Goal: Information Seeking & Learning: Learn about a topic

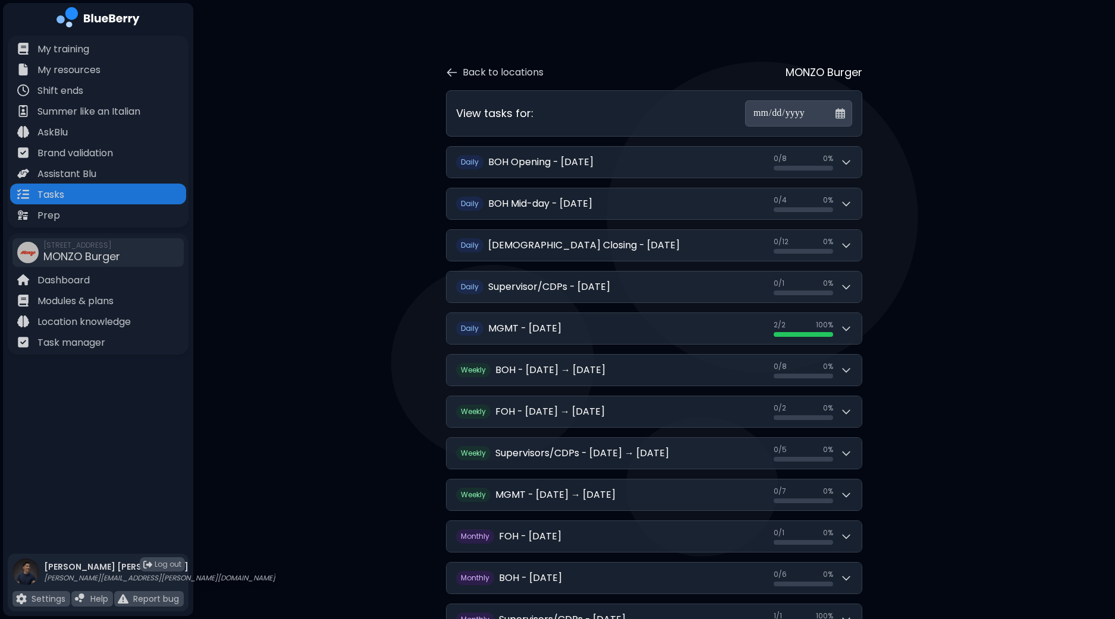
scroll to position [102, 0]
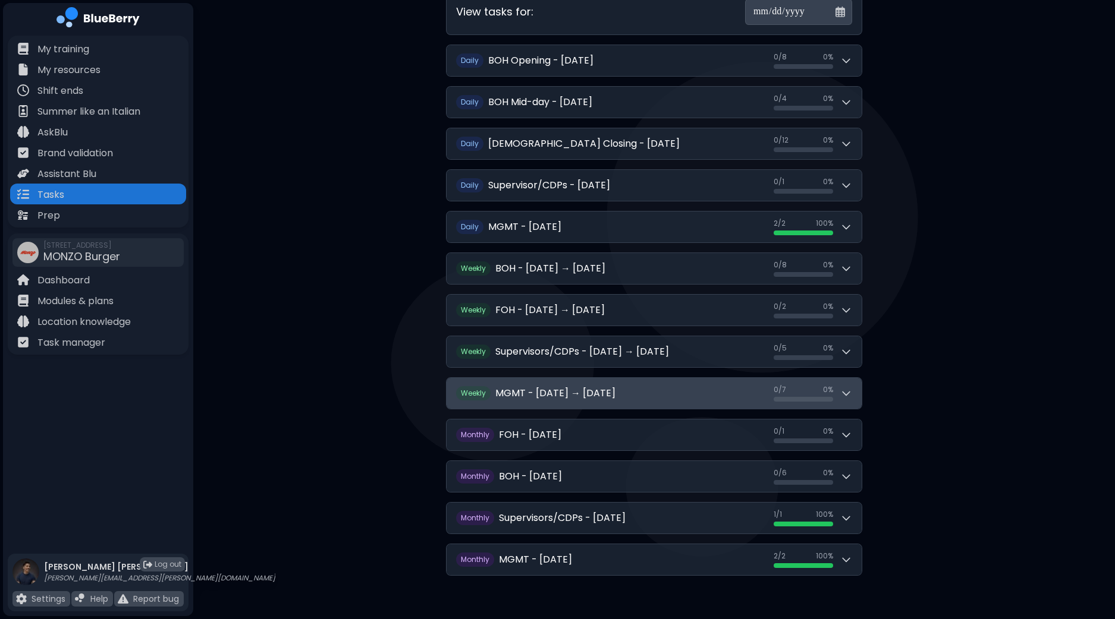
click at [851, 395] on icon at bounding box center [846, 394] width 12 height 12
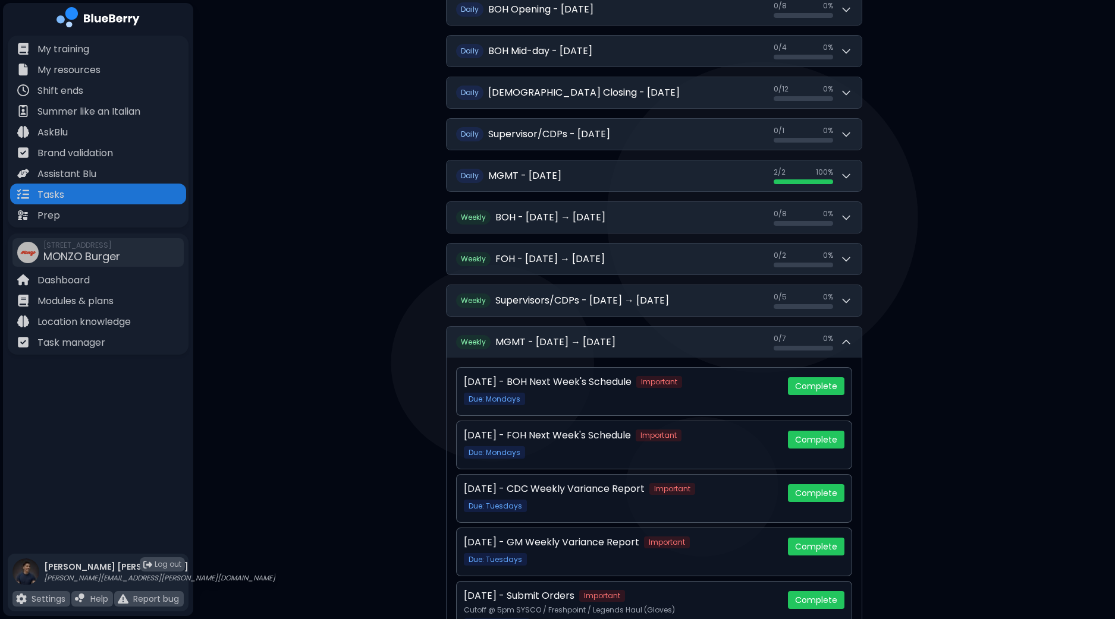
scroll to position [176, 0]
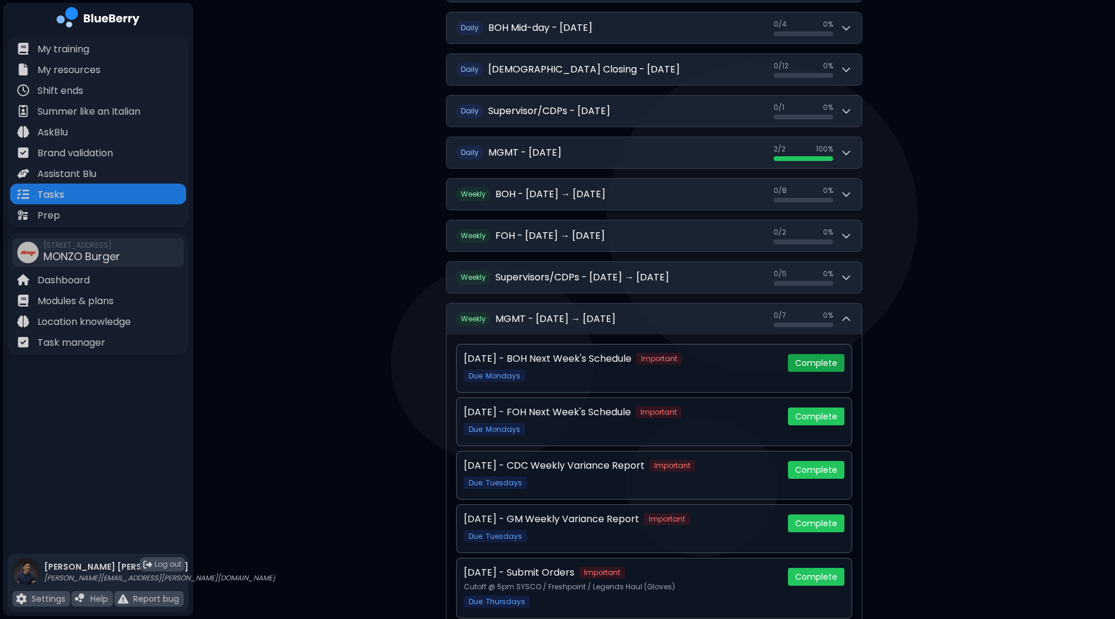
click at [825, 360] on button "Complete" at bounding box center [816, 363] width 56 height 18
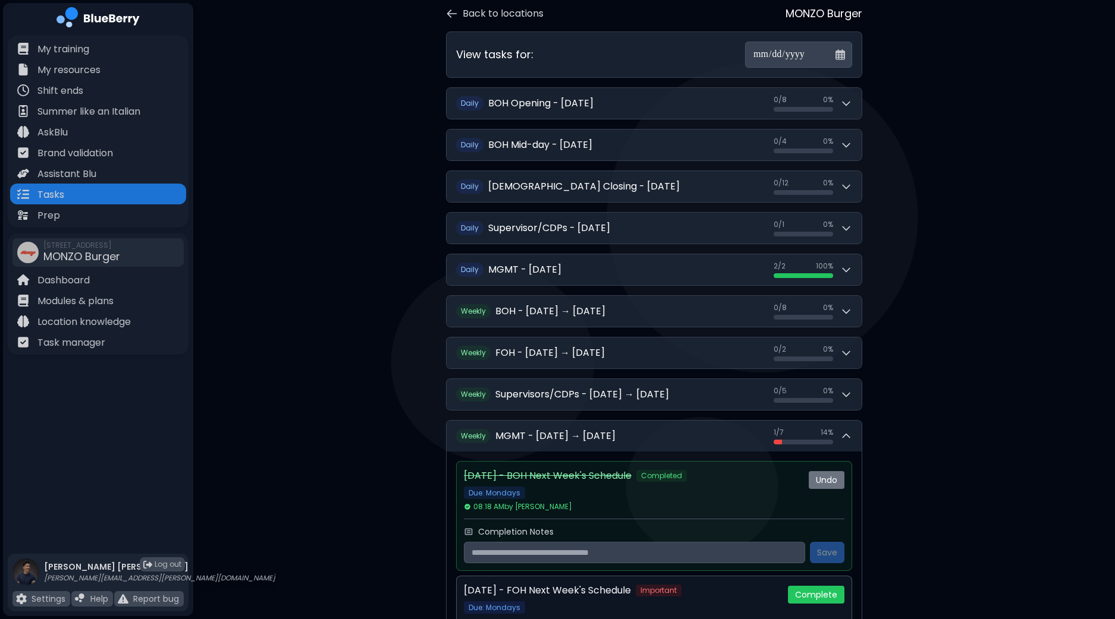
scroll to position [148, 0]
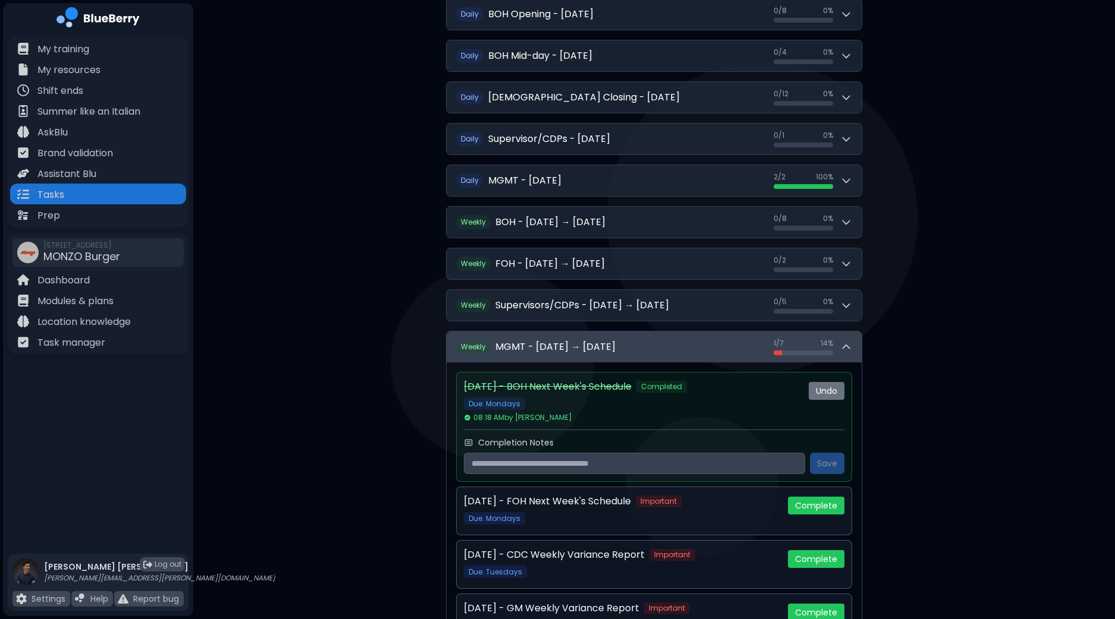
click at [848, 345] on icon at bounding box center [846, 347] width 12 height 12
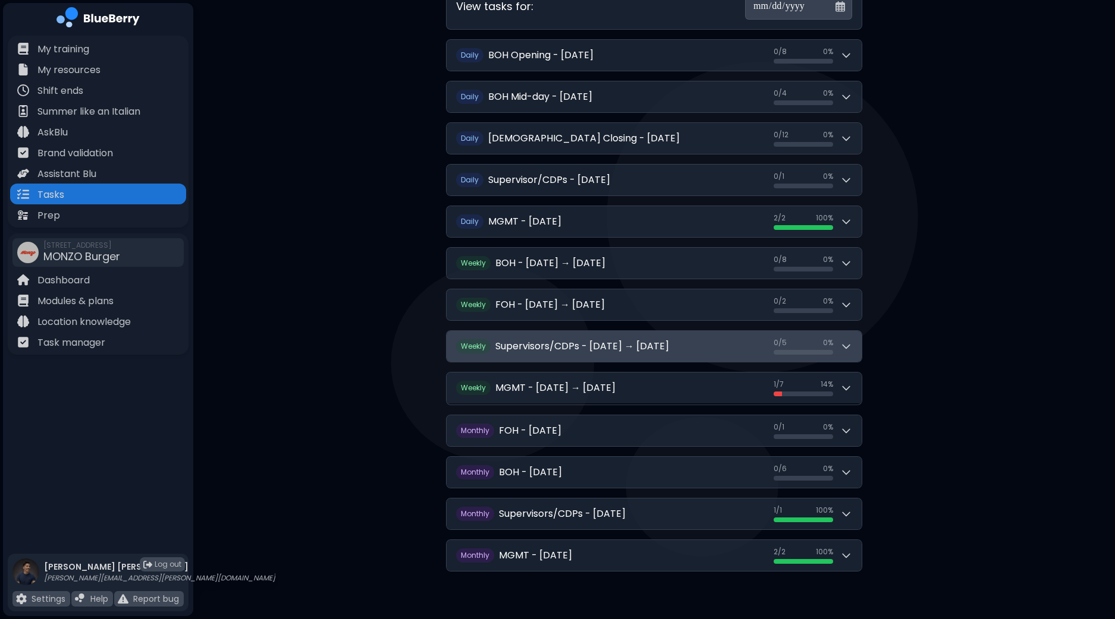
scroll to position [102, 0]
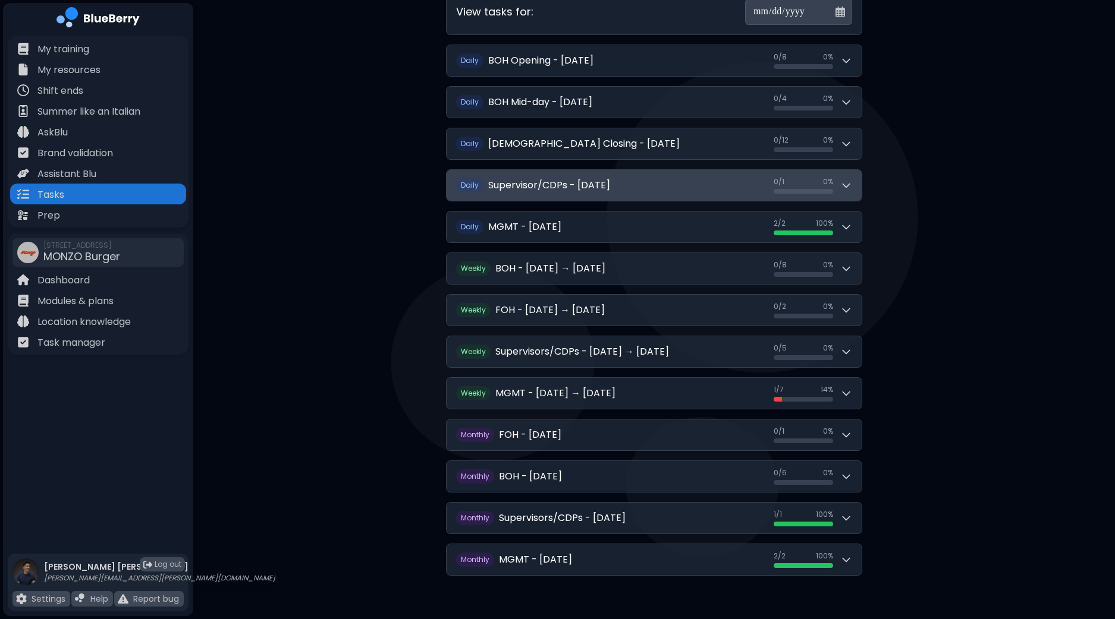
click at [853, 185] on button "D aily Supervisor/CDPs - [DATE] 0 / 1 0 / 1 0 %" at bounding box center [653, 185] width 415 height 31
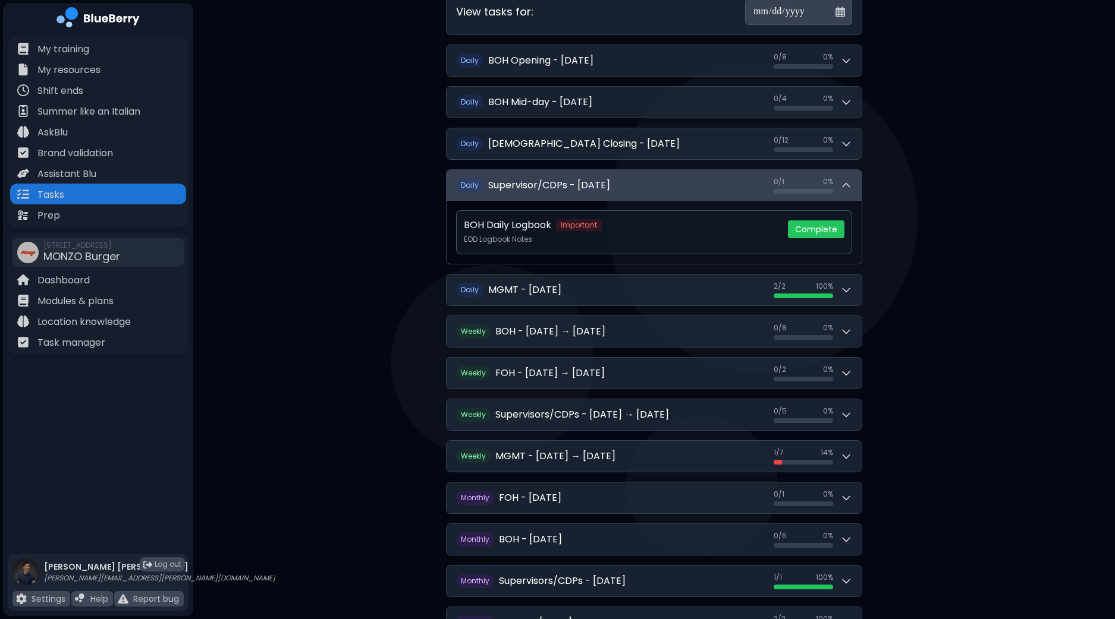
click at [853, 185] on button "D aily Supervisor/CDPs - [DATE] 0 / 1 0 / 1 0 %" at bounding box center [653, 185] width 415 height 31
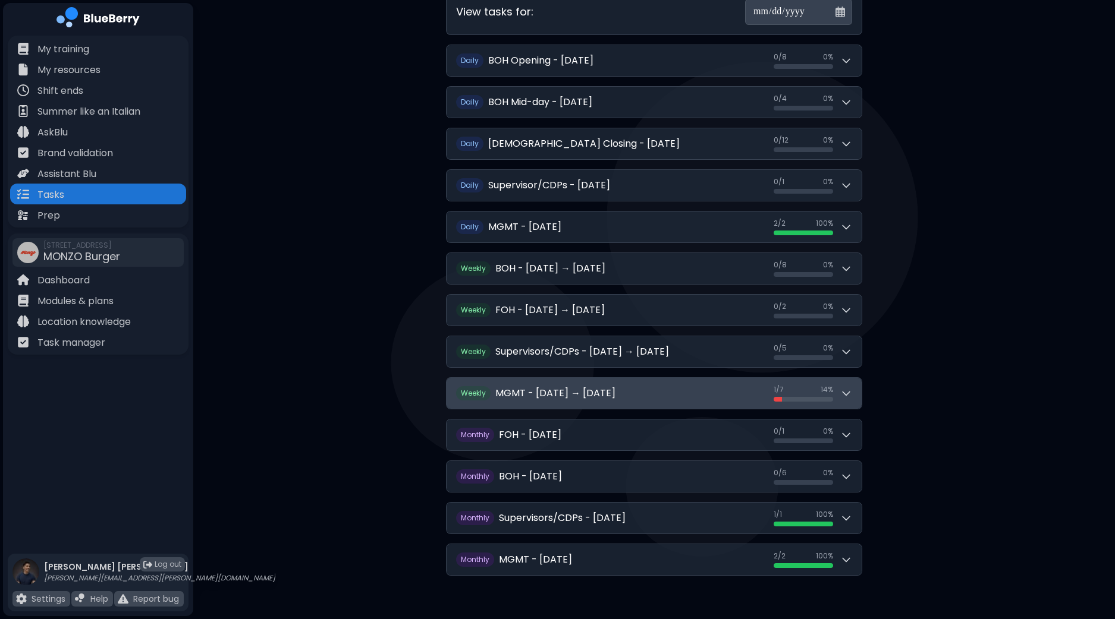
click at [845, 388] on icon at bounding box center [846, 394] width 12 height 12
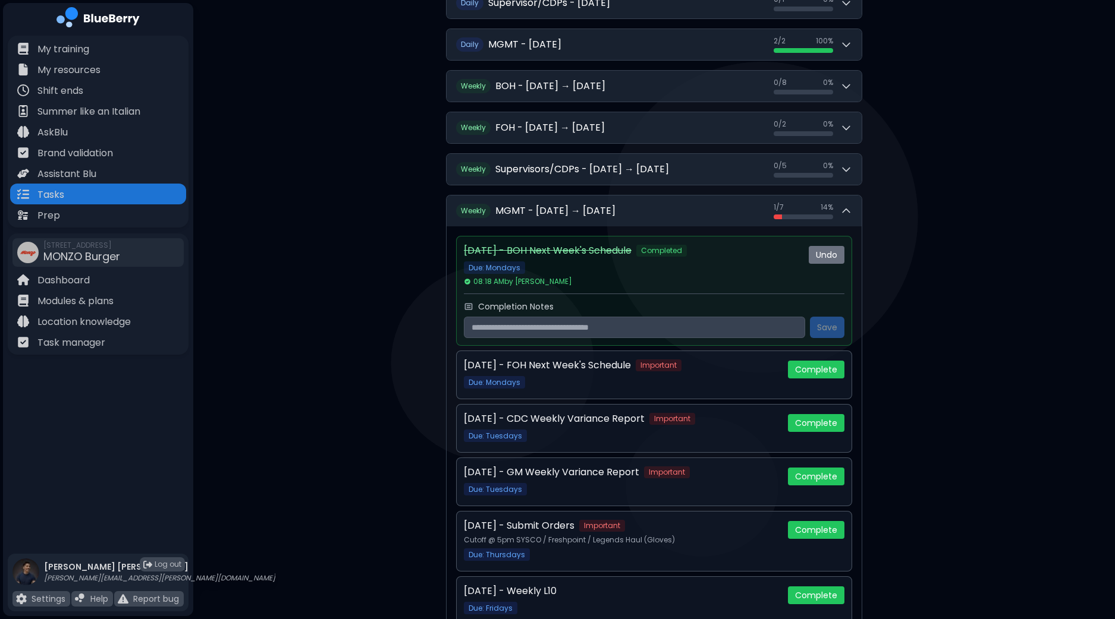
scroll to position [250, 0]
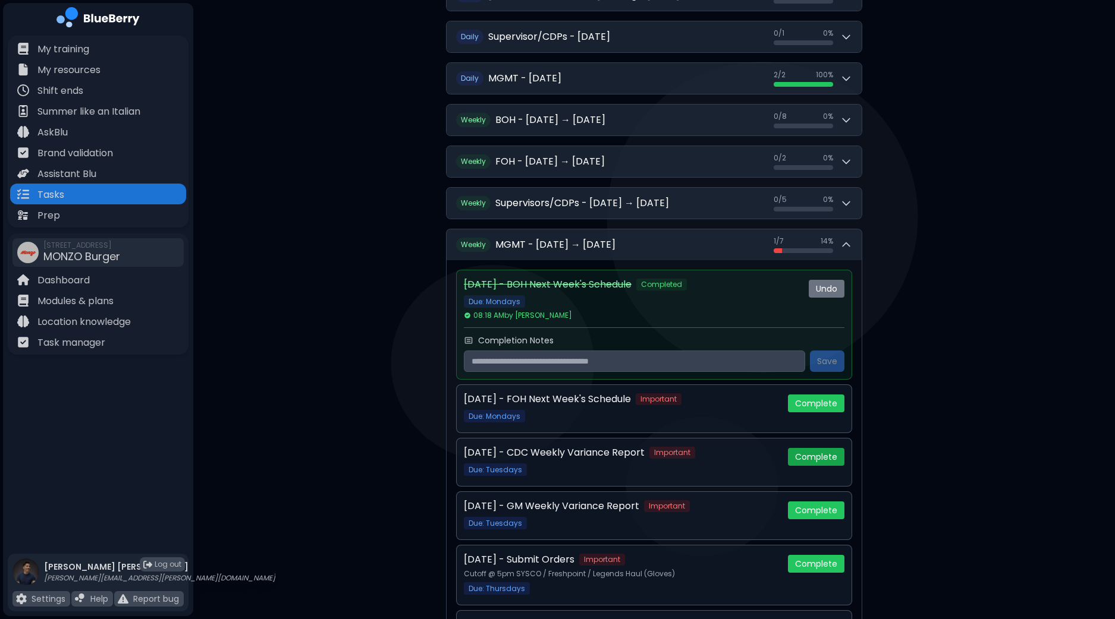
click at [817, 455] on button "Complete" at bounding box center [816, 457] width 56 height 18
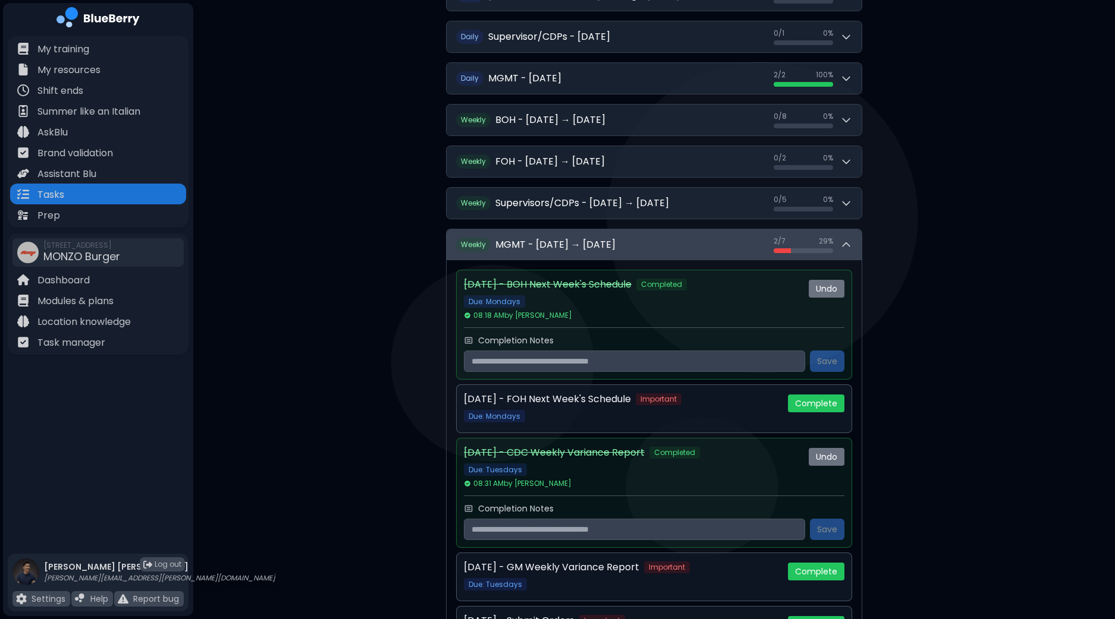
click at [853, 244] on button "W eekly MGMT - [DATE] → [DATE] 2 / 7 2 / 7 29 %" at bounding box center [653, 244] width 415 height 31
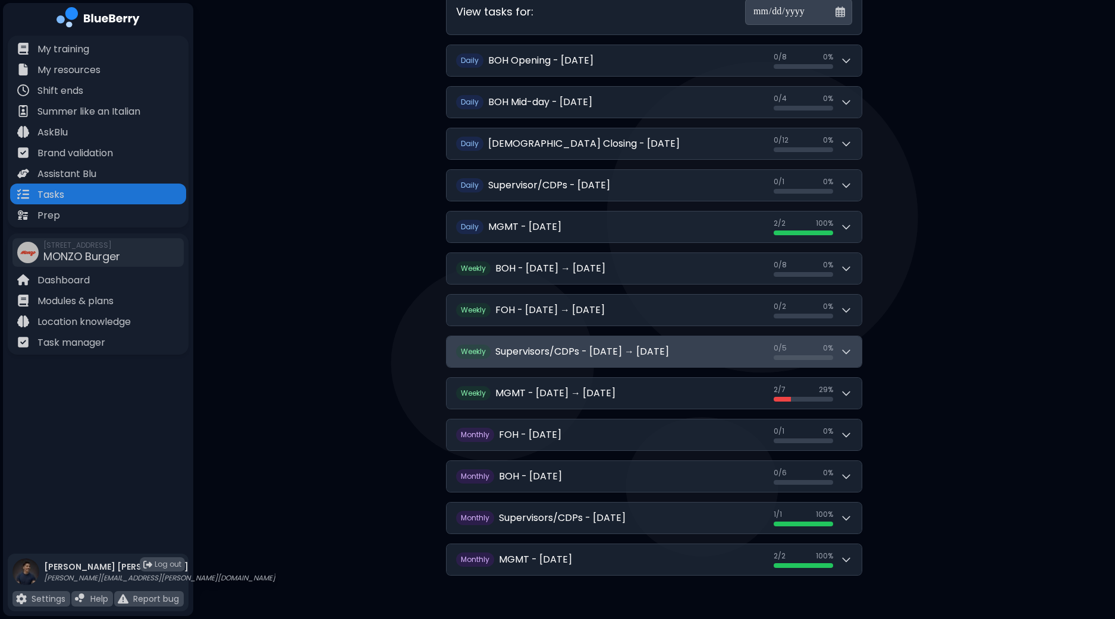
click at [851, 346] on icon at bounding box center [846, 352] width 12 height 12
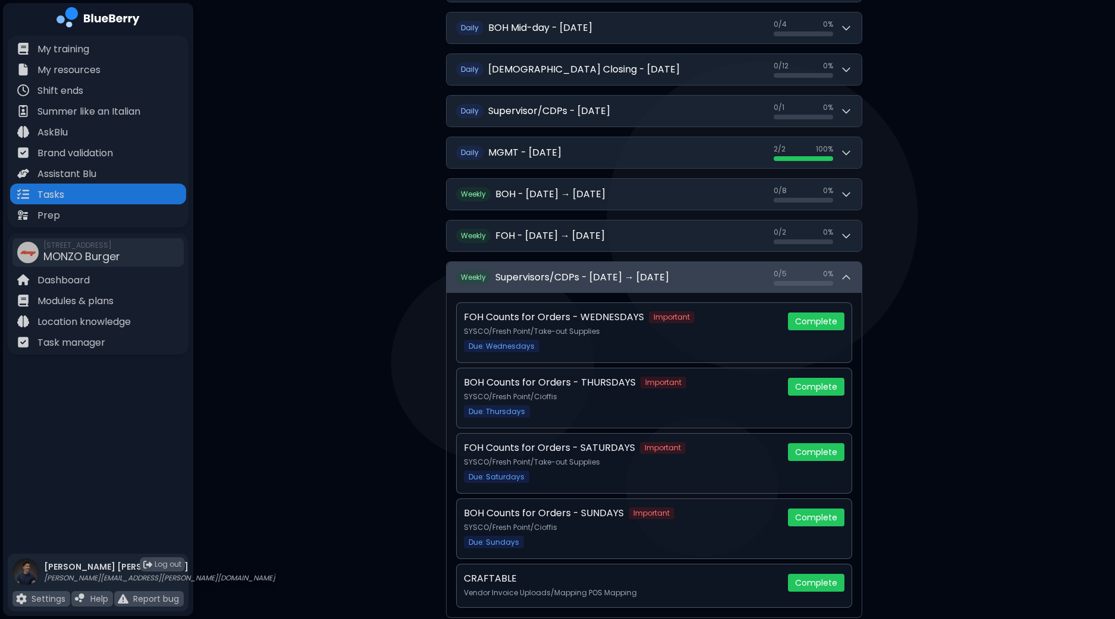
scroll to position [250, 0]
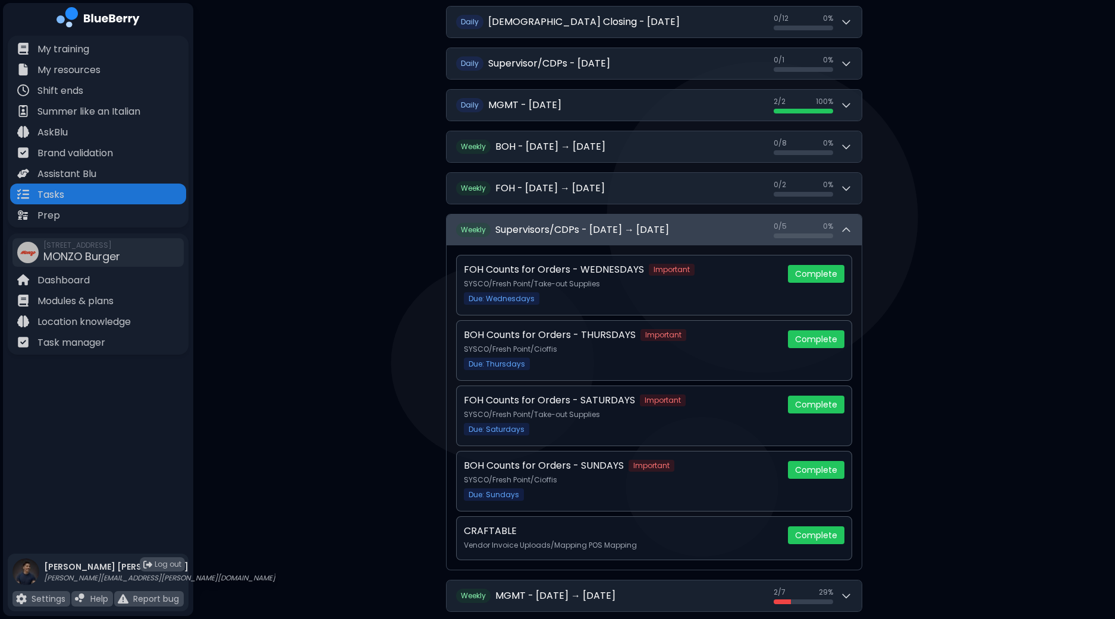
click at [860, 272] on div "W eekly Supervisors/CDPs - [DATE] → [DATE] 0 / 5 0 / 5 0 % FOH Counts for Order…" at bounding box center [654, 392] width 416 height 357
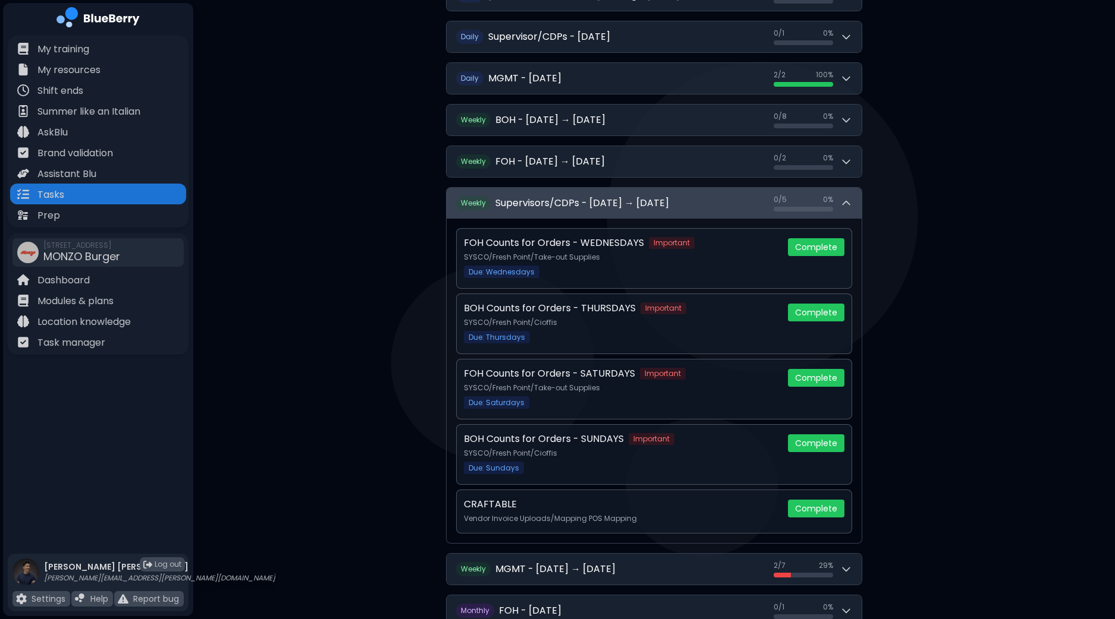
click at [853, 203] on button "W eekly Supervisors/CDPs - [DATE] → [DATE] 0 / 5 0 / 5 0 %" at bounding box center [653, 203] width 415 height 31
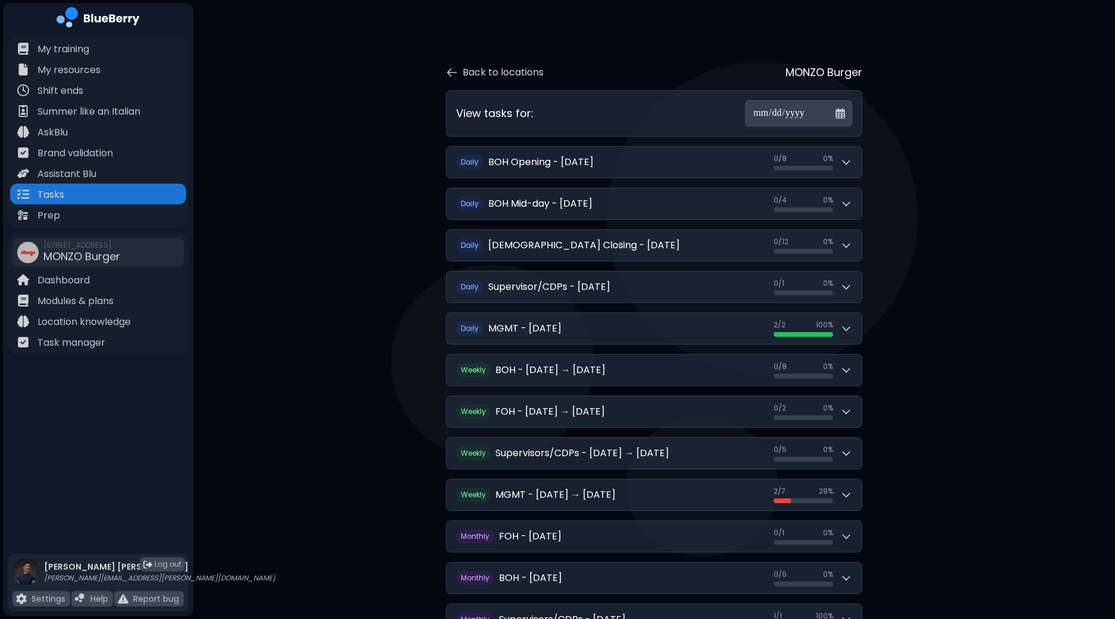
scroll to position [0, 0]
click at [119, 194] on div "Tasks" at bounding box center [98, 194] width 176 height 21
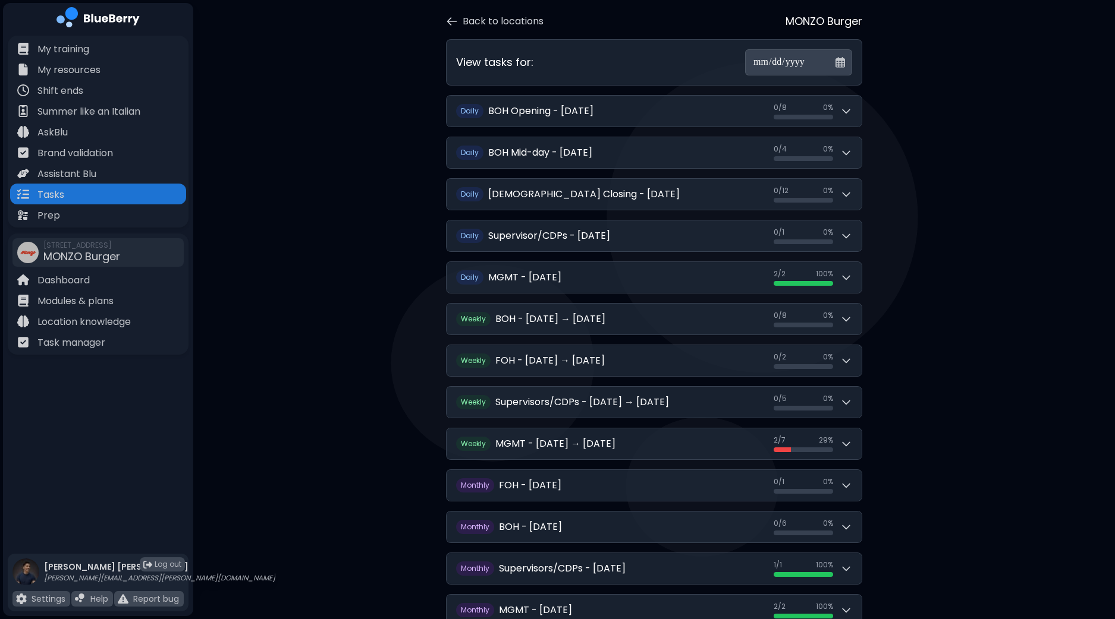
scroll to position [74, 0]
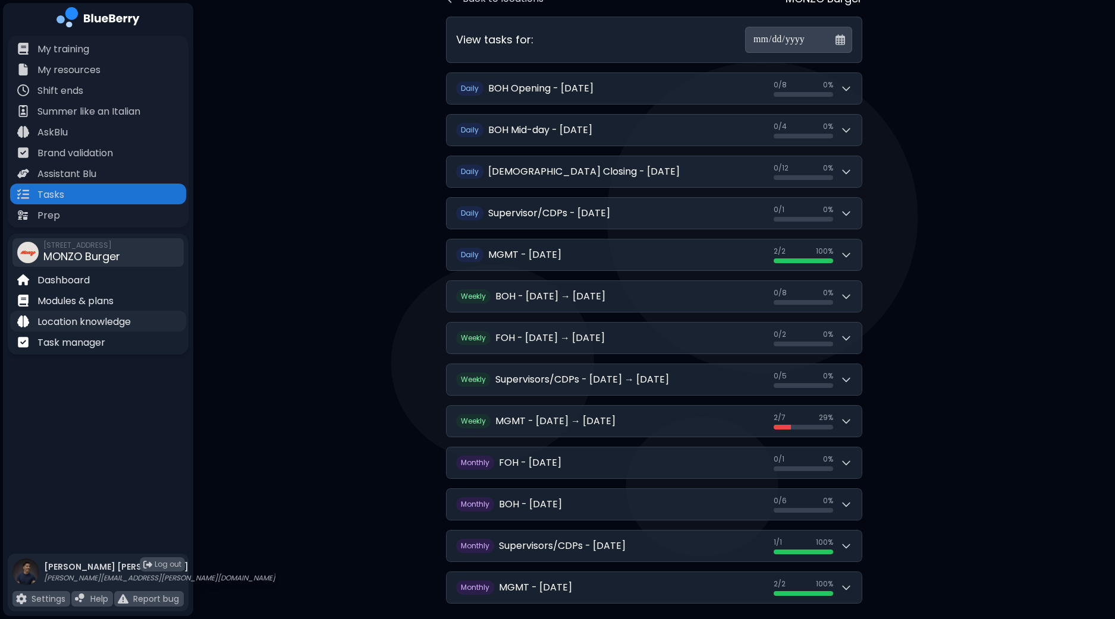
click at [83, 319] on p "Location knowledge" at bounding box center [83, 322] width 93 height 14
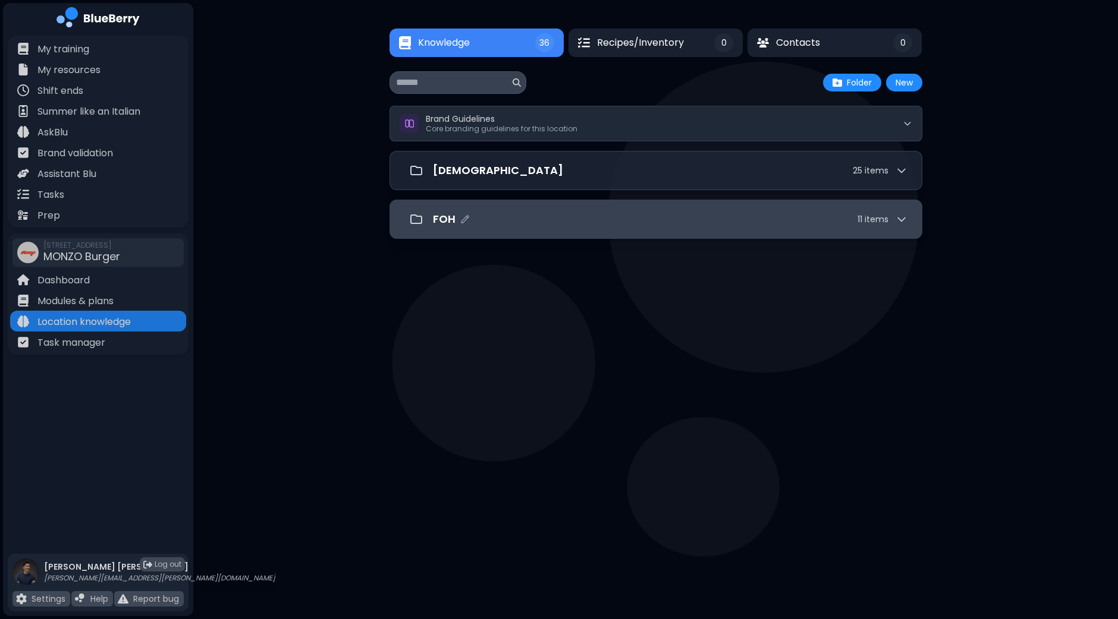
click at [907, 218] on div "FOH 11 item s" at bounding box center [655, 219] width 533 height 39
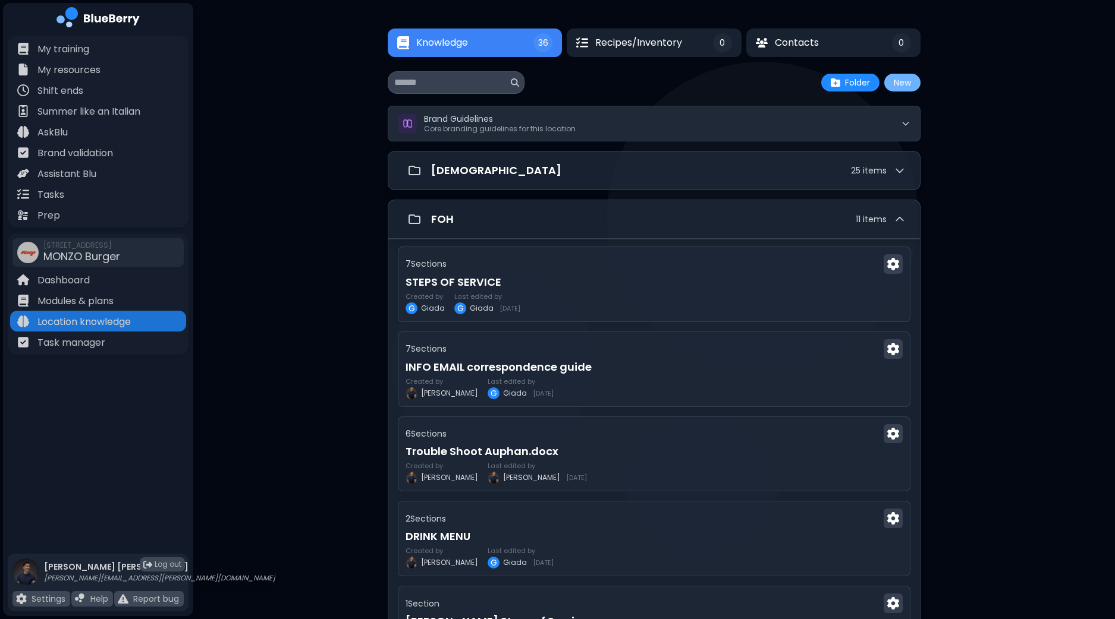
click at [906, 84] on button "New" at bounding box center [902, 83] width 36 height 18
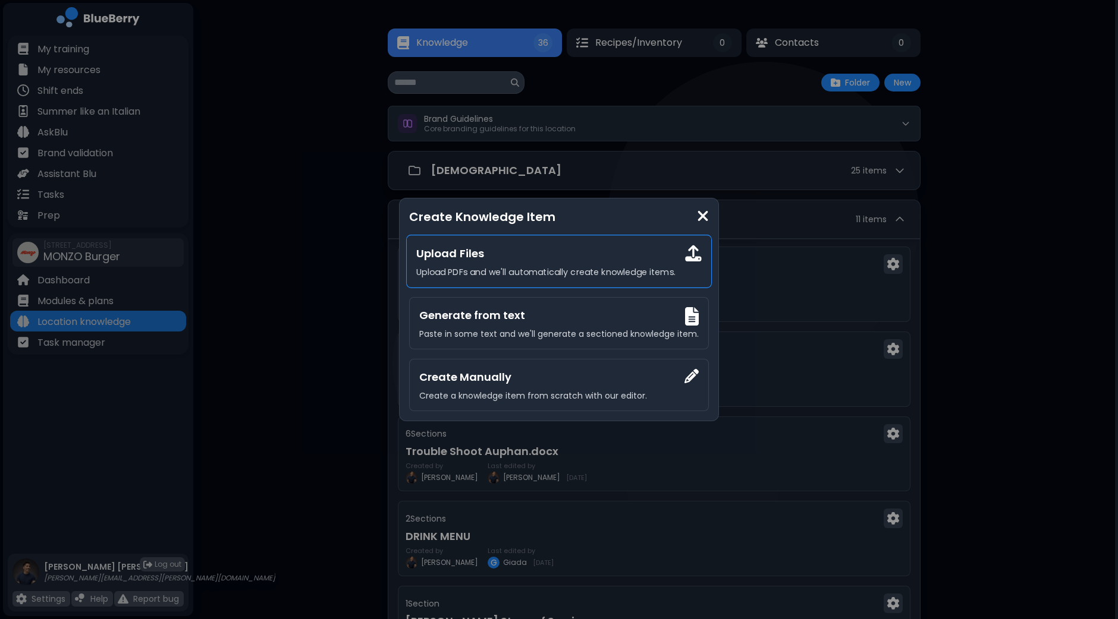
click at [553, 263] on div "Upload Files Upload PDFs and we'll automatically create knowledge items." at bounding box center [559, 262] width 306 height 54
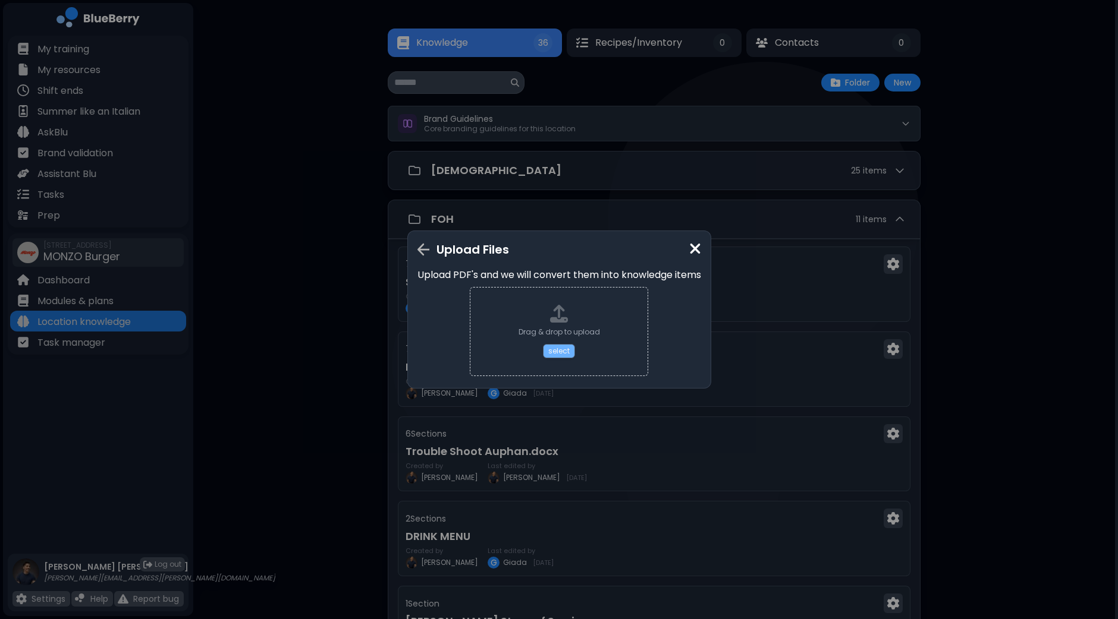
click at [561, 354] on button "select" at bounding box center [559, 351] width 32 height 14
type input "**********"
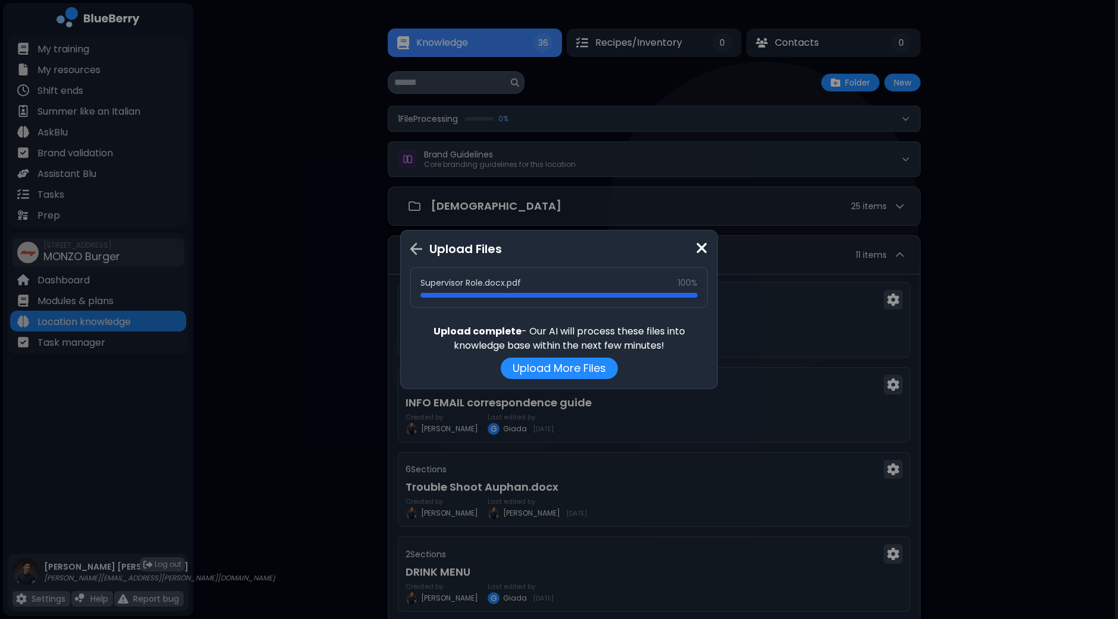
click at [704, 251] on img at bounding box center [702, 248] width 12 height 16
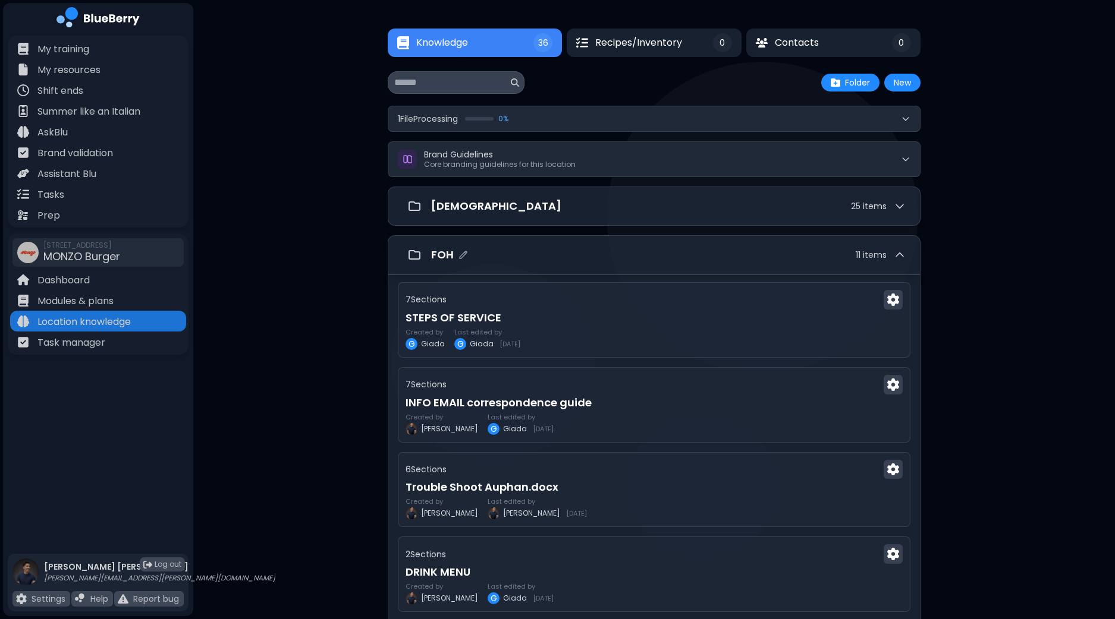
click at [902, 251] on icon at bounding box center [900, 255] width 12 height 12
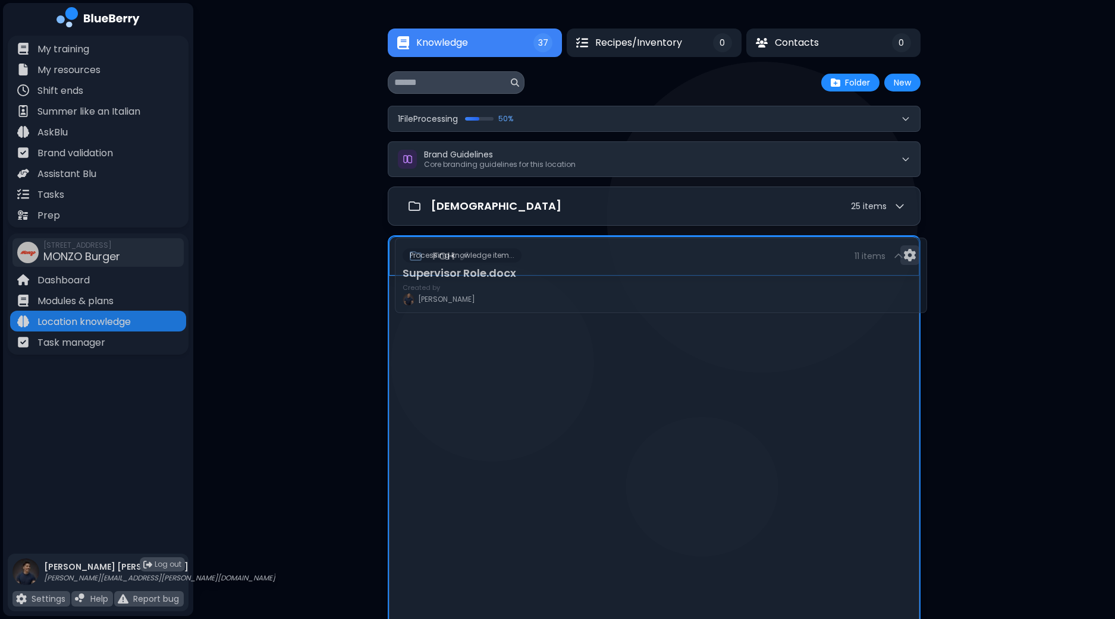
drag, startPoint x: 517, startPoint y: 310, endPoint x: 523, endPoint y: 262, distance: 48.5
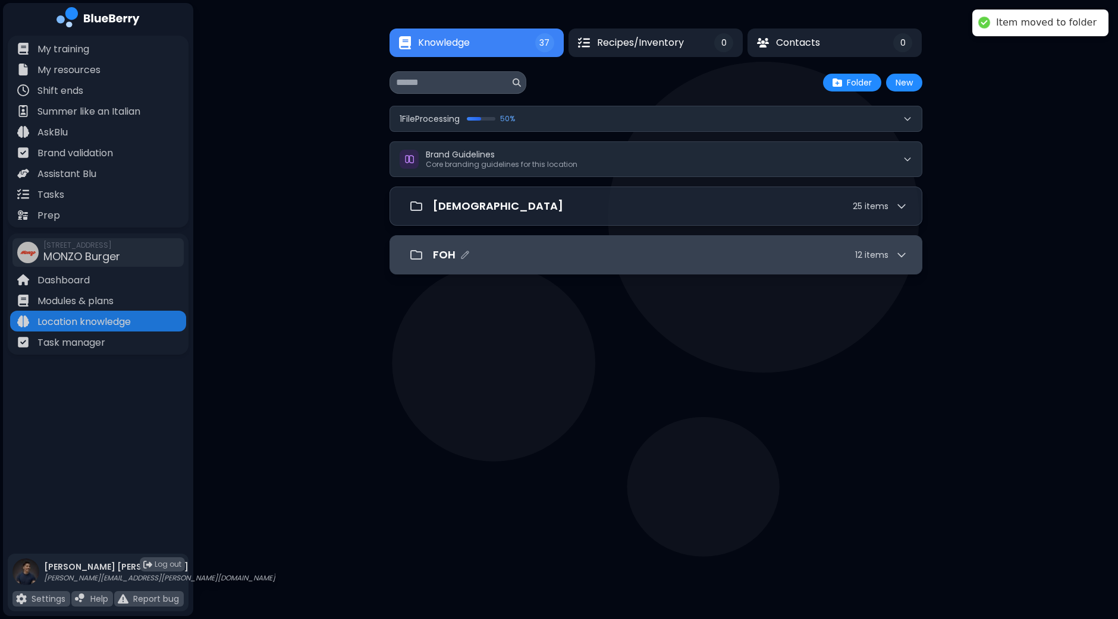
click at [910, 254] on div "FOH 12 item s" at bounding box center [655, 254] width 533 height 39
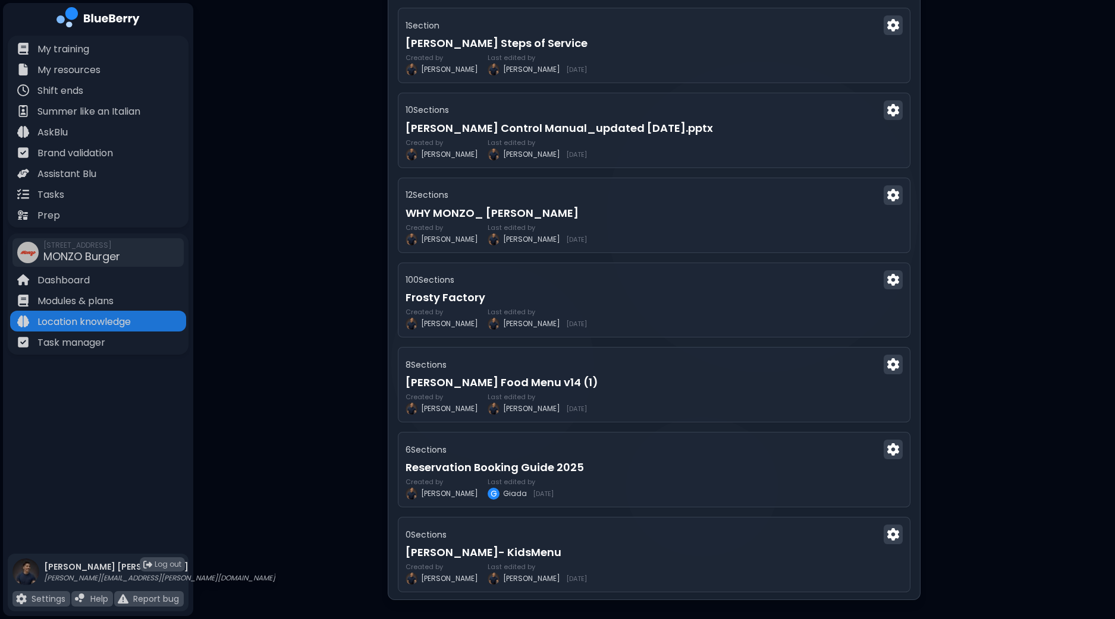
scroll to position [713, 0]
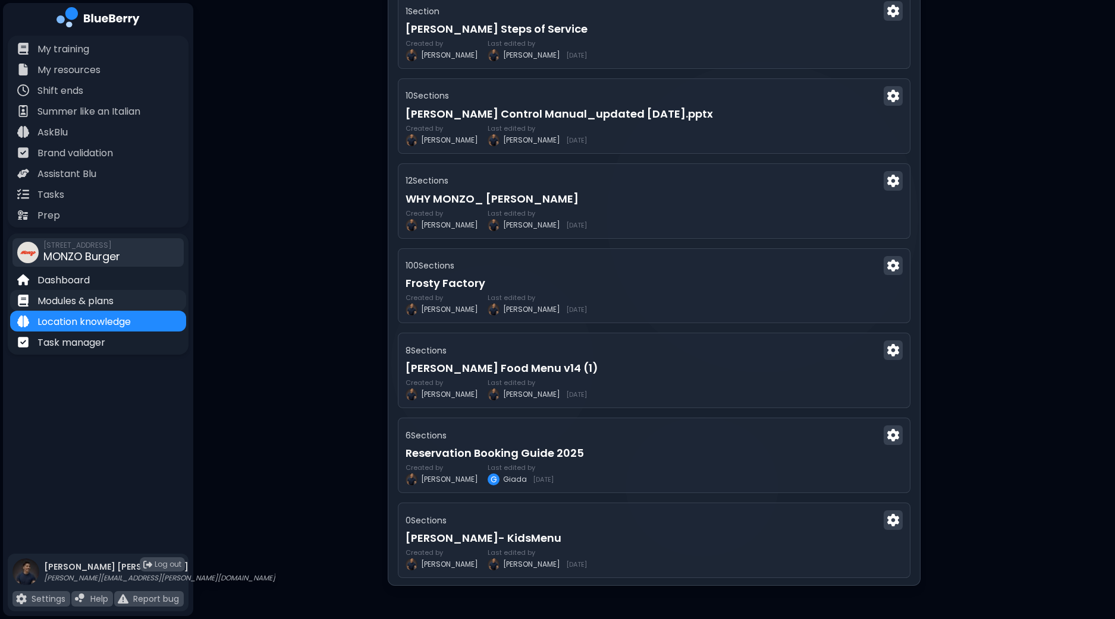
click at [77, 300] on p "Modules & plans" at bounding box center [75, 301] width 76 height 14
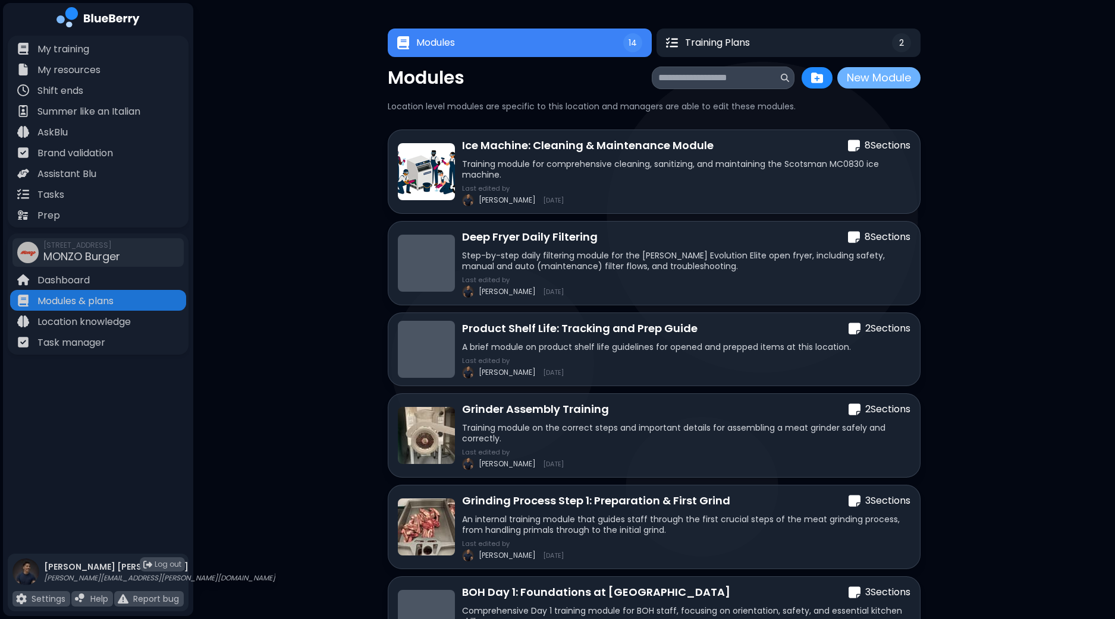
click at [885, 84] on button "New Module" at bounding box center [878, 77] width 83 height 21
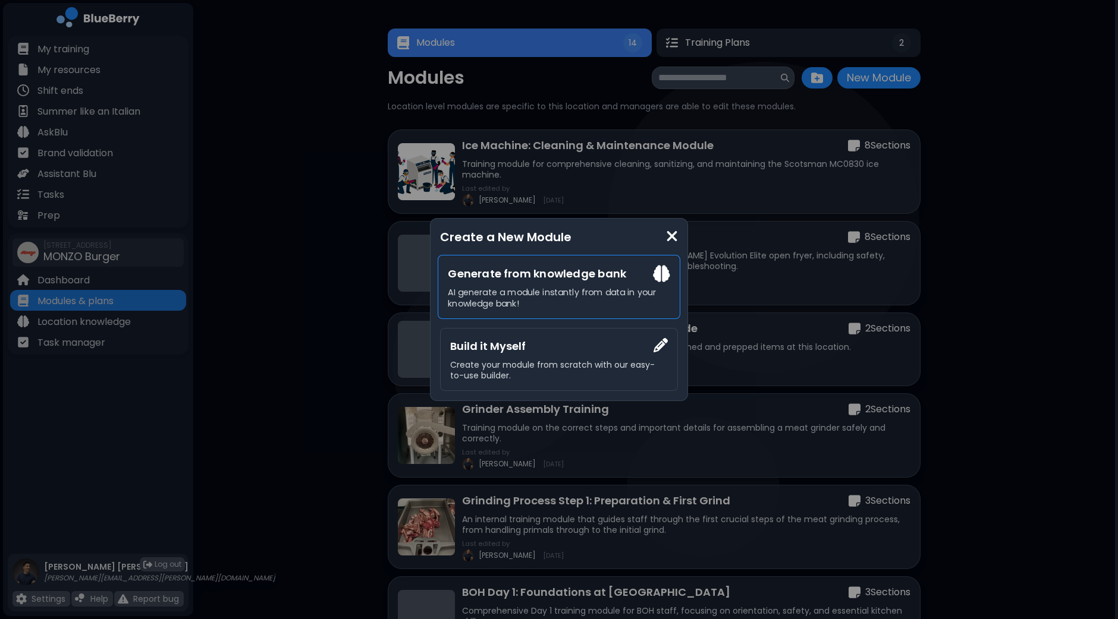
click at [555, 289] on p "AI generate a module instantly from data in your knowledge bank!" at bounding box center [559, 298] width 222 height 22
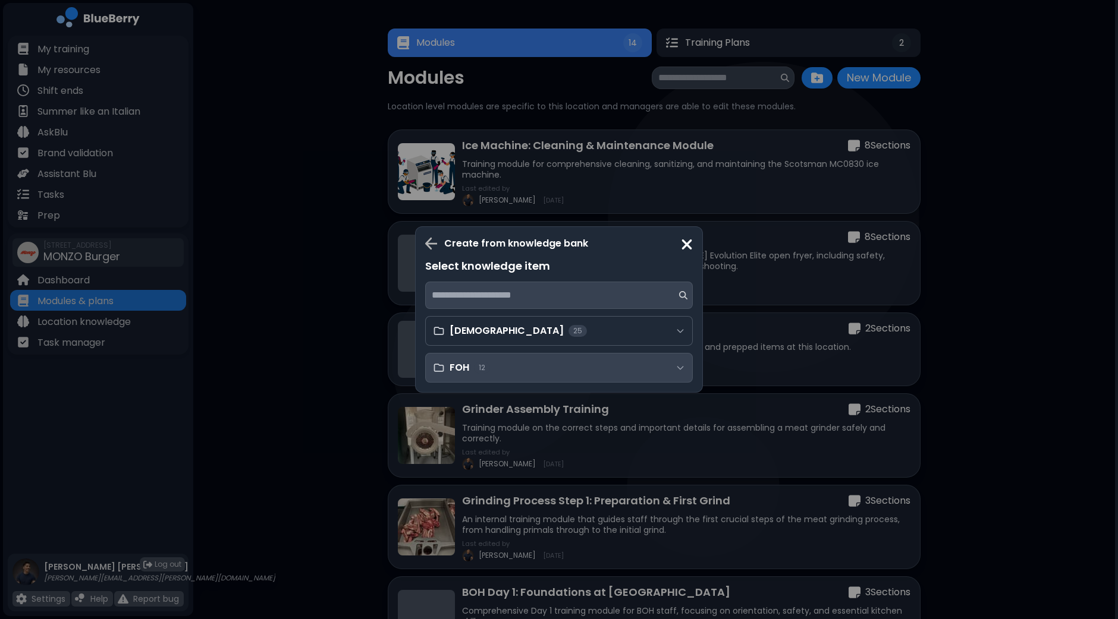
click at [508, 373] on div "FOH 12" at bounding box center [559, 368] width 268 height 30
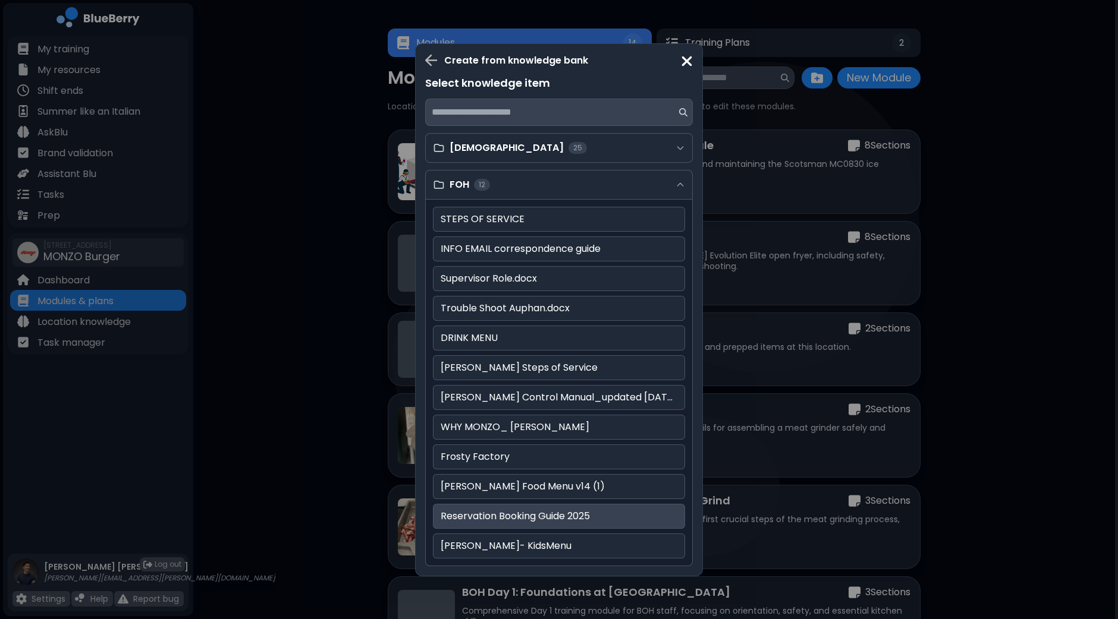
click at [538, 511] on p "Reservation Booking Guide 2025" at bounding box center [559, 516] width 237 height 14
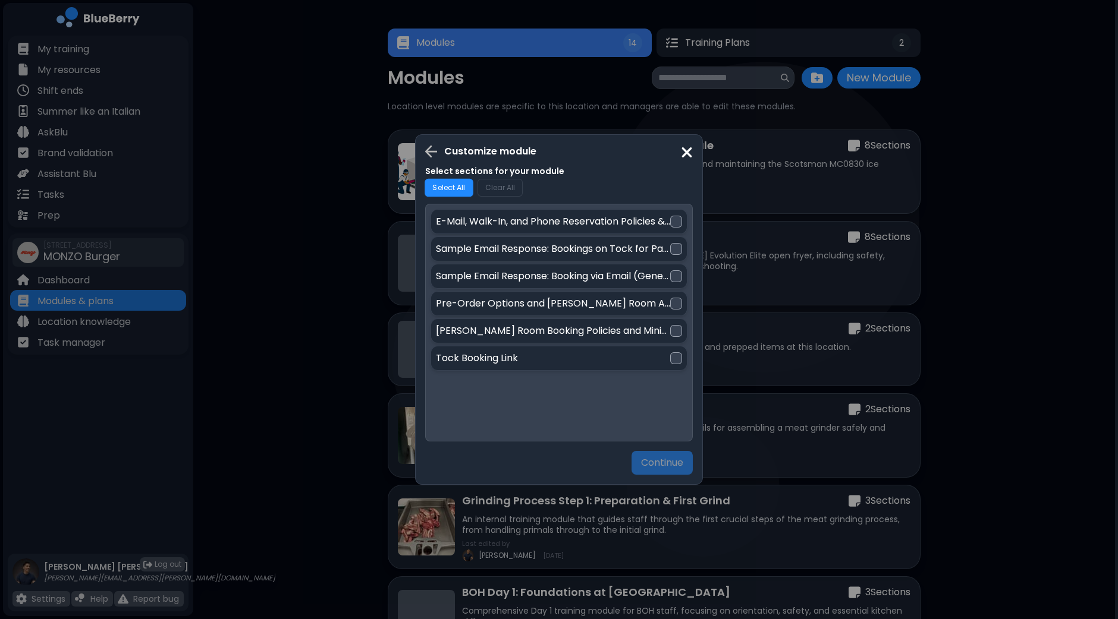
click at [458, 185] on button "Select All" at bounding box center [448, 188] width 49 height 18
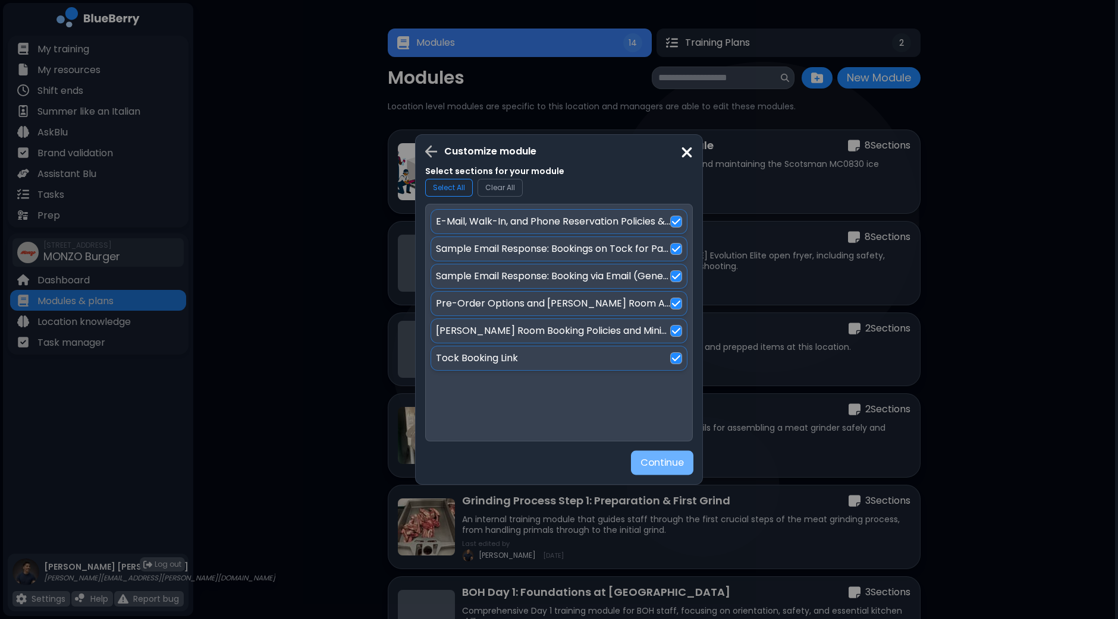
click at [653, 457] on button "Continue" at bounding box center [662, 463] width 62 height 24
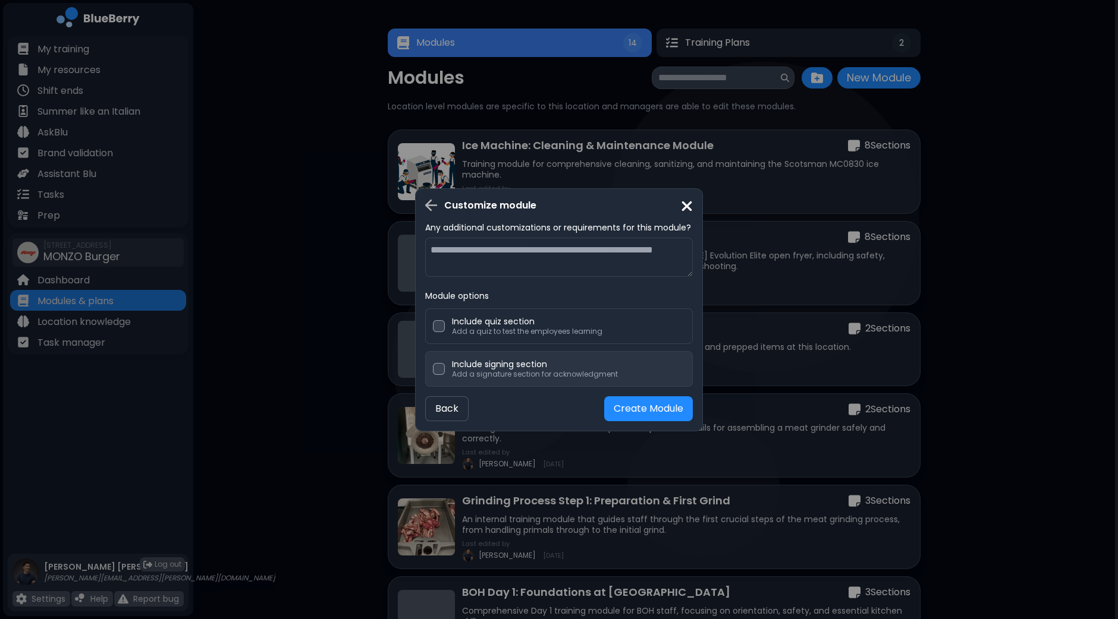
click at [531, 363] on p "Include signing section" at bounding box center [535, 364] width 166 height 11
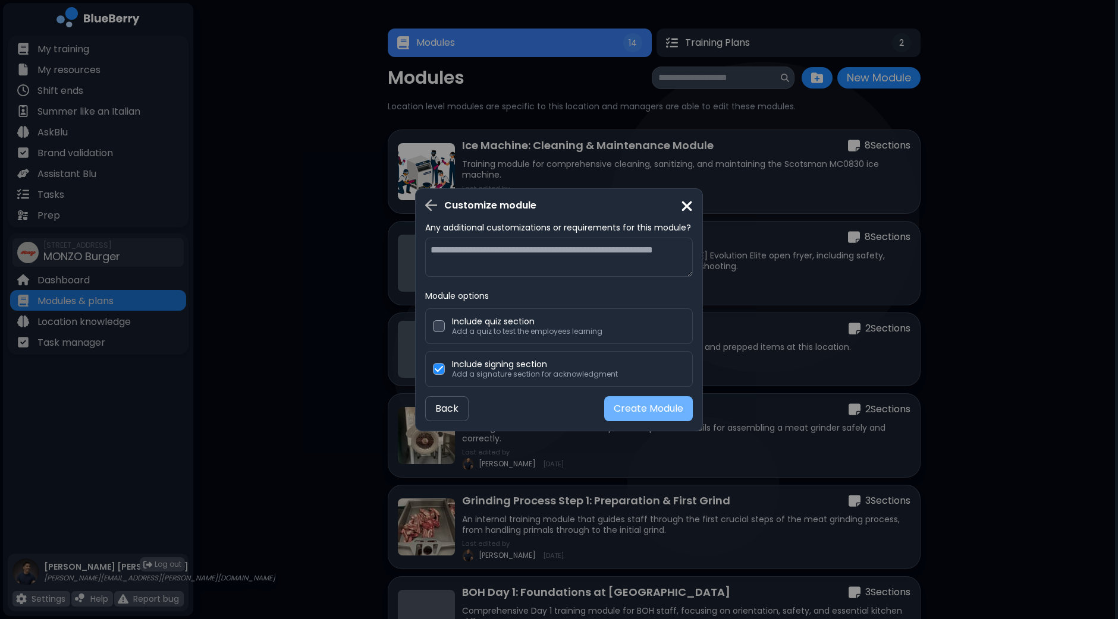
click at [642, 410] on button "Create Module" at bounding box center [648, 409] width 89 height 25
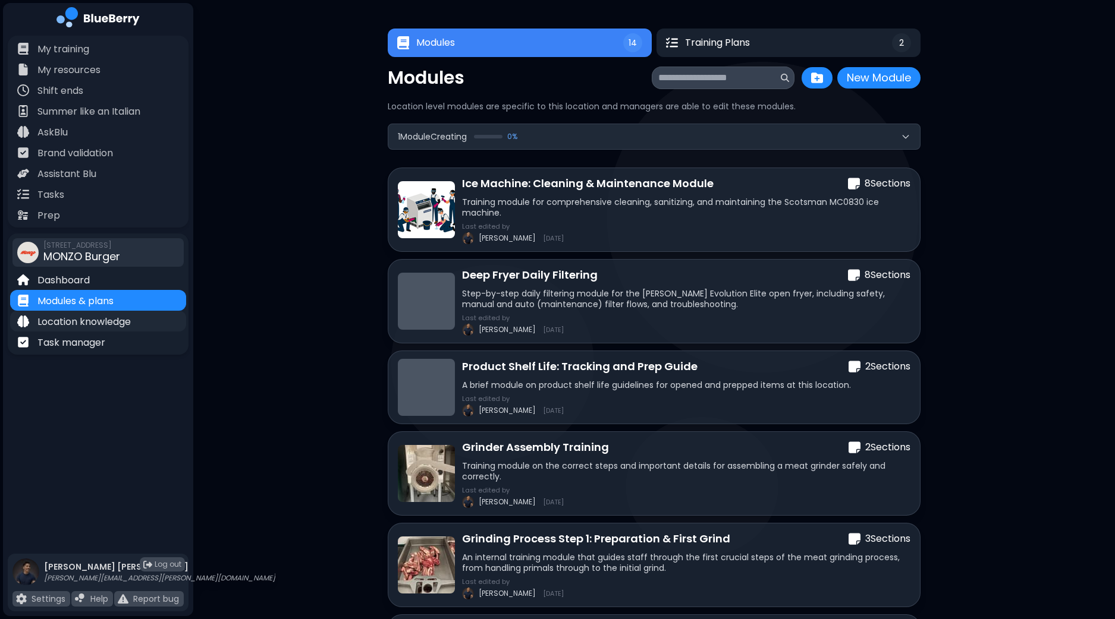
click at [118, 320] on p "Location knowledge" at bounding box center [83, 322] width 93 height 14
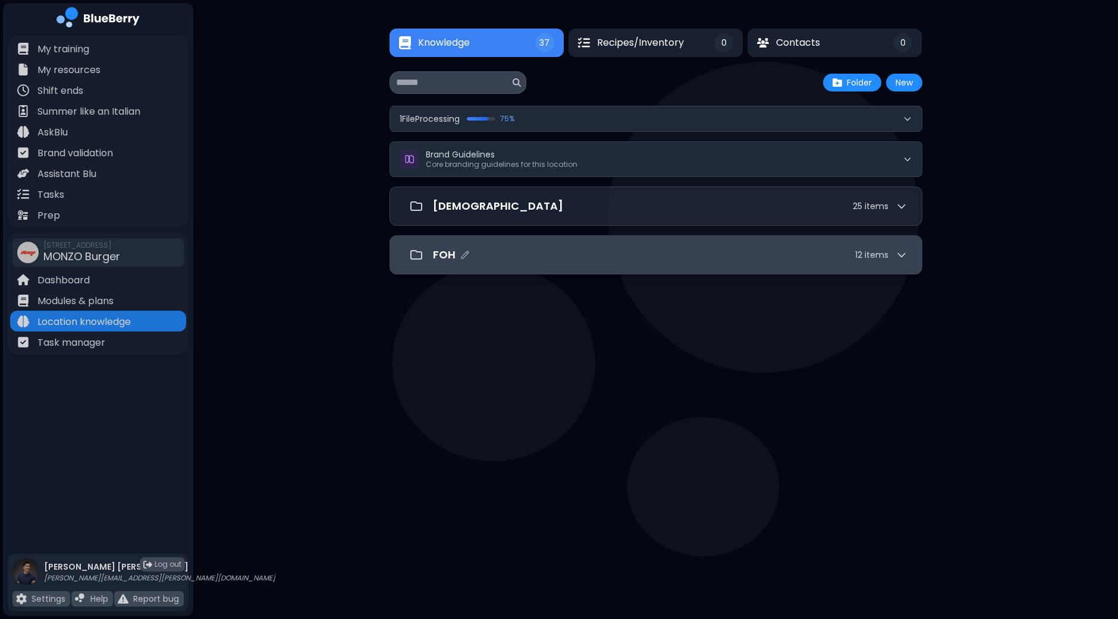
click at [691, 266] on div "FOH 12 item s" at bounding box center [655, 255] width 503 height 24
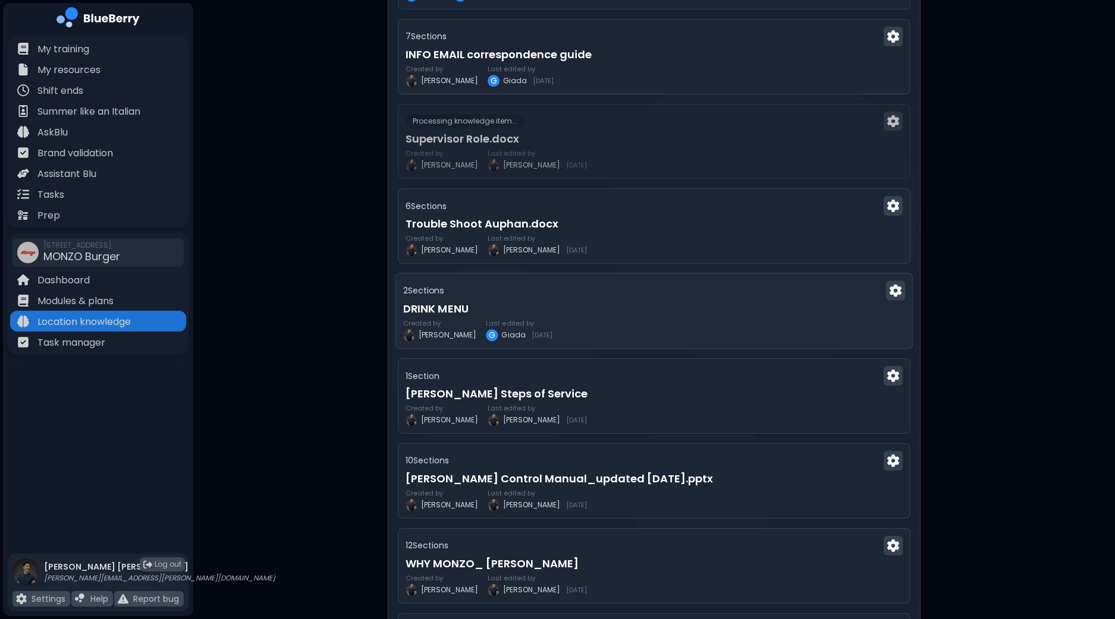
scroll to position [372, 0]
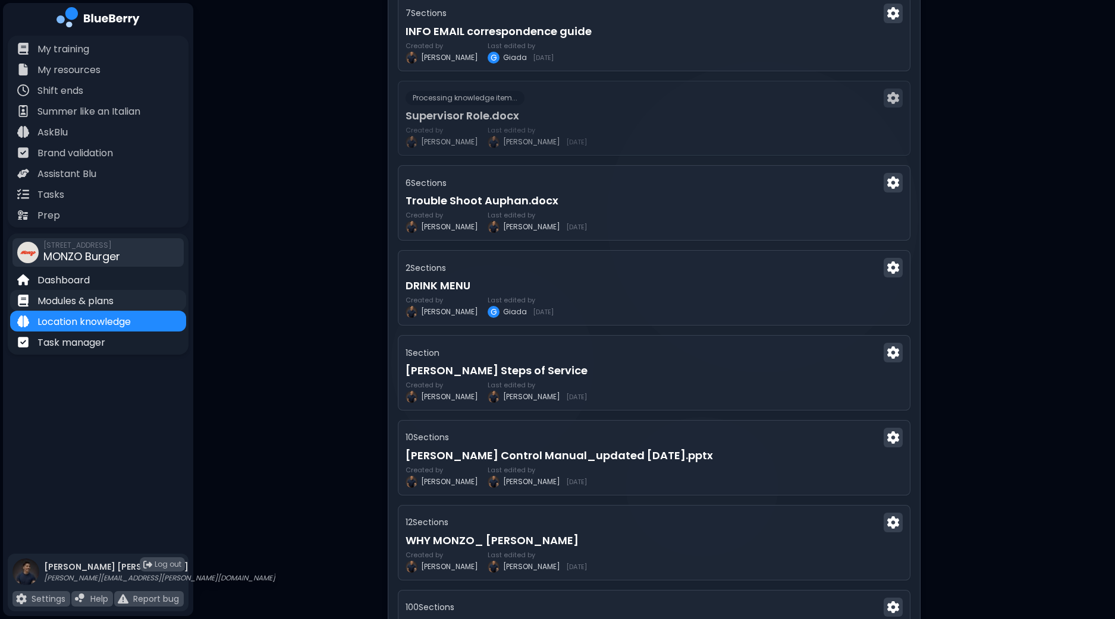
click at [111, 304] on p "Modules & plans" at bounding box center [75, 301] width 76 height 14
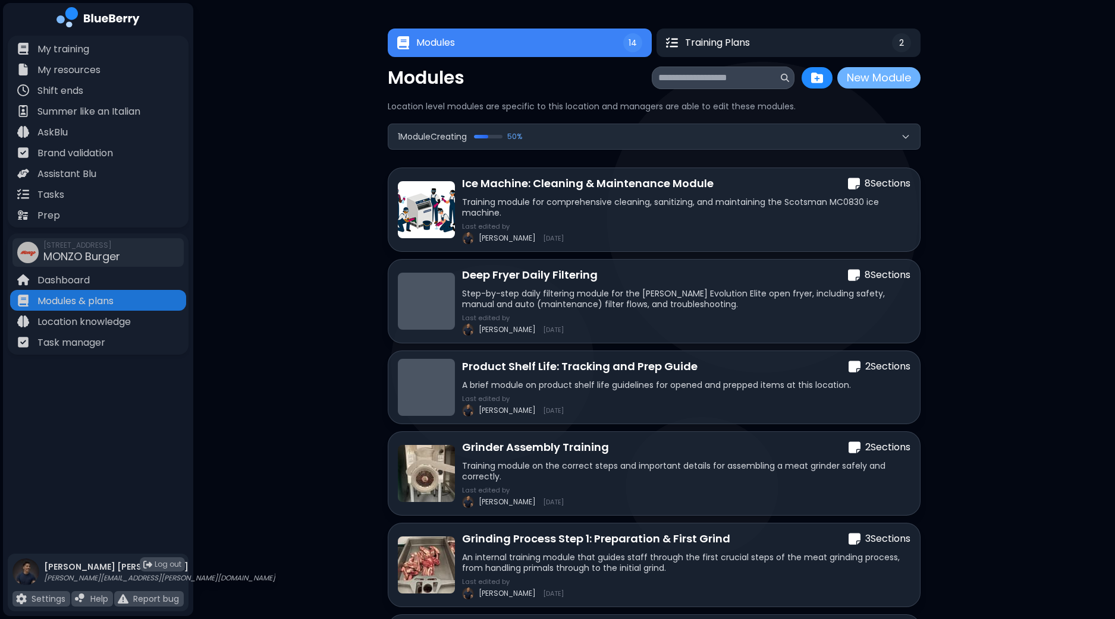
click at [860, 81] on button "New Module" at bounding box center [878, 77] width 83 height 21
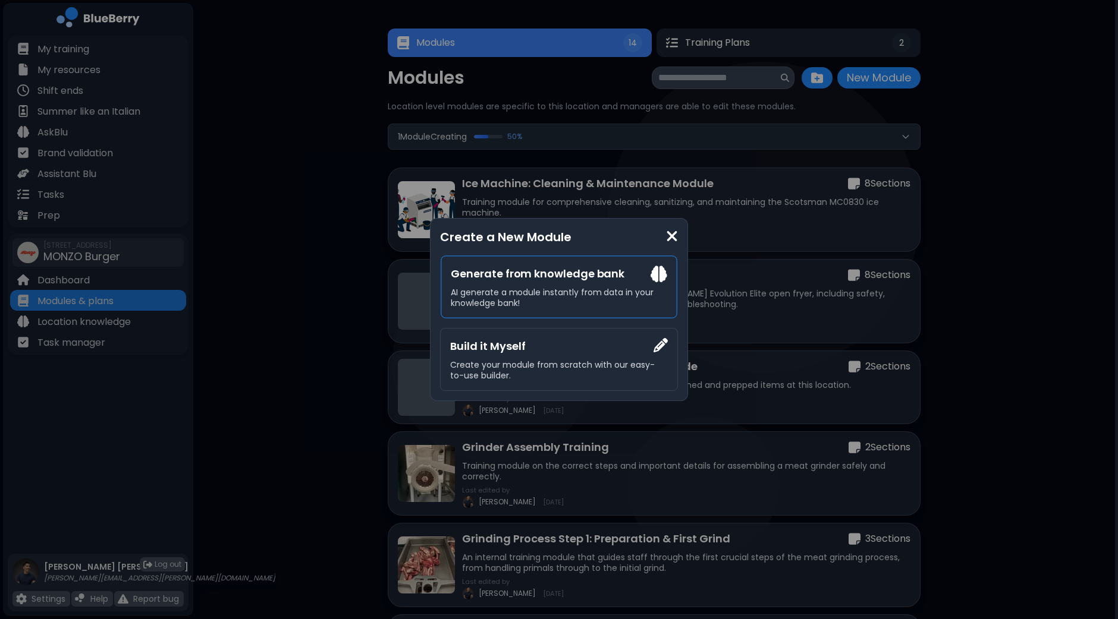
click at [566, 294] on p "AI generate a module instantly from data in your knowledge bank!" at bounding box center [559, 297] width 216 height 21
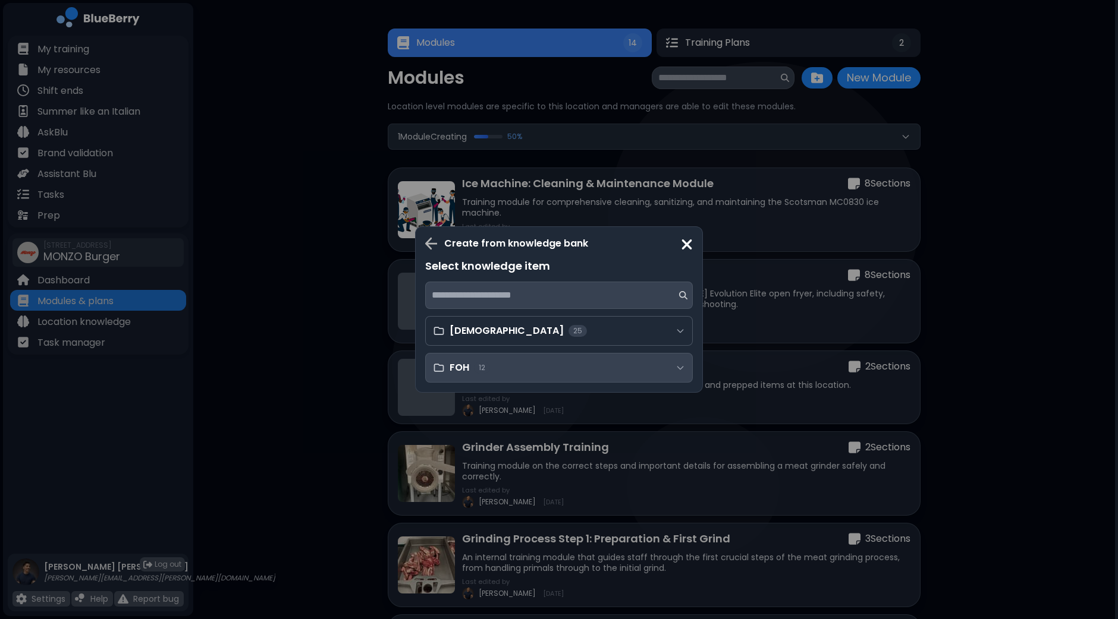
click at [492, 372] on div "FOH 12" at bounding box center [559, 368] width 268 height 30
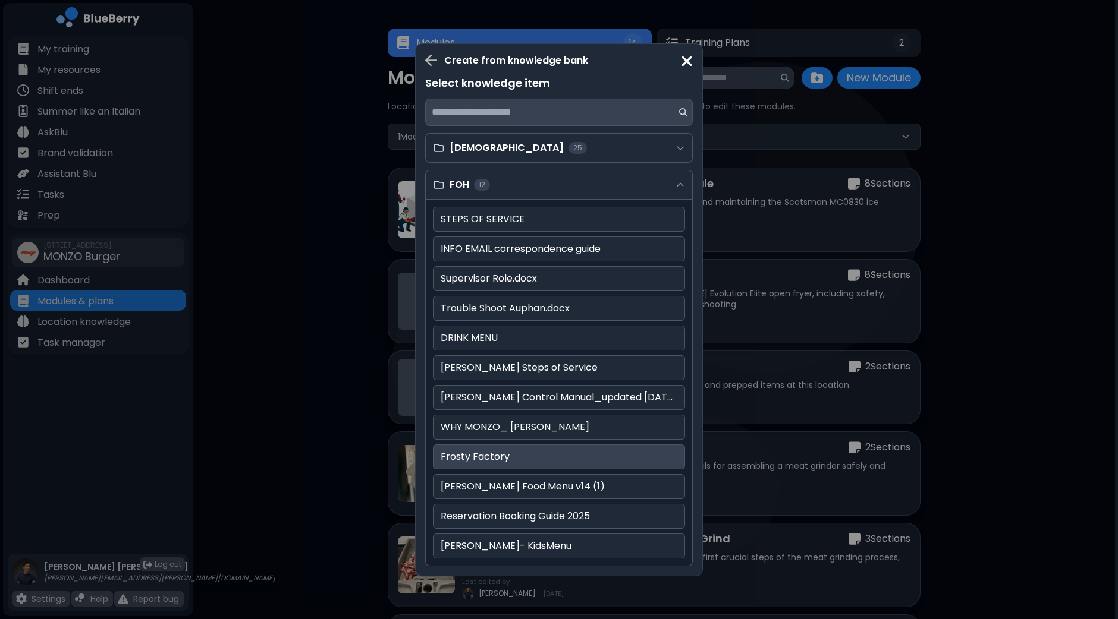
click at [508, 455] on p "Frosty Factory" at bounding box center [559, 457] width 237 height 14
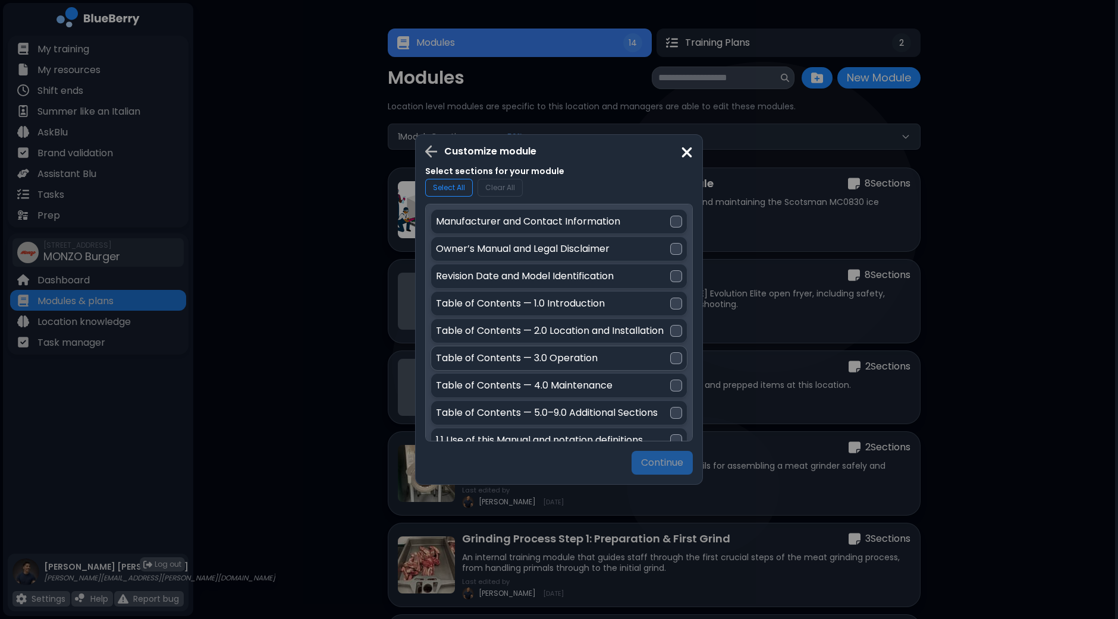
click at [674, 354] on div at bounding box center [676, 359] width 12 height 12
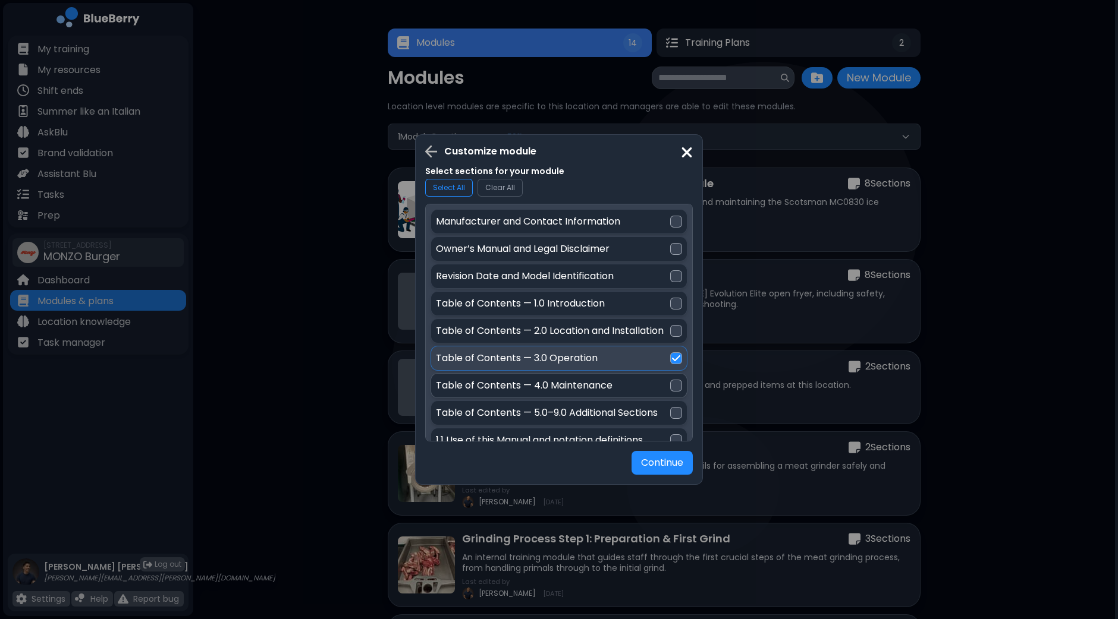
click at [675, 380] on div at bounding box center [676, 386] width 12 height 12
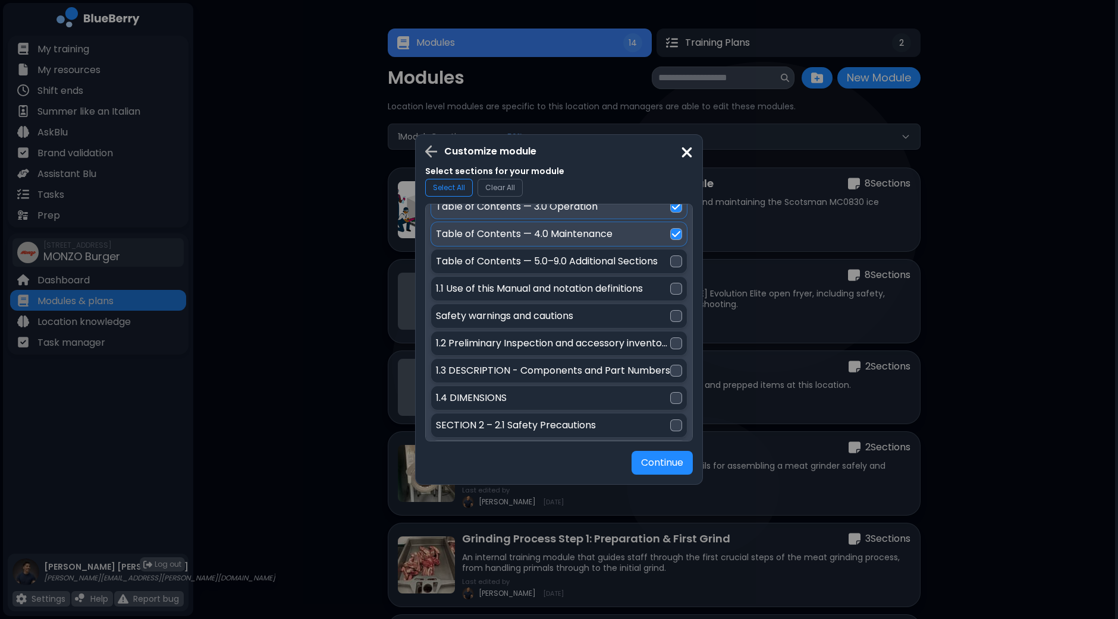
scroll to position [74, 0]
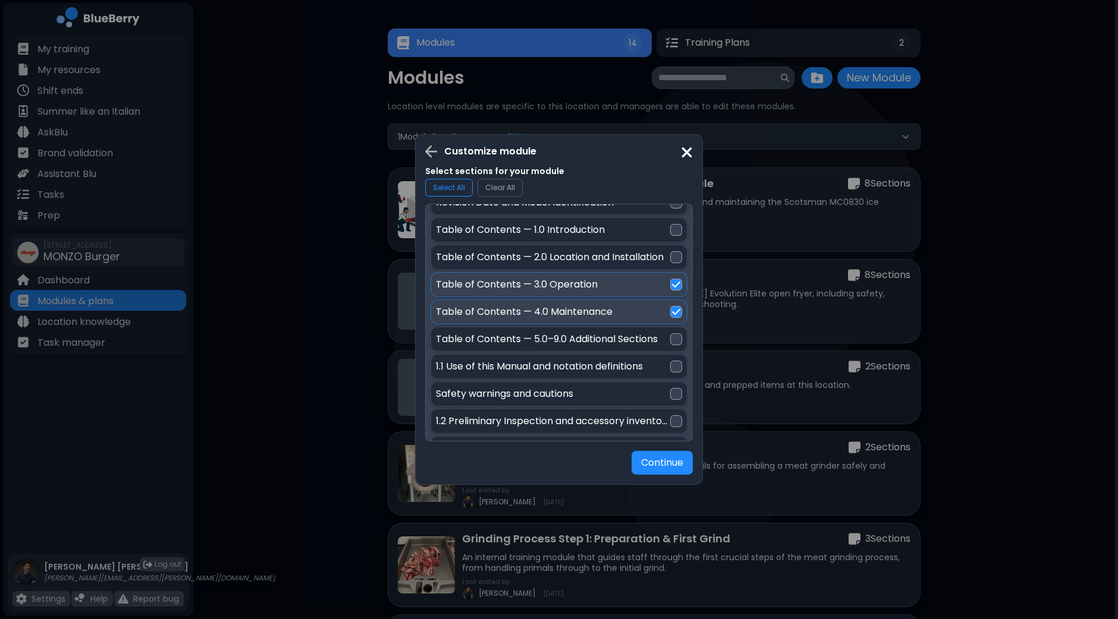
click at [675, 281] on img at bounding box center [676, 285] width 8 height 10
click at [675, 310] on img at bounding box center [676, 312] width 8 height 10
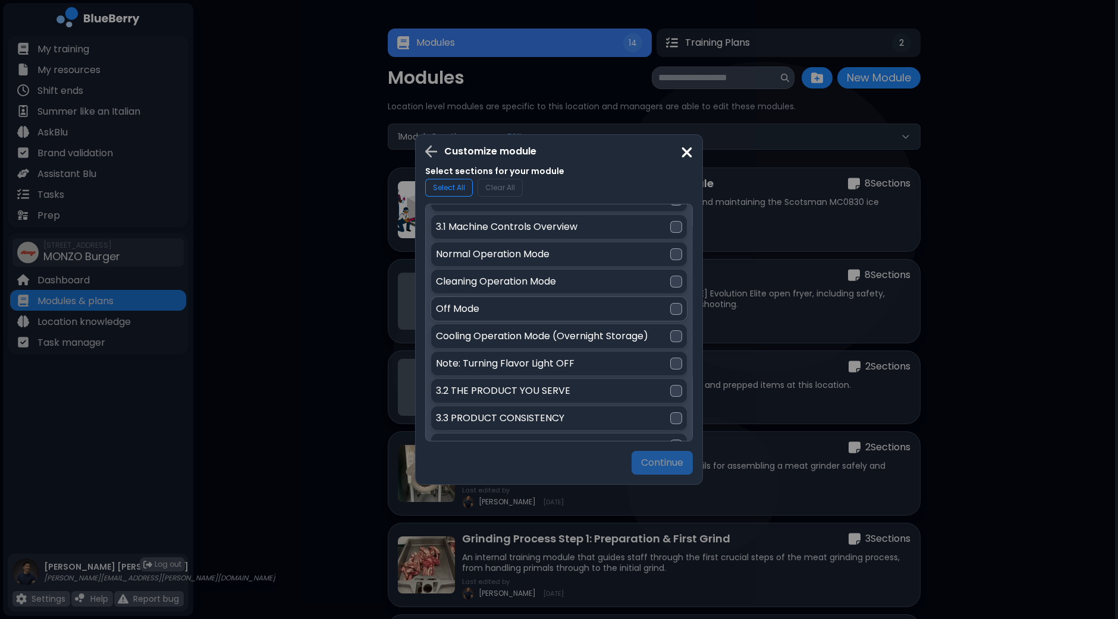
scroll to position [446, 0]
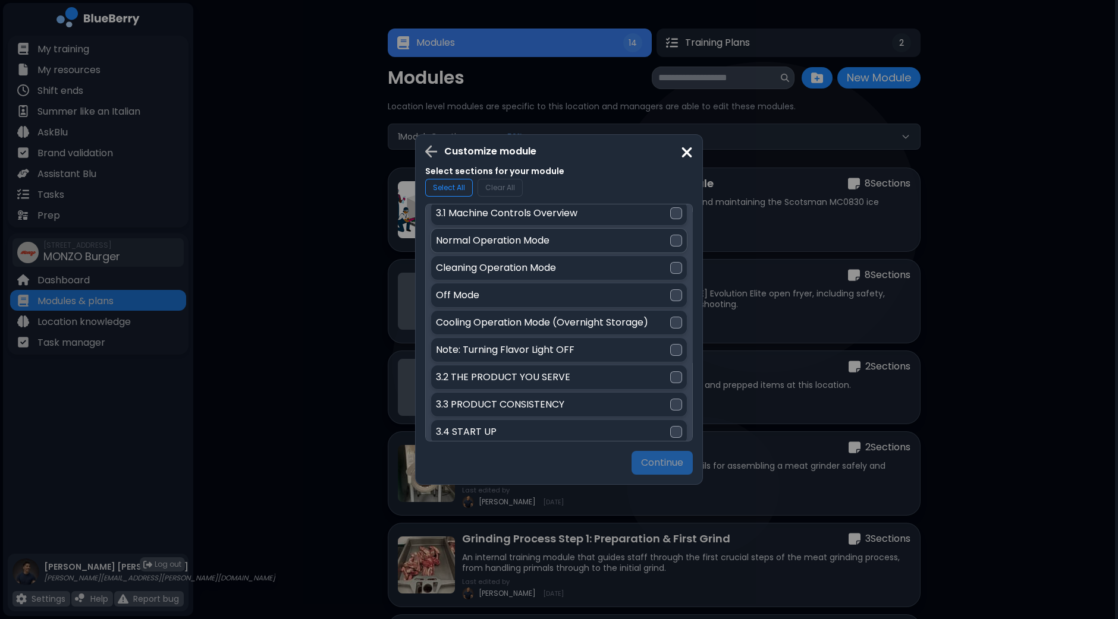
click at [675, 235] on div at bounding box center [676, 241] width 12 height 12
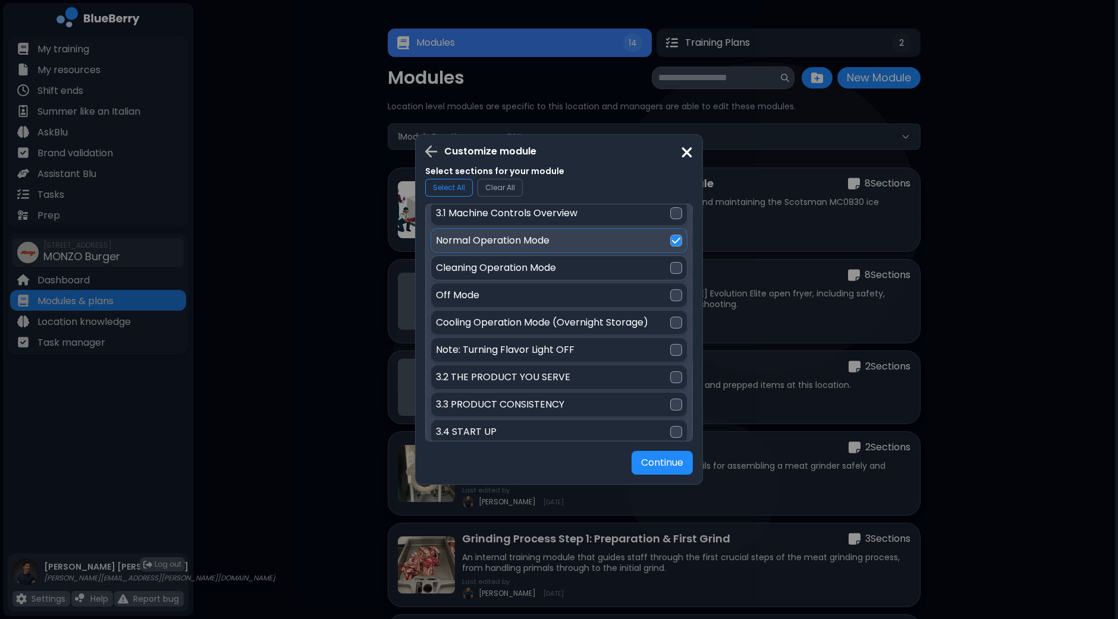
click at [675, 264] on div at bounding box center [676, 268] width 12 height 12
click at [675, 290] on div at bounding box center [676, 296] width 12 height 12
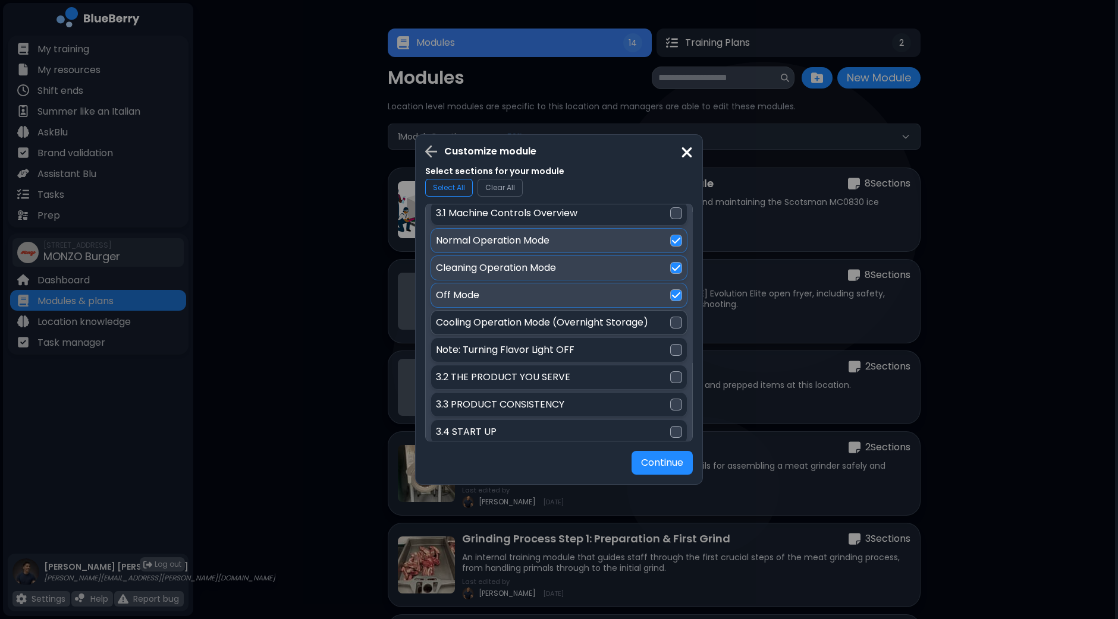
click at [672, 317] on div at bounding box center [676, 323] width 12 height 12
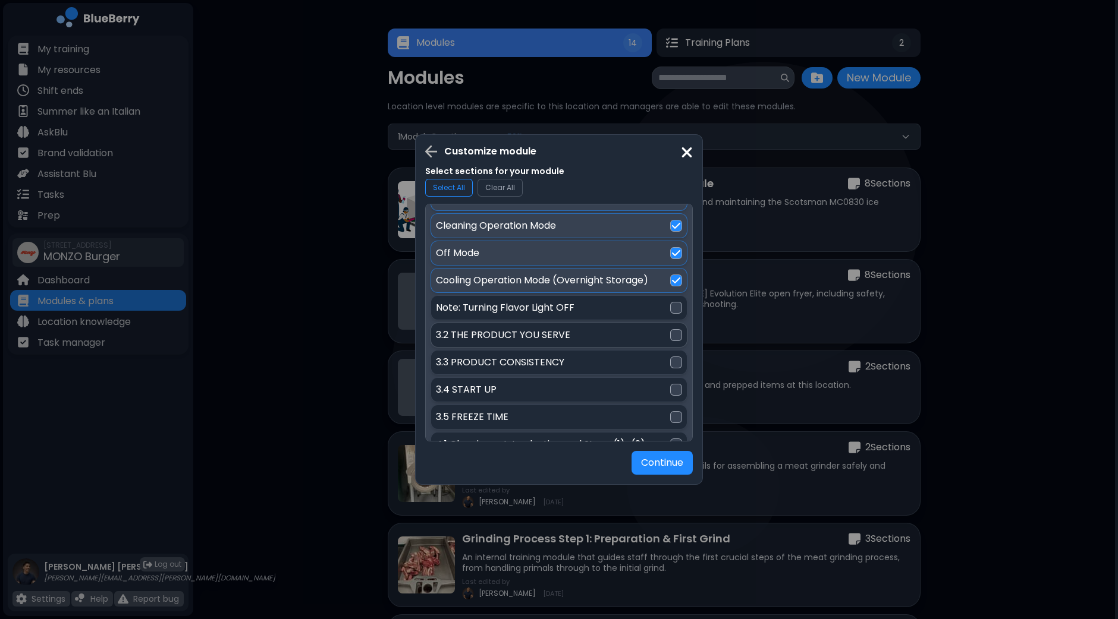
scroll to position [520, 0]
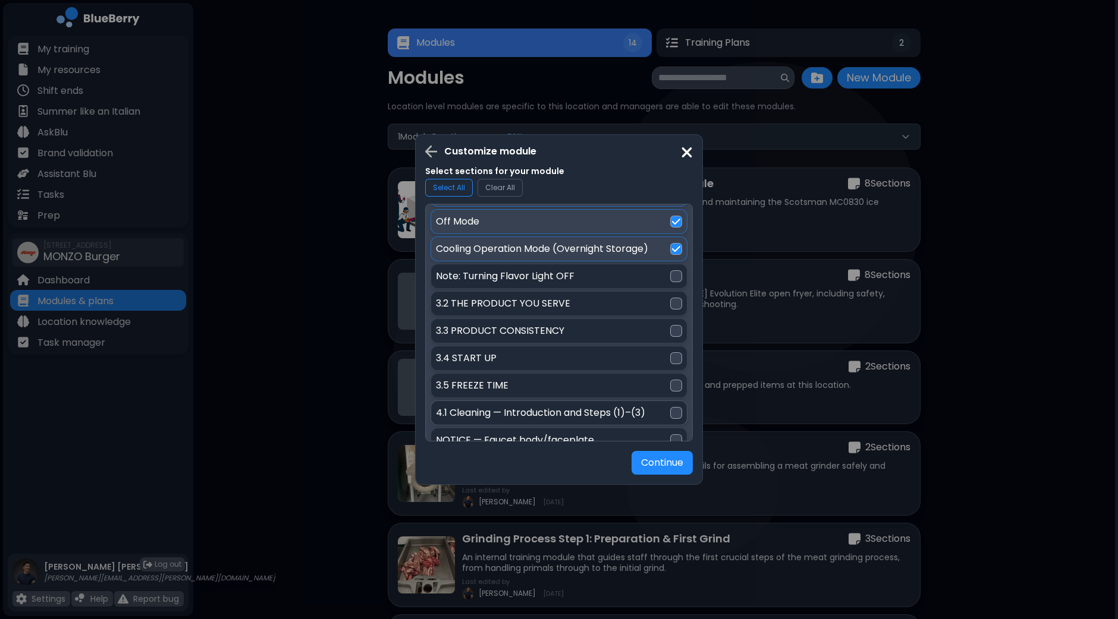
click at [678, 408] on div at bounding box center [676, 413] width 12 height 12
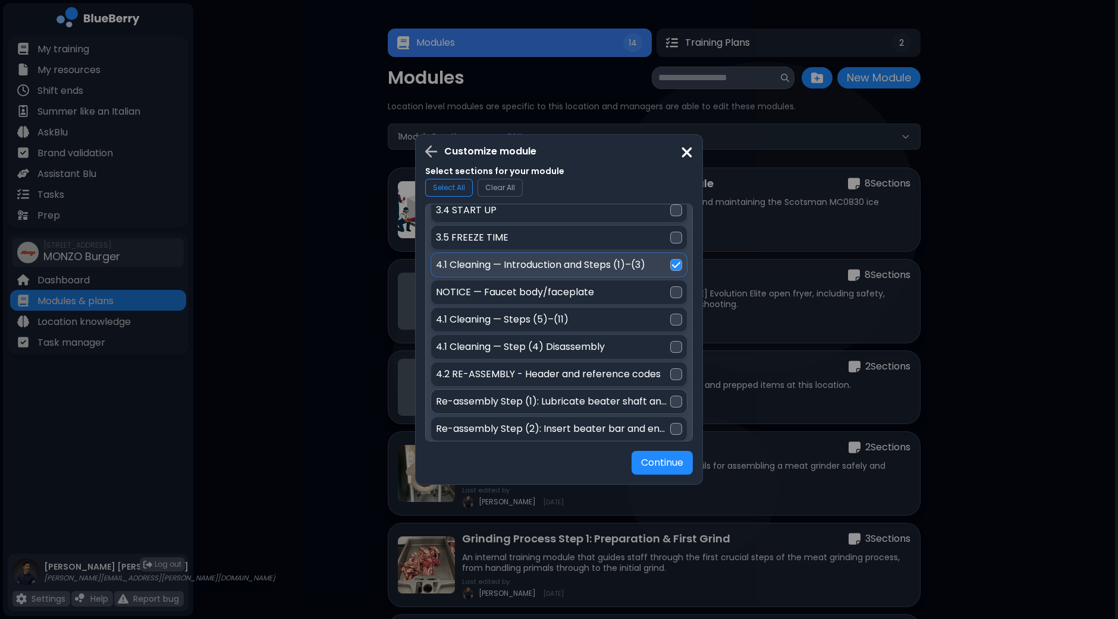
scroll to position [669, 0]
click at [675, 313] on div at bounding box center [676, 319] width 12 height 12
click at [674, 340] on div at bounding box center [676, 346] width 12 height 12
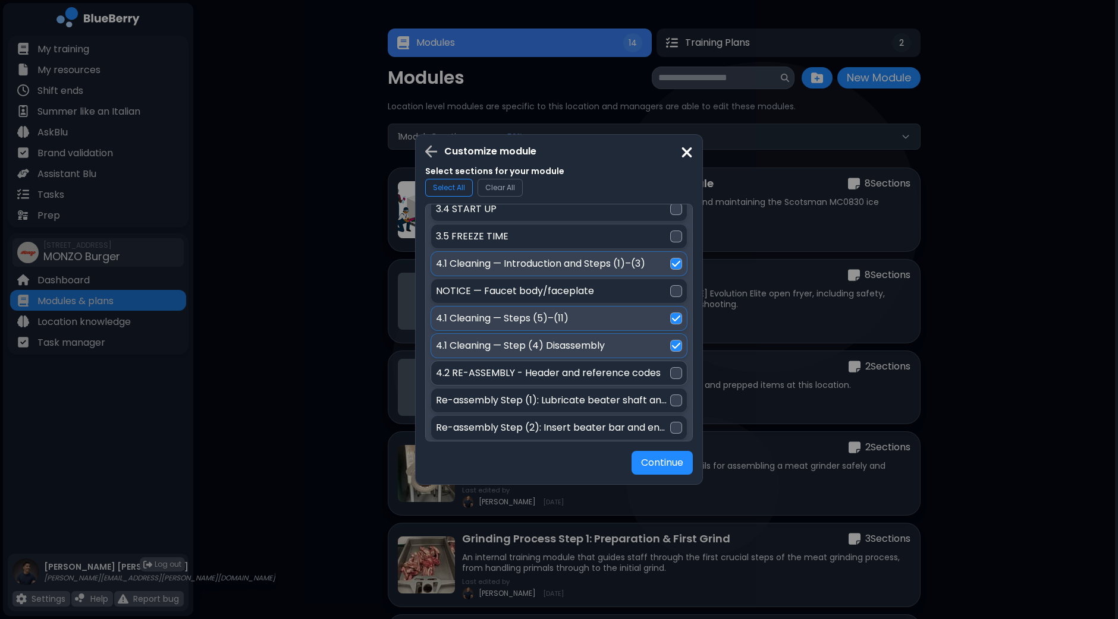
click at [674, 367] on div at bounding box center [676, 373] width 12 height 12
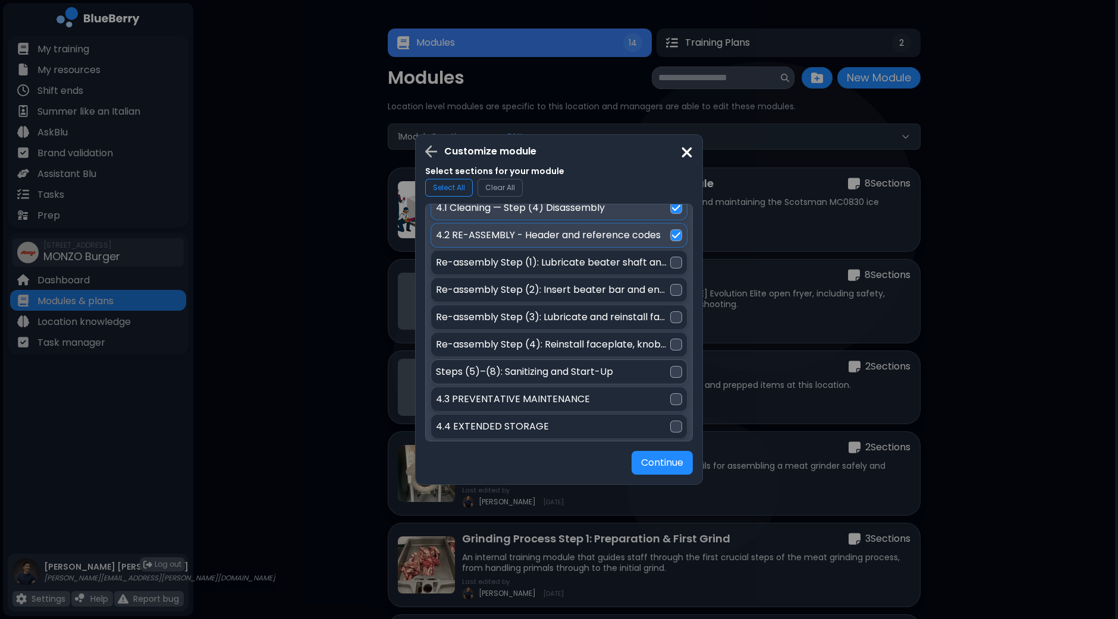
scroll to position [817, 0]
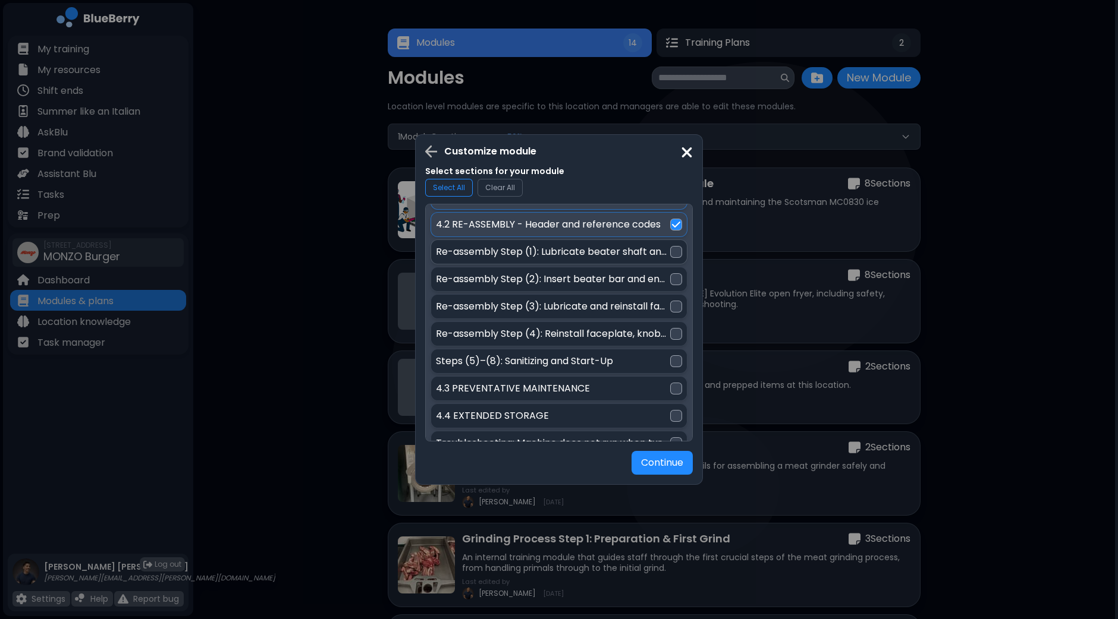
click at [677, 246] on div at bounding box center [676, 252] width 12 height 12
click at [680, 269] on div "Re-assembly Step (2): Insert beater bar and engage drive plate" at bounding box center [558, 279] width 257 height 25
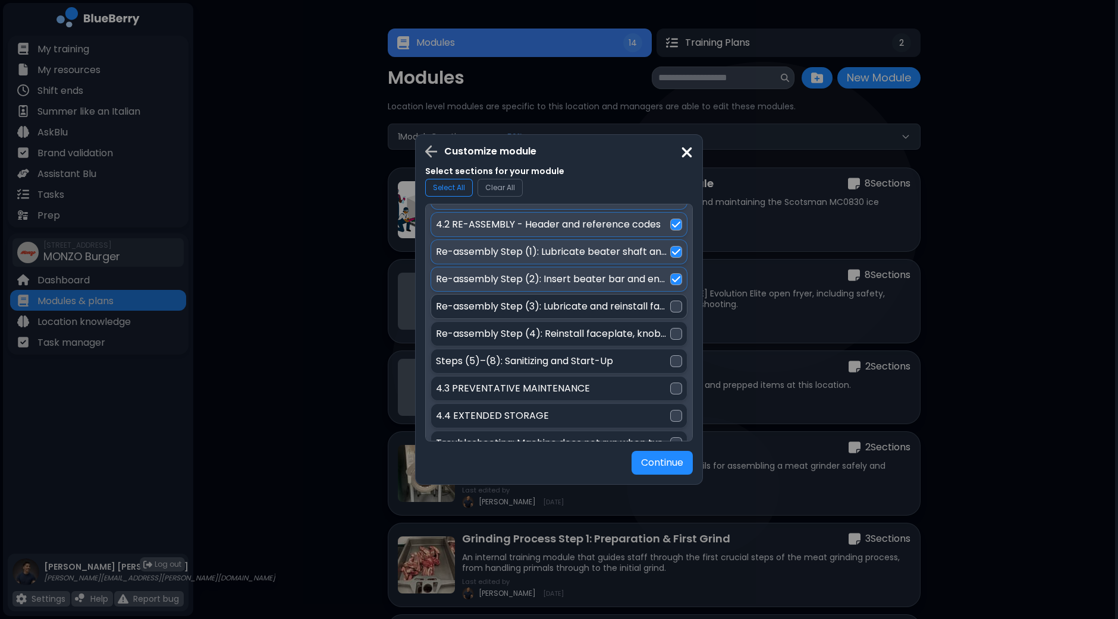
click at [674, 294] on div "Re-assembly Step (3): Lubricate and reinstall faceplate O-ring and faucet O-rin…" at bounding box center [558, 306] width 257 height 25
click at [675, 328] on div at bounding box center [676, 334] width 12 height 12
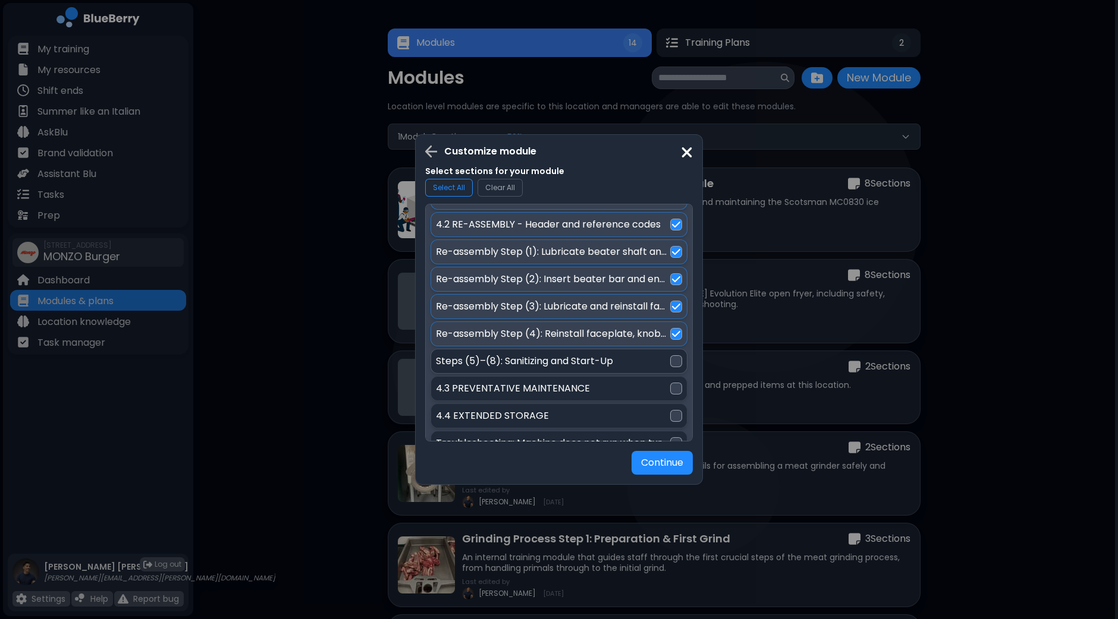
click at [677, 356] on div at bounding box center [676, 362] width 12 height 12
click at [675, 383] on div at bounding box center [676, 389] width 12 height 12
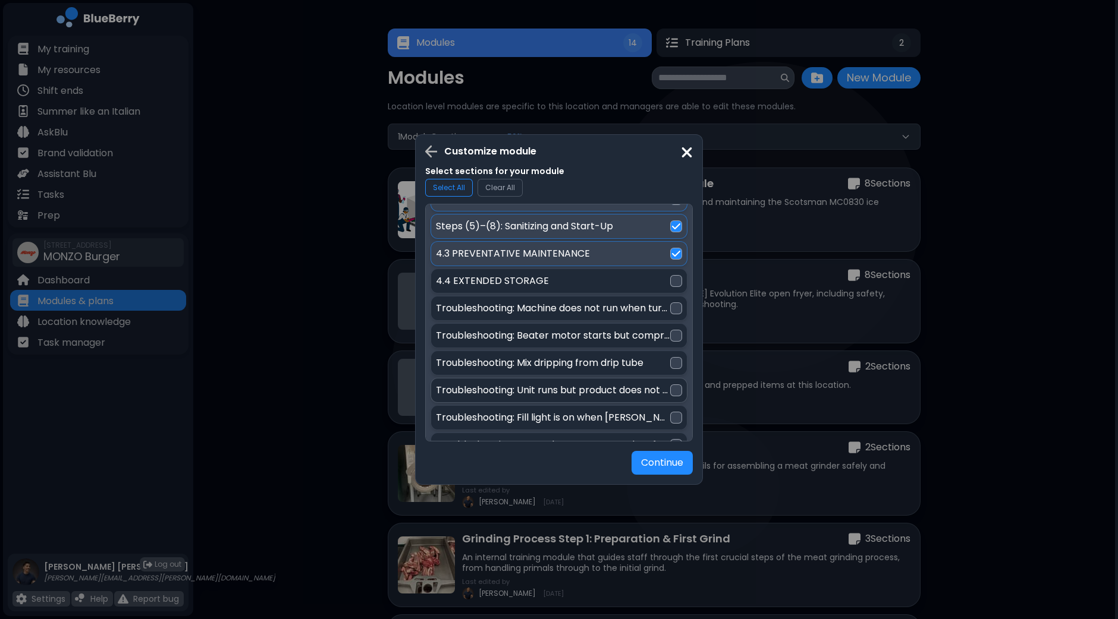
scroll to position [965, 0]
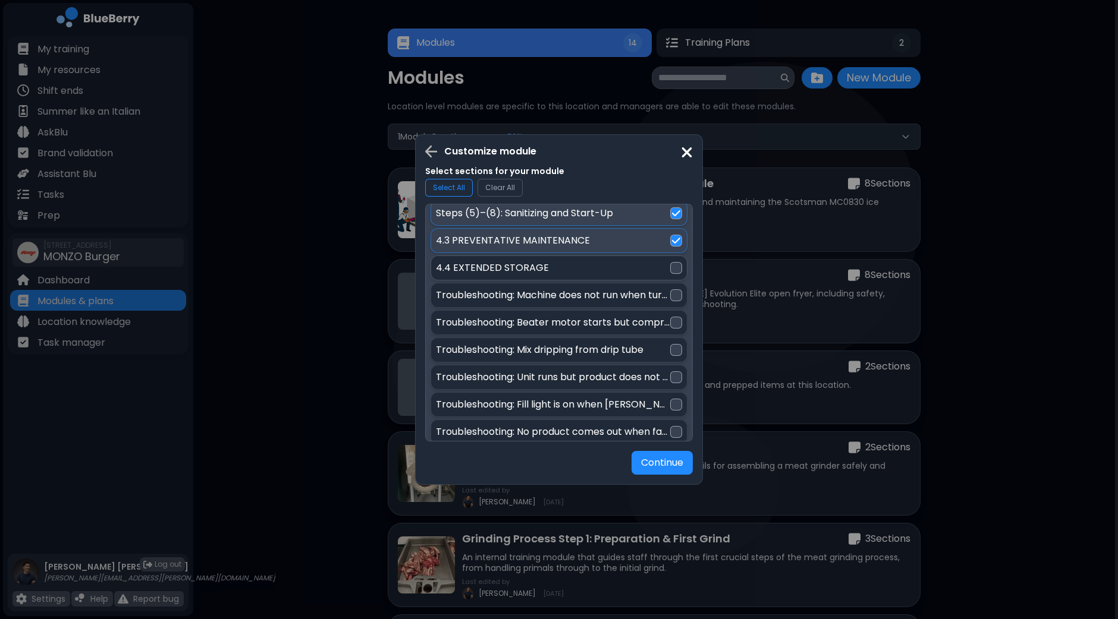
click at [675, 262] on div at bounding box center [676, 268] width 12 height 12
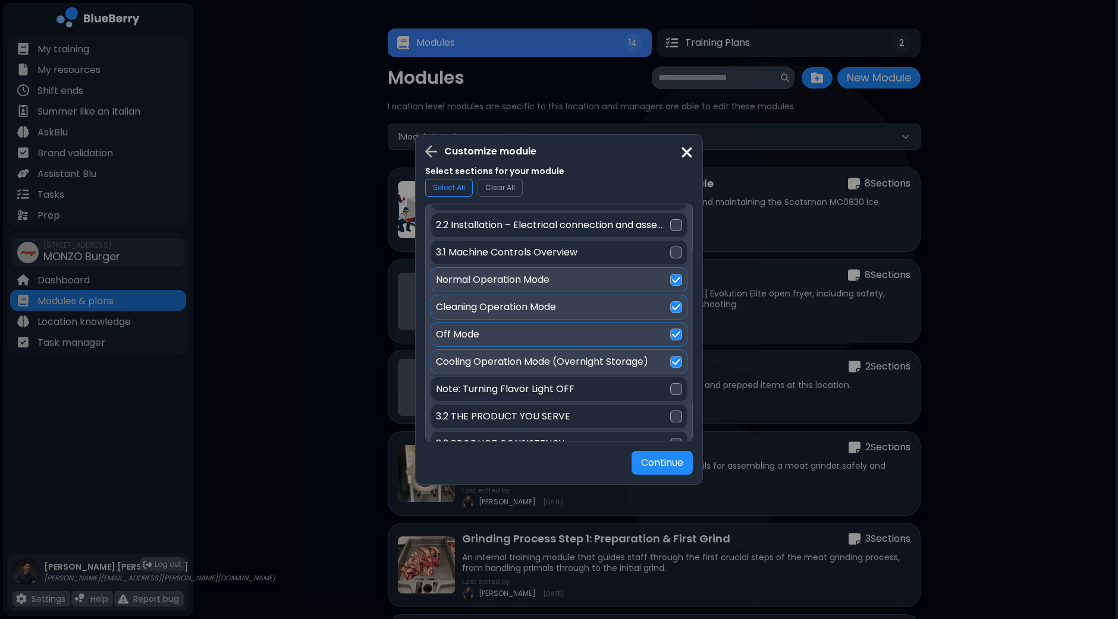
scroll to position [372, 0]
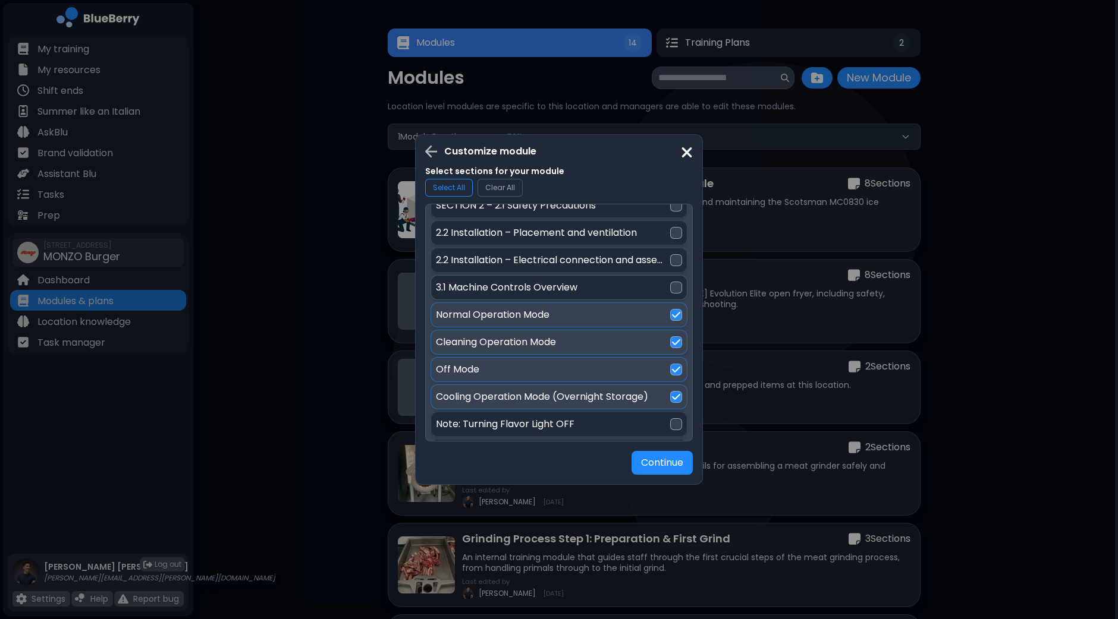
click at [672, 282] on div at bounding box center [676, 288] width 12 height 12
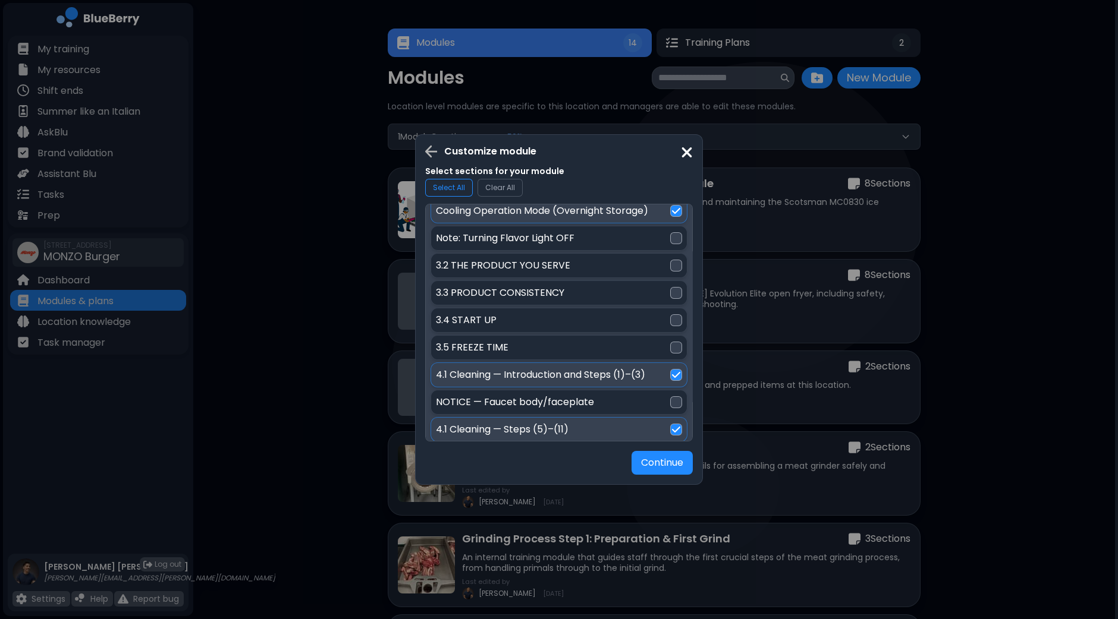
scroll to position [520, 0]
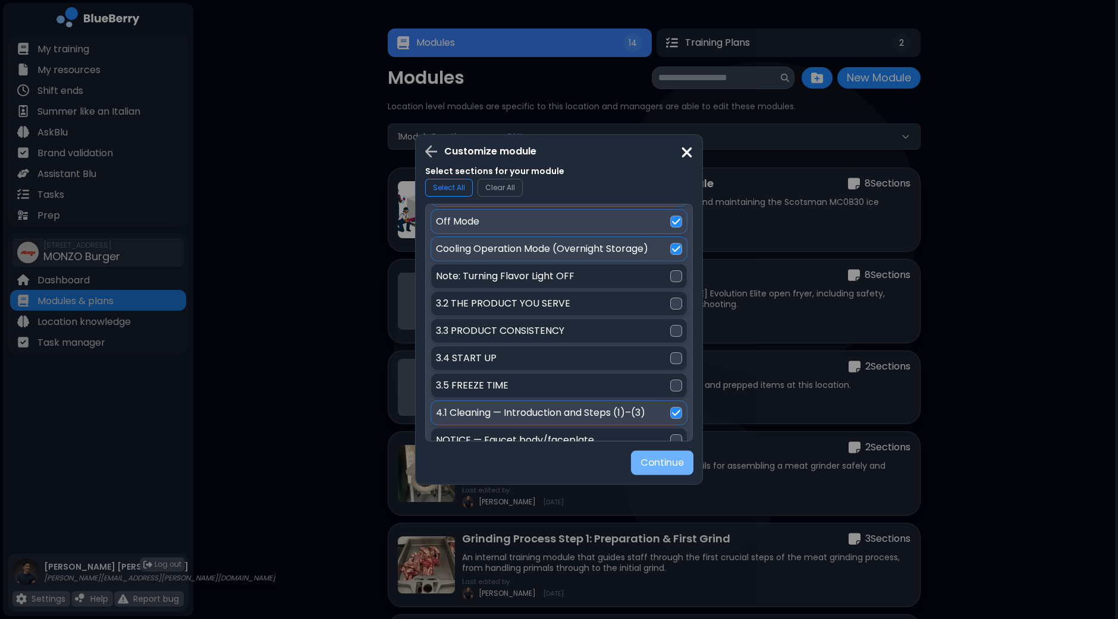
click at [672, 463] on button "Continue" at bounding box center [662, 463] width 62 height 24
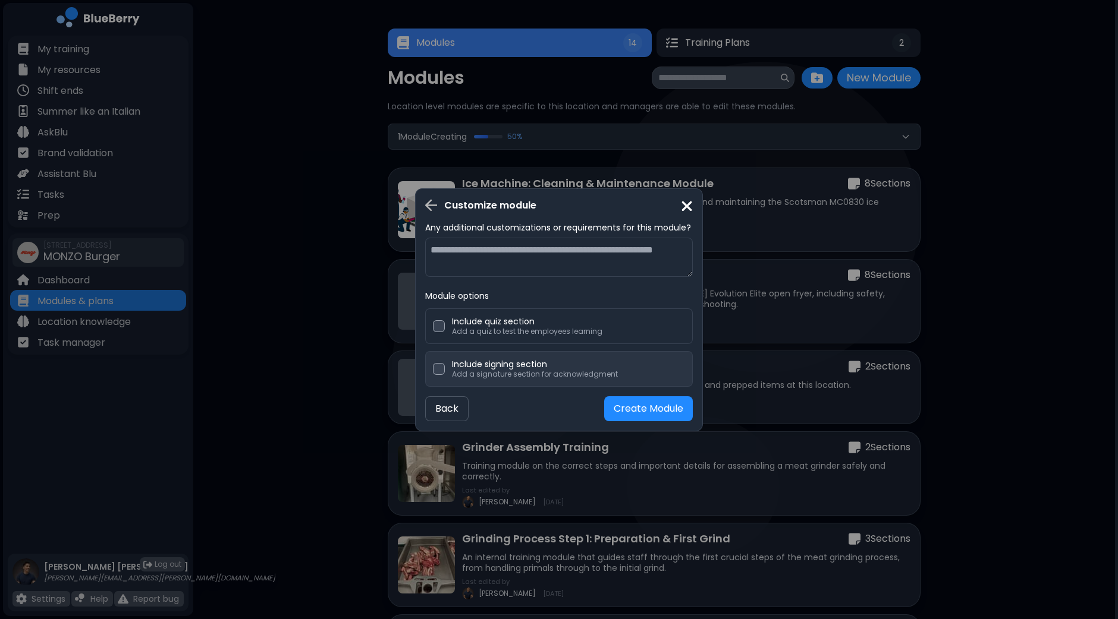
click at [556, 368] on p "Include signing section" at bounding box center [535, 364] width 166 height 11
click at [638, 408] on button "Create Module" at bounding box center [648, 409] width 89 height 25
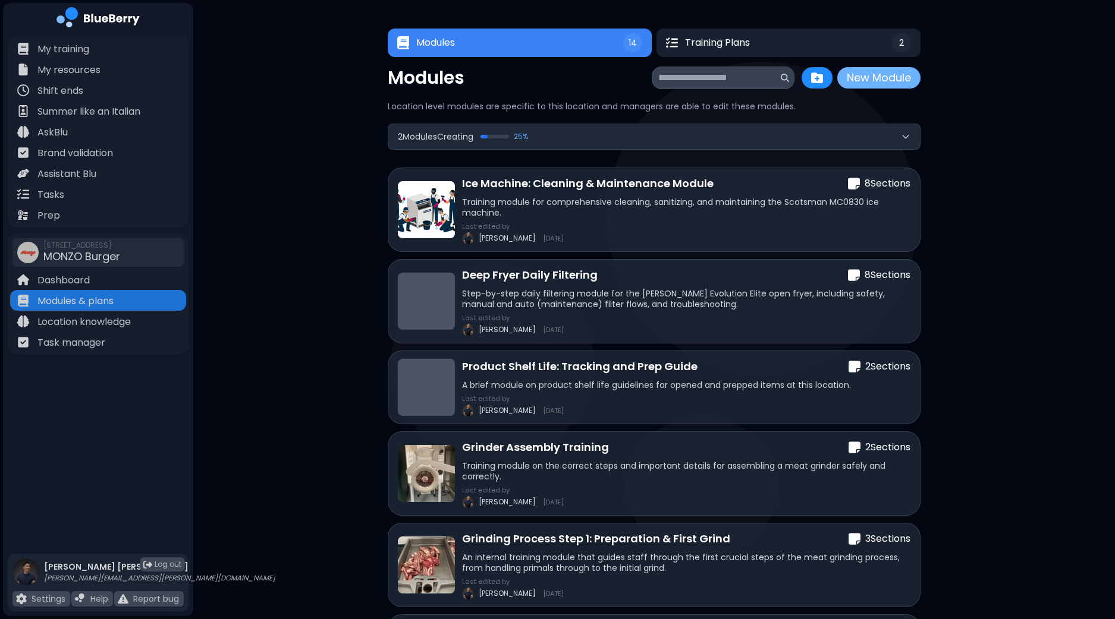
click at [865, 87] on button "New Module" at bounding box center [878, 77] width 83 height 21
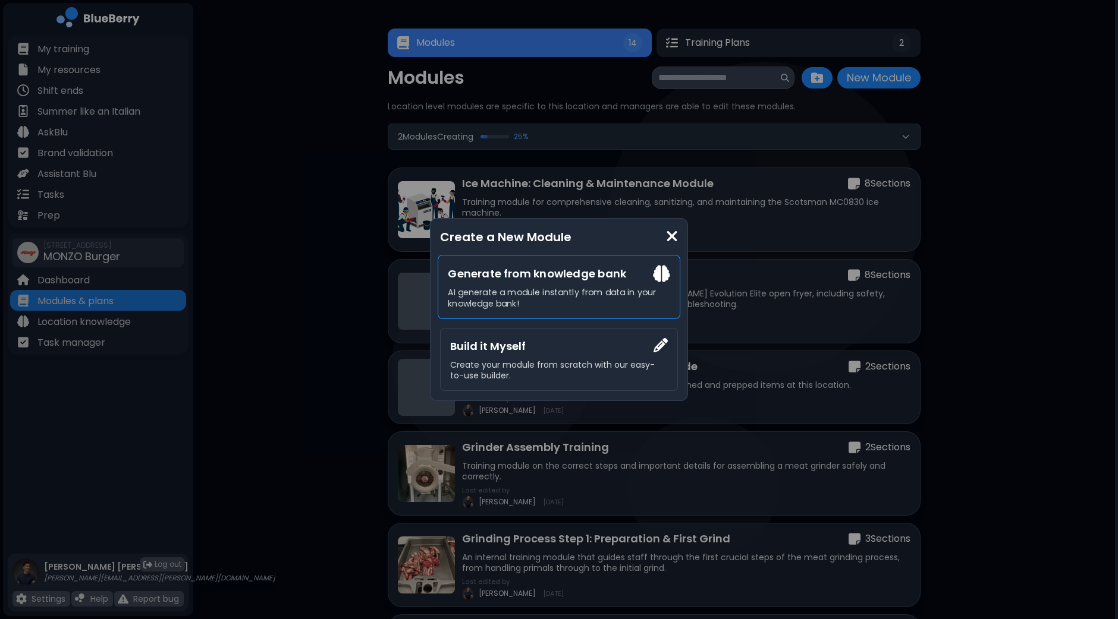
click at [571, 291] on p "AI generate a module instantly from data in your knowledge bank!" at bounding box center [559, 298] width 222 height 22
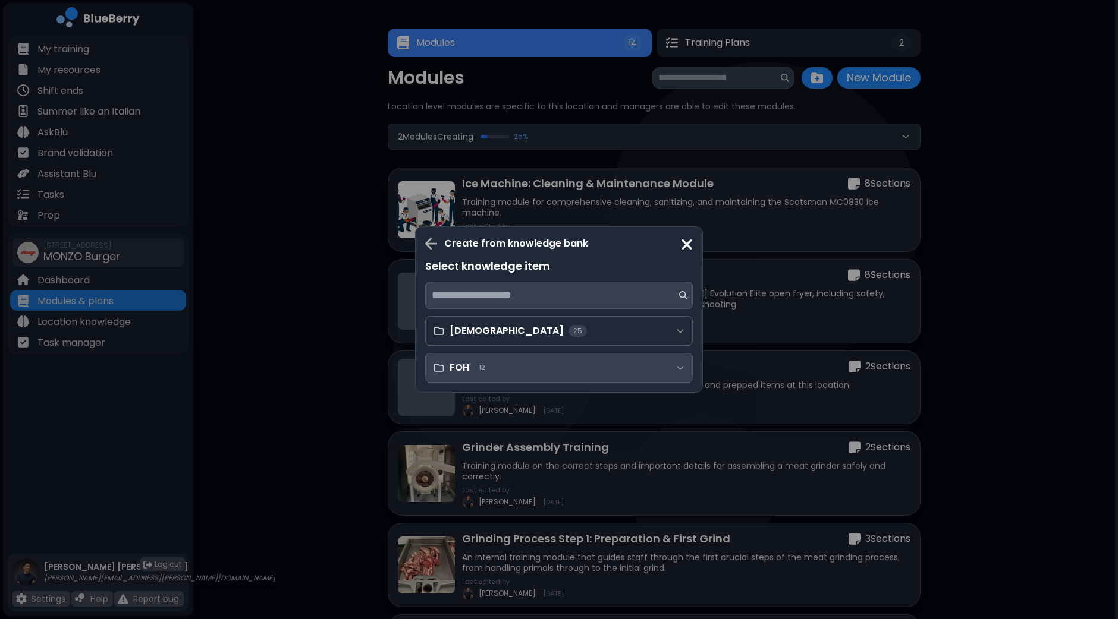
click at [574, 361] on div "FOH 12" at bounding box center [559, 368] width 268 height 30
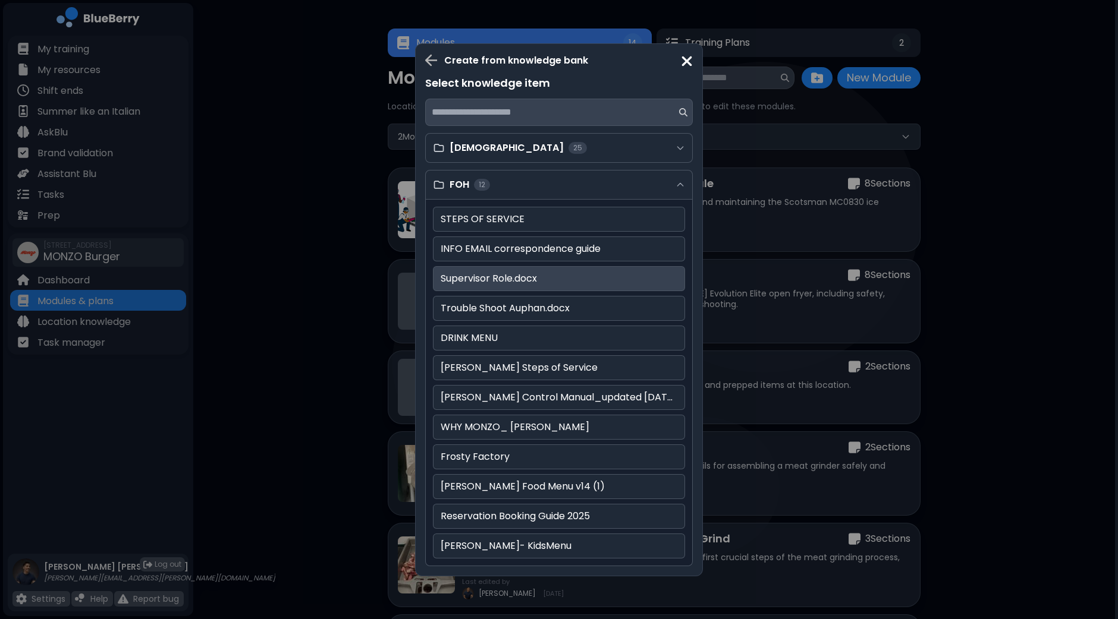
click at [608, 285] on p "Supervisor Role.docx" at bounding box center [559, 279] width 237 height 14
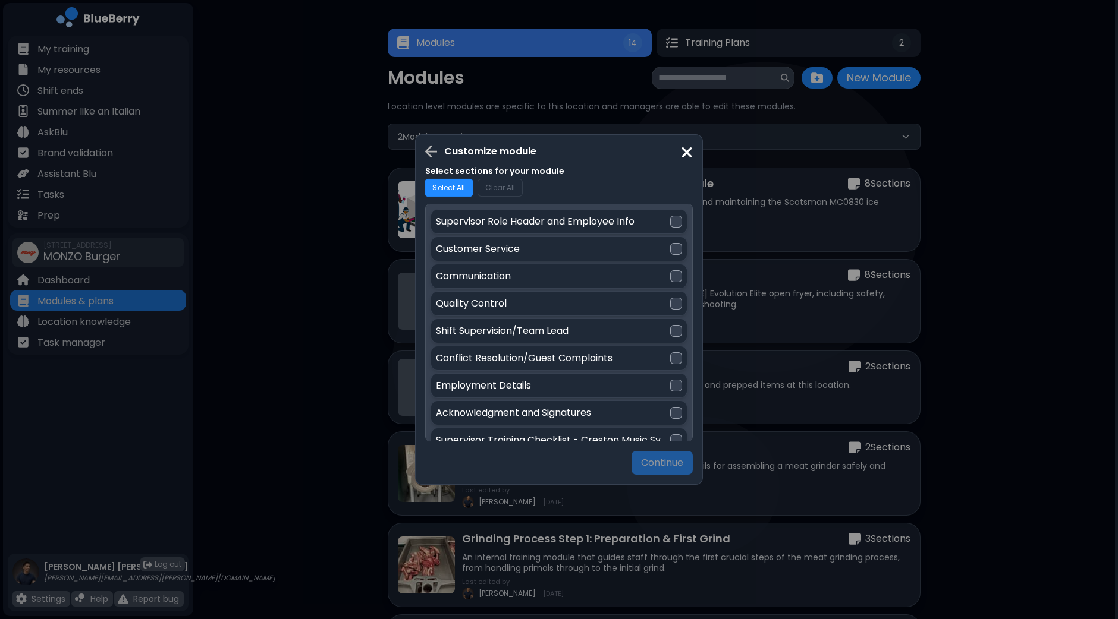
click at [453, 188] on button "Select All" at bounding box center [448, 188] width 49 height 18
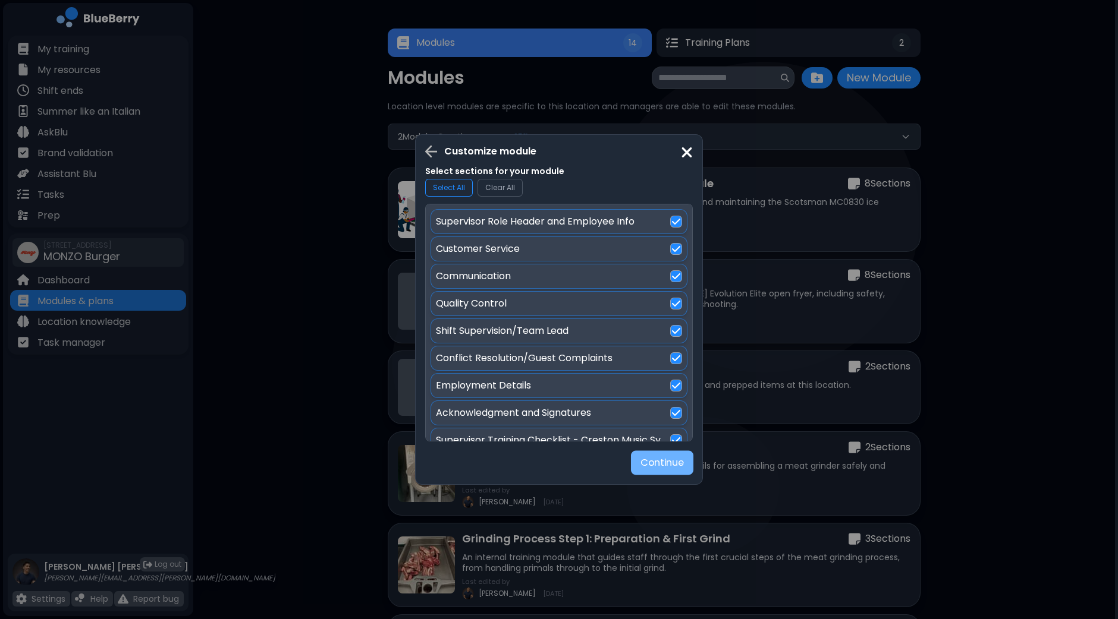
click at [662, 463] on button "Continue" at bounding box center [662, 463] width 62 height 24
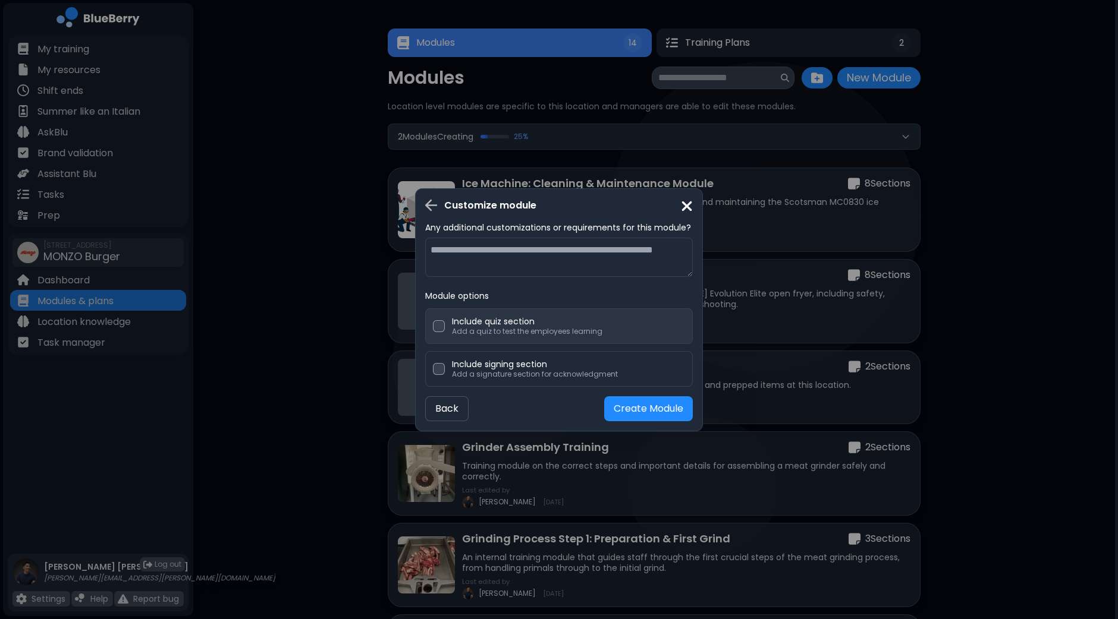
click at [520, 325] on p "Include quiz section" at bounding box center [527, 321] width 150 height 11
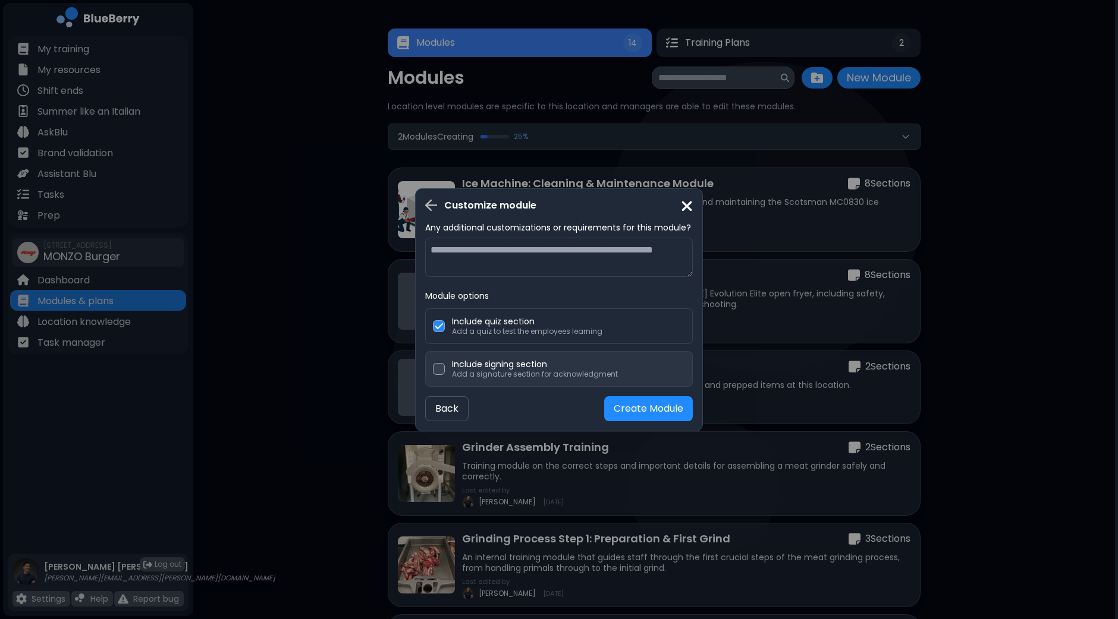
click at [494, 366] on p "Include signing section" at bounding box center [535, 364] width 166 height 11
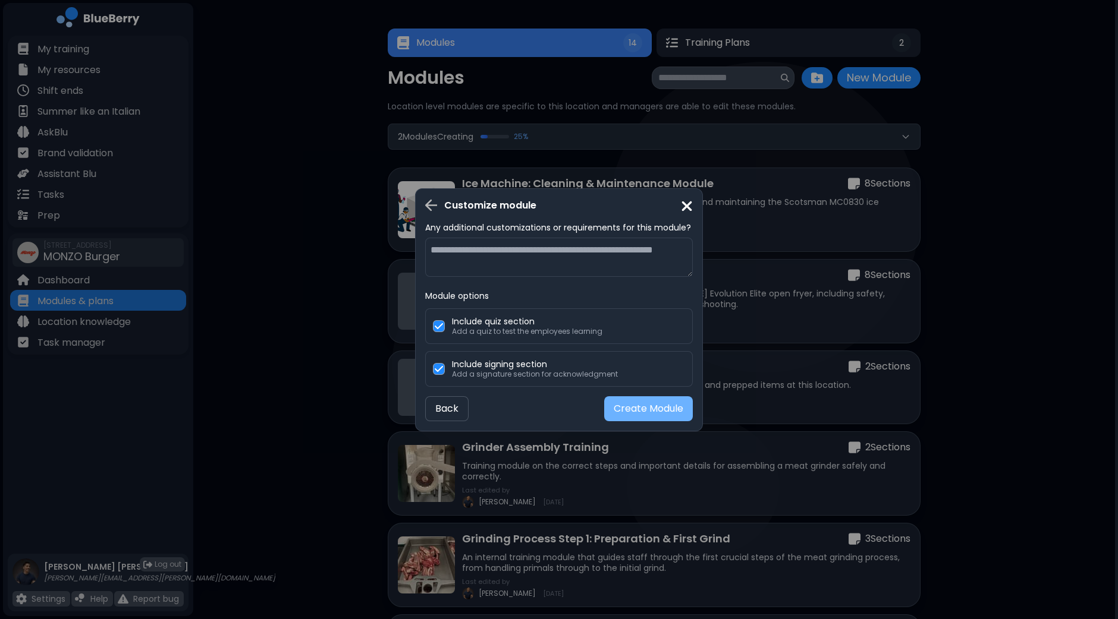
click at [642, 410] on button "Create Module" at bounding box center [648, 409] width 89 height 25
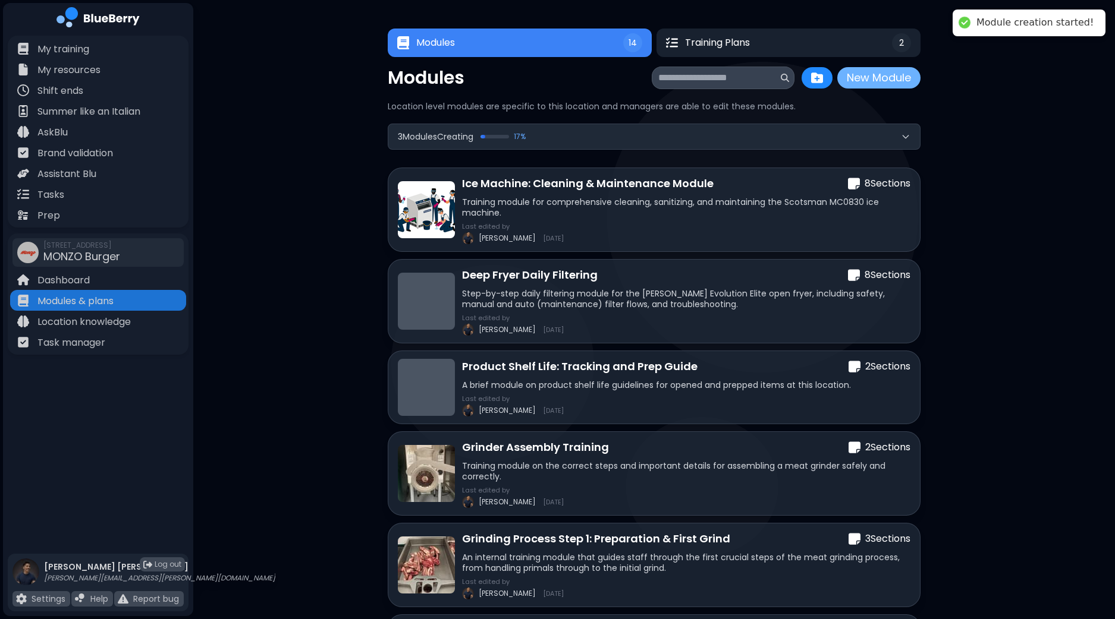
click at [875, 83] on button "New Module" at bounding box center [878, 77] width 83 height 21
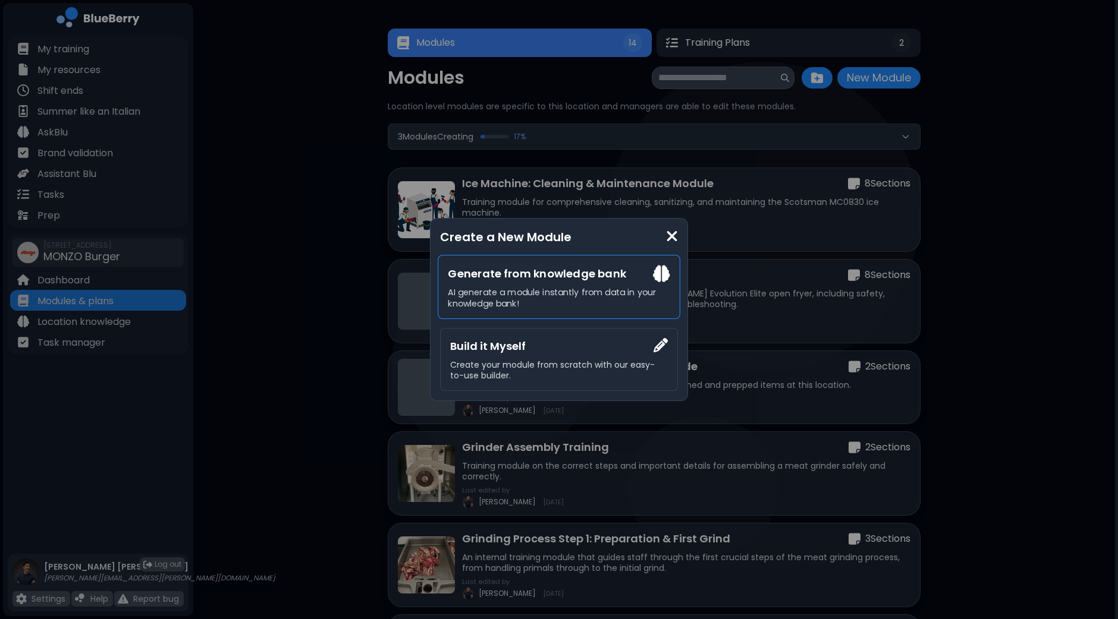
click at [550, 287] on p "AI generate a module instantly from data in your knowledge bank!" at bounding box center [559, 298] width 222 height 22
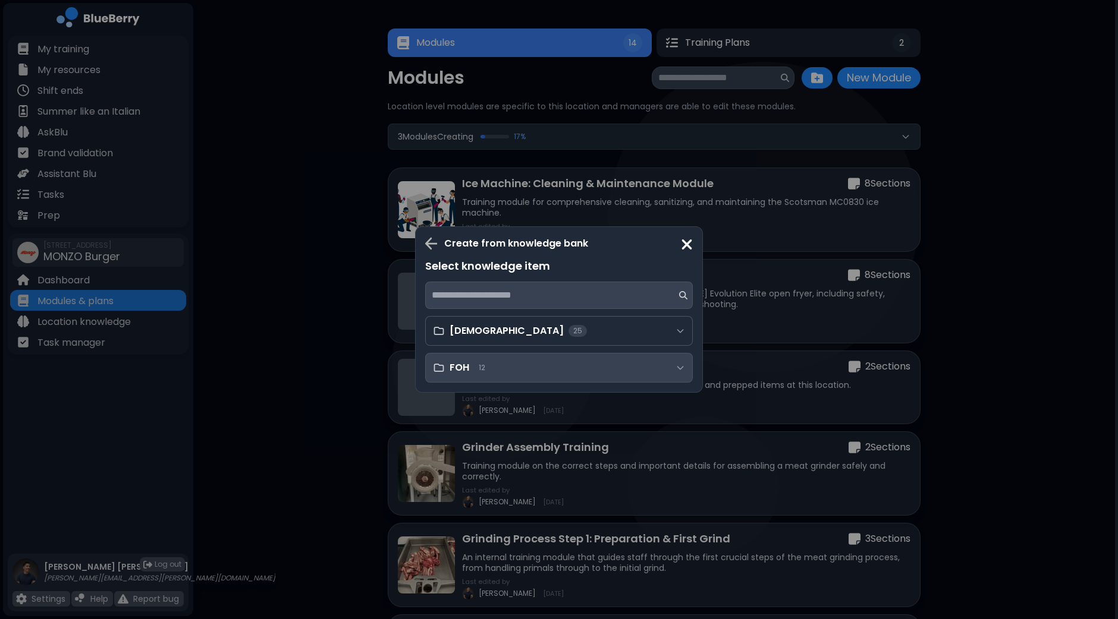
click at [541, 364] on div "FOH 12" at bounding box center [559, 368] width 268 height 30
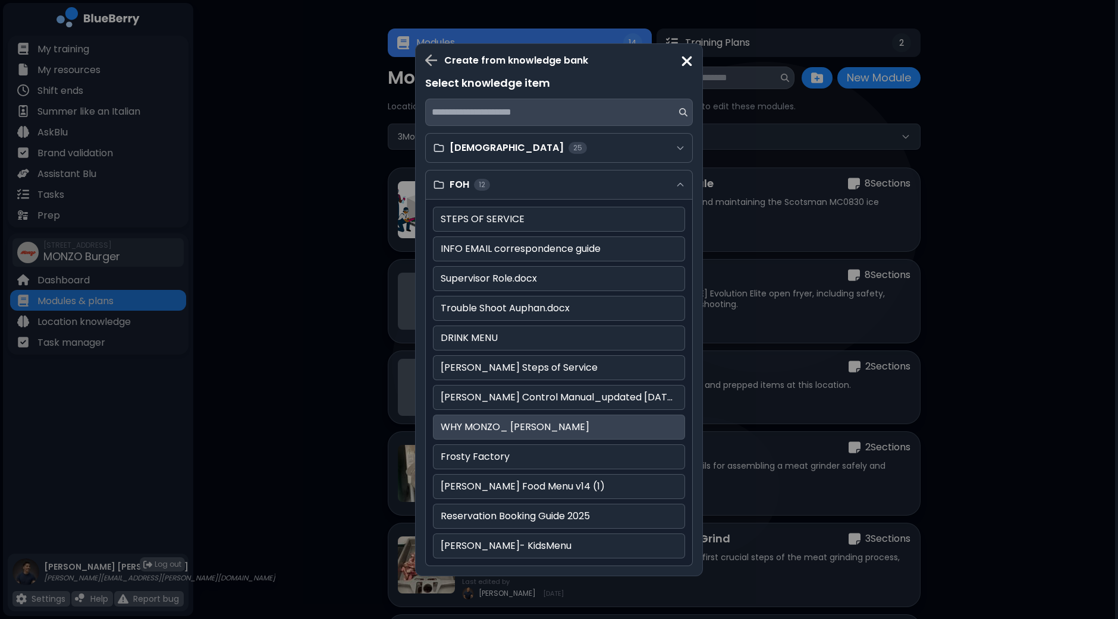
click at [520, 423] on p "WHY MONZO_ [PERSON_NAME]" at bounding box center [559, 427] width 237 height 14
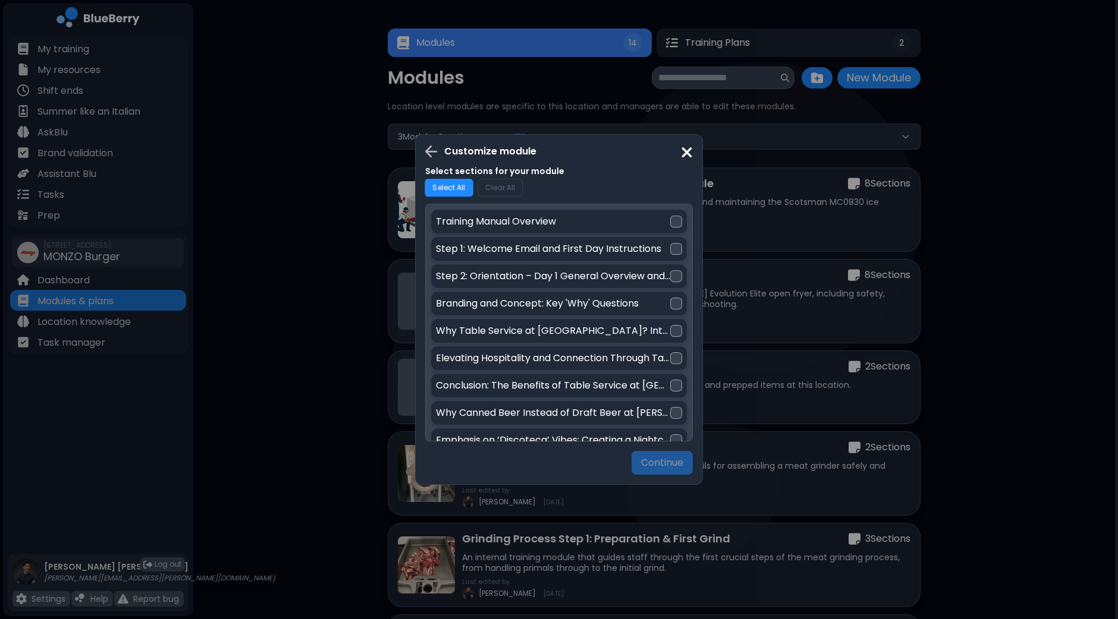
click at [452, 190] on button "Select All" at bounding box center [448, 188] width 49 height 18
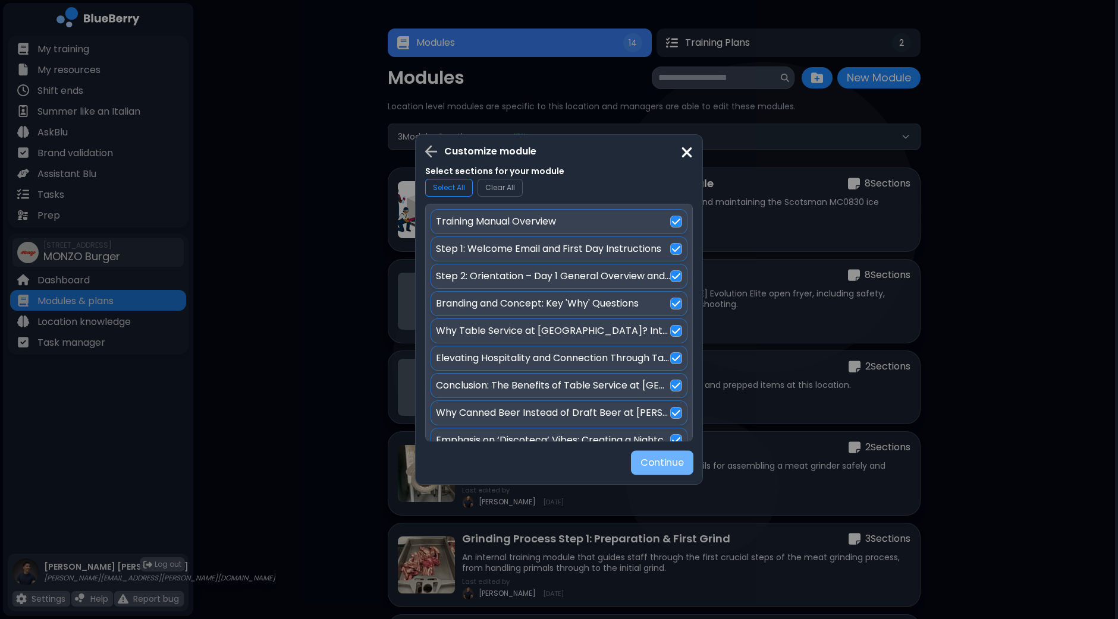
click at [648, 463] on button "Continue" at bounding box center [662, 463] width 62 height 24
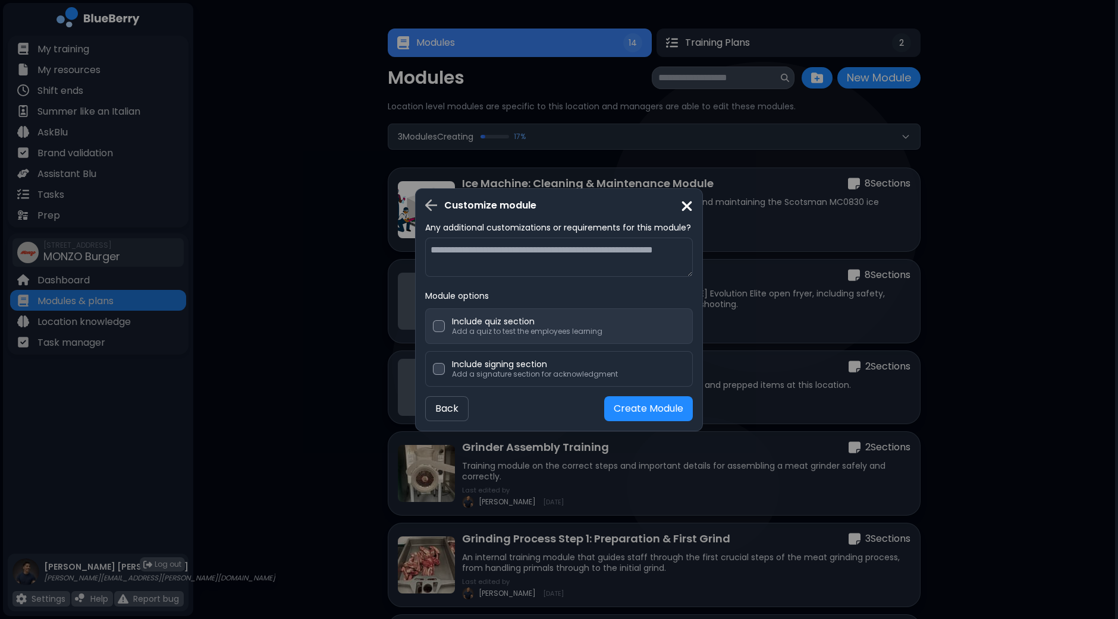
click at [469, 328] on p "Add a quiz to test the employees learning" at bounding box center [527, 332] width 150 height 10
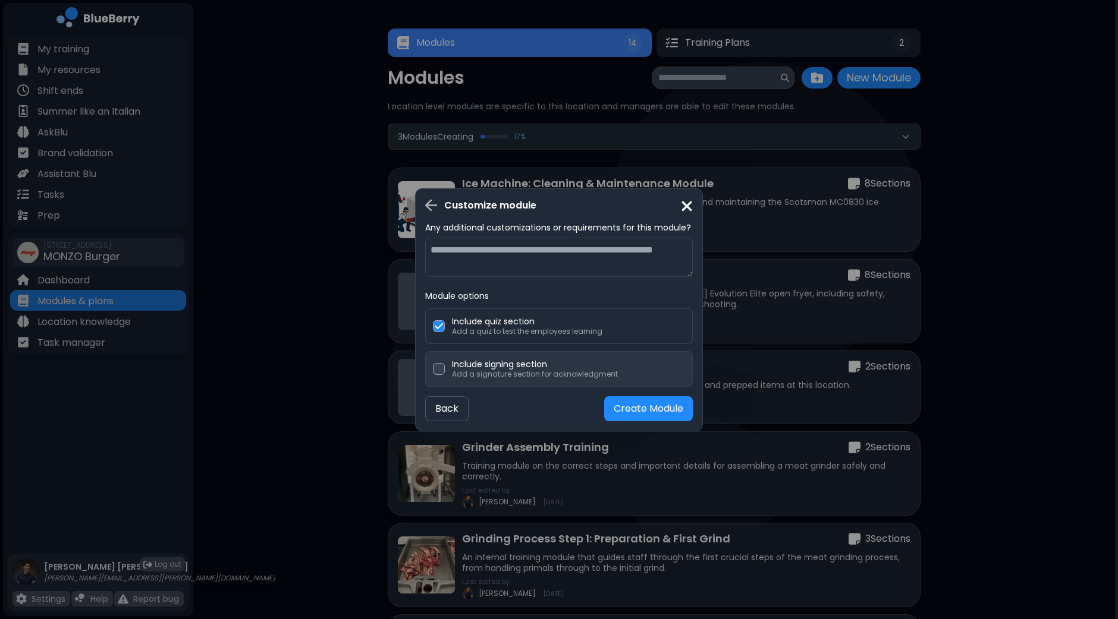
click at [480, 375] on p "Add a signature section for acknowledgment" at bounding box center [535, 375] width 166 height 10
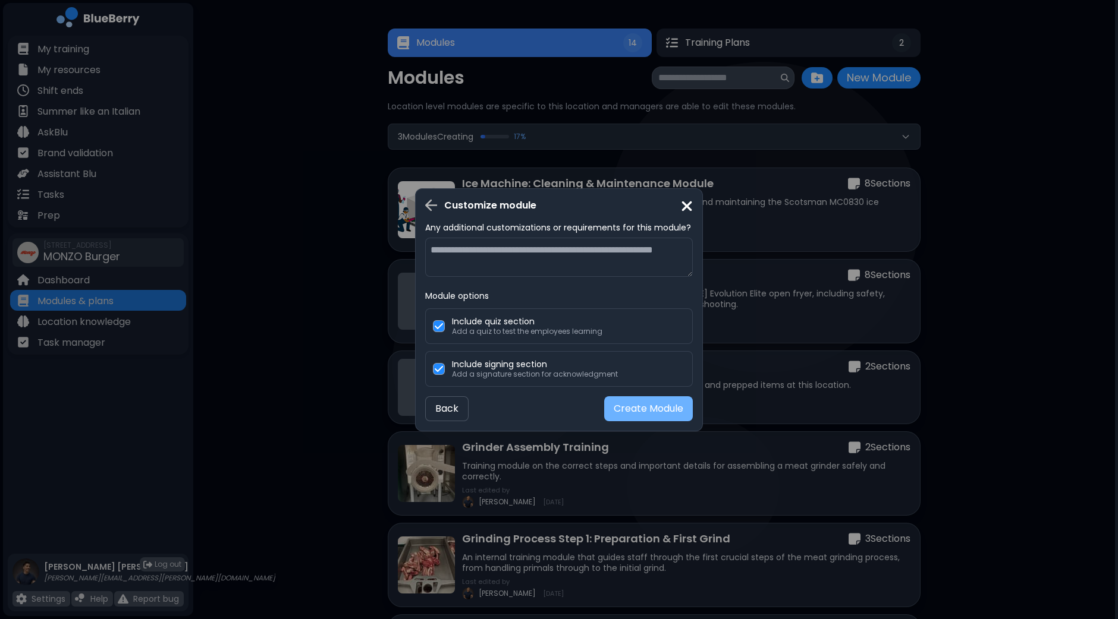
click at [648, 411] on button "Create Module" at bounding box center [648, 409] width 89 height 25
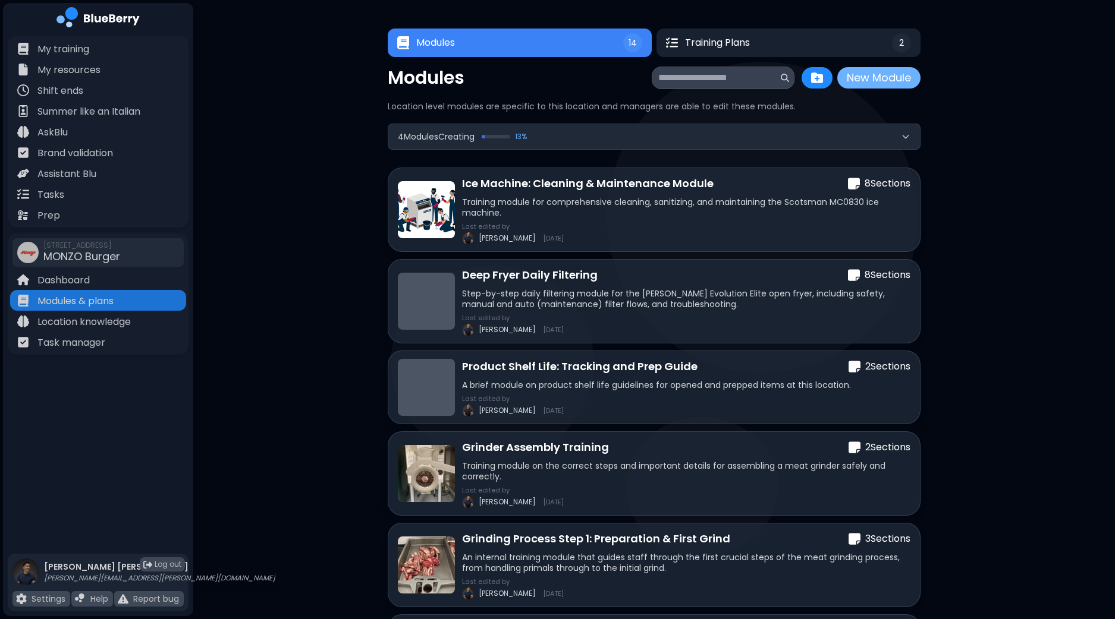
click at [879, 81] on button "New Module" at bounding box center [878, 77] width 83 height 21
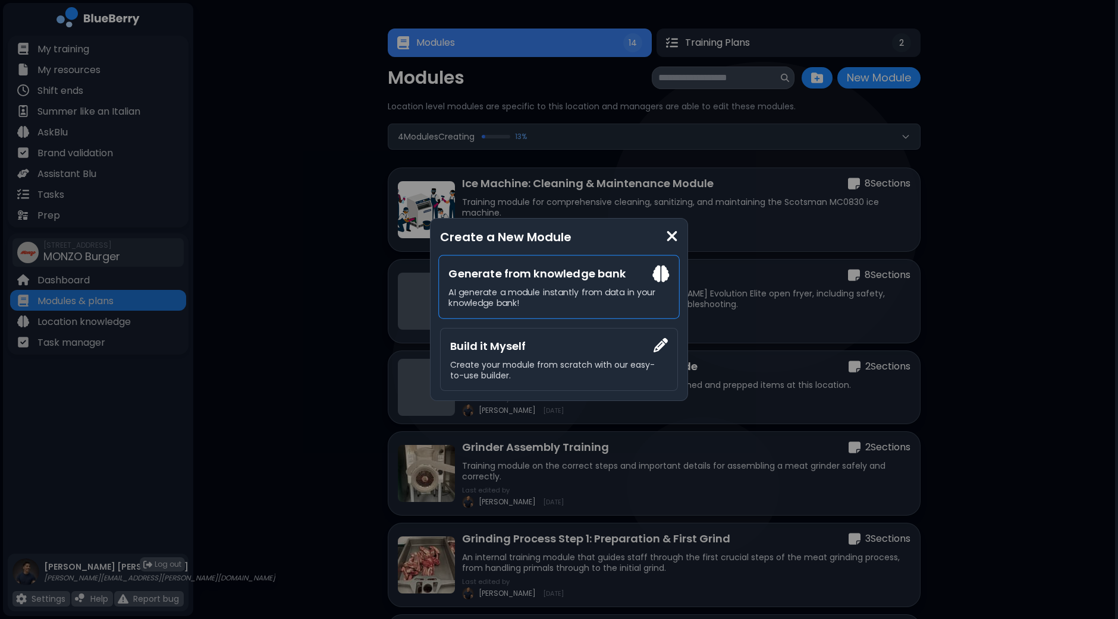
click at [560, 284] on div "Generate from knowledge bank AI generate a module instantly from data in your k…" at bounding box center [558, 287] width 241 height 64
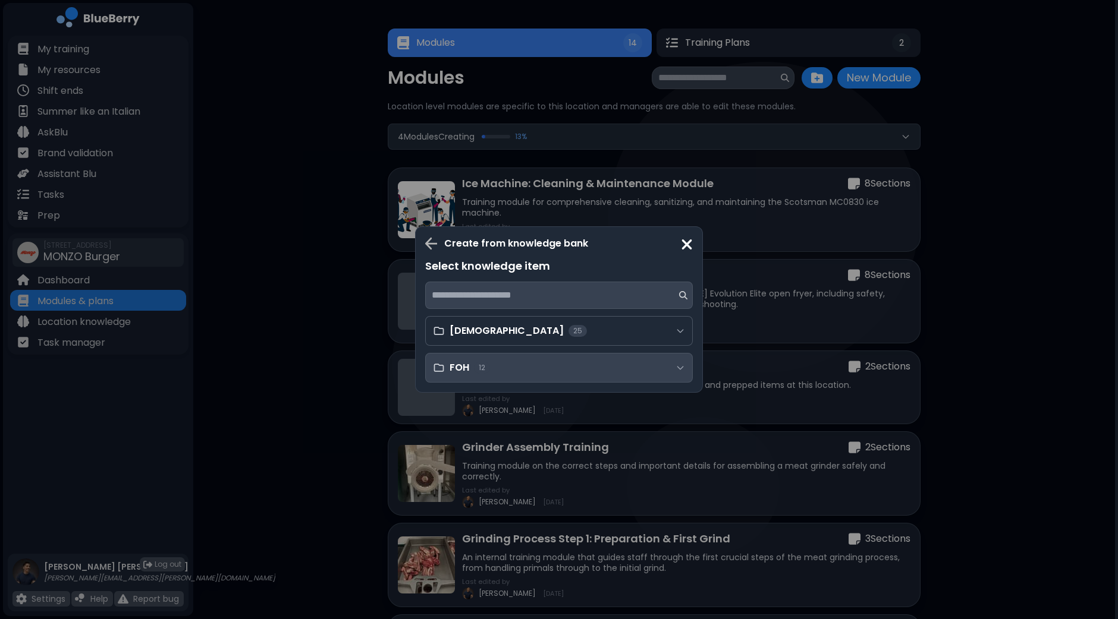
click at [561, 372] on div "FOH 12" at bounding box center [559, 368] width 268 height 30
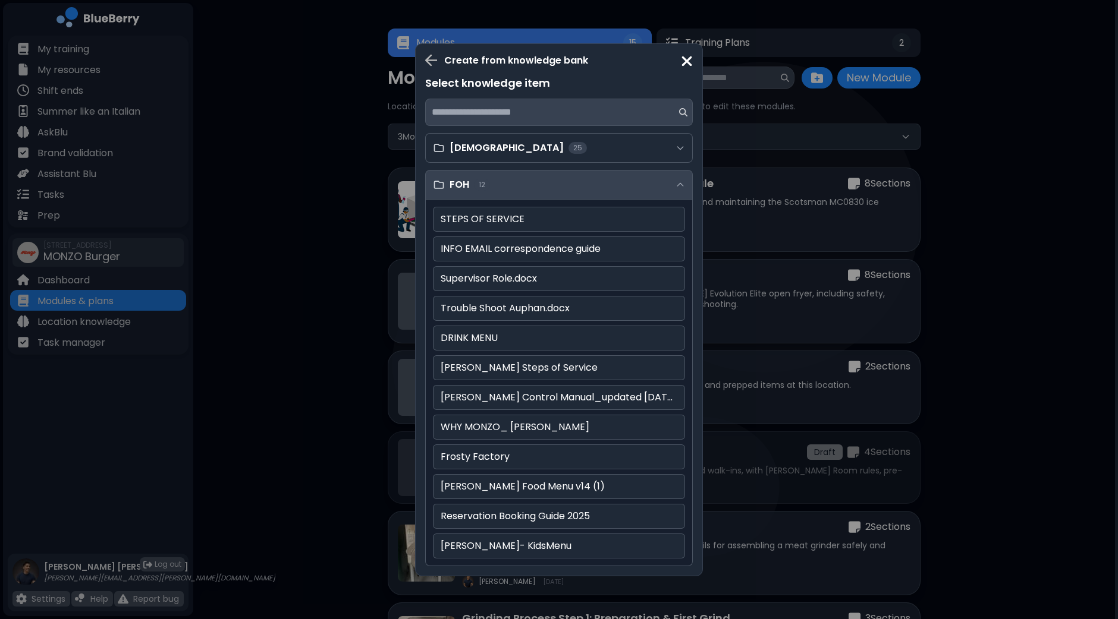
click at [650, 183] on div "FOH 12" at bounding box center [559, 185] width 268 height 30
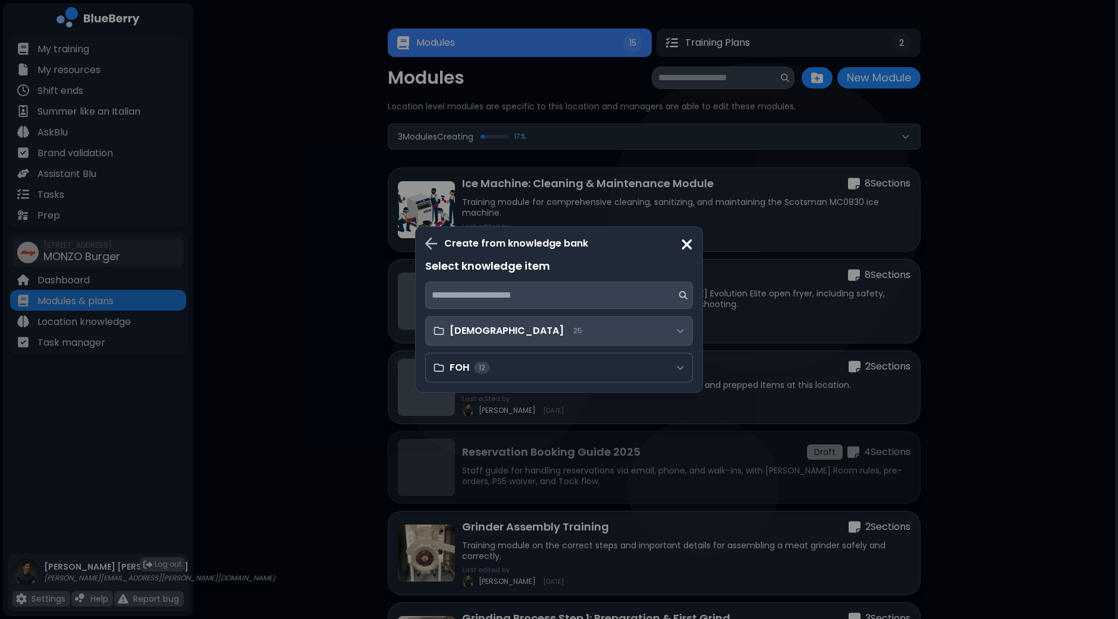
click at [559, 331] on div "[DEMOGRAPHIC_DATA] 25" at bounding box center [559, 331] width 268 height 30
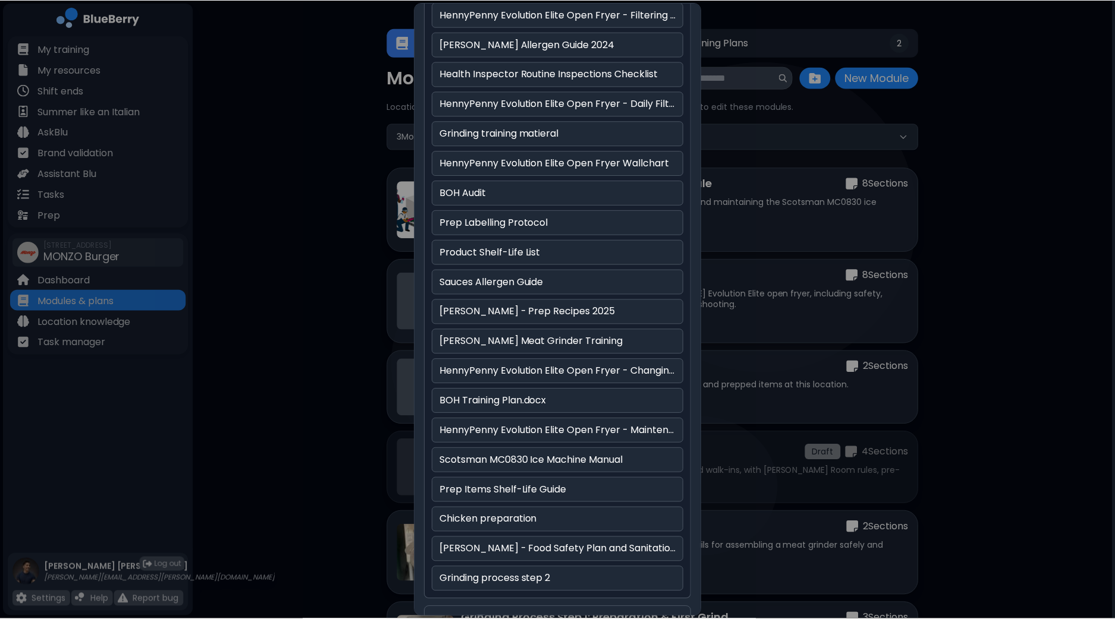
scroll to position [298, 0]
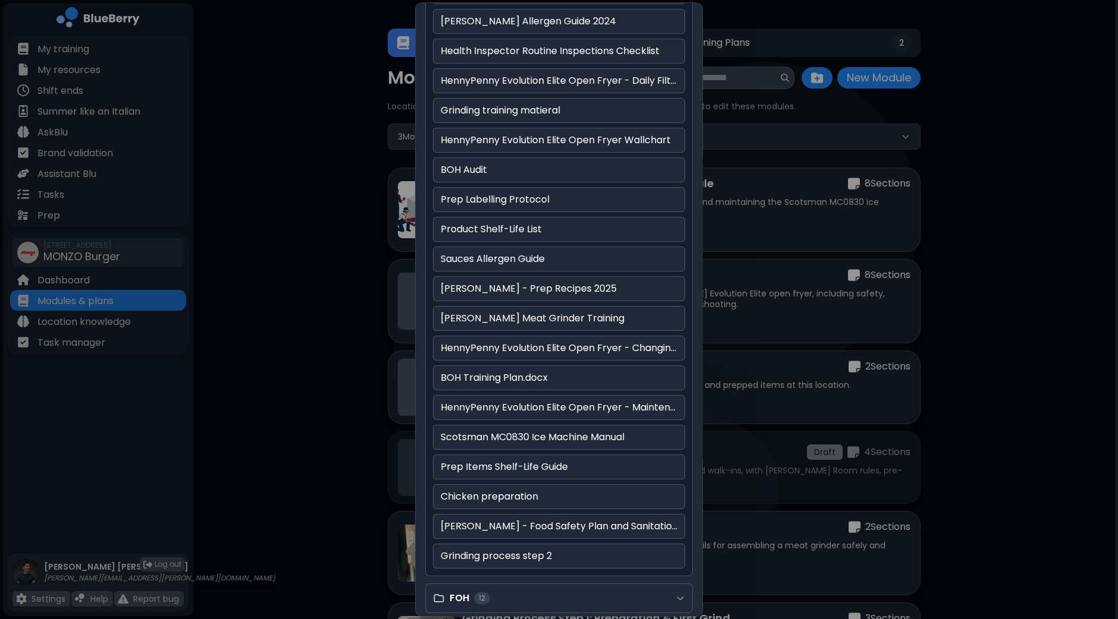
click at [996, 248] on div "Create from knowledge bank Select knowledge item BOH 25 Grinding process step 1…" at bounding box center [559, 309] width 1118 height 619
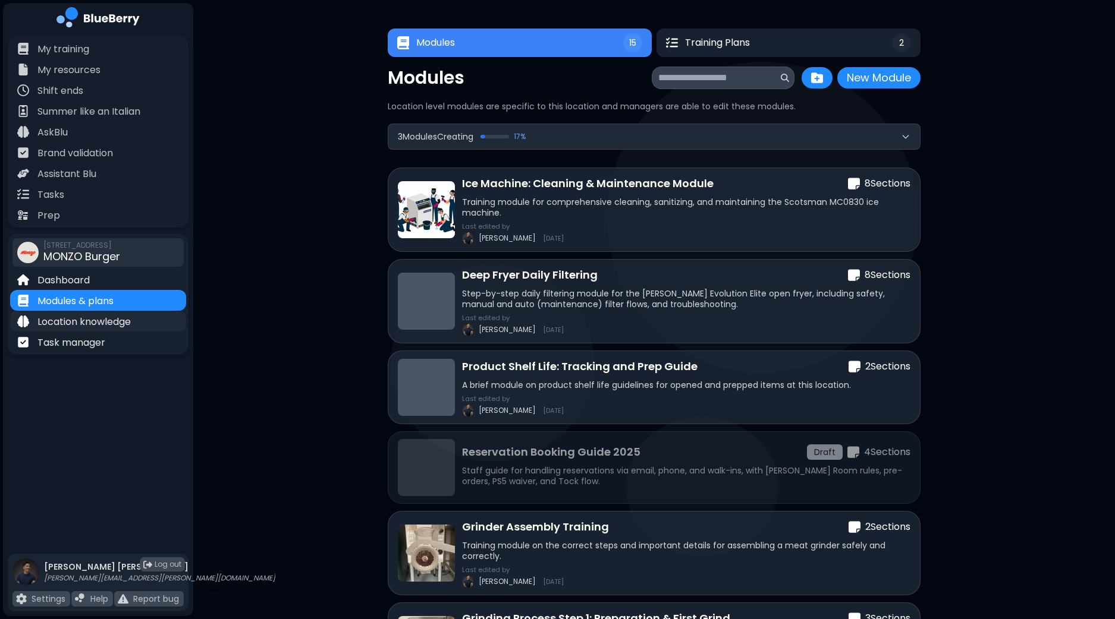
click at [100, 321] on p "Location knowledge" at bounding box center [83, 322] width 93 height 14
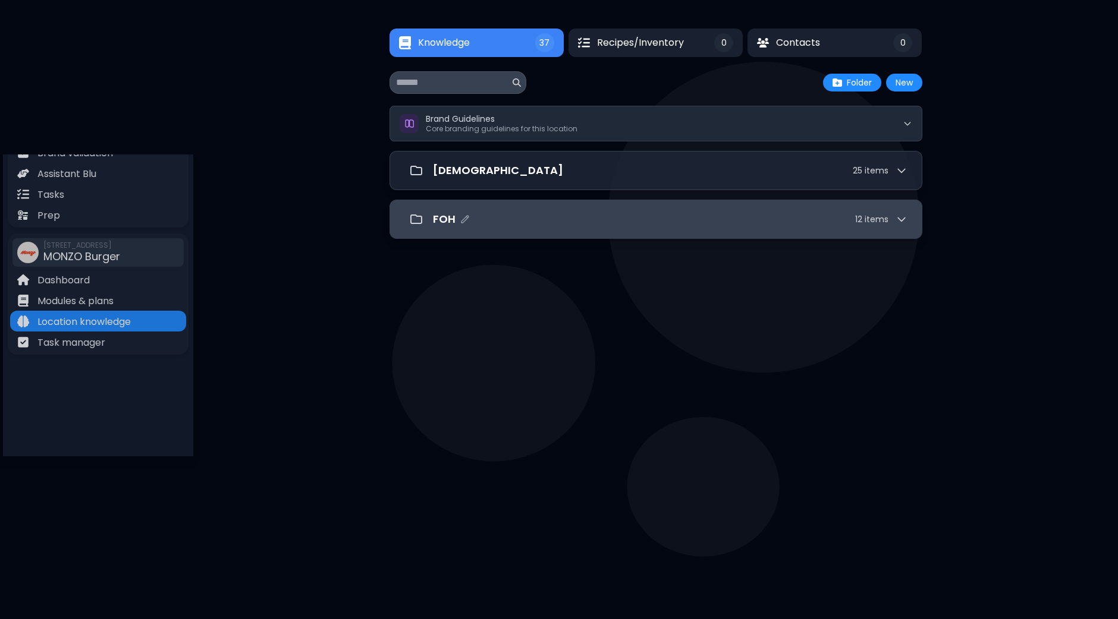
click at [636, 222] on div "FOH 12 item s" at bounding box center [670, 219] width 474 height 17
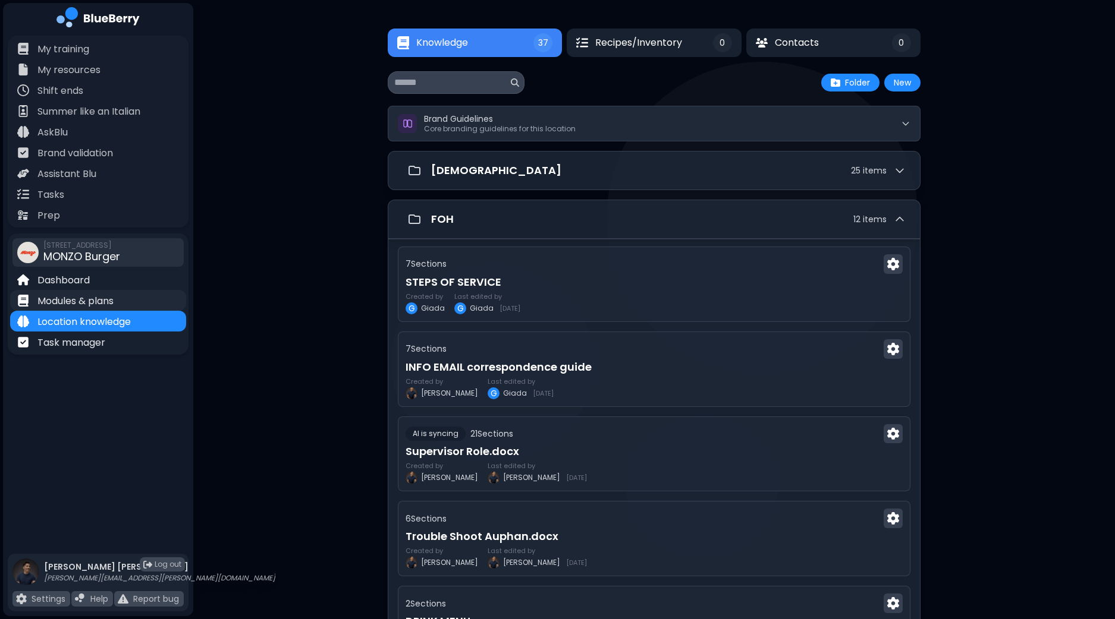
click at [122, 301] on div "Modules & plans" at bounding box center [98, 300] width 176 height 21
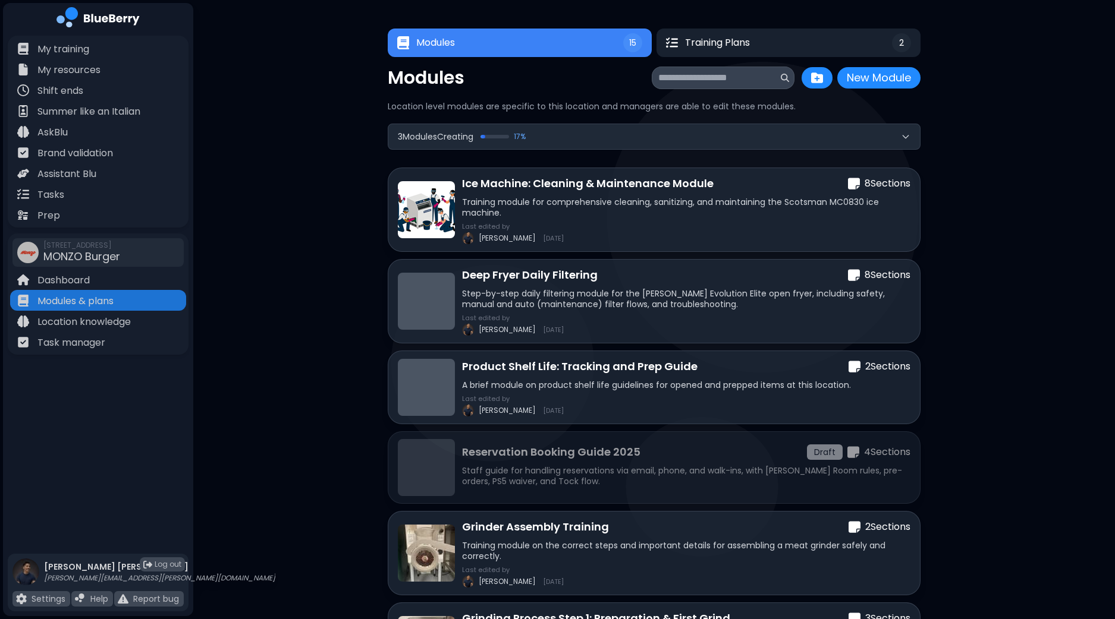
click at [904, 138] on icon at bounding box center [906, 137] width 10 height 10
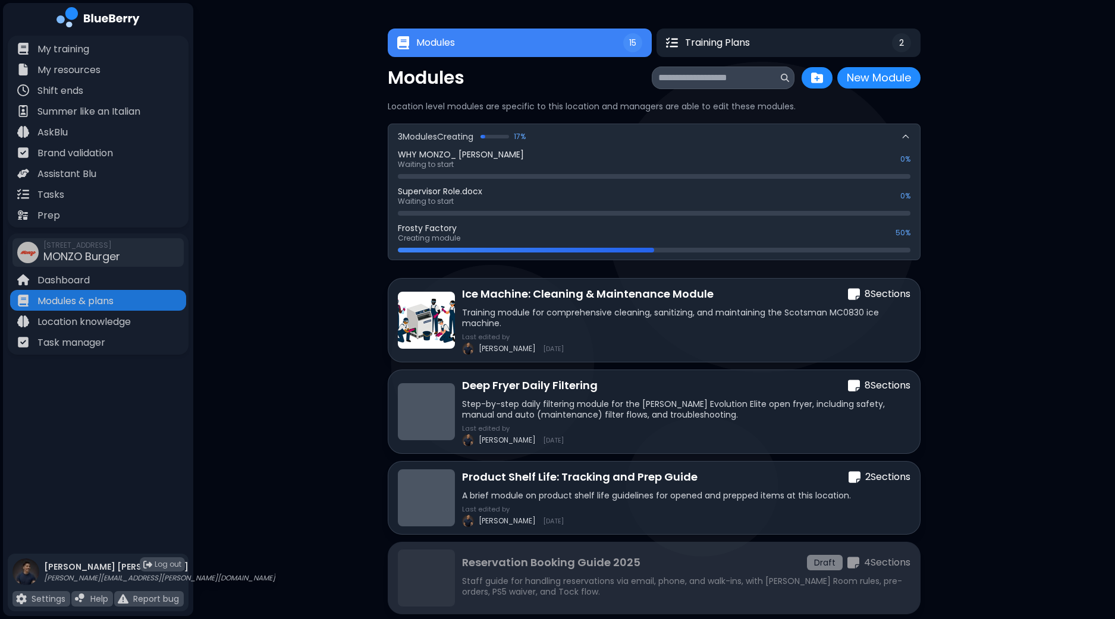
click at [520, 576] on p "Staff guide for handling reservations via email, phone, and walk-ins, with [PER…" at bounding box center [686, 586] width 448 height 21
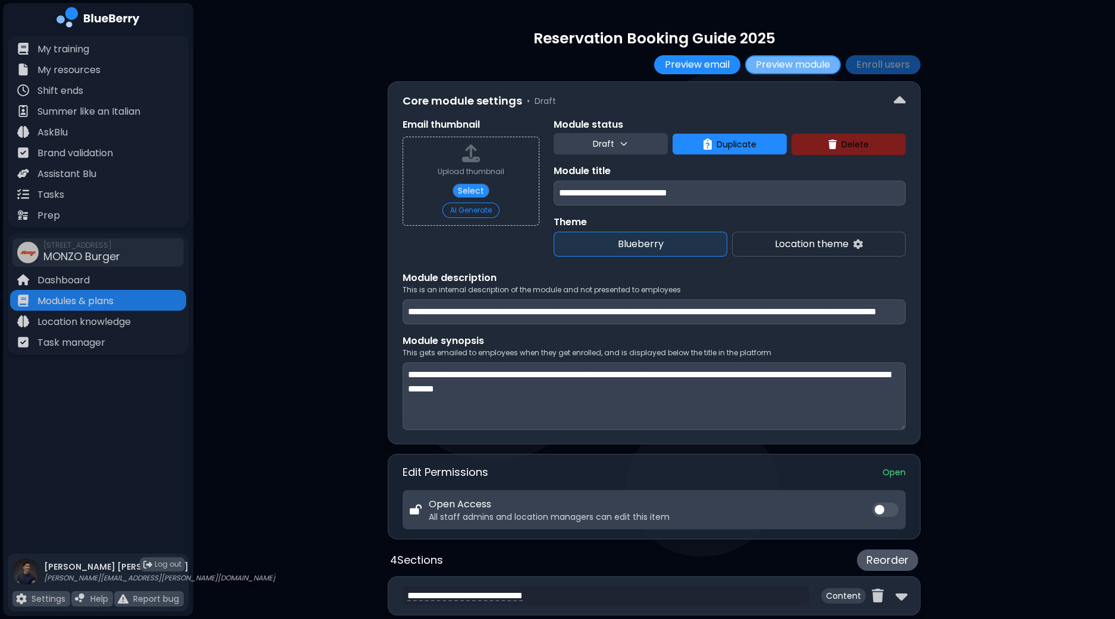
click at [804, 67] on button "Preview module" at bounding box center [793, 64] width 96 height 19
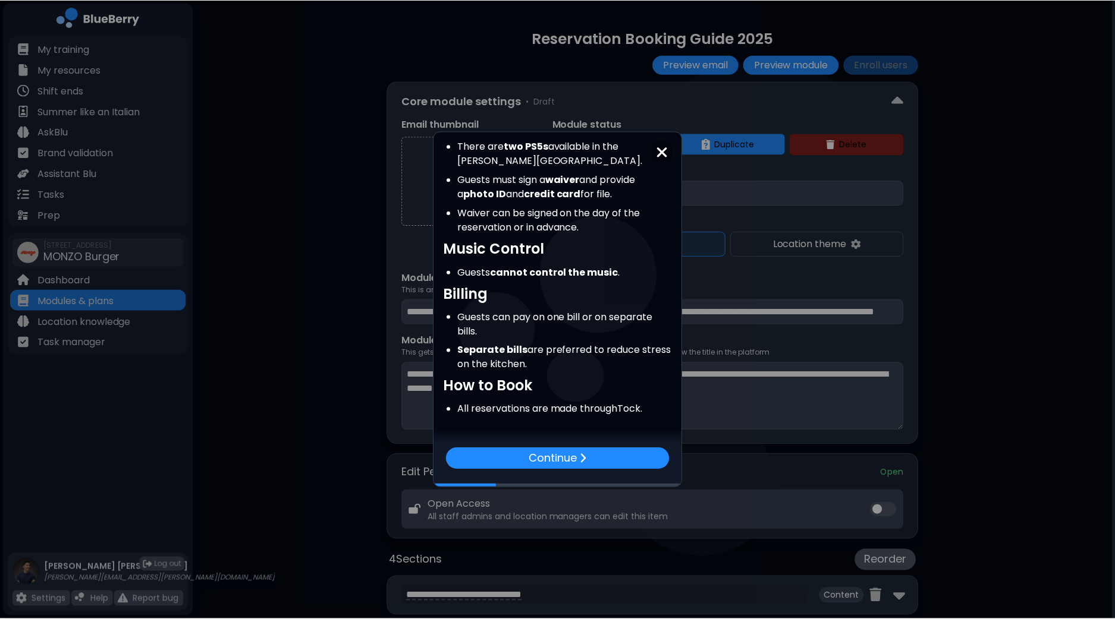
scroll to position [599, 0]
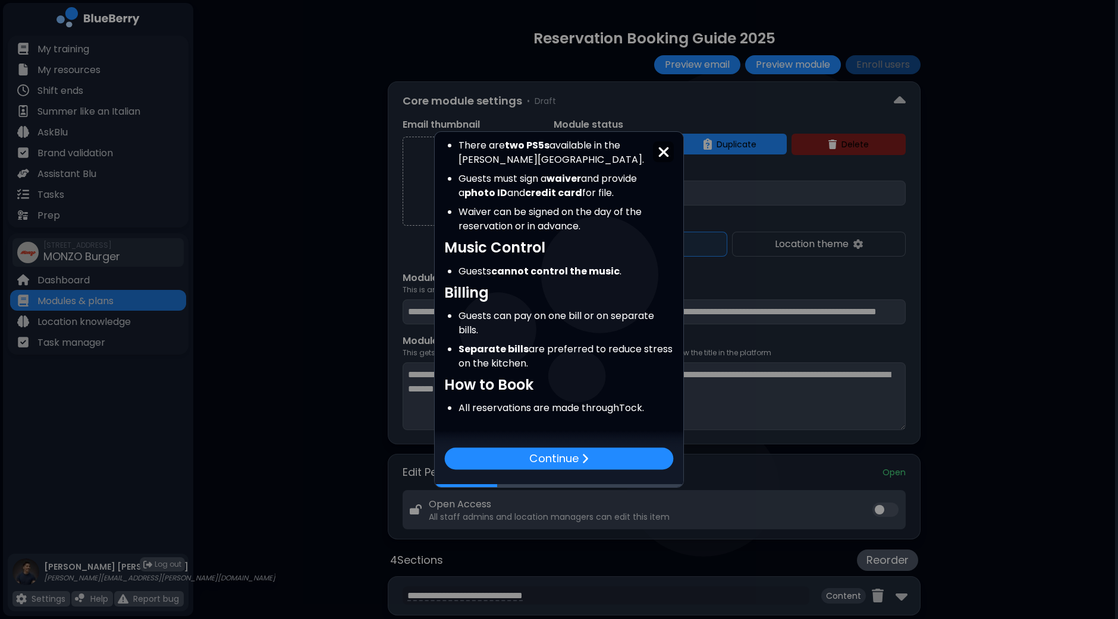
click at [668, 155] on img at bounding box center [664, 152] width 12 height 16
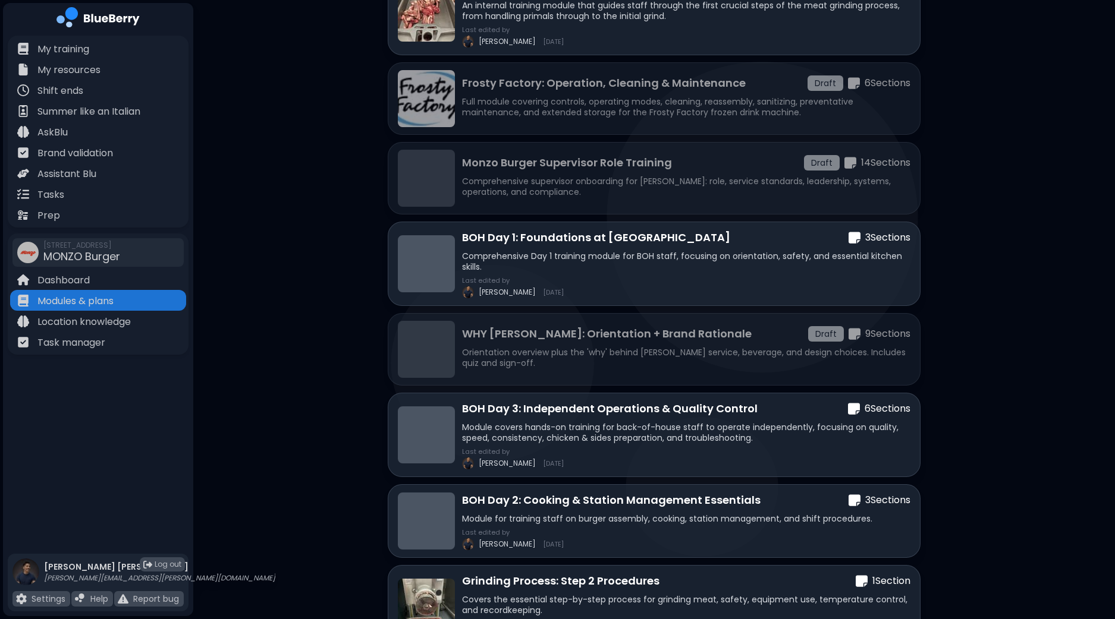
scroll to position [594, 0]
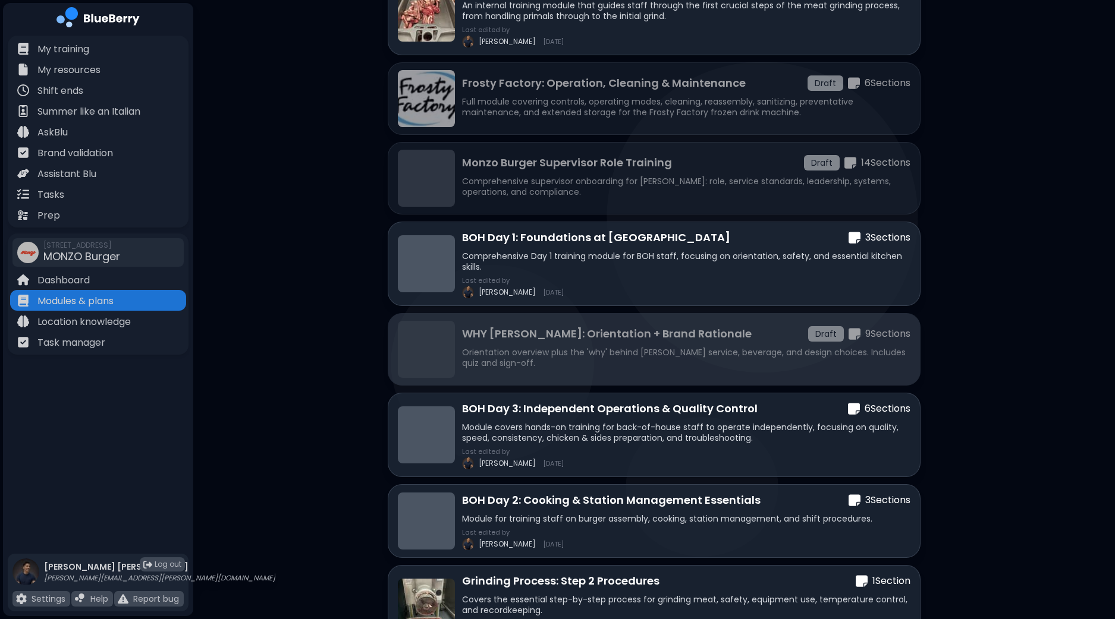
click at [728, 332] on div "WHY [PERSON_NAME]: Orientation + Brand Rationale Draft 9 Section s" at bounding box center [686, 334] width 448 height 17
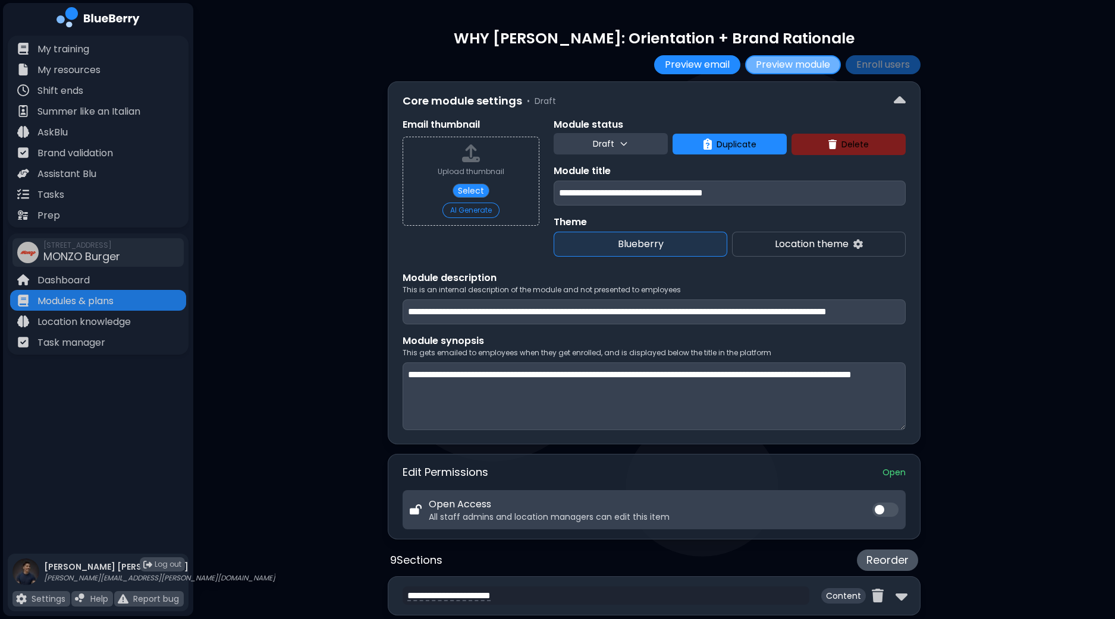
click at [822, 61] on button "Preview module" at bounding box center [793, 64] width 96 height 19
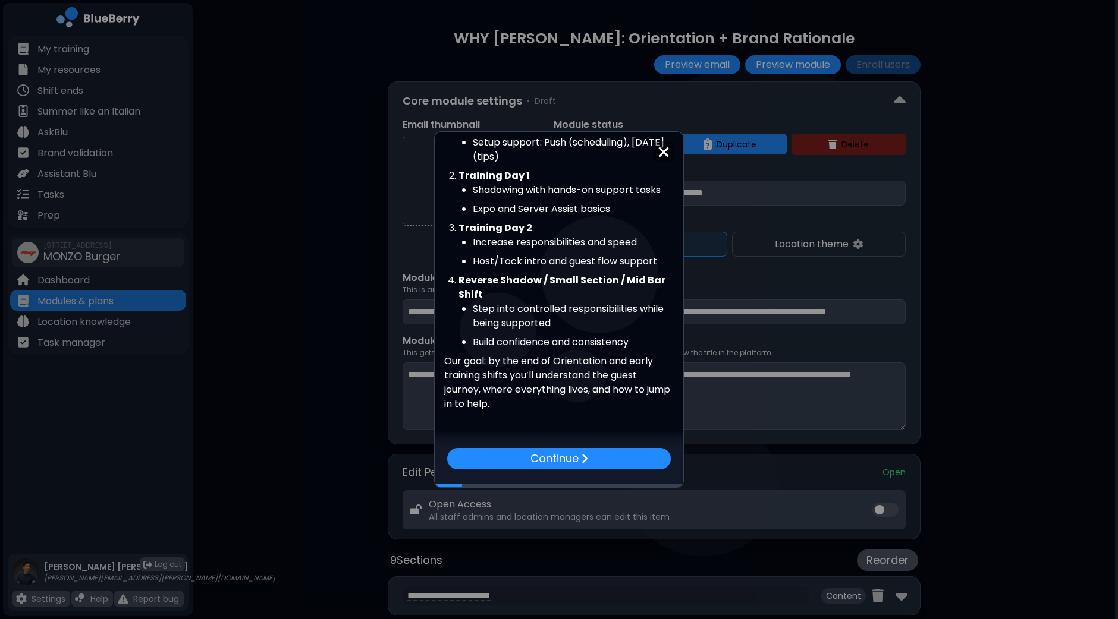
scroll to position [259, 0]
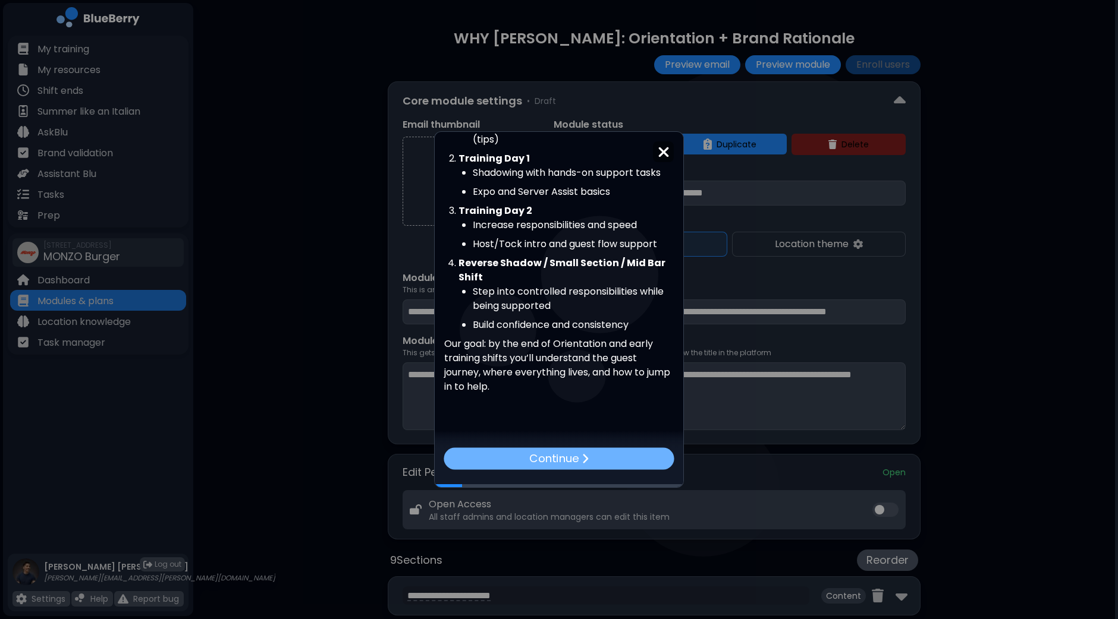
click at [578, 461] on p "Continue" at bounding box center [553, 459] width 49 height 17
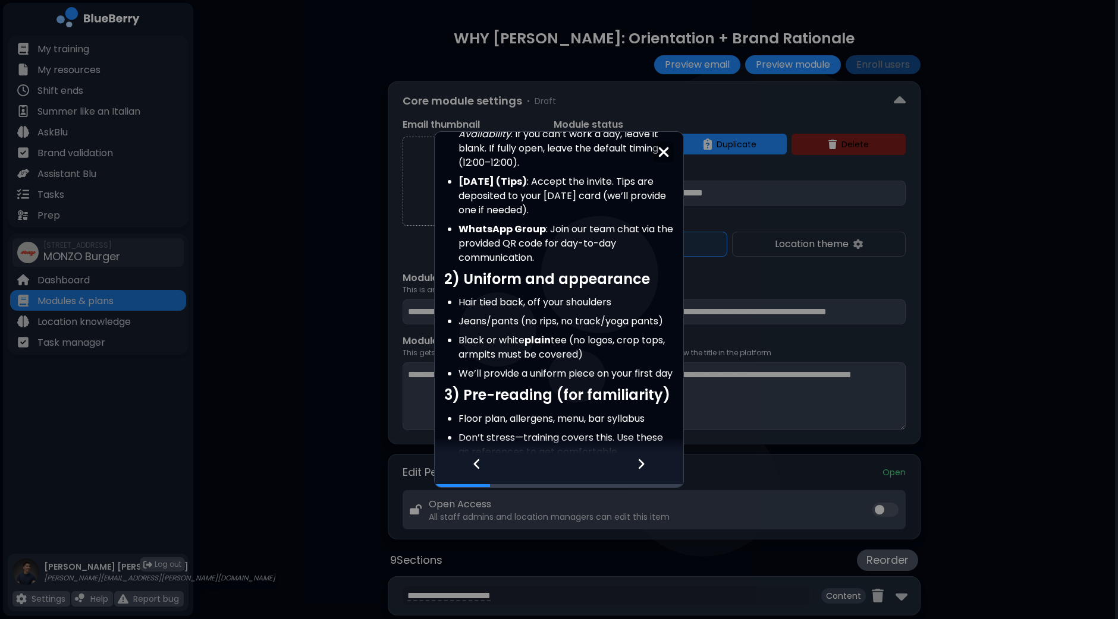
scroll to position [296, 0]
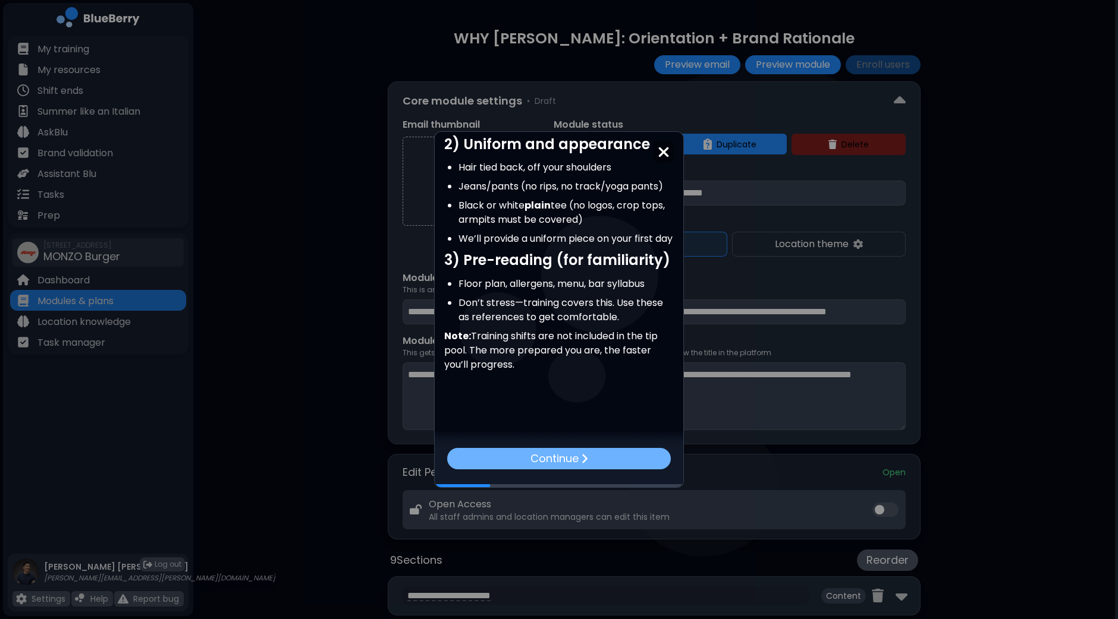
click at [568, 455] on p "Continue" at bounding box center [554, 459] width 48 height 17
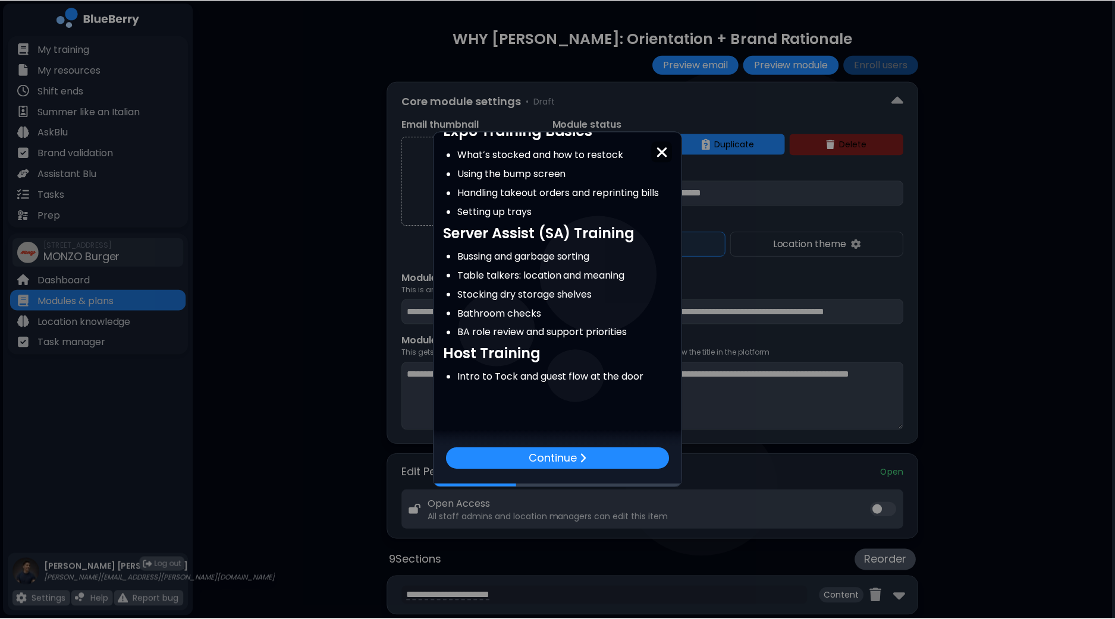
scroll to position [530, 0]
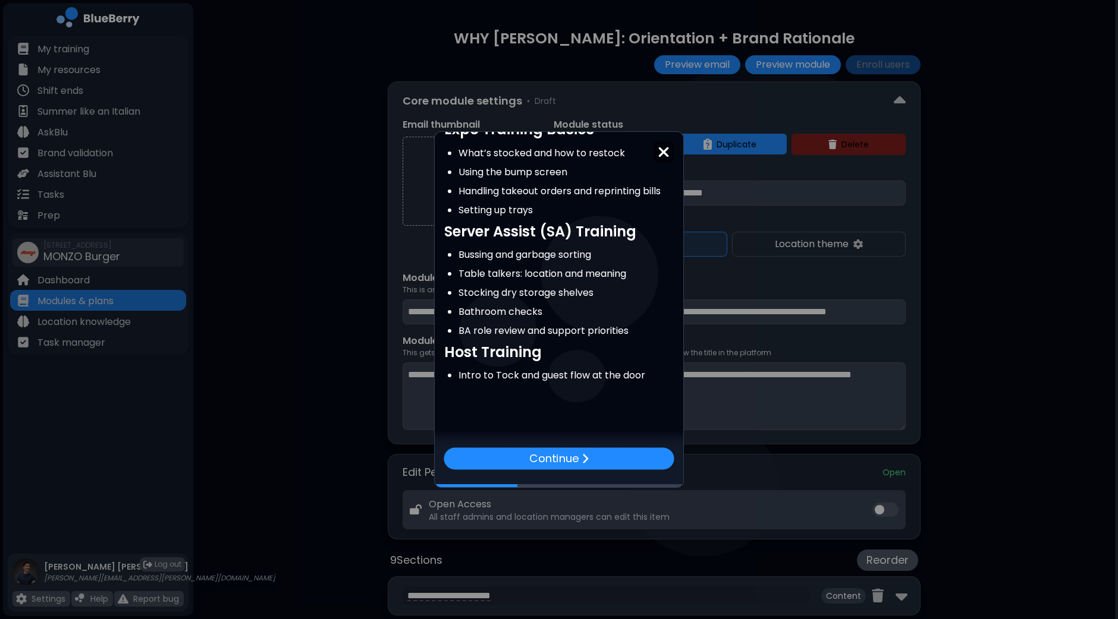
click at [663, 156] on img at bounding box center [664, 152] width 12 height 16
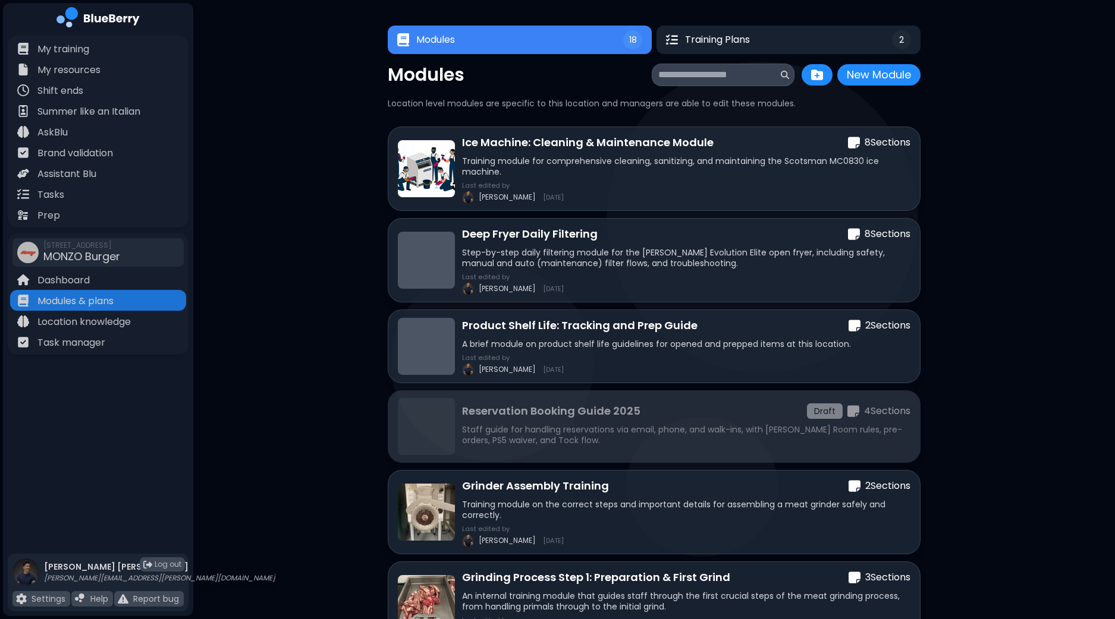
click at [576, 418] on p "Reservation Booking Guide 2025" at bounding box center [551, 411] width 178 height 17
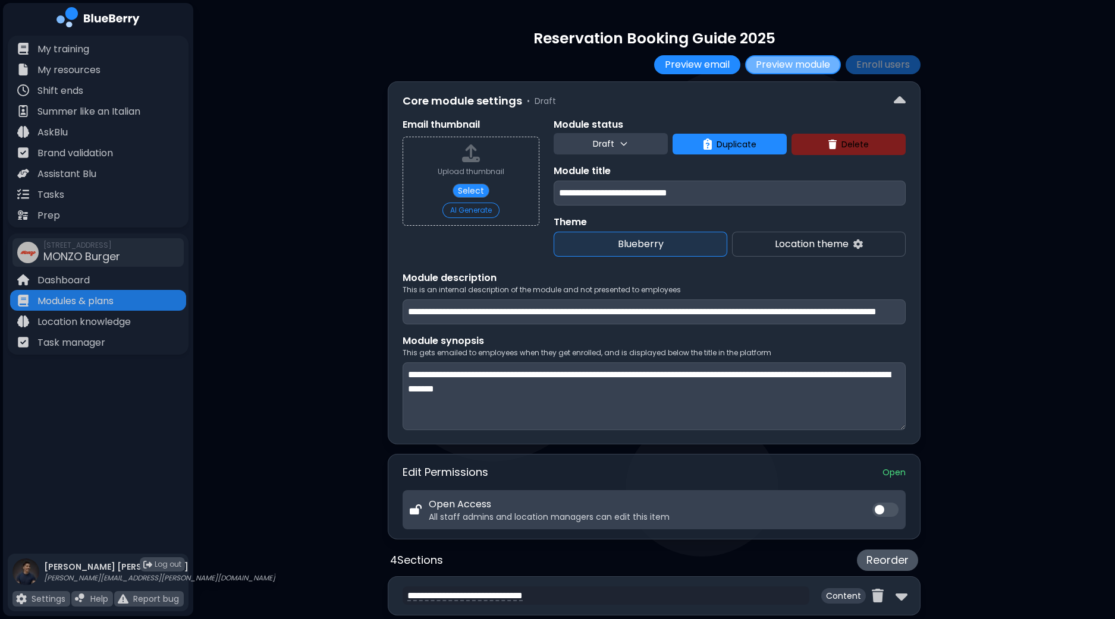
click at [767, 62] on button "Preview module" at bounding box center [793, 64] width 96 height 19
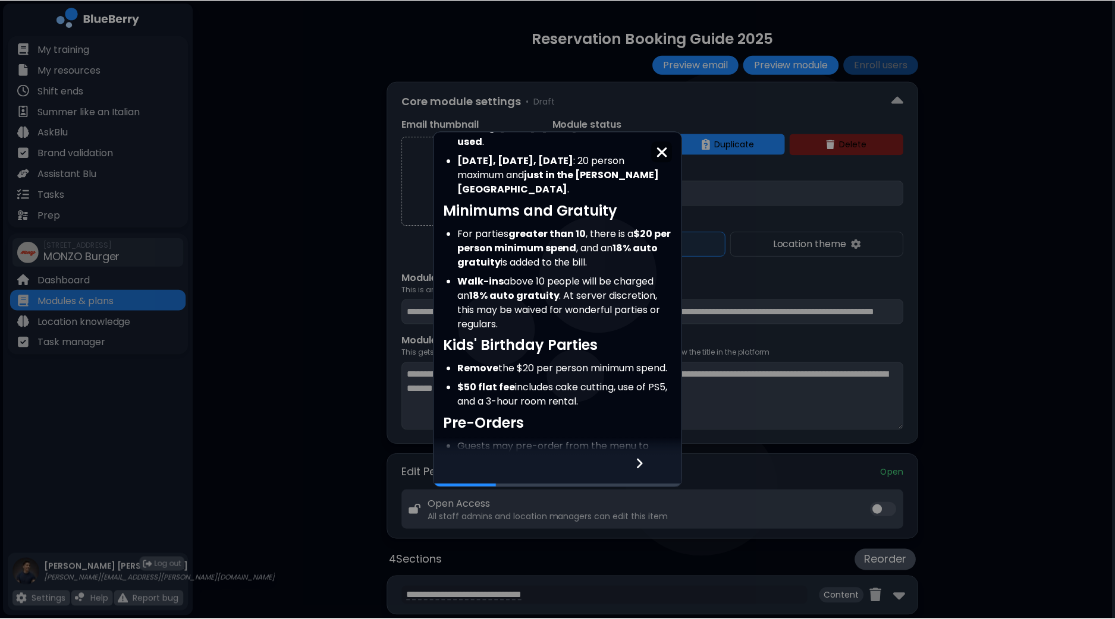
scroll to position [520, 0]
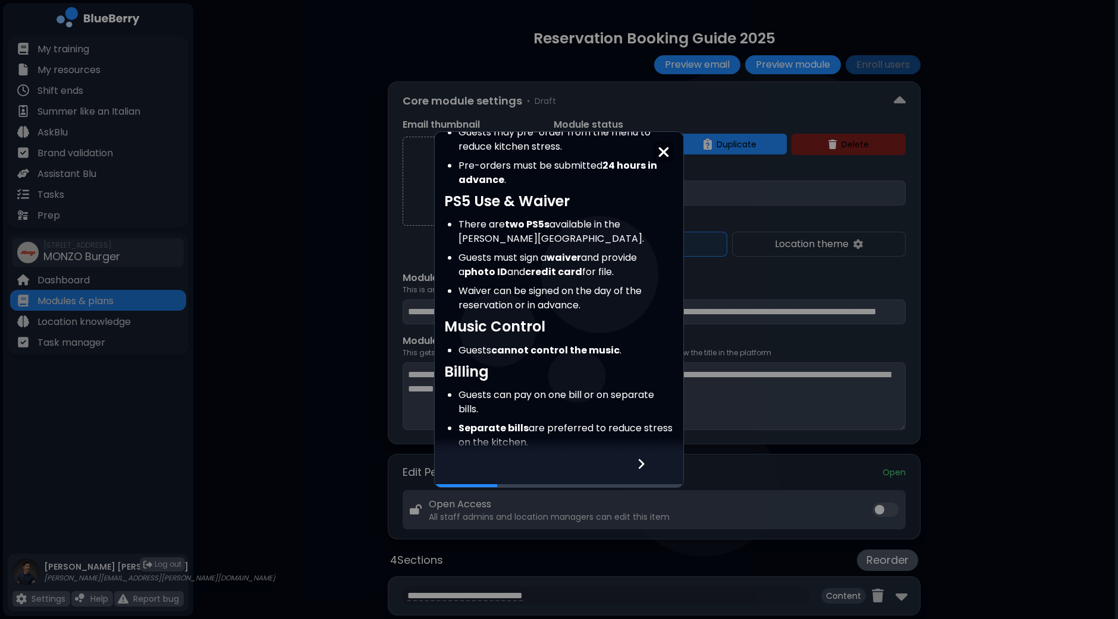
click at [977, 202] on div "Reservation Length Standard reservation duration is 3 hours to accommodate othe…" at bounding box center [559, 309] width 1118 height 619
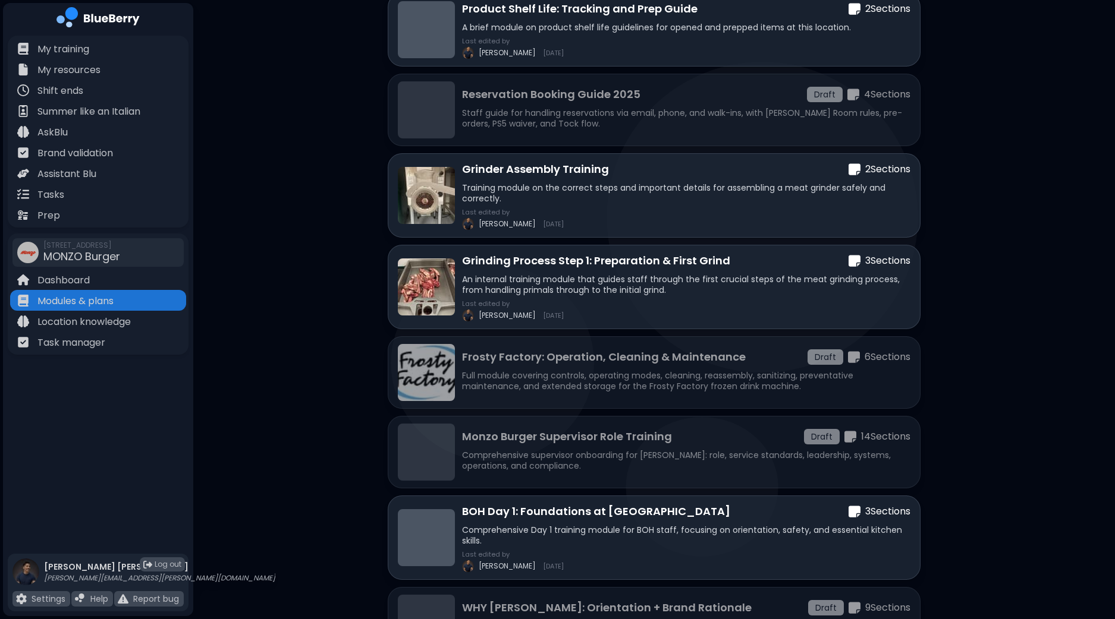
scroll to position [300, 0]
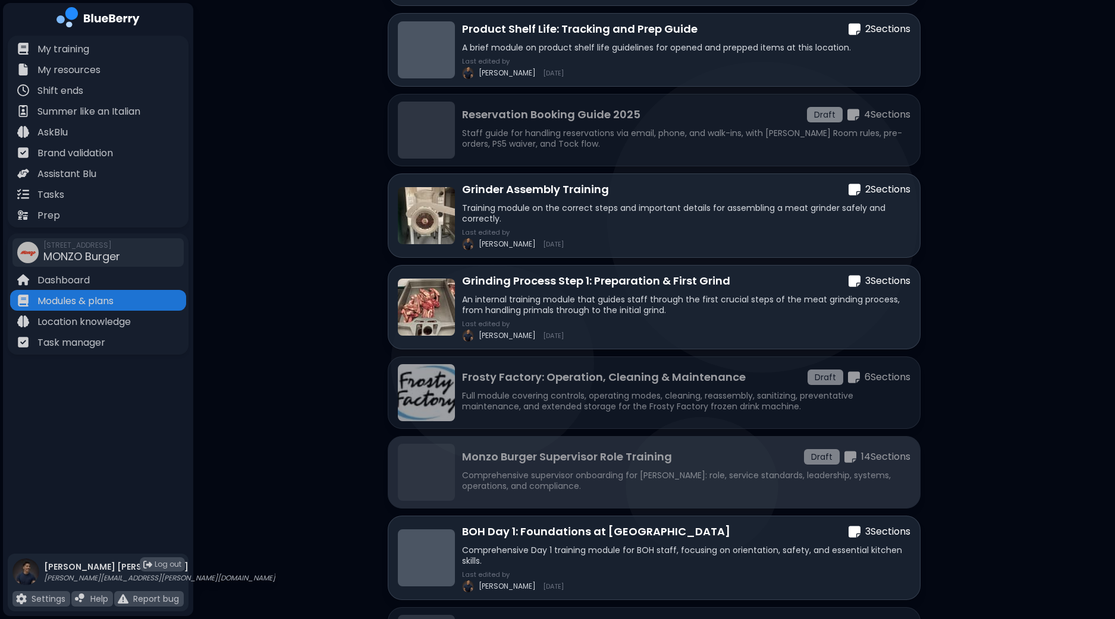
click at [641, 451] on p "Monzo Burger Supervisor Role Training" at bounding box center [567, 457] width 210 height 17
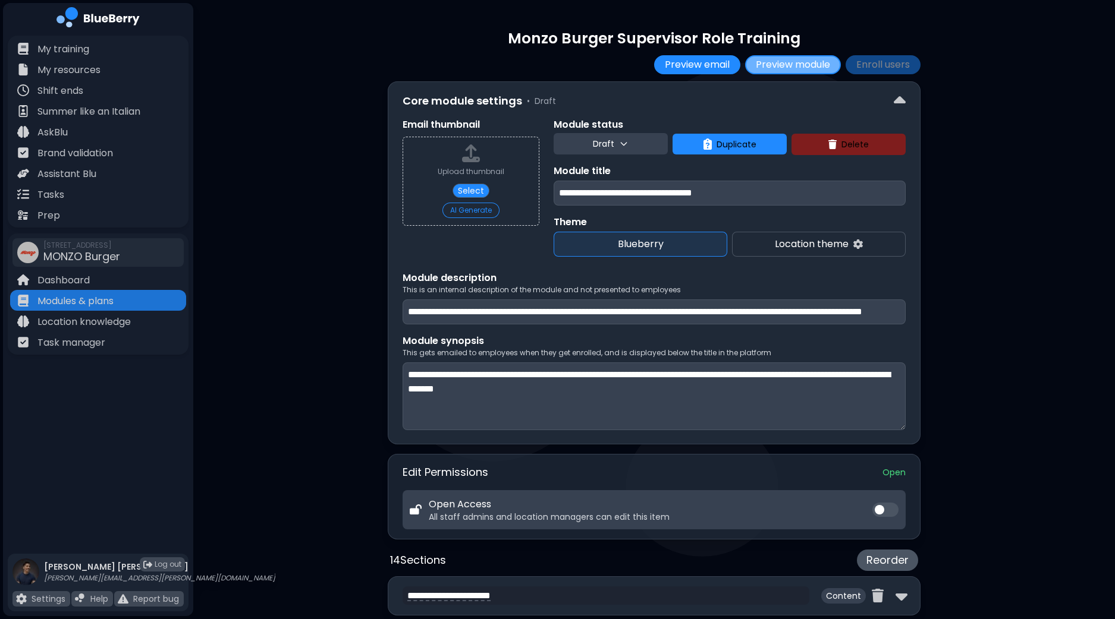
click at [770, 65] on button "Preview module" at bounding box center [793, 64] width 96 height 19
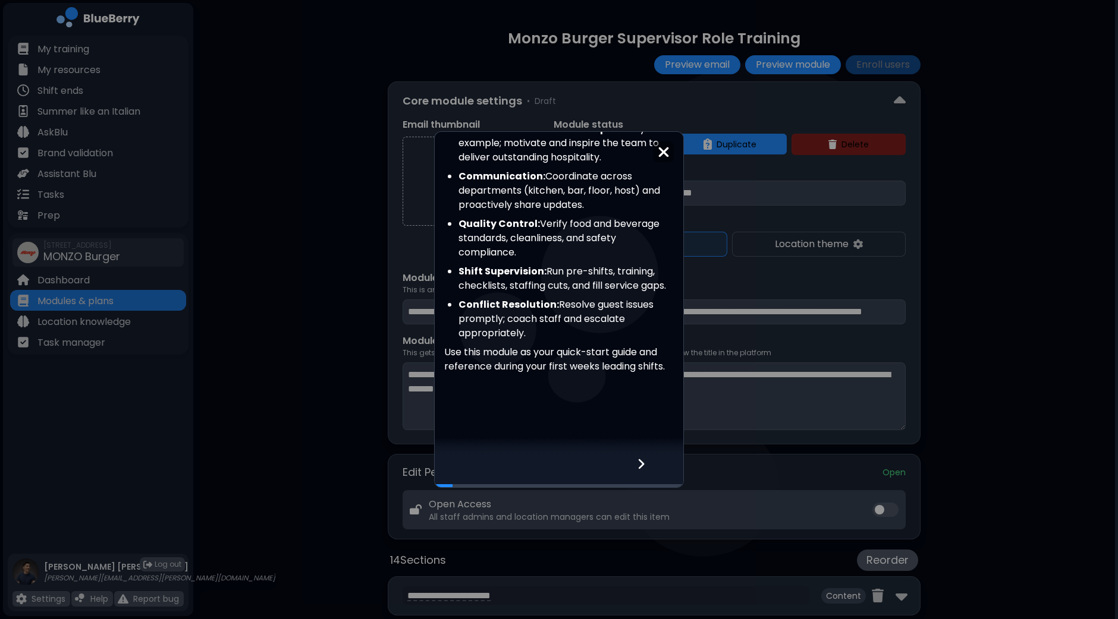
scroll to position [197, 0]
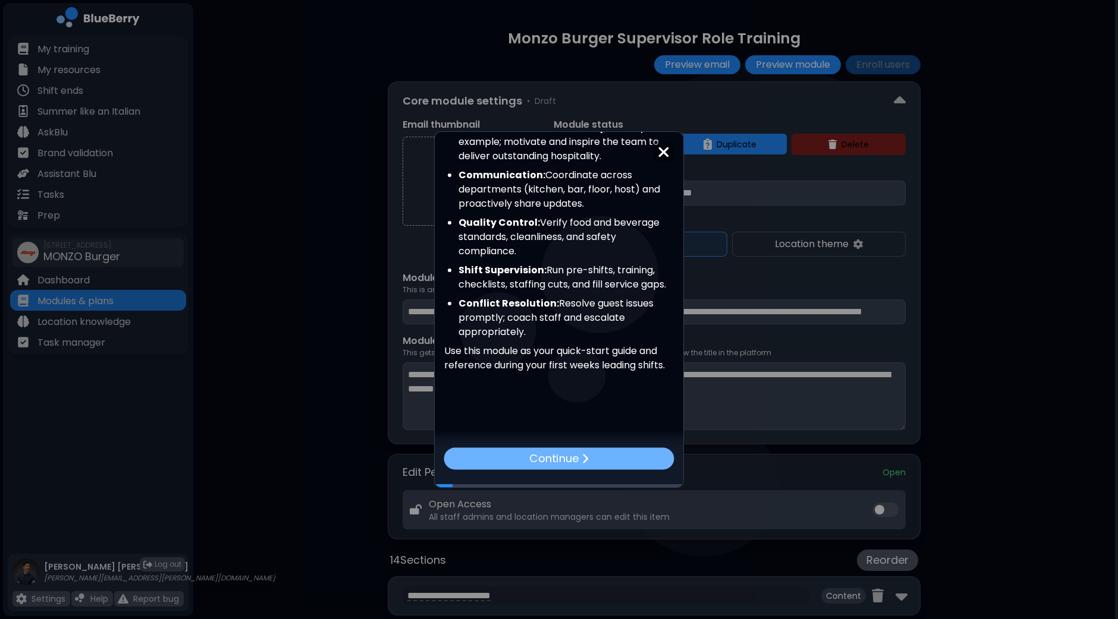
click at [595, 457] on div "Continue" at bounding box center [559, 459] width 230 height 22
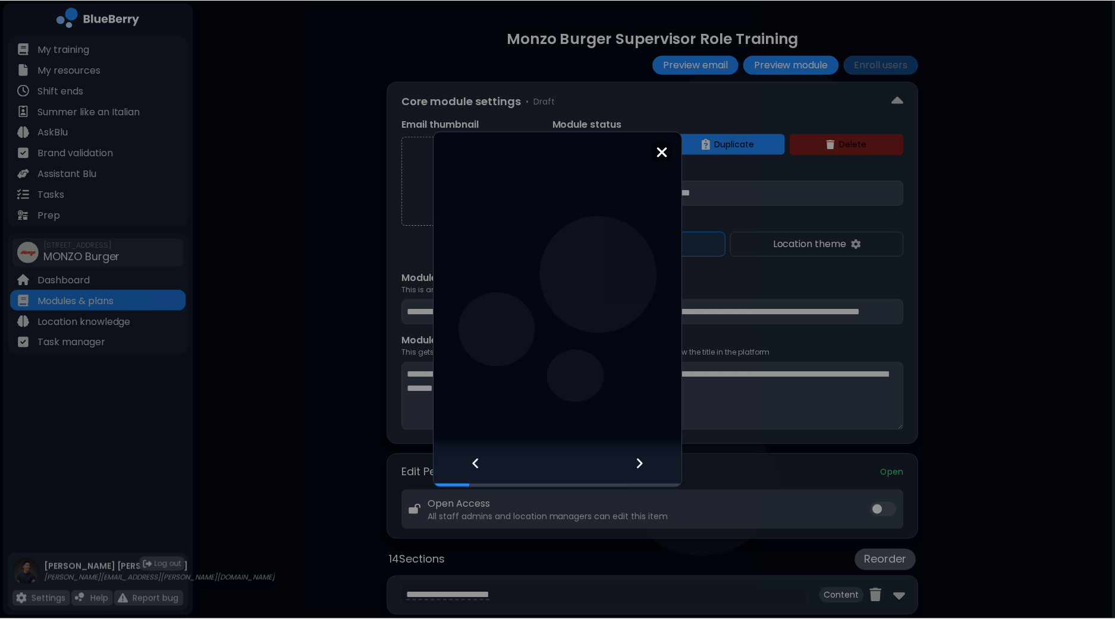
scroll to position [0, 0]
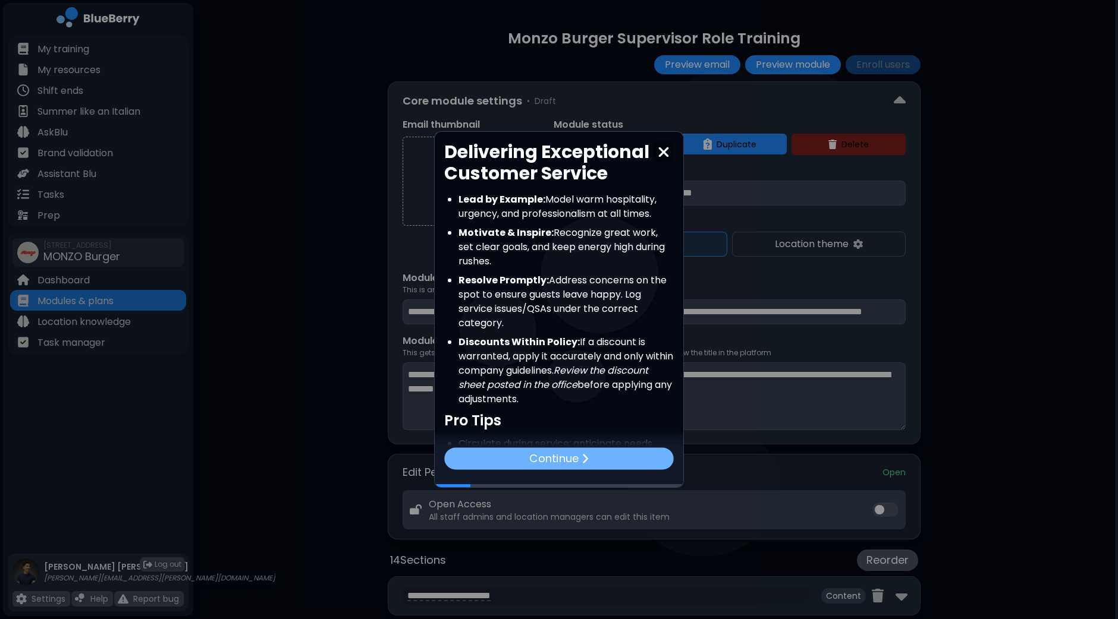
click at [595, 458] on div "Continue" at bounding box center [558, 459] width 229 height 22
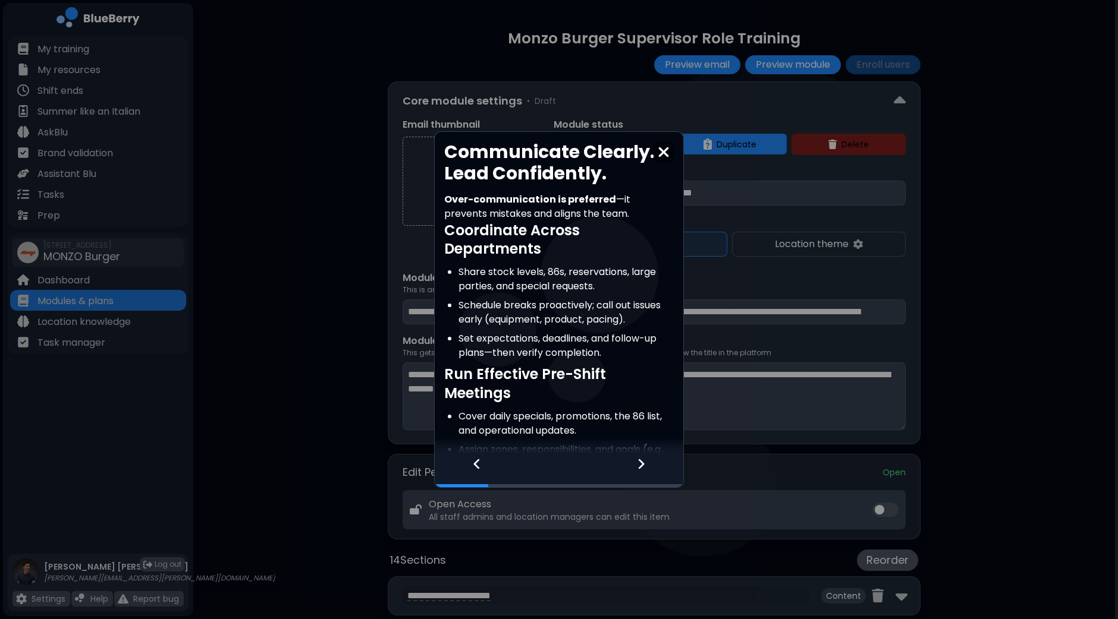
click at [662, 148] on img at bounding box center [664, 152] width 12 height 16
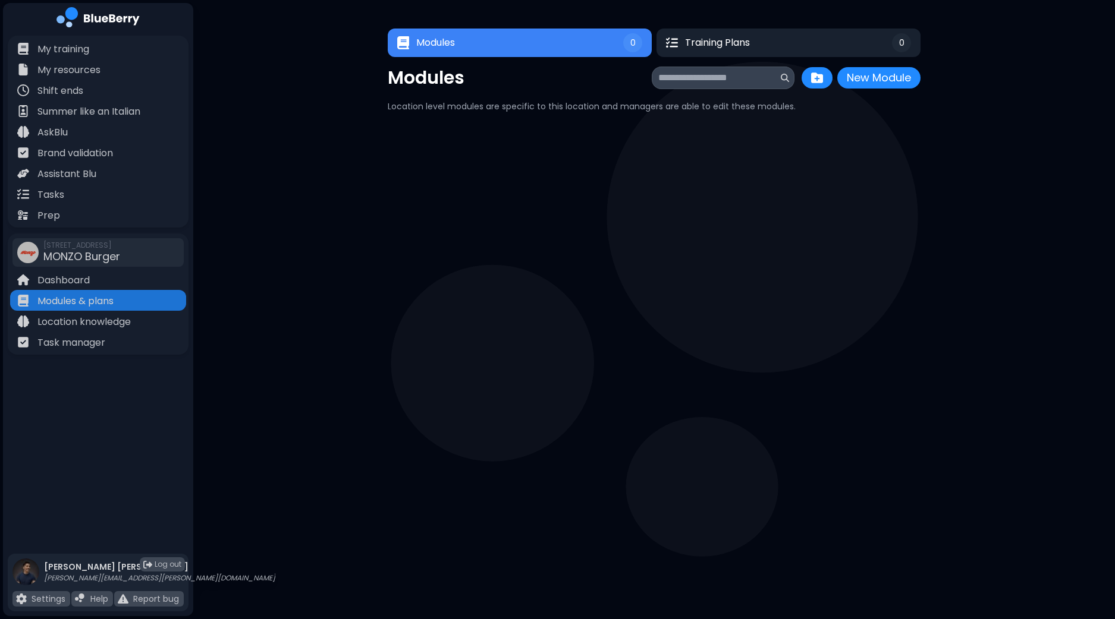
scroll to position [3, 0]
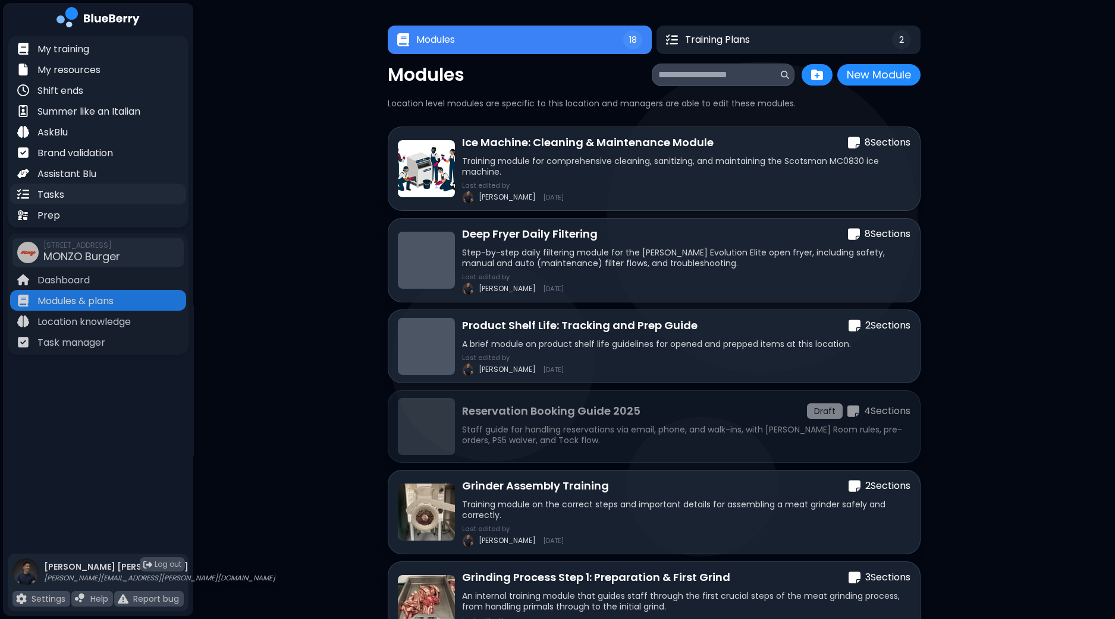
click at [97, 194] on div "Tasks" at bounding box center [98, 194] width 176 height 21
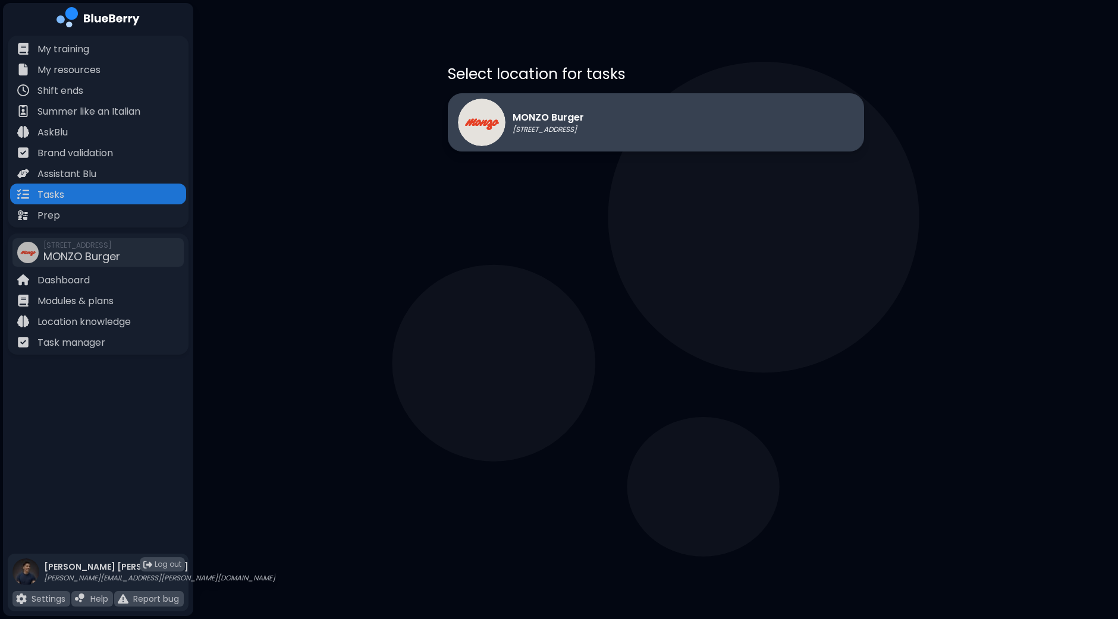
click at [618, 112] on div "MONZO Burger [STREET_ADDRESS]" at bounding box center [656, 122] width 416 height 58
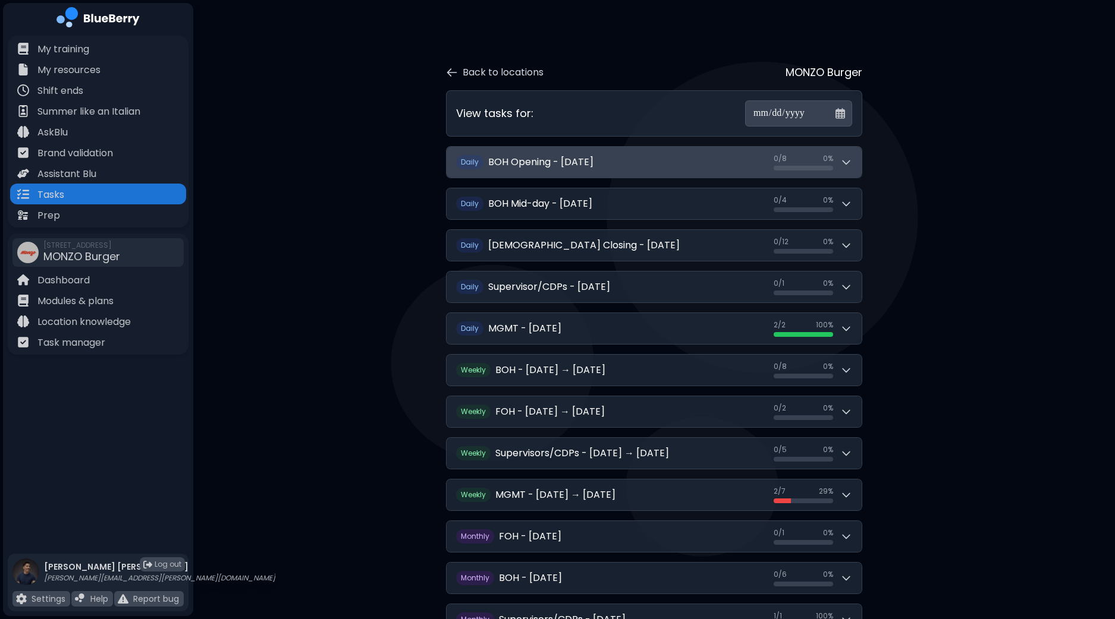
click at [849, 166] on icon at bounding box center [846, 162] width 12 height 12
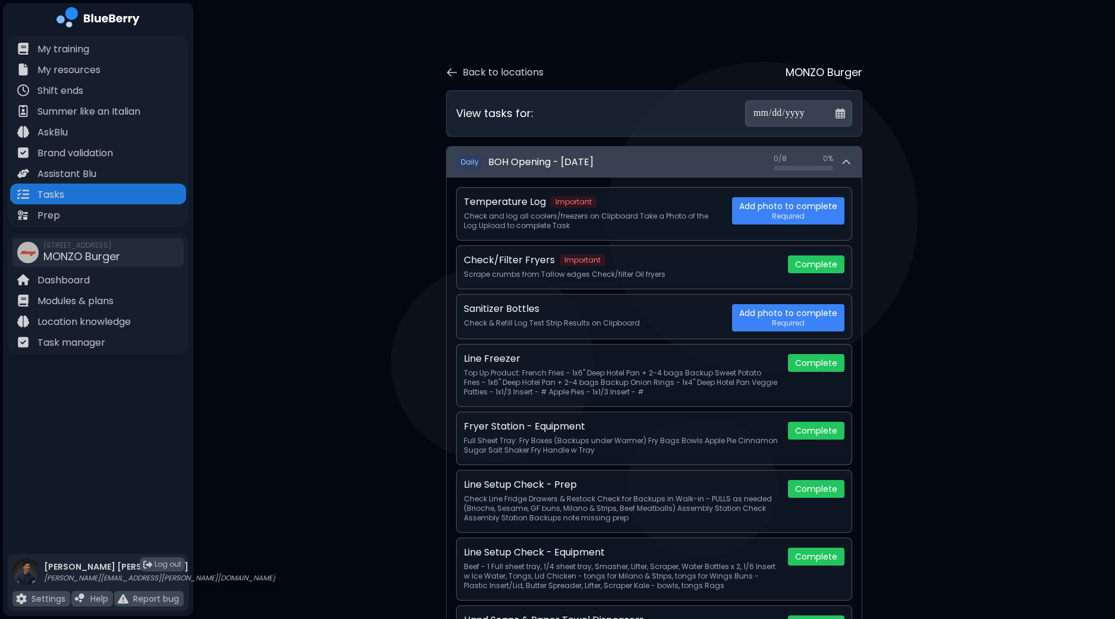
click at [849, 166] on icon at bounding box center [846, 162] width 12 height 12
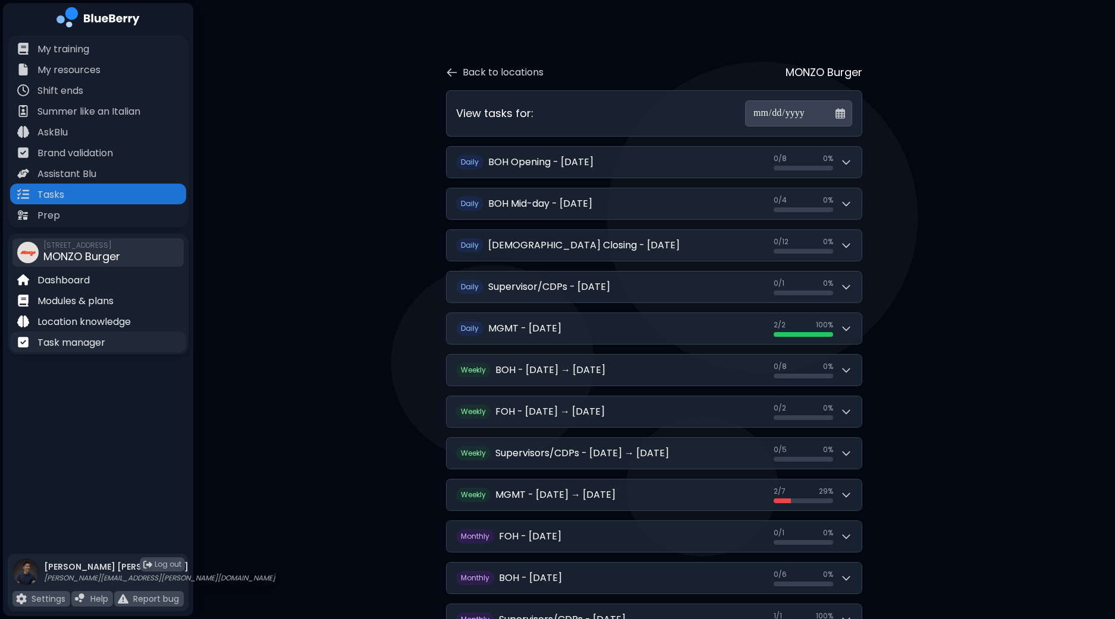
click at [74, 339] on p "Task manager" at bounding box center [71, 343] width 68 height 14
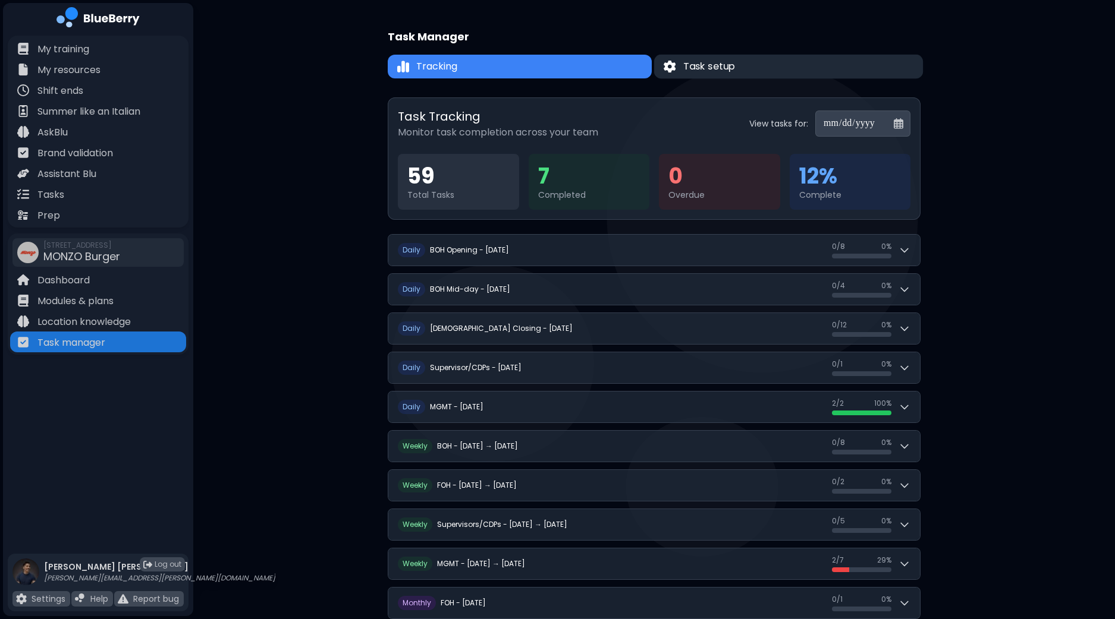
click at [709, 61] on span "Task setup" at bounding box center [709, 66] width 52 height 14
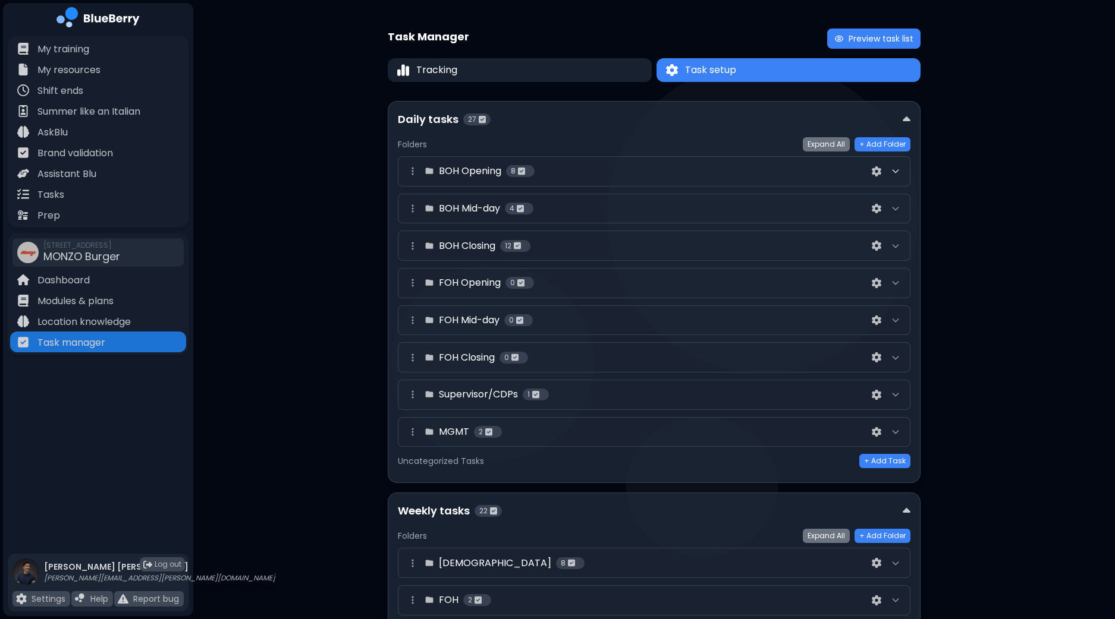
click at [895, 172] on icon at bounding box center [894, 171] width 5 height 3
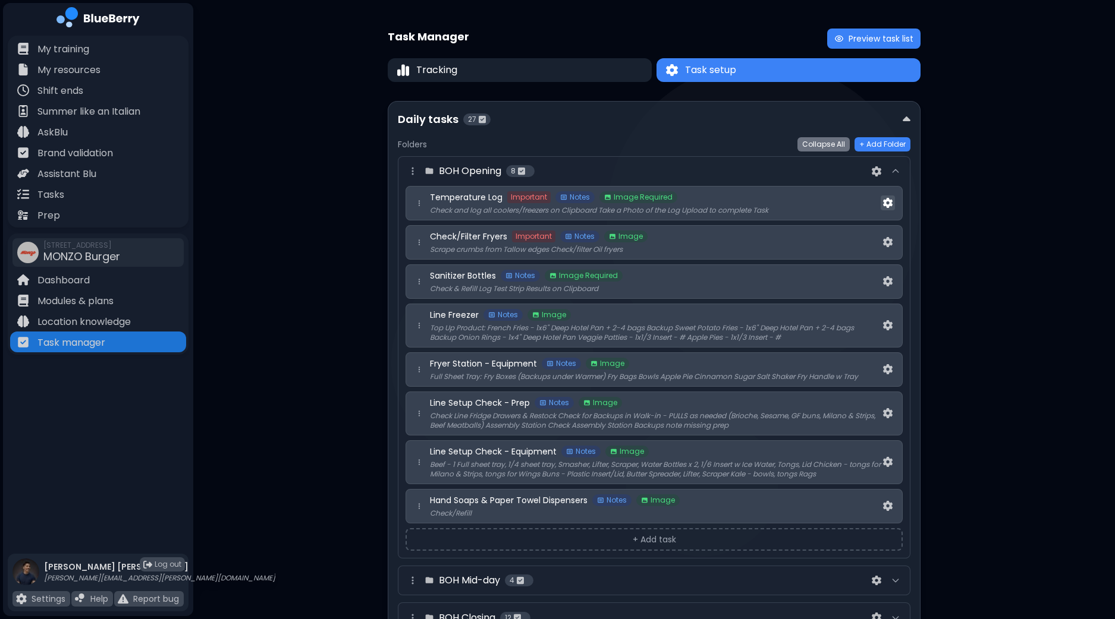
click at [886, 202] on img at bounding box center [888, 203] width 10 height 10
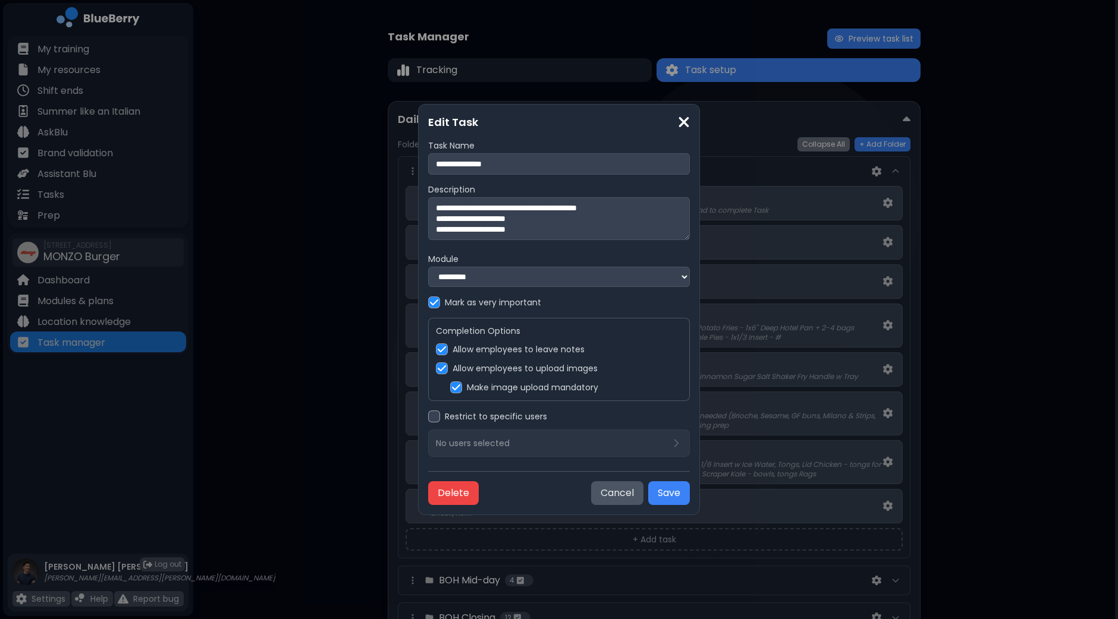
click at [459, 389] on img at bounding box center [456, 388] width 8 height 10
click at [672, 499] on button "Save" at bounding box center [669, 494] width 42 height 24
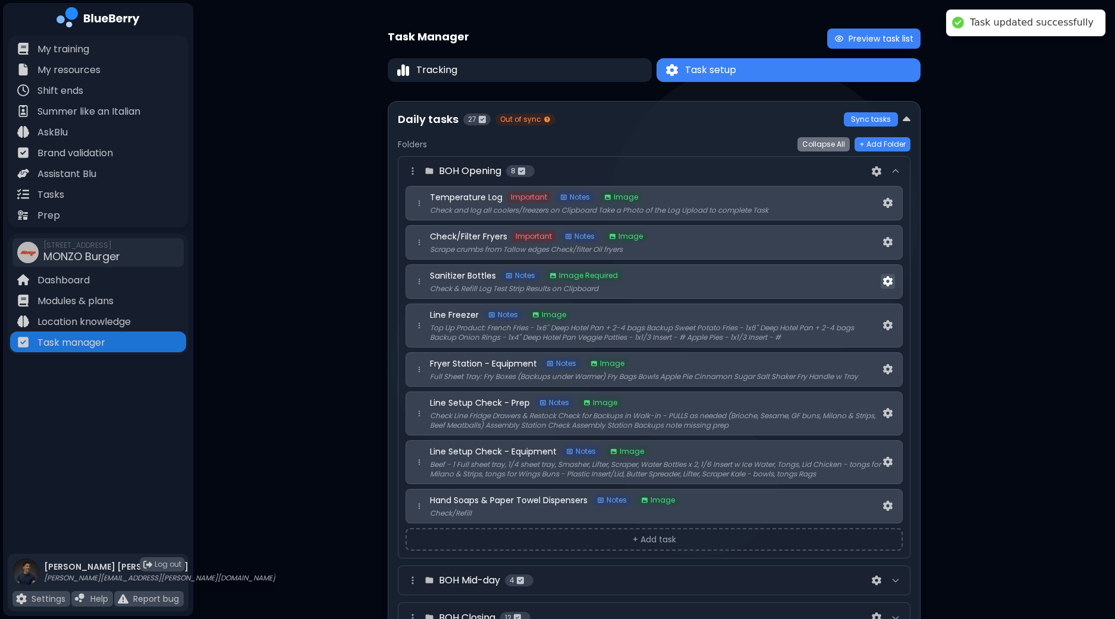
click at [886, 278] on img at bounding box center [888, 281] width 10 height 10
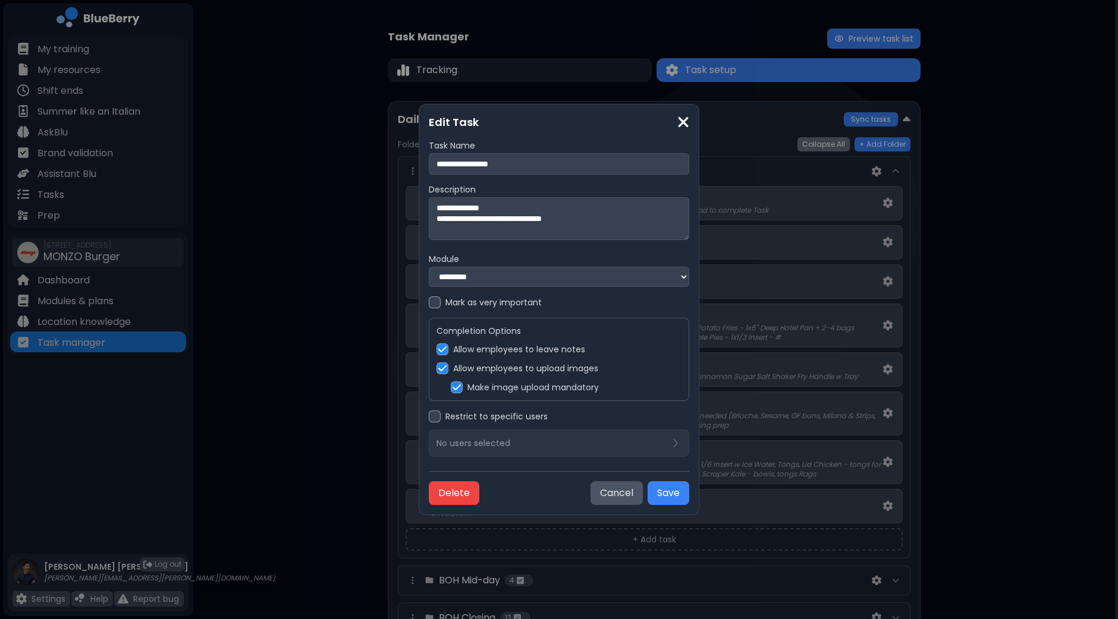
click at [520, 392] on label "Make image upload mandatory" at bounding box center [532, 387] width 131 height 11
click at [660, 492] on button "Save" at bounding box center [668, 494] width 42 height 24
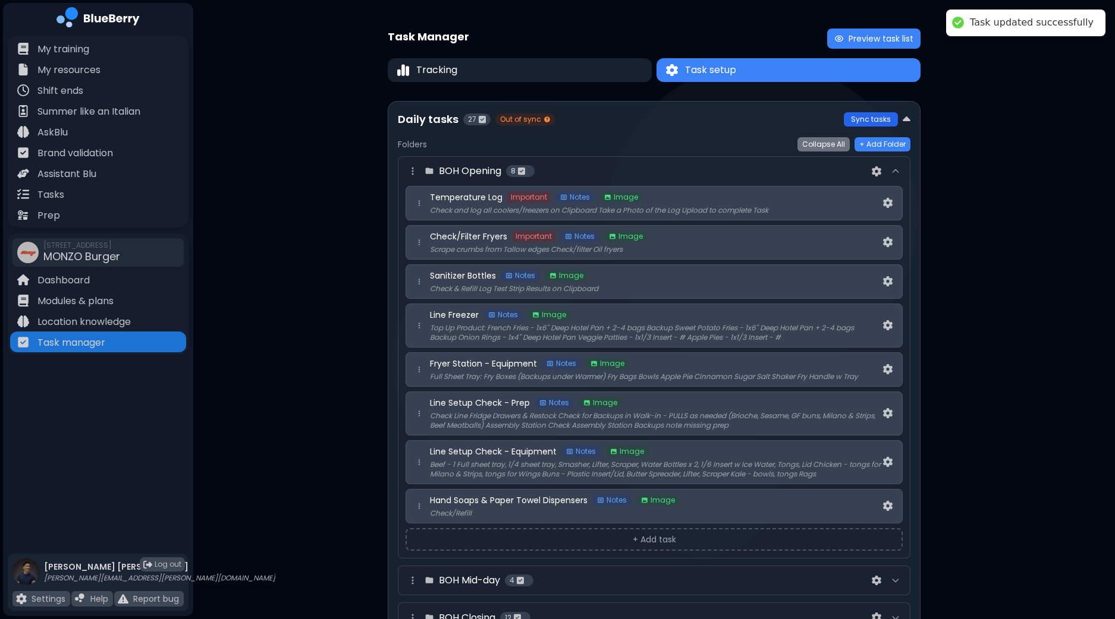
click at [873, 118] on button "Sync tasks" at bounding box center [871, 119] width 54 height 14
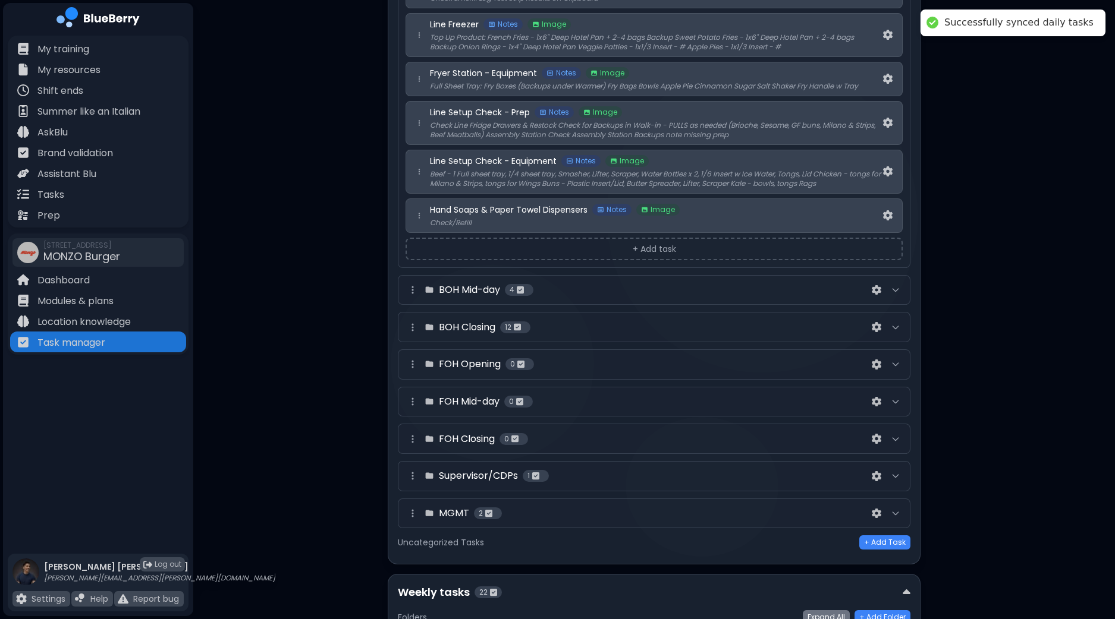
scroll to position [297, 0]
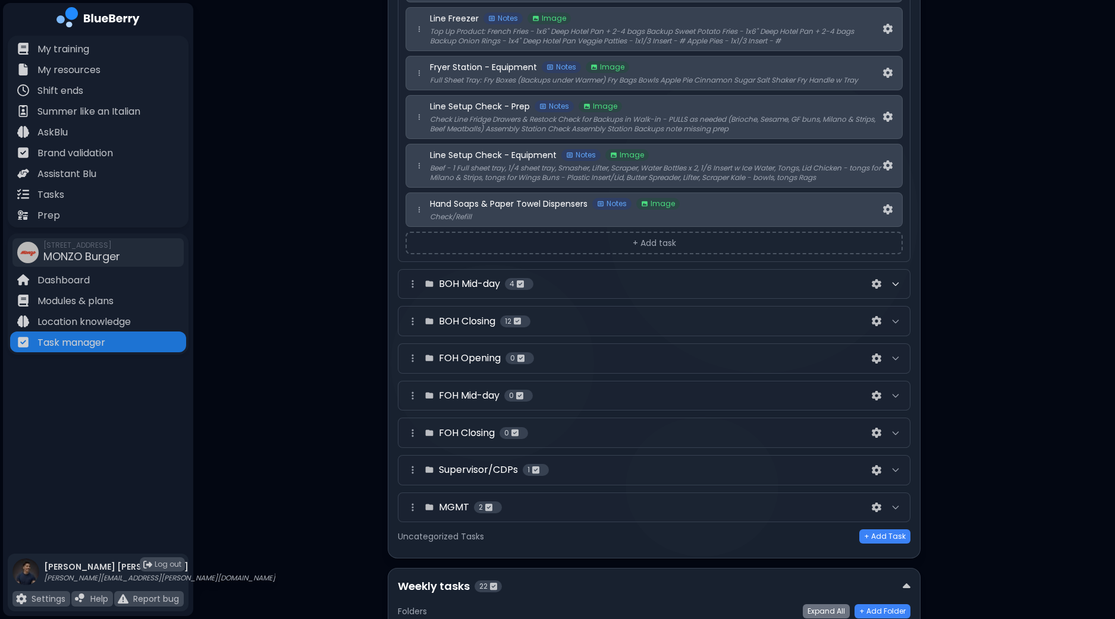
click at [895, 283] on icon at bounding box center [896, 284] width 10 height 10
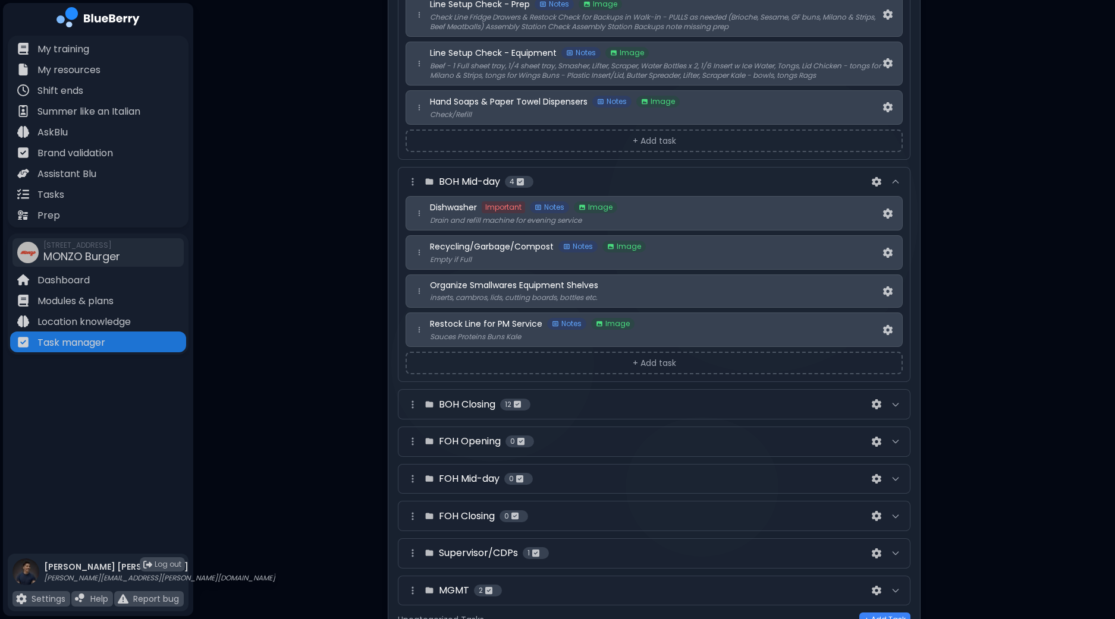
scroll to position [446, 0]
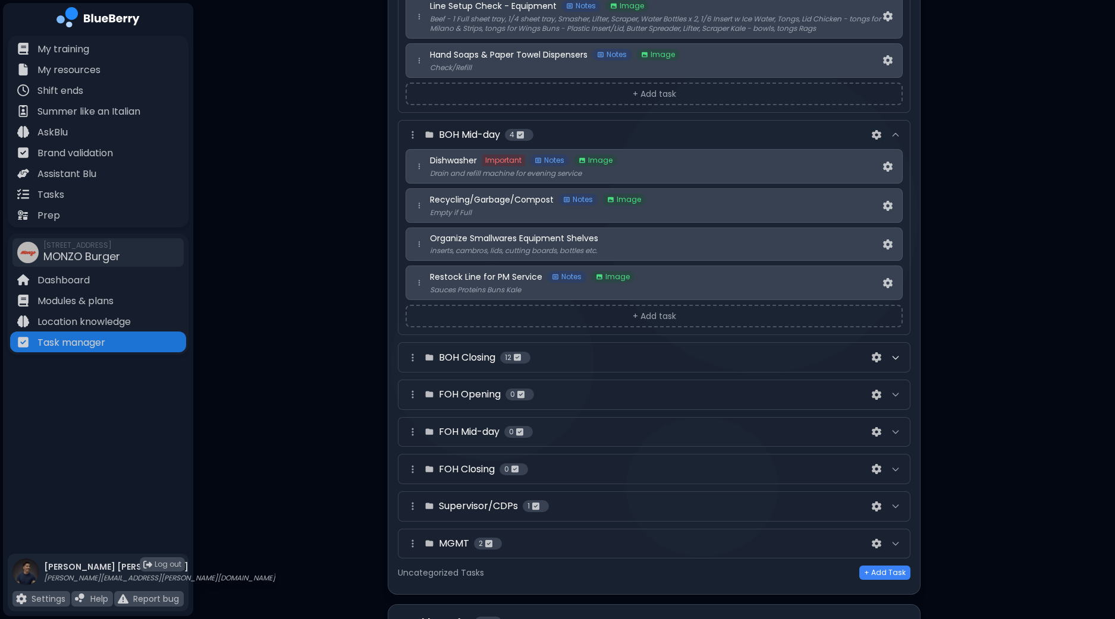
click at [897, 355] on icon at bounding box center [896, 358] width 10 height 10
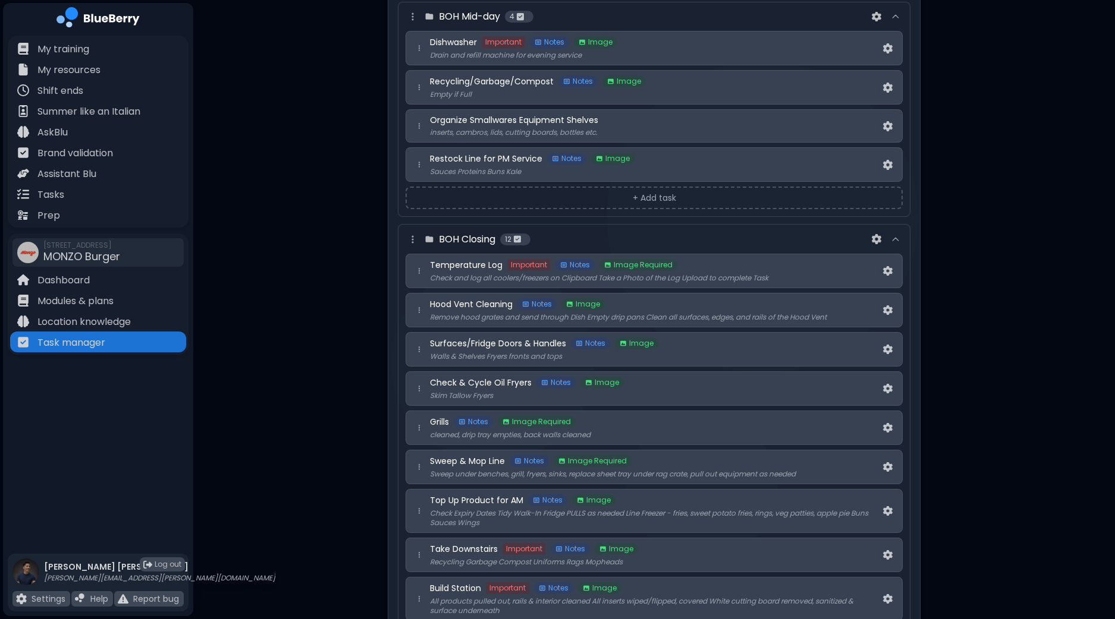
scroll to position [594, 0]
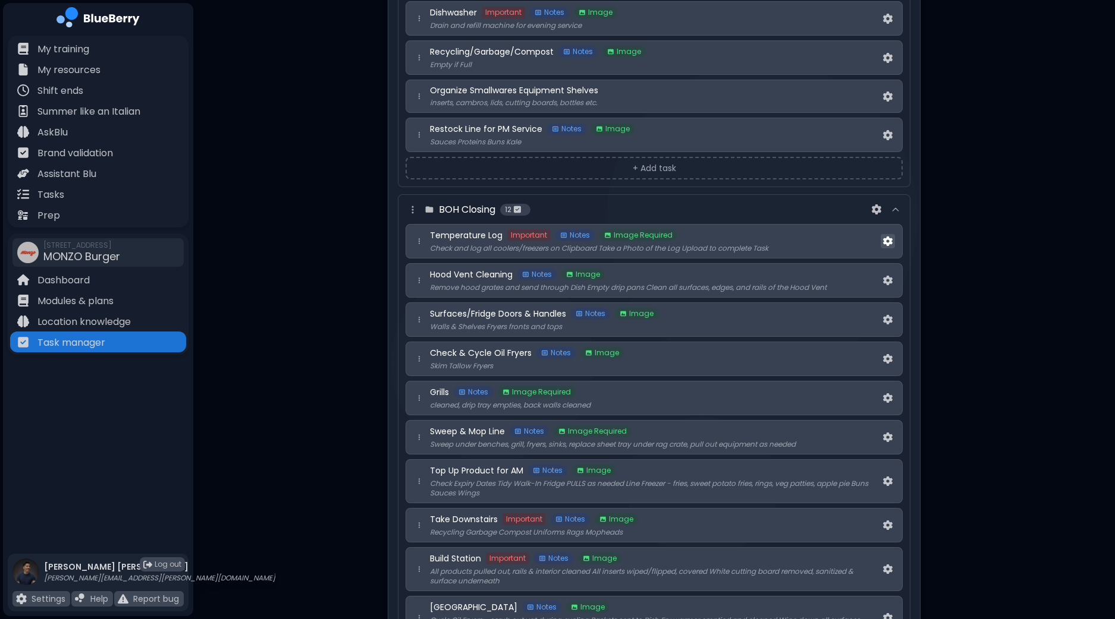
click at [886, 237] on img at bounding box center [888, 242] width 10 height 10
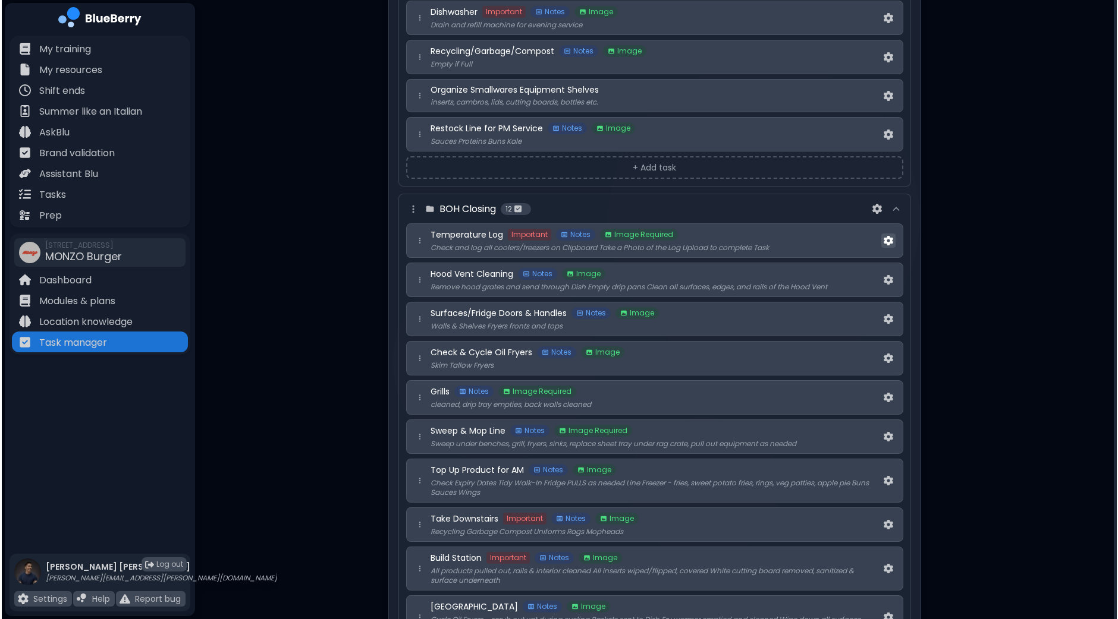
scroll to position [0, 0]
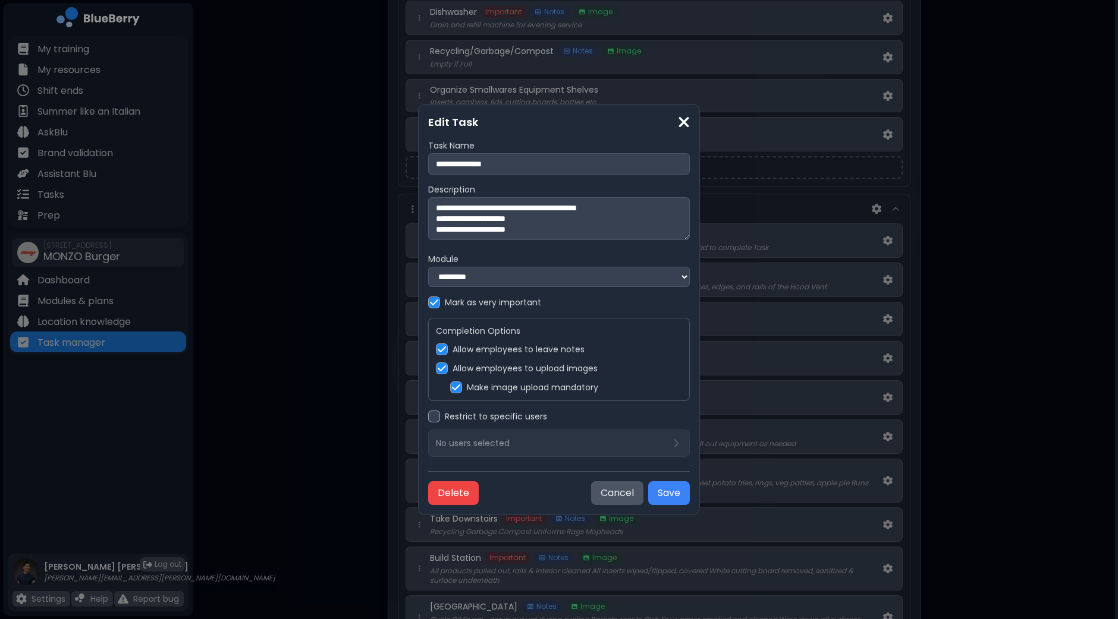
click at [476, 385] on label "Make image upload mandatory" at bounding box center [532, 387] width 131 height 11
click at [673, 497] on button "Save" at bounding box center [669, 494] width 42 height 24
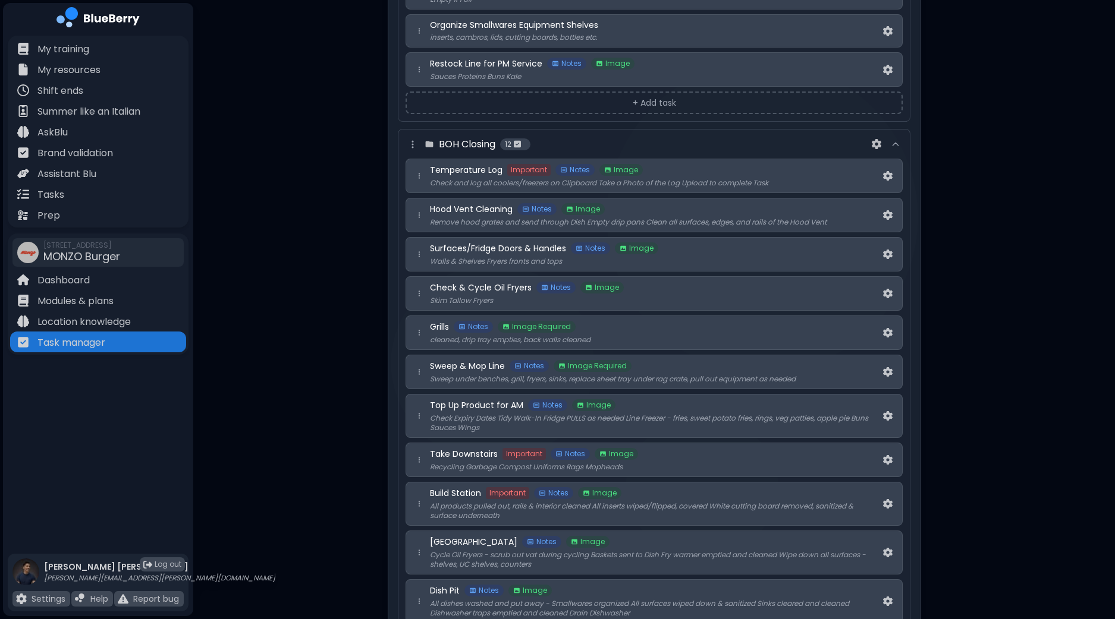
scroll to position [743, 0]
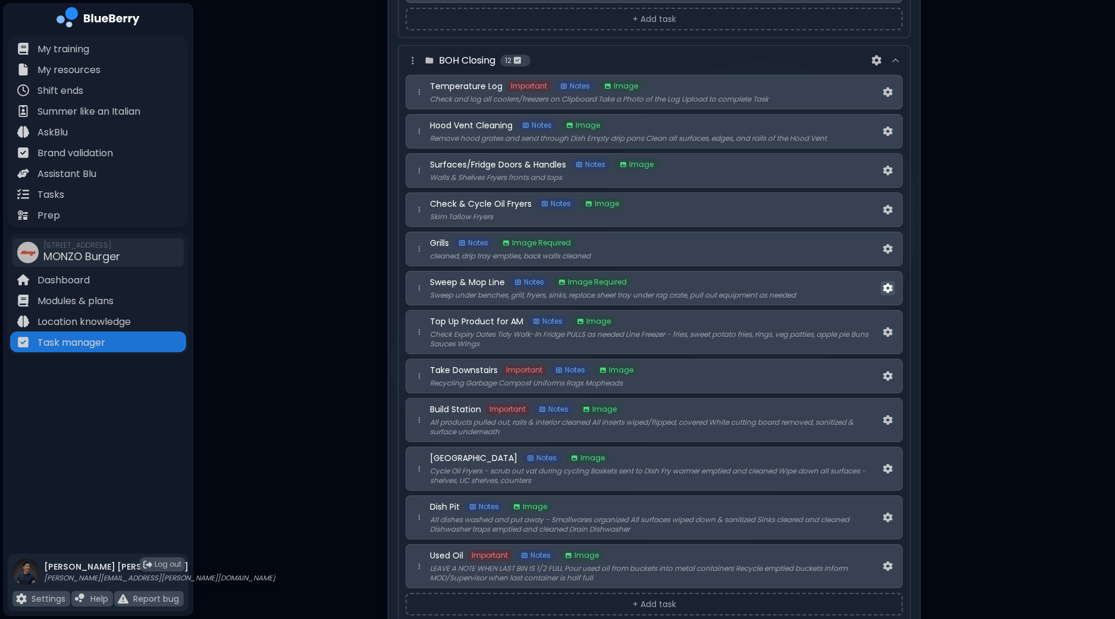
click at [886, 284] on img at bounding box center [888, 289] width 10 height 10
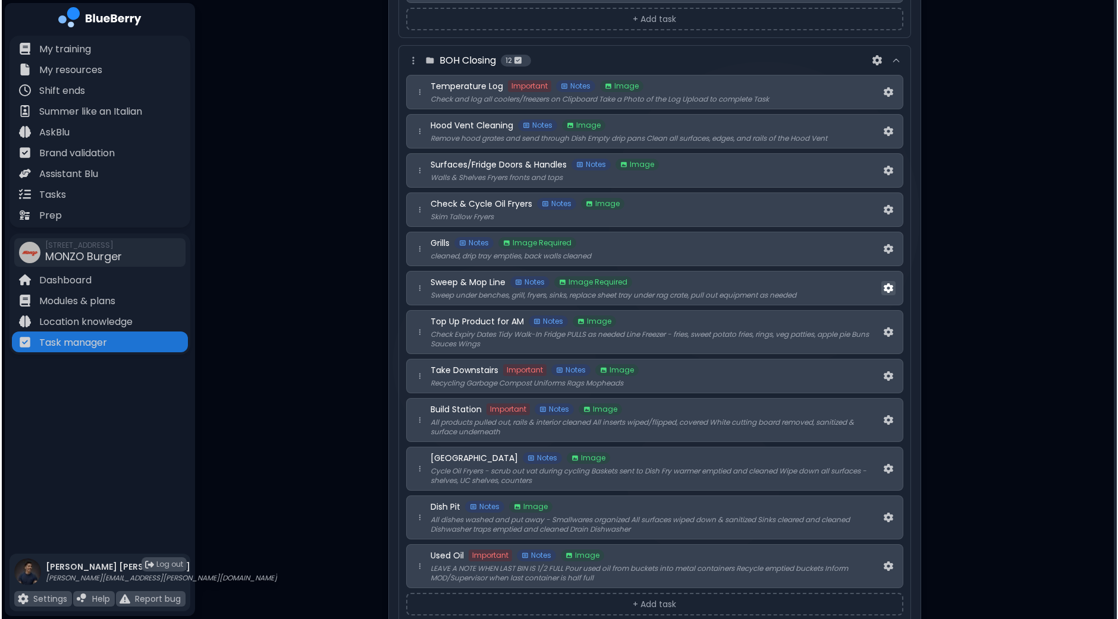
scroll to position [0, 0]
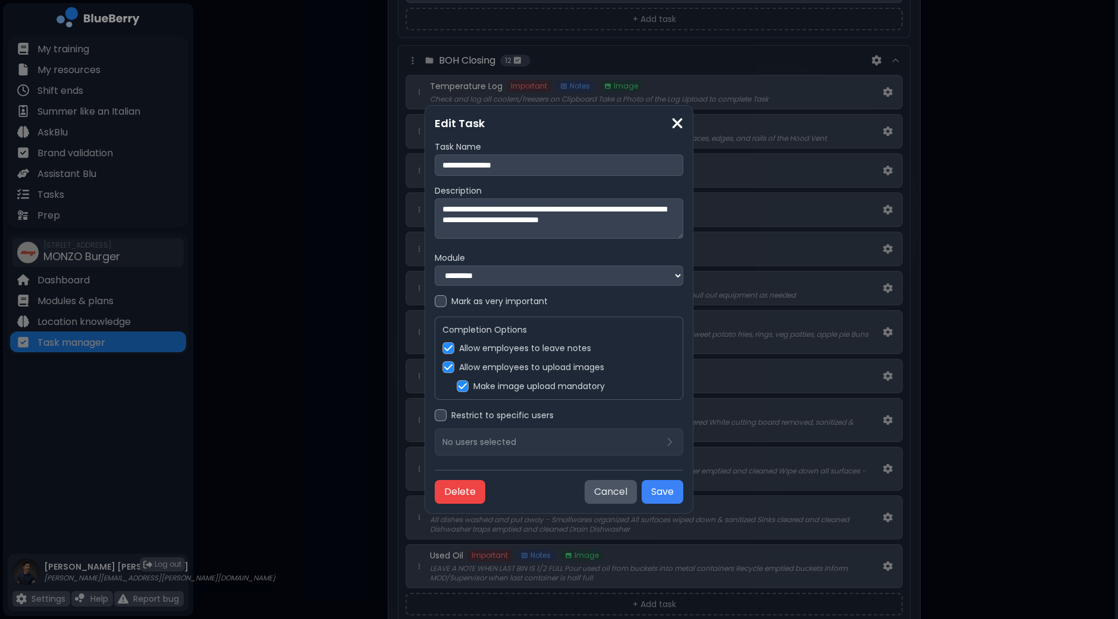
click at [540, 392] on label "Make image upload mandatory" at bounding box center [538, 386] width 131 height 11
click at [674, 492] on button "Save" at bounding box center [662, 492] width 42 height 24
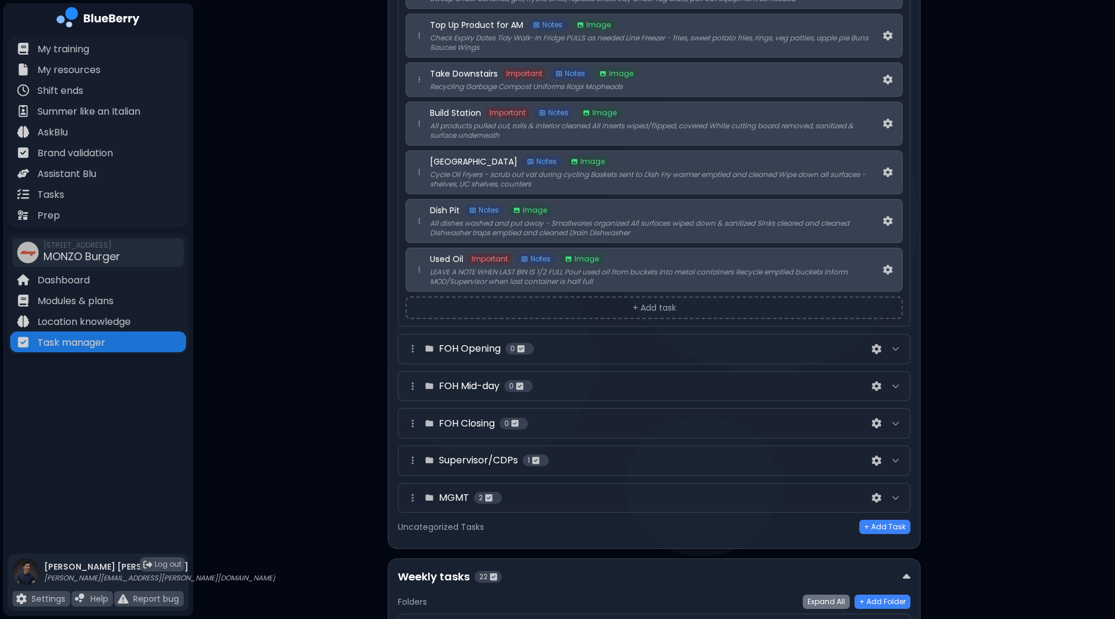
scroll to position [1114, 0]
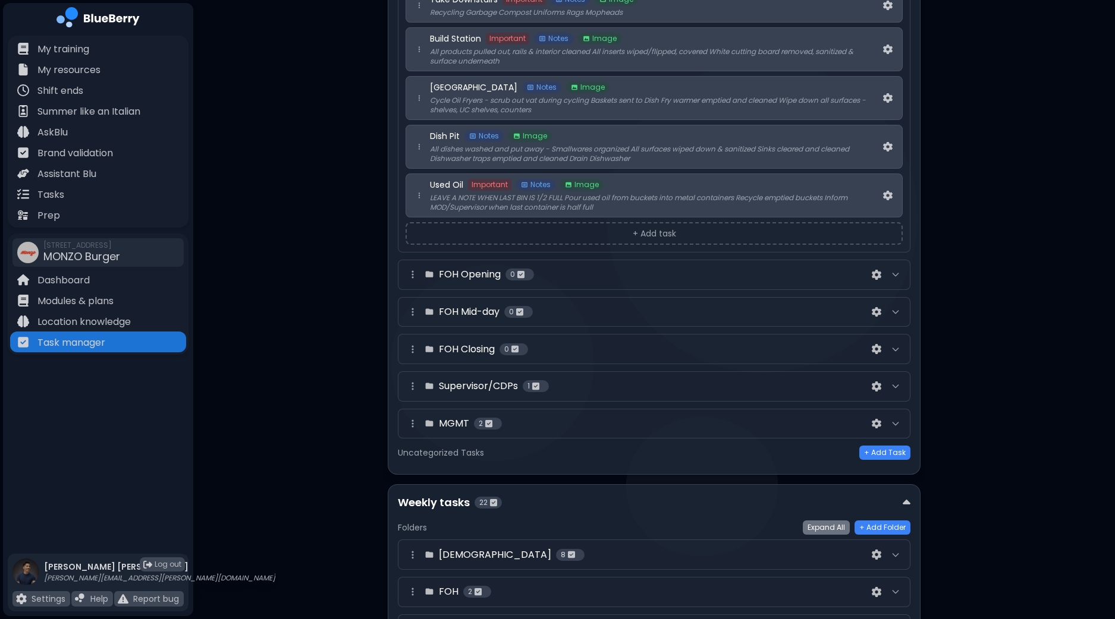
click at [894, 305] on div at bounding box center [895, 312] width 14 height 14
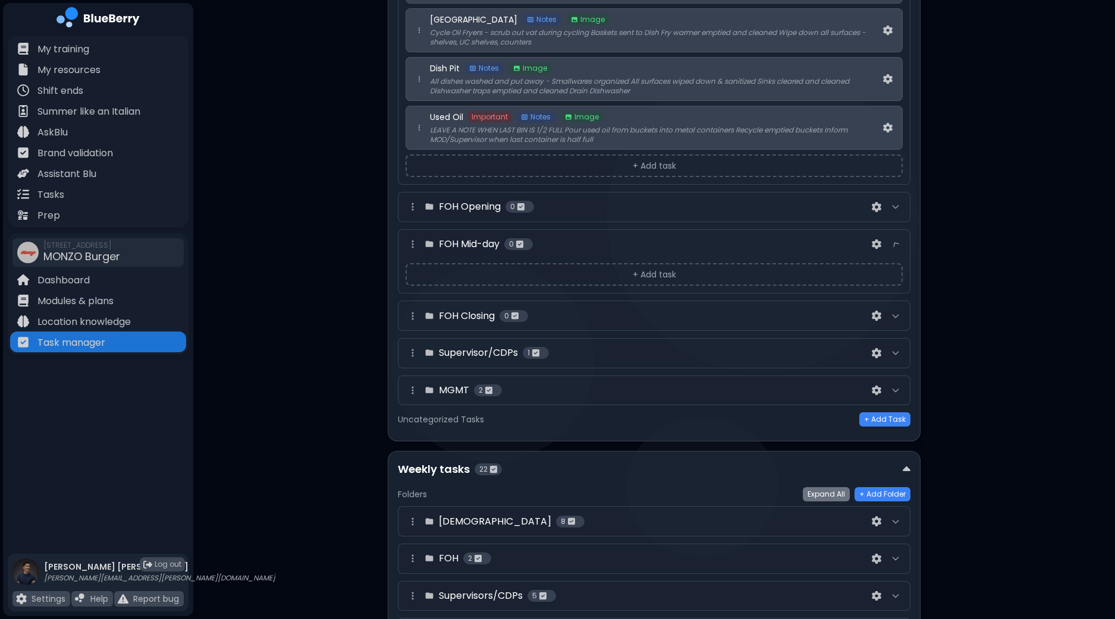
scroll to position [1188, 0]
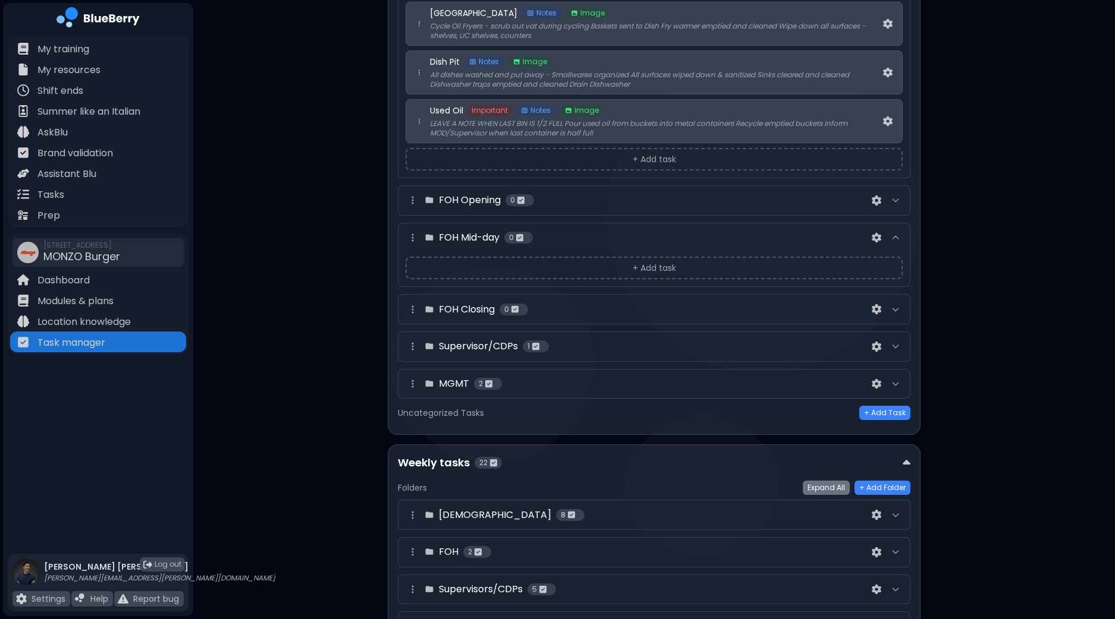
click at [895, 234] on icon at bounding box center [896, 238] width 10 height 10
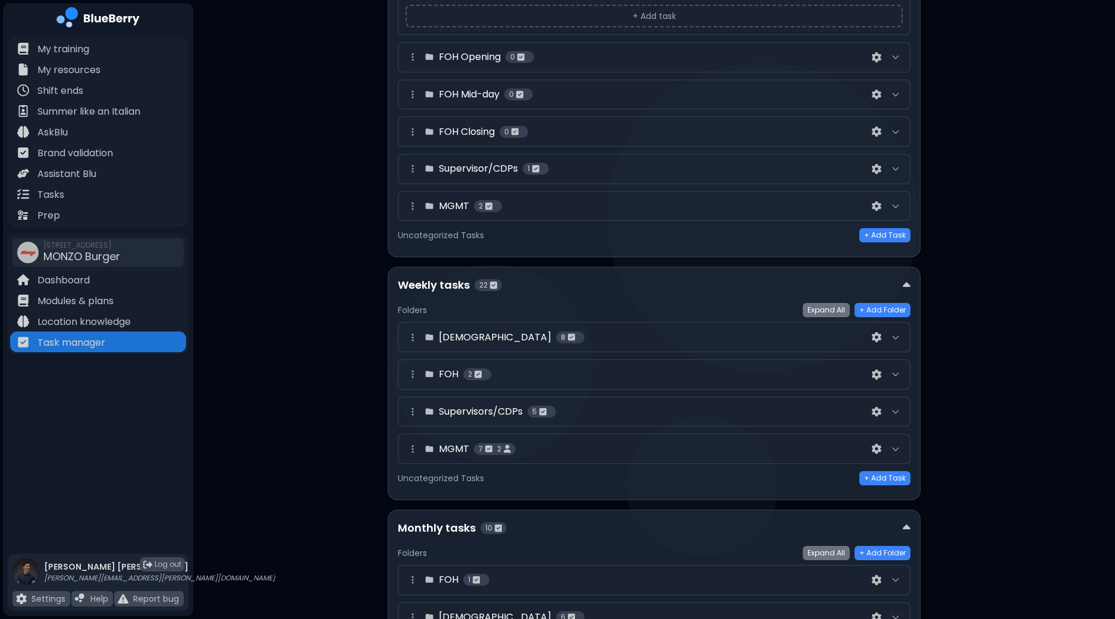
scroll to position [1338, 0]
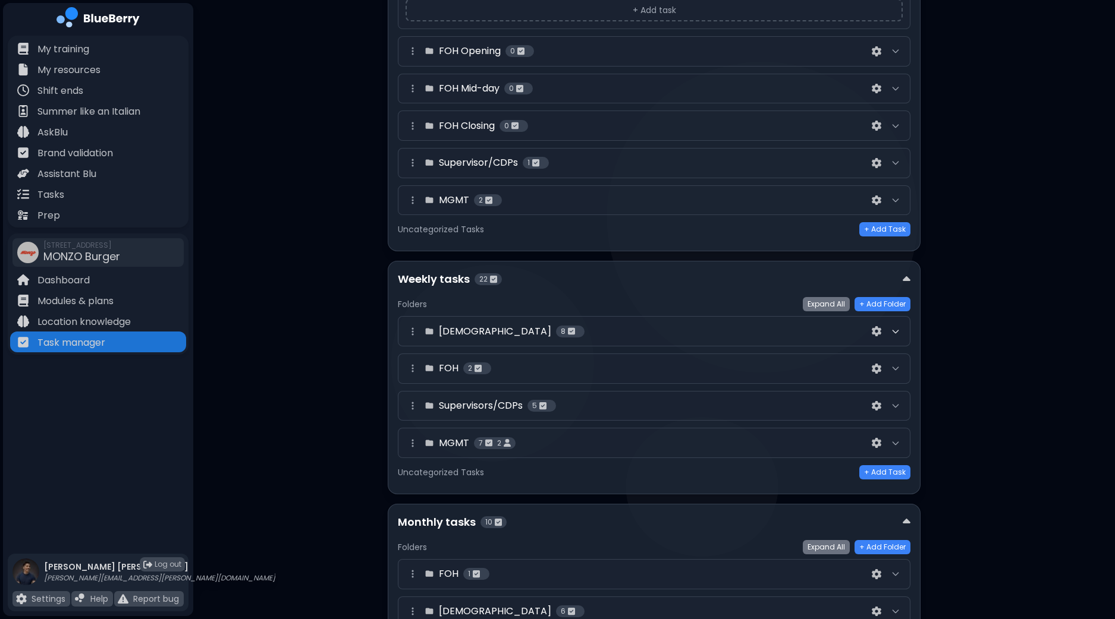
click at [900, 327] on icon at bounding box center [896, 332] width 10 height 10
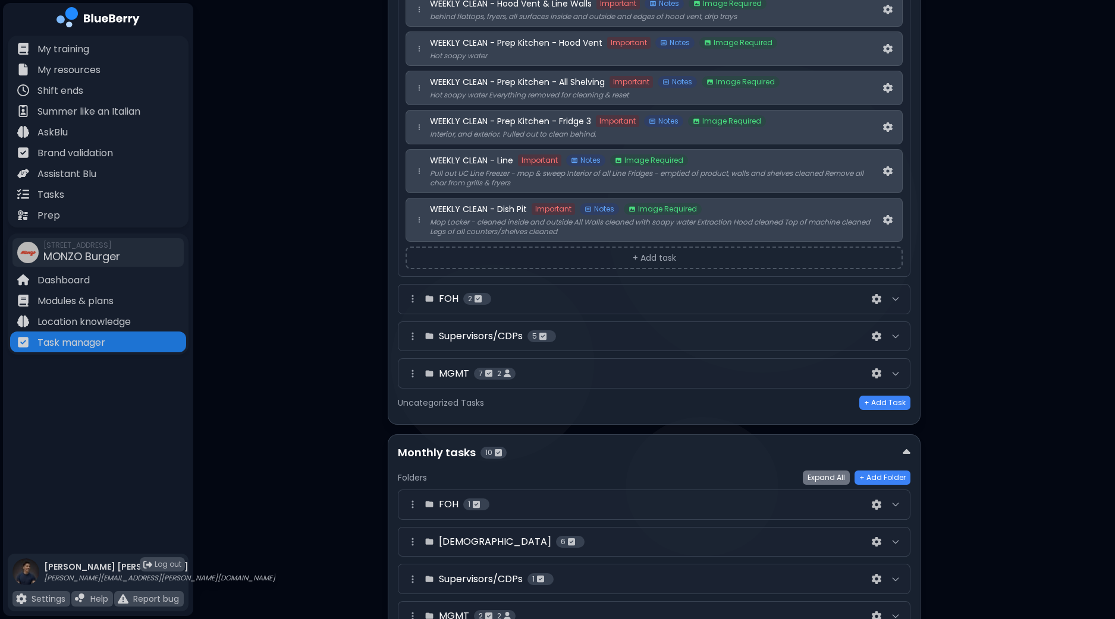
scroll to position [1784, 0]
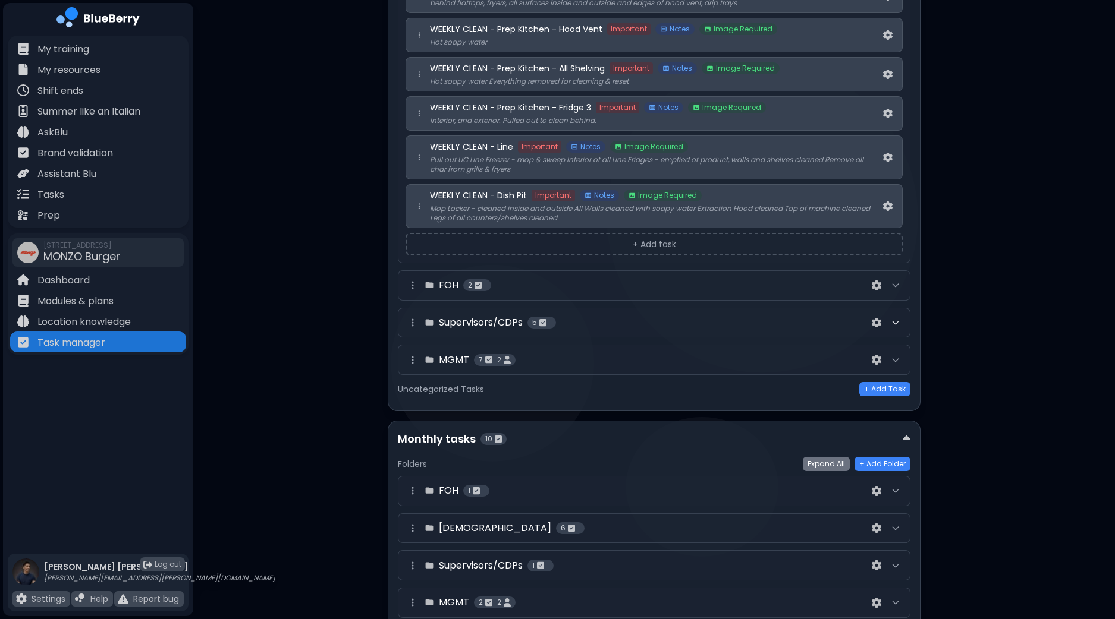
click at [892, 318] on icon at bounding box center [896, 323] width 10 height 10
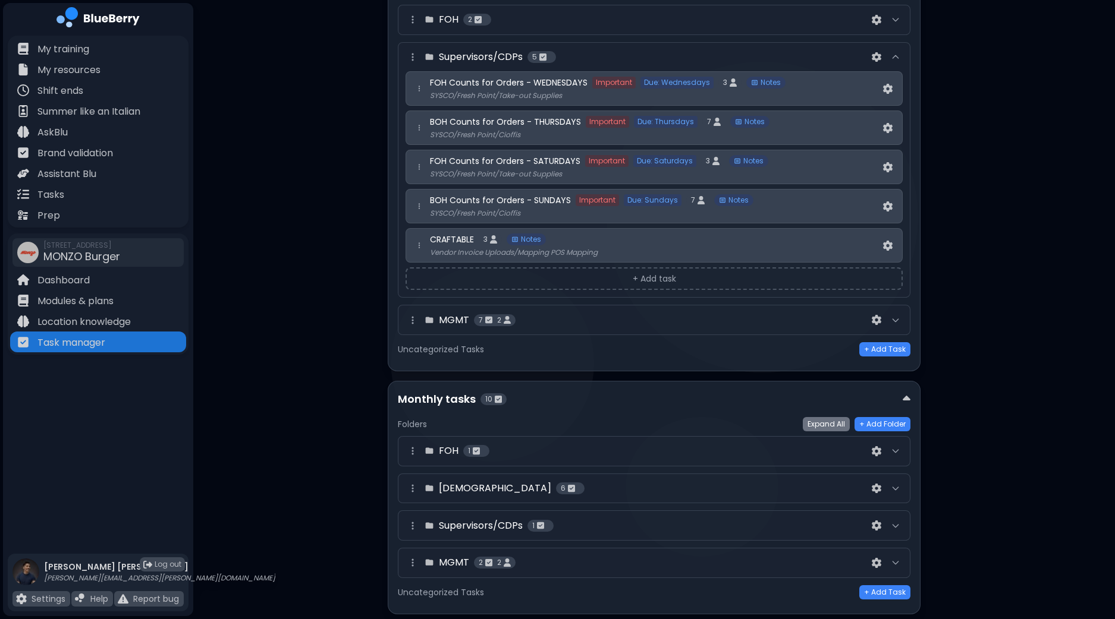
scroll to position [2068, 0]
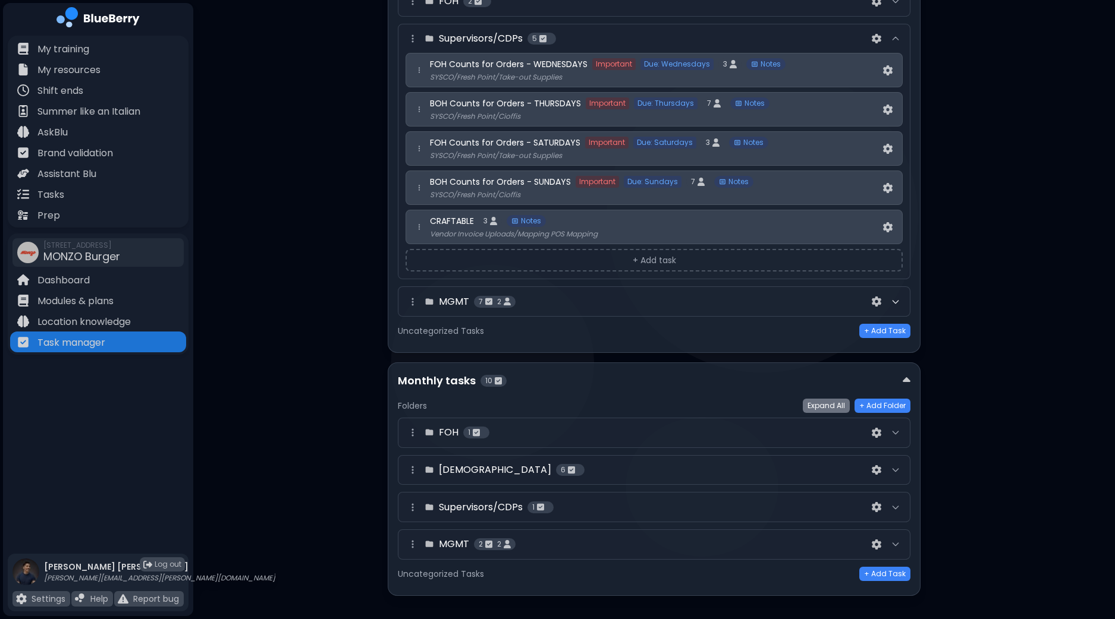
click at [896, 297] on icon at bounding box center [896, 302] width 10 height 10
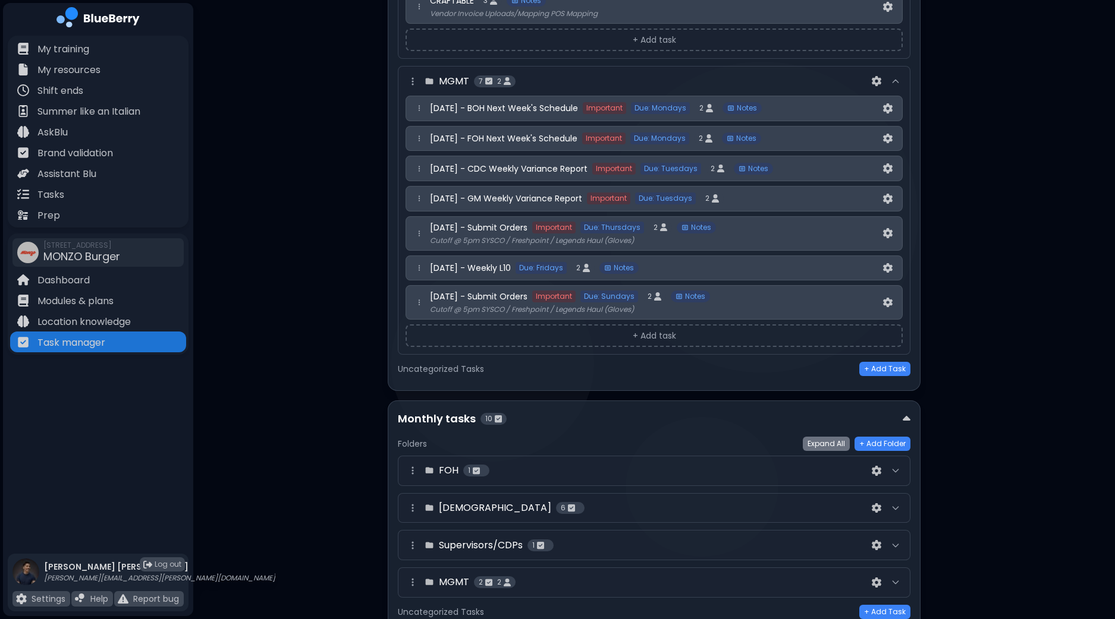
scroll to position [2324, 0]
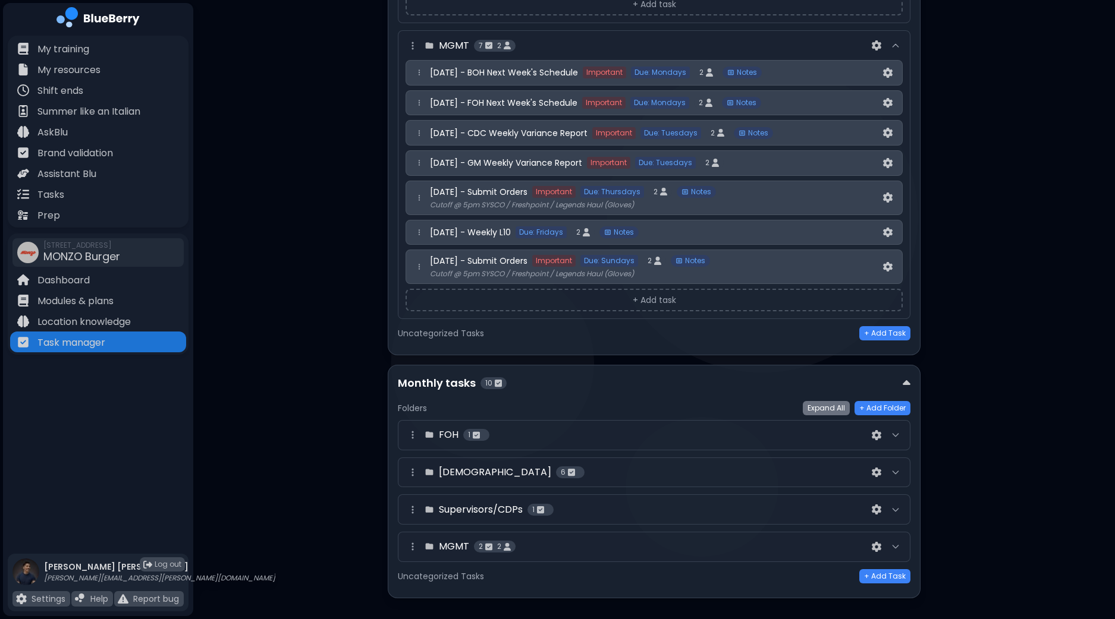
click at [901, 466] on div at bounding box center [895, 473] width 14 height 14
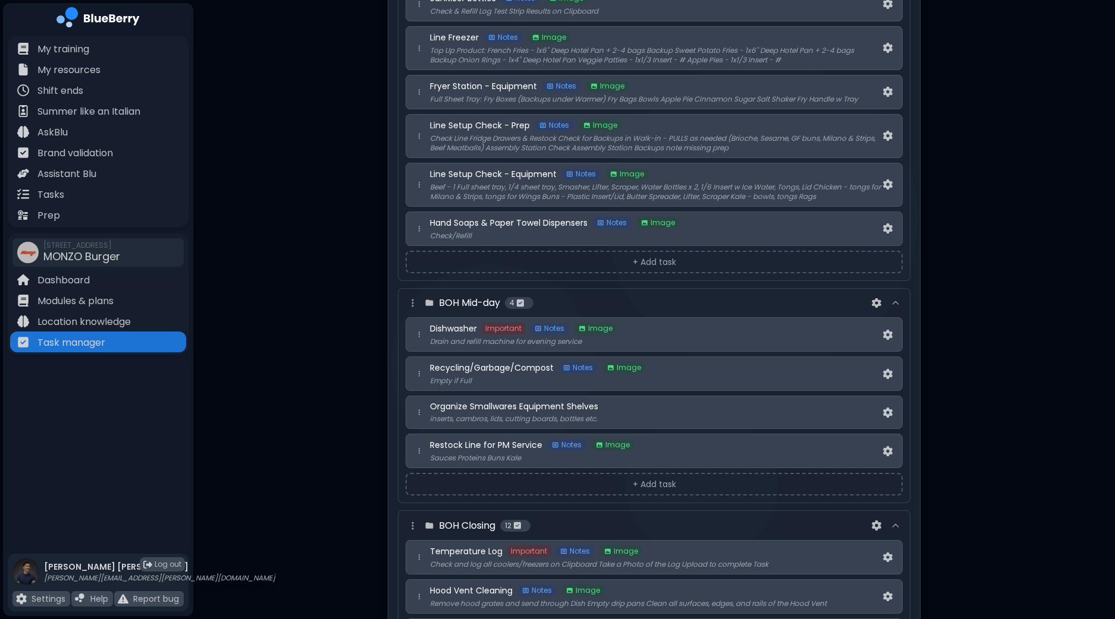
scroll to position [0, 0]
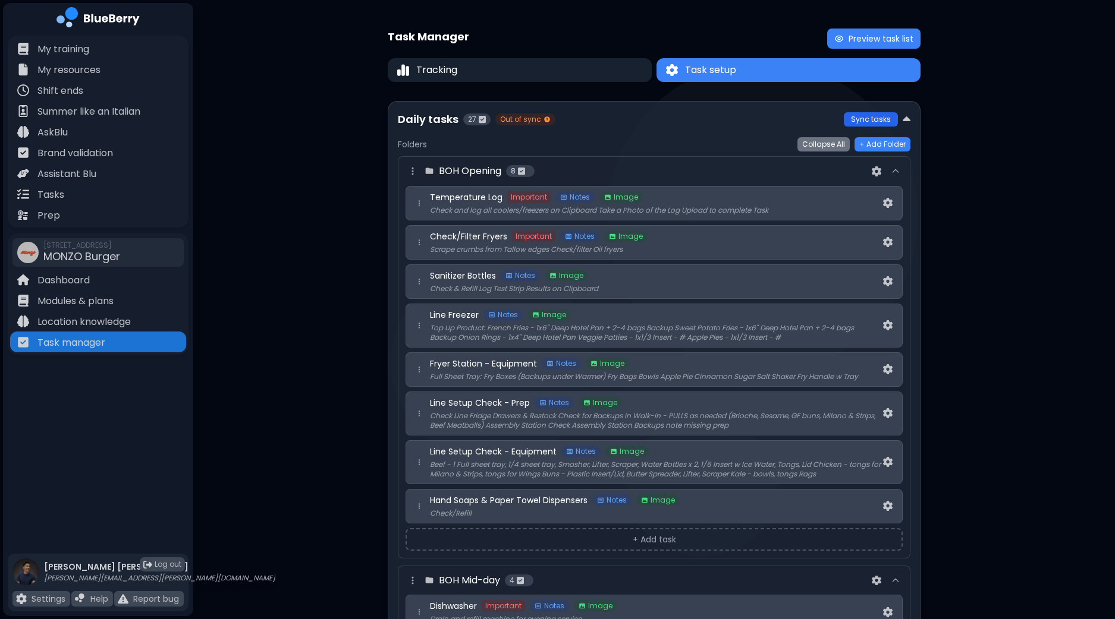
click at [877, 120] on button "Sync tasks" at bounding box center [871, 119] width 54 height 14
click at [59, 193] on p "Tasks" at bounding box center [50, 195] width 27 height 14
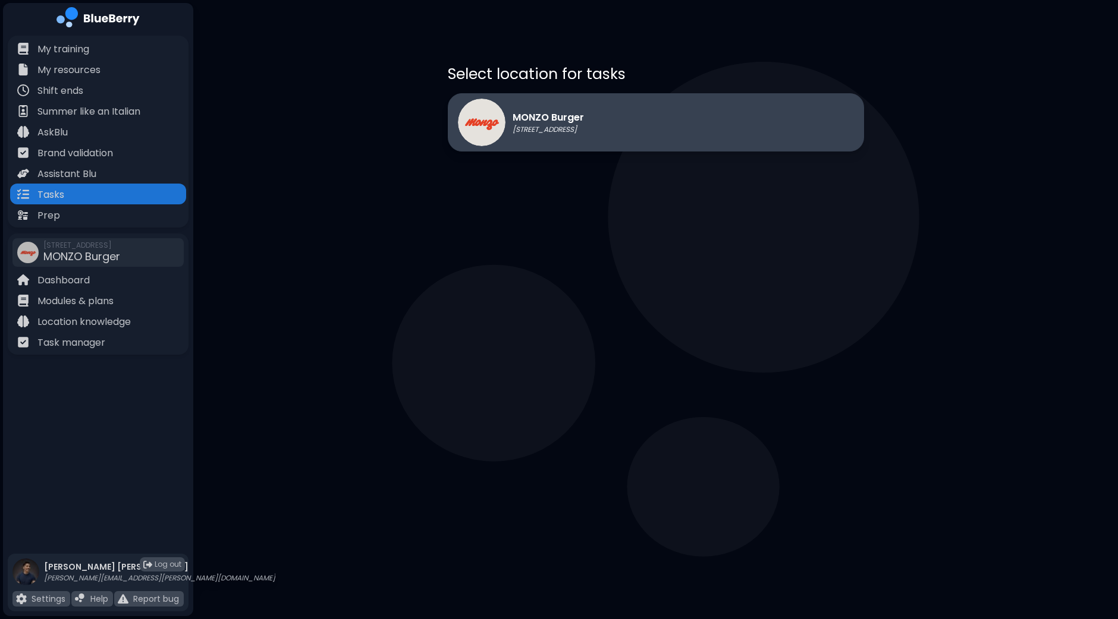
click at [541, 118] on p "MONZO Burger" at bounding box center [547, 118] width 71 height 14
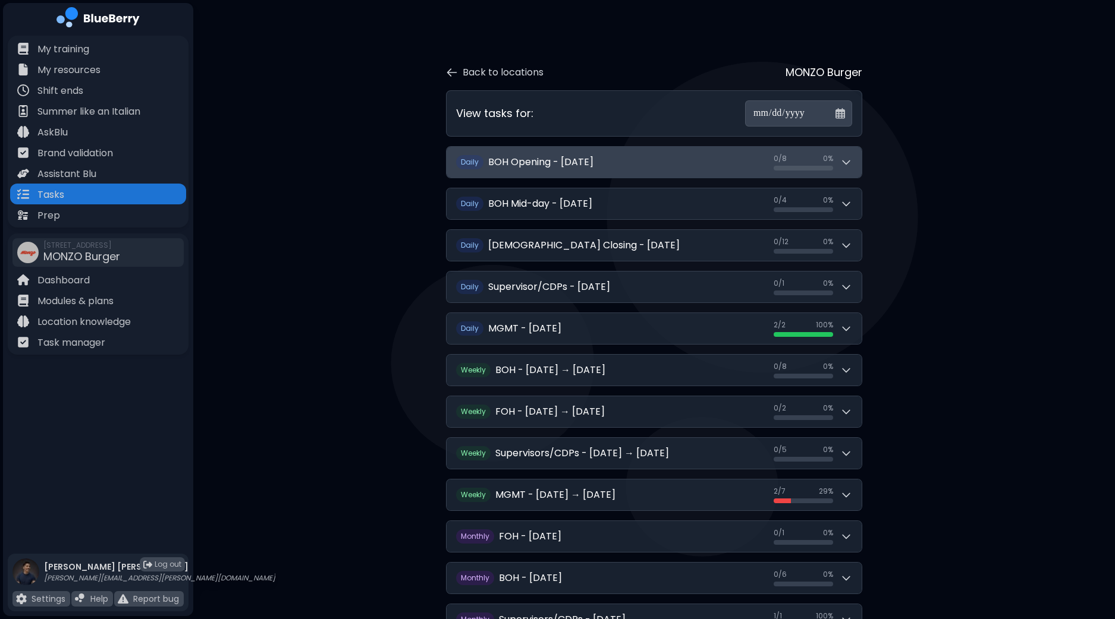
click at [841, 151] on button "D [PERSON_NAME] Opening - [DATE] 0 / 8 0 / 8 0 %" at bounding box center [653, 162] width 415 height 31
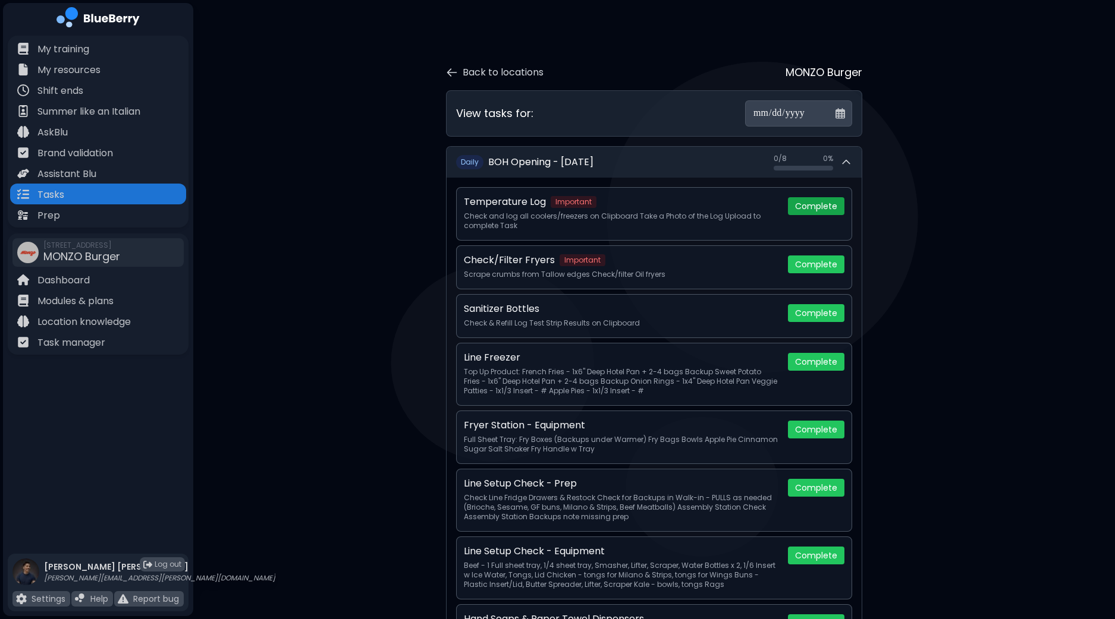
click at [829, 206] on button "Complete" at bounding box center [816, 206] width 56 height 18
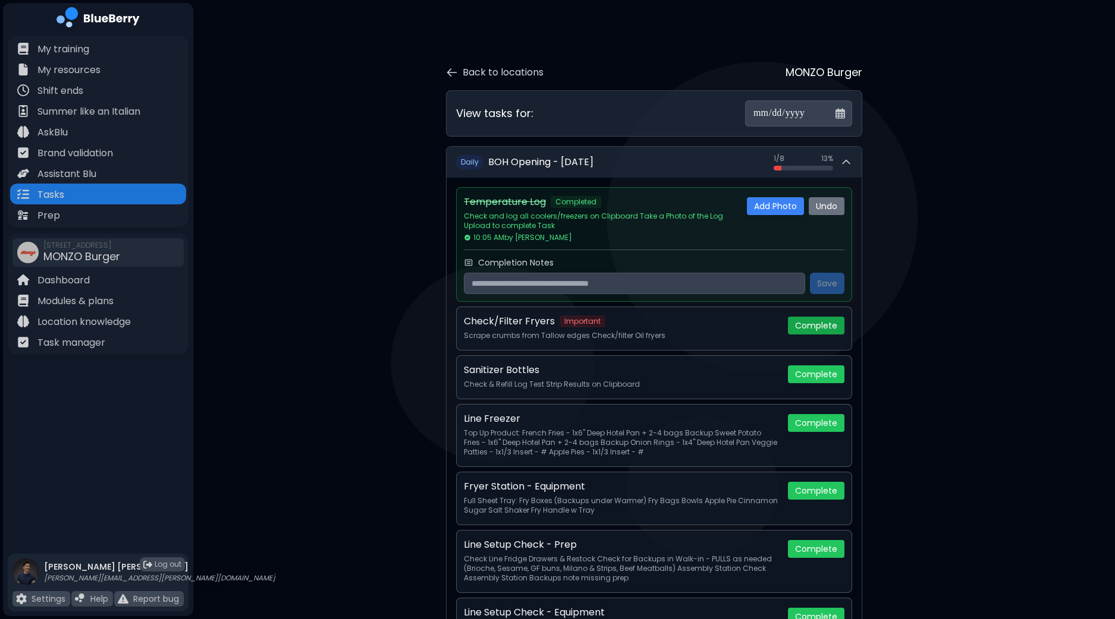
click at [823, 325] on button "Complete" at bounding box center [816, 326] width 56 height 18
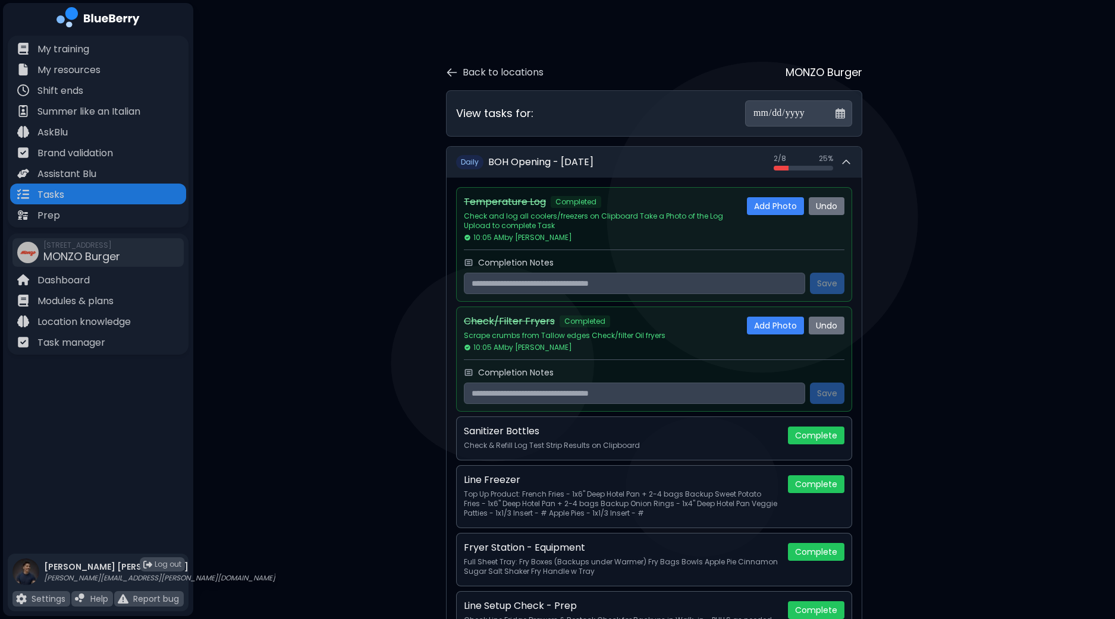
click at [553, 391] on input "text" at bounding box center [634, 393] width 341 height 21
type input "**********"
click at [834, 397] on button "Save" at bounding box center [827, 393] width 34 height 21
click at [92, 303] on p "Modules & plans" at bounding box center [75, 301] width 76 height 14
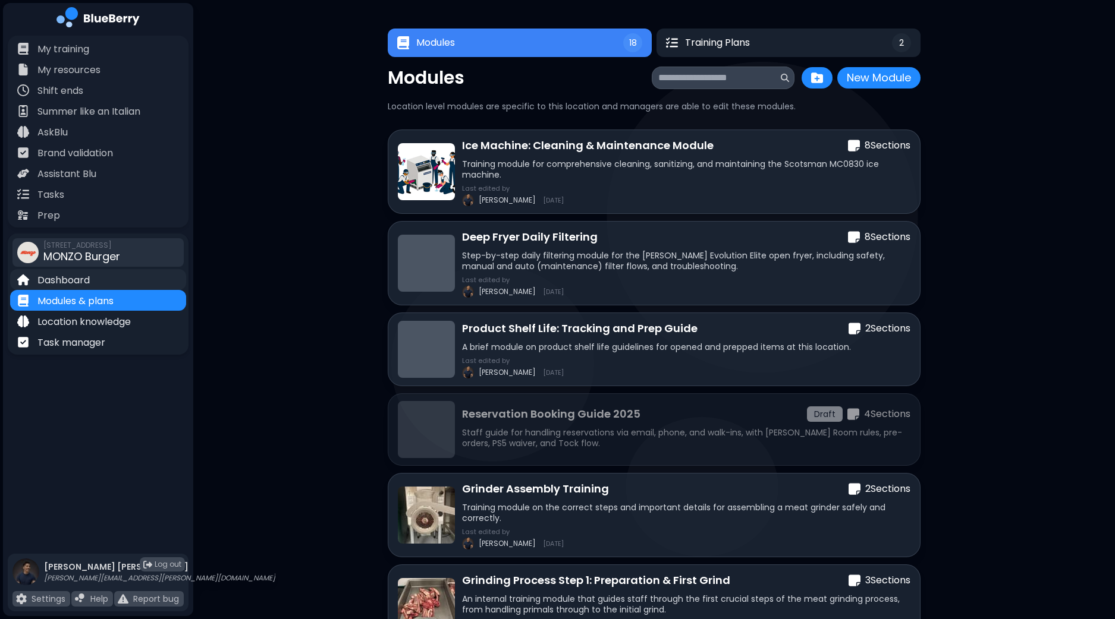
click at [88, 278] on p "Dashboard" at bounding box center [63, 280] width 52 height 14
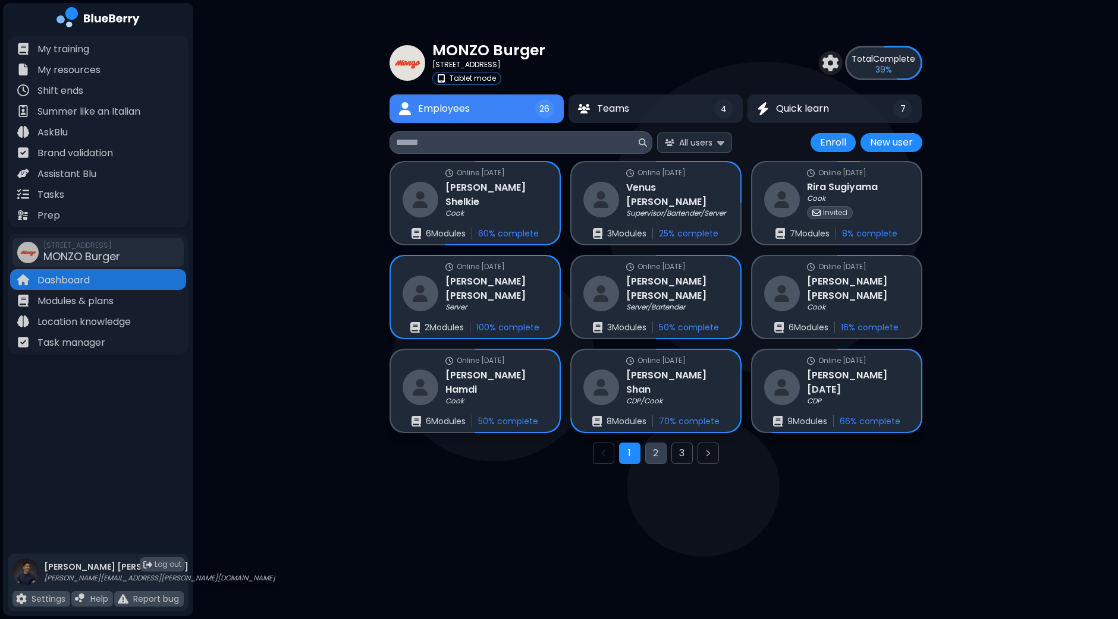
click at [660, 456] on button "2" at bounding box center [655, 453] width 21 height 21
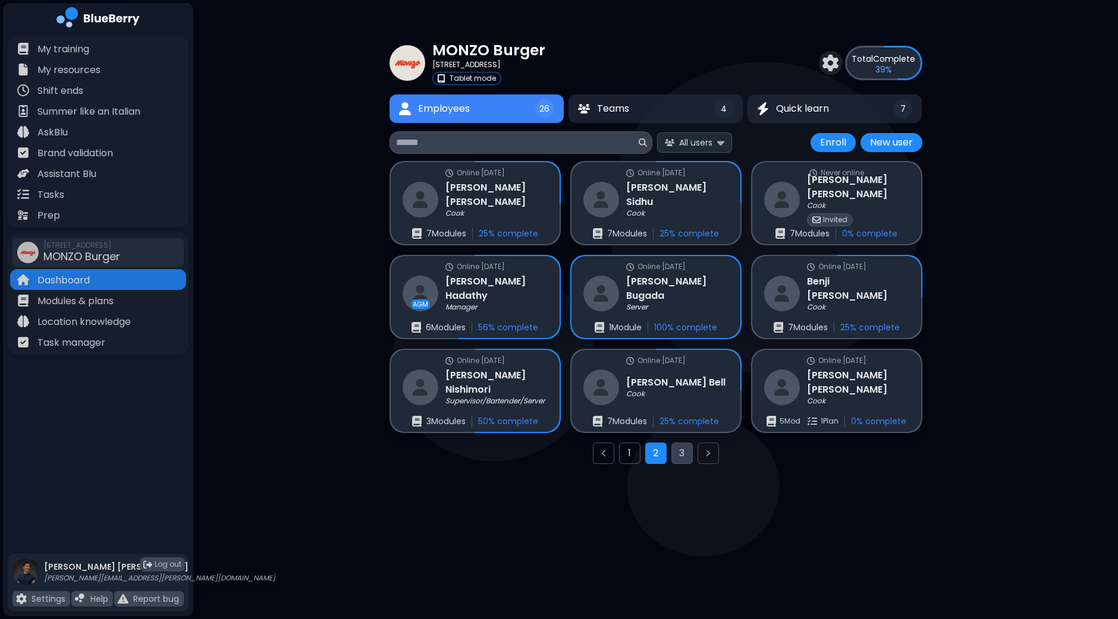
click at [685, 453] on button "3" at bounding box center [681, 453] width 21 height 21
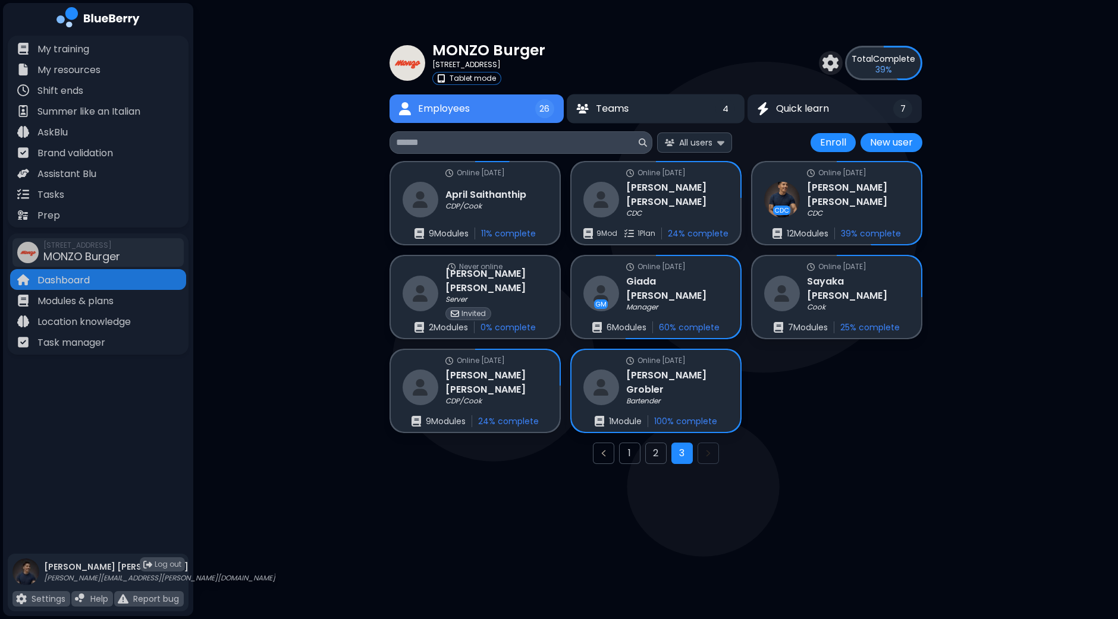
click at [640, 100] on button "Teams 4" at bounding box center [656, 109] width 178 height 29
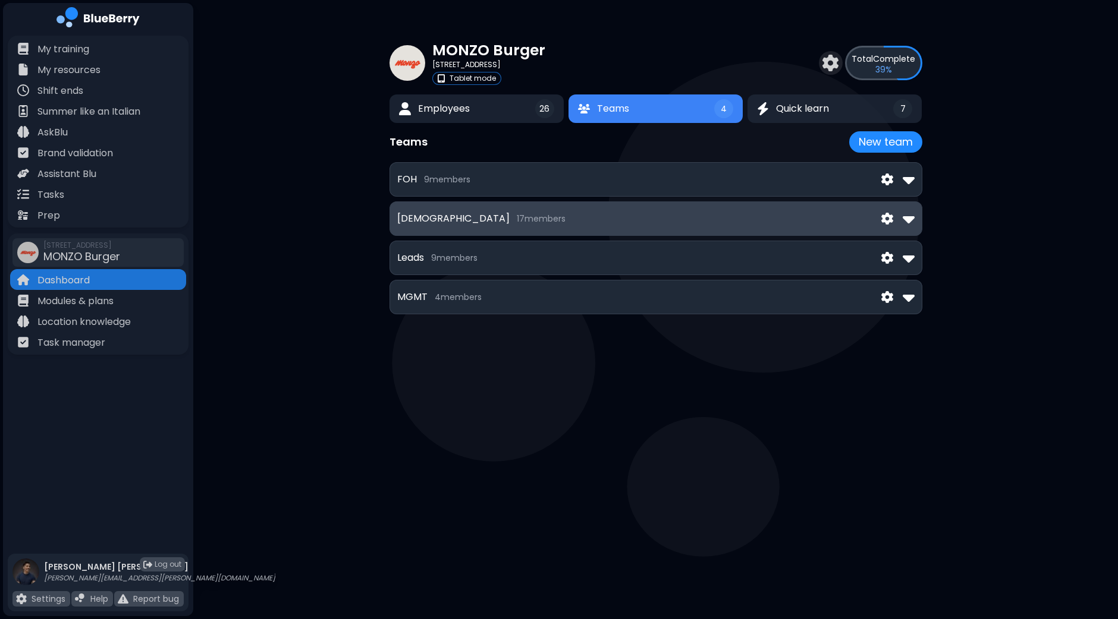
click at [485, 225] on div "[DEMOGRAPHIC_DATA] 17 member s" at bounding box center [655, 218] width 517 height 19
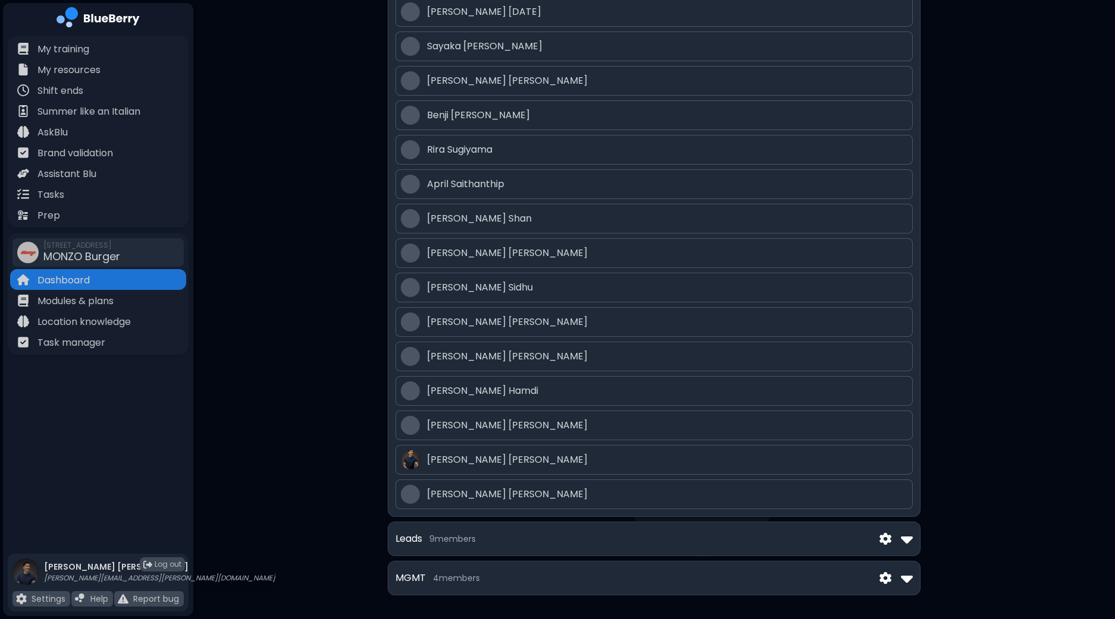
scroll to position [314, 0]
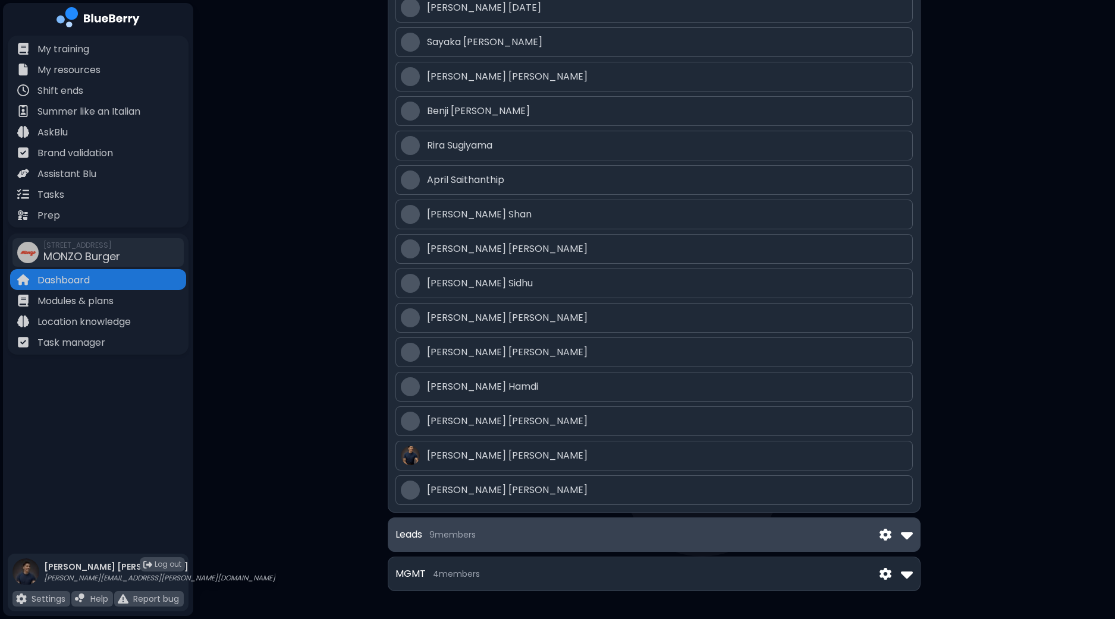
click at [909, 539] on img at bounding box center [907, 535] width 12 height 19
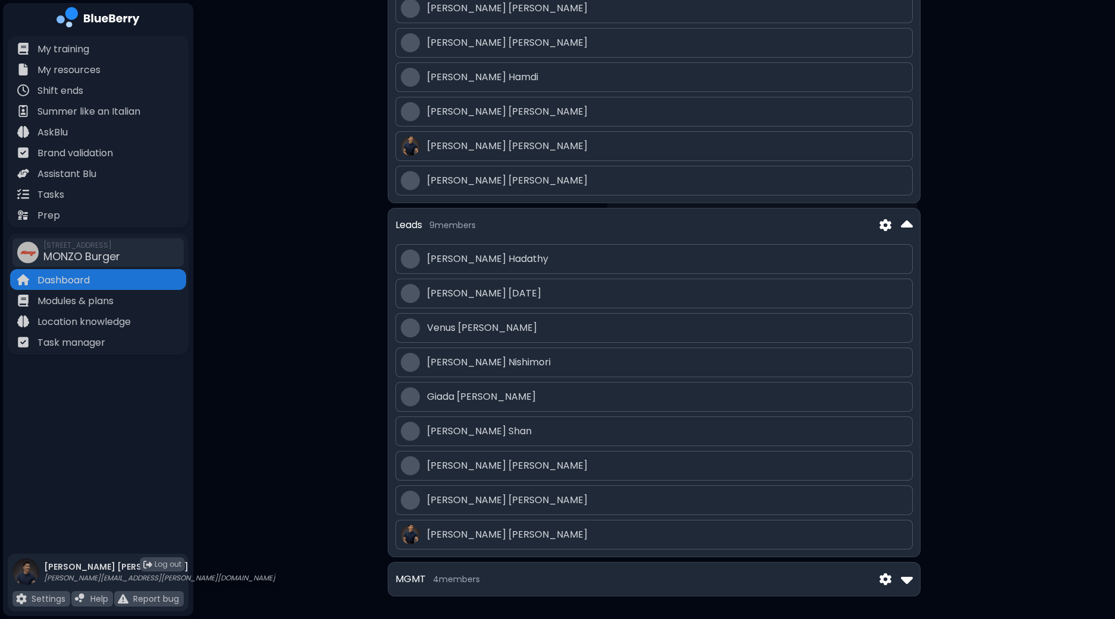
scroll to position [627, 0]
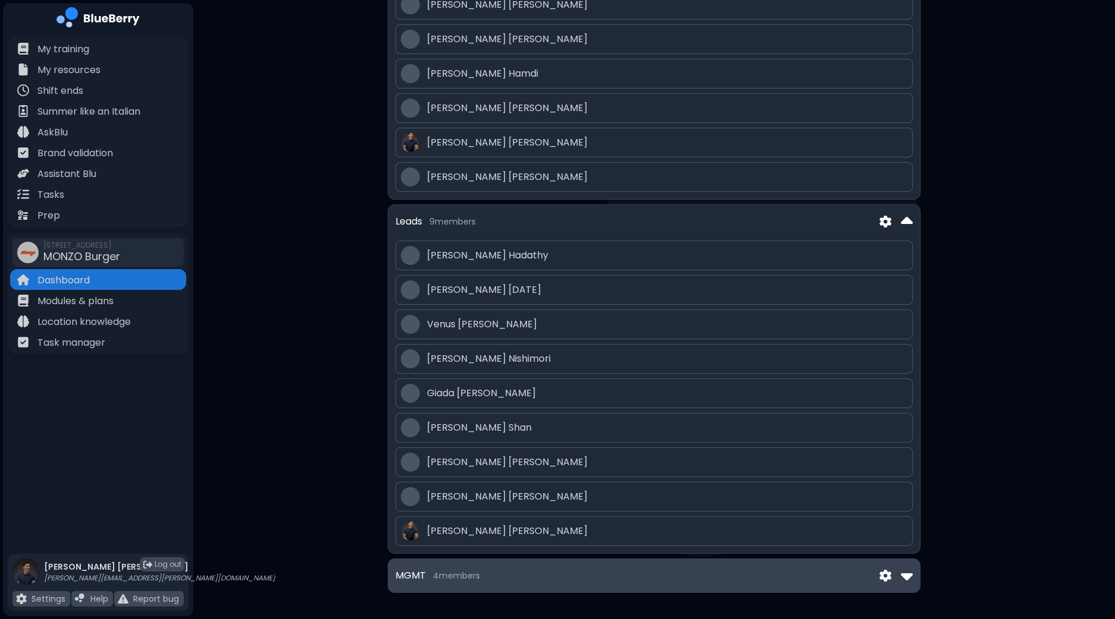
click at [913, 572] on div "MGMT 4 member s" at bounding box center [654, 576] width 533 height 34
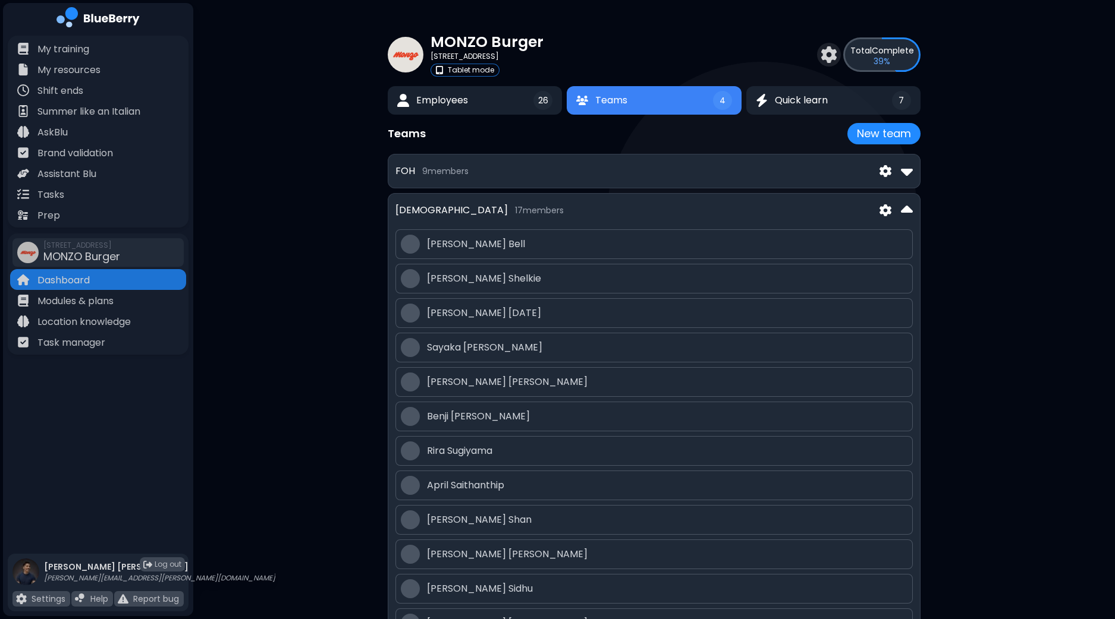
scroll to position [0, 0]
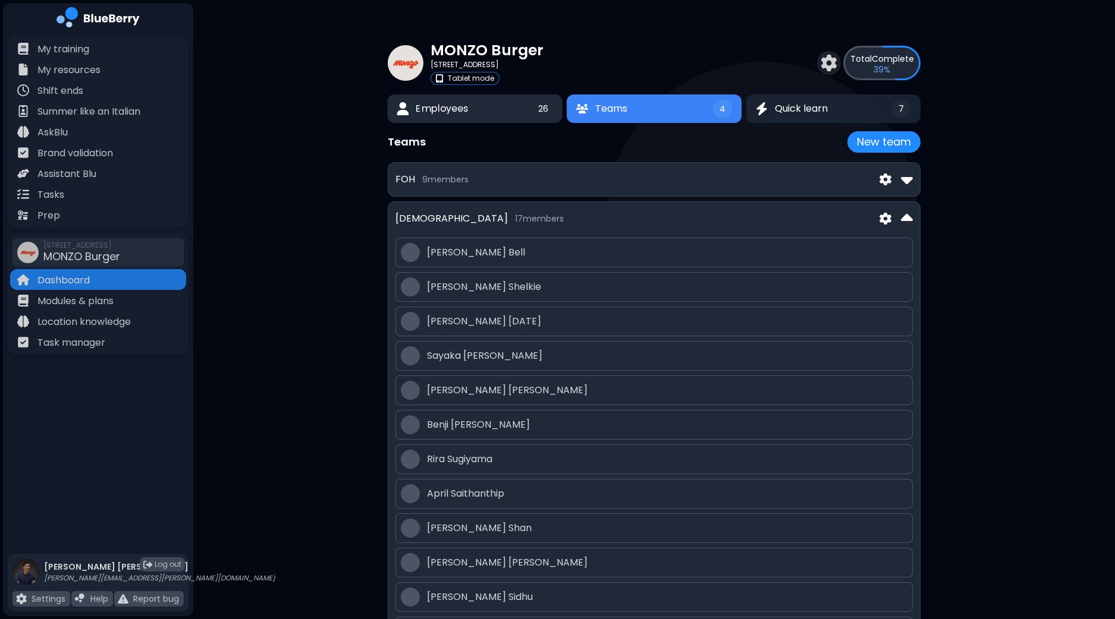
click at [439, 115] on span "Employees" at bounding box center [442, 109] width 52 height 14
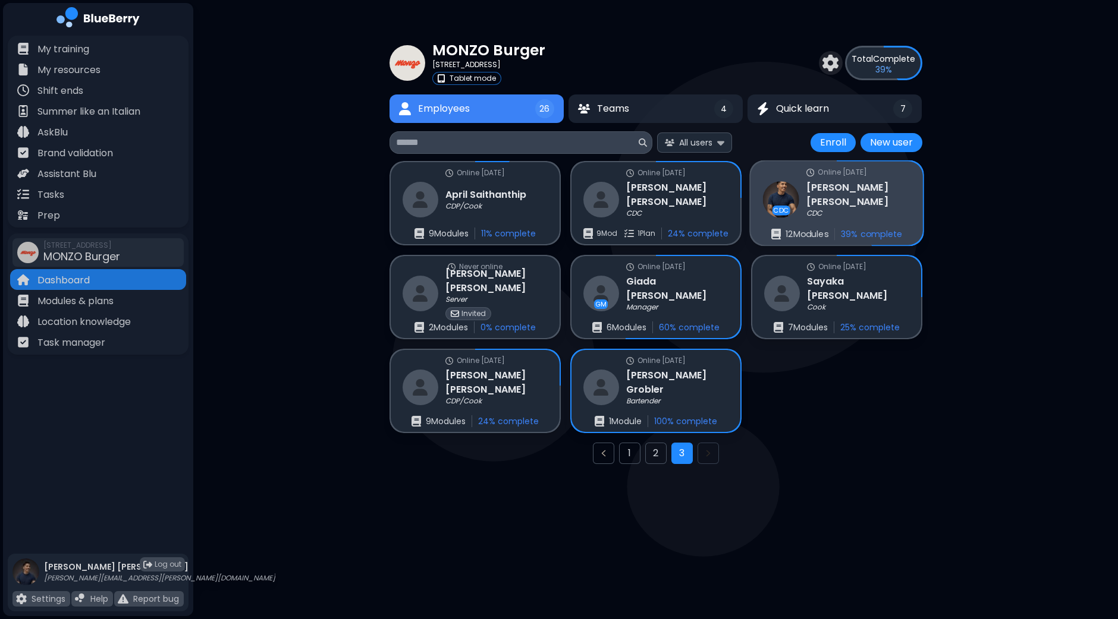
click at [868, 188] on div "Online [DATE] CDC [PERSON_NAME] CDC 12 Module s 39 % complete" at bounding box center [836, 204] width 172 height 84
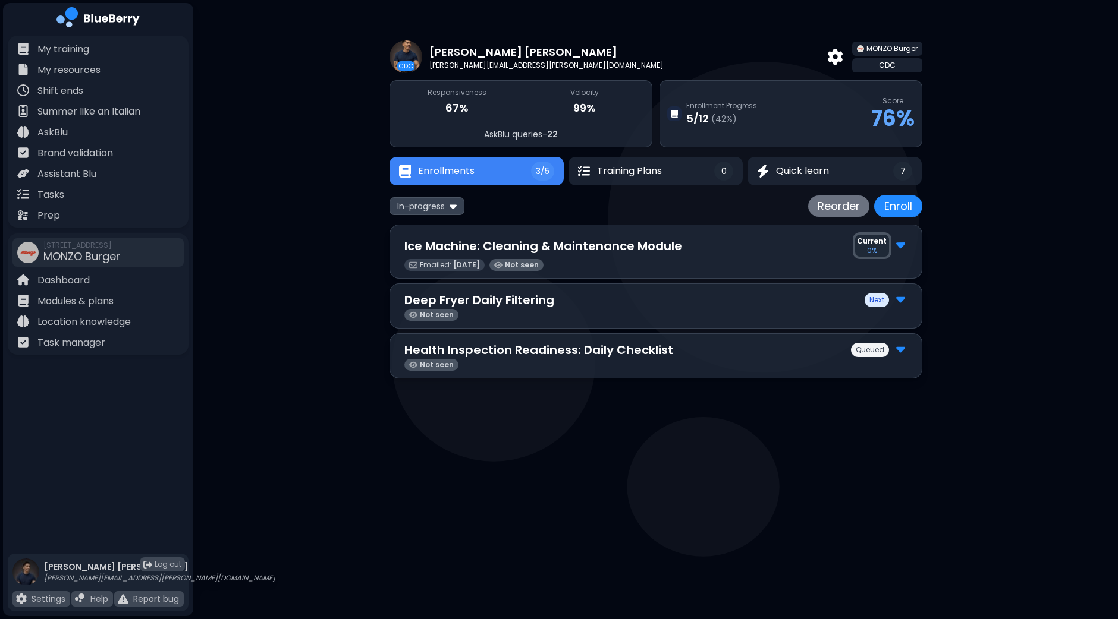
click at [729, 254] on div "Ice Machine: Cleaning & Maintenance Module Current 0 %" at bounding box center [655, 245] width 503 height 27
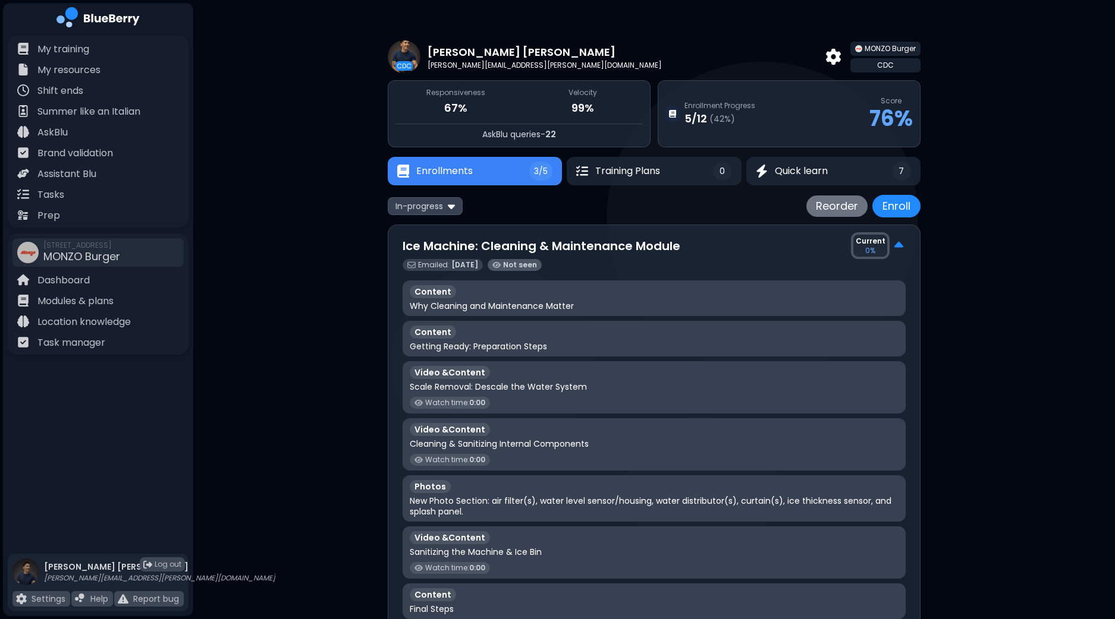
click at [696, 248] on div "Ice Machine: Cleaning & Maintenance Module Current 0 %" at bounding box center [653, 245] width 503 height 27
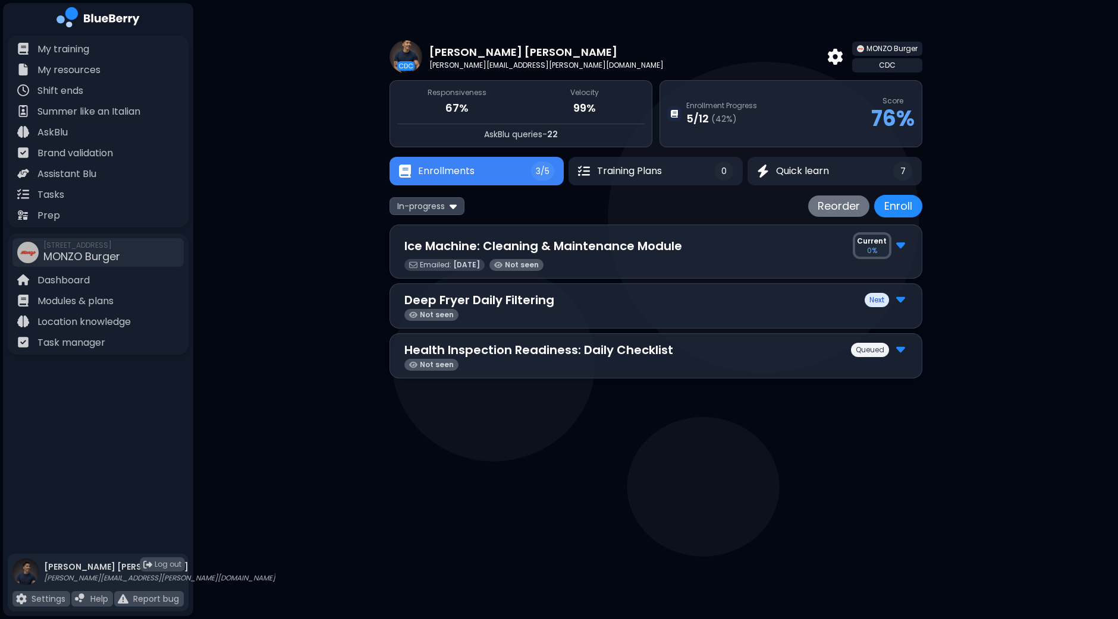
click at [901, 244] on img at bounding box center [900, 244] width 9 height 15
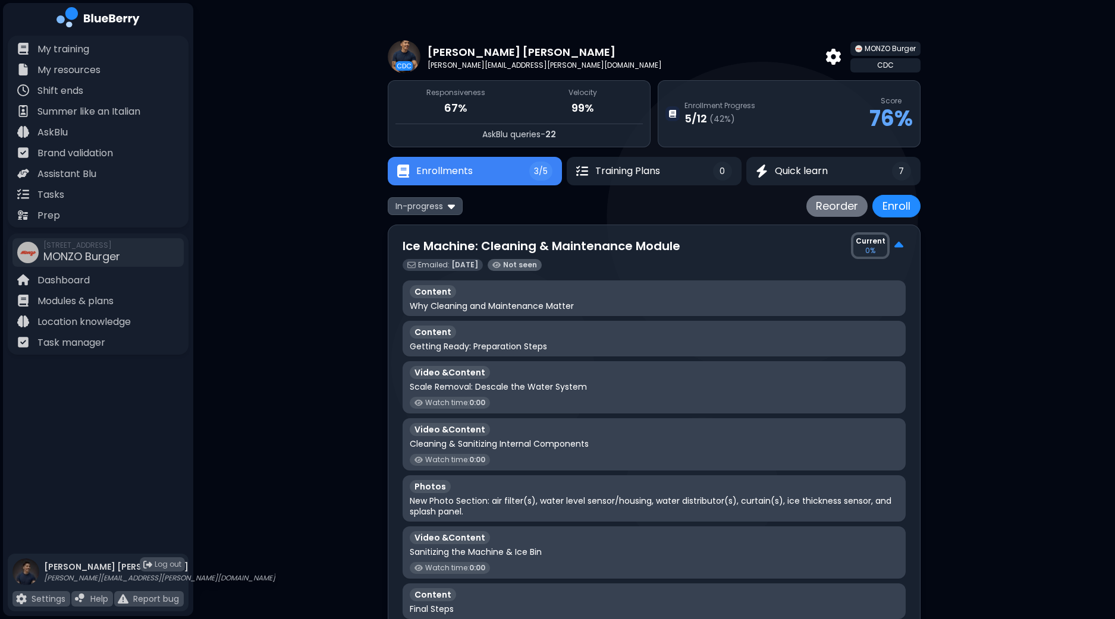
click at [476, 295] on div "Content" at bounding box center [654, 291] width 489 height 13
click at [68, 46] on p "My training" at bounding box center [63, 49] width 52 height 14
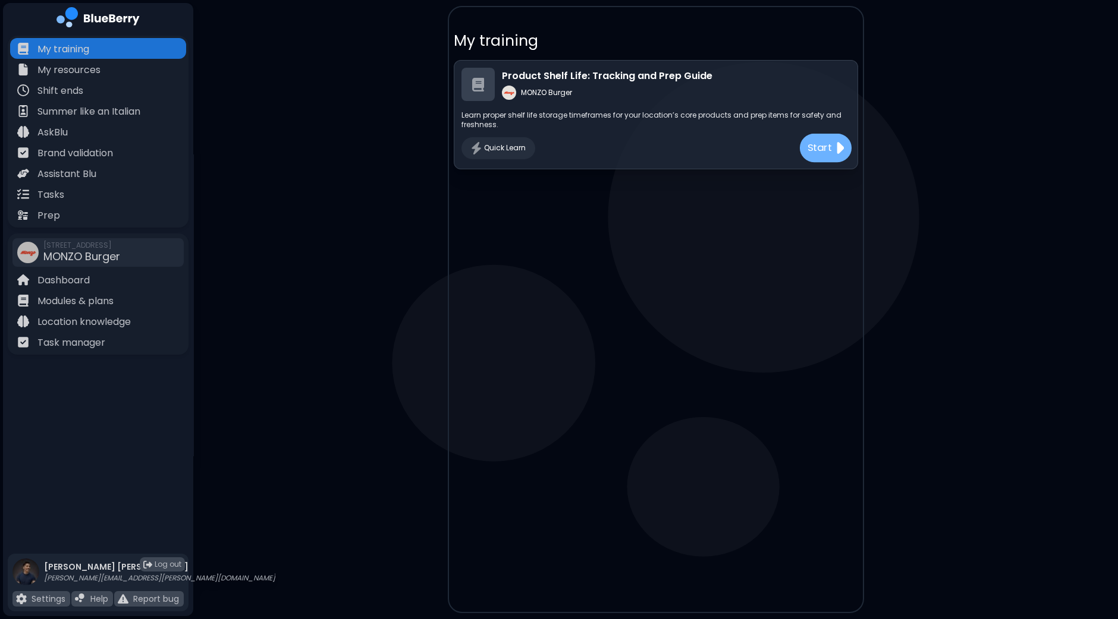
click at [813, 149] on p "Start" at bounding box center [819, 148] width 25 height 15
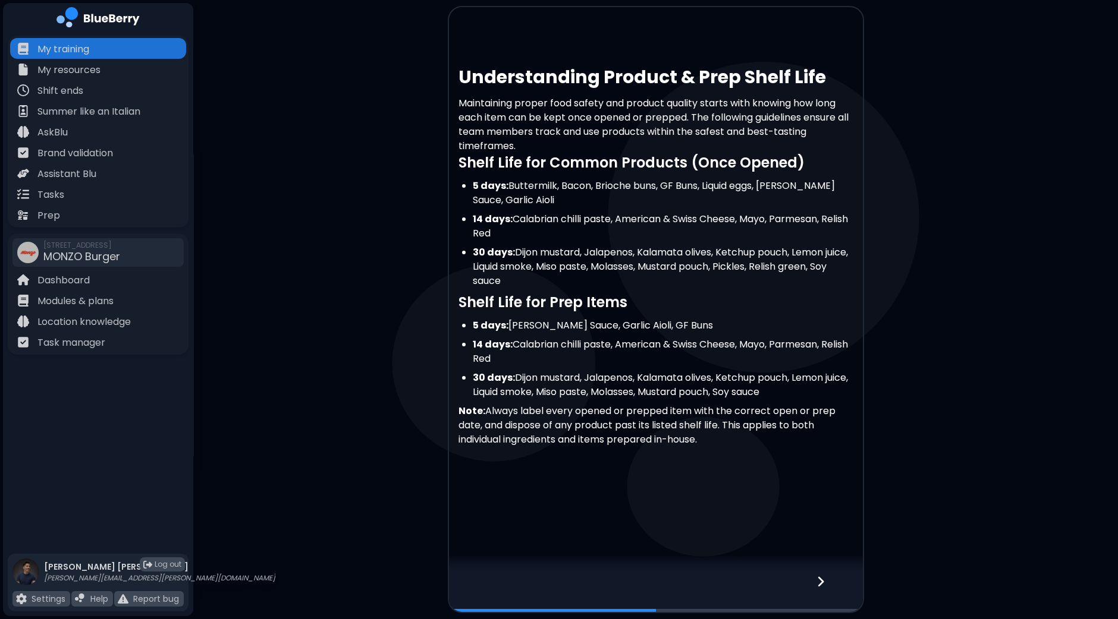
click at [824, 583] on icon at bounding box center [820, 581] width 8 height 13
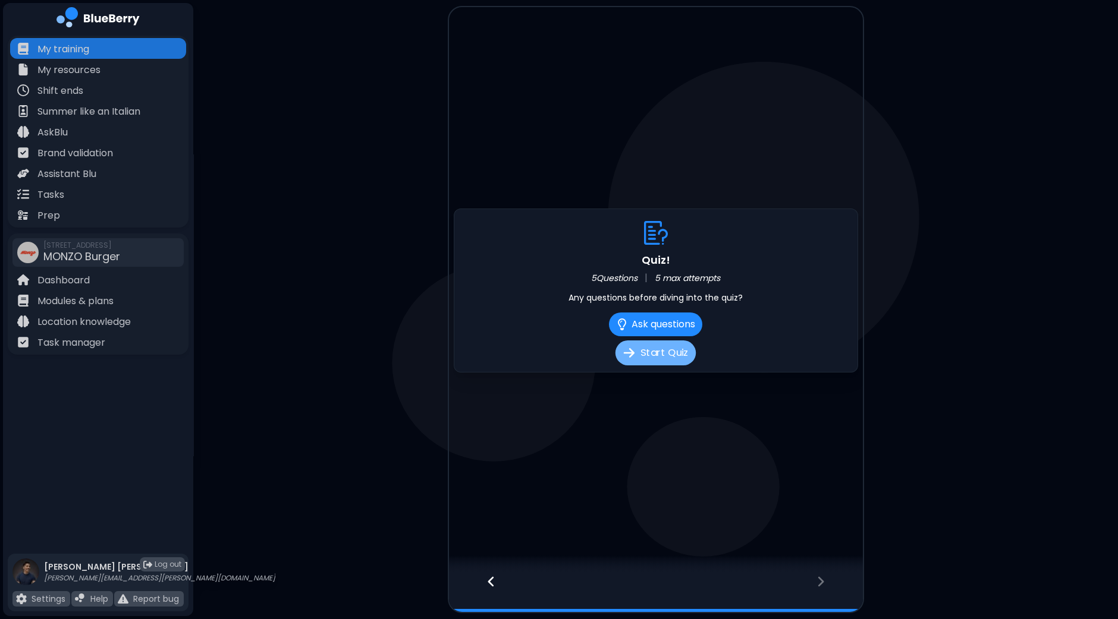
click at [671, 353] on button "Start Quiz" at bounding box center [655, 353] width 80 height 25
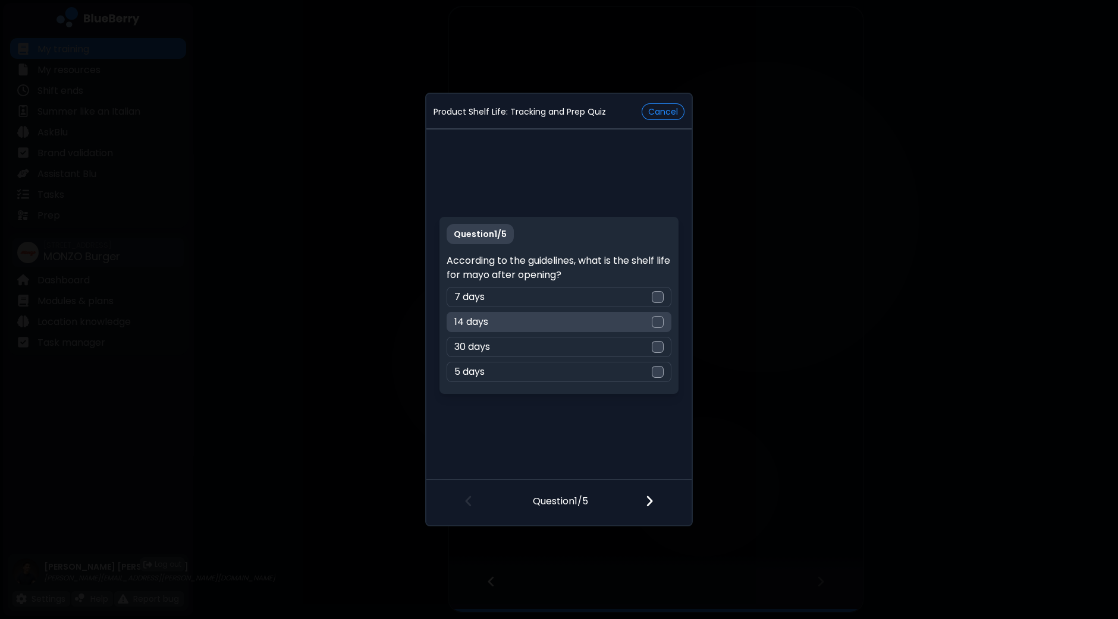
click at [658, 320] on div at bounding box center [658, 322] width 12 height 12
click at [661, 318] on img at bounding box center [657, 322] width 8 height 10
click at [658, 322] on img at bounding box center [657, 322] width 8 height 10
click at [658, 325] on img at bounding box center [657, 322] width 8 height 10
click at [655, 300] on div at bounding box center [658, 297] width 12 height 12
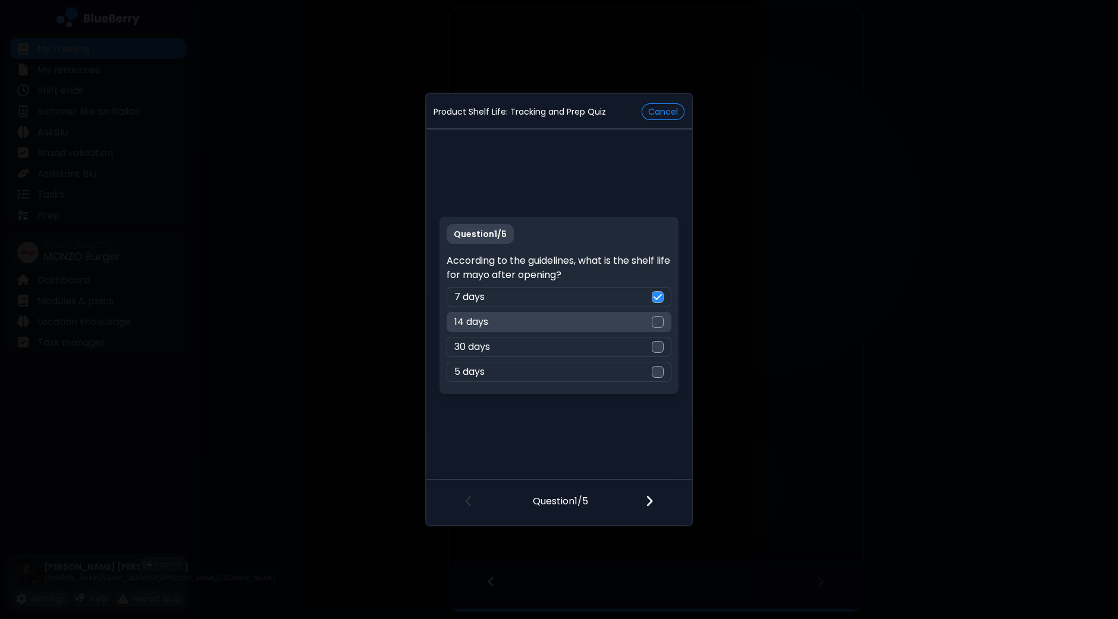
drag, startPoint x: 661, startPoint y: 329, endPoint x: 658, endPoint y: 312, distance: 17.0
click at [661, 328] on div "14 days" at bounding box center [558, 322] width 224 height 20
click at [658, 300] on div at bounding box center [658, 297] width 12 height 12
click at [658, 111] on button "Cancel" at bounding box center [662, 111] width 43 height 17
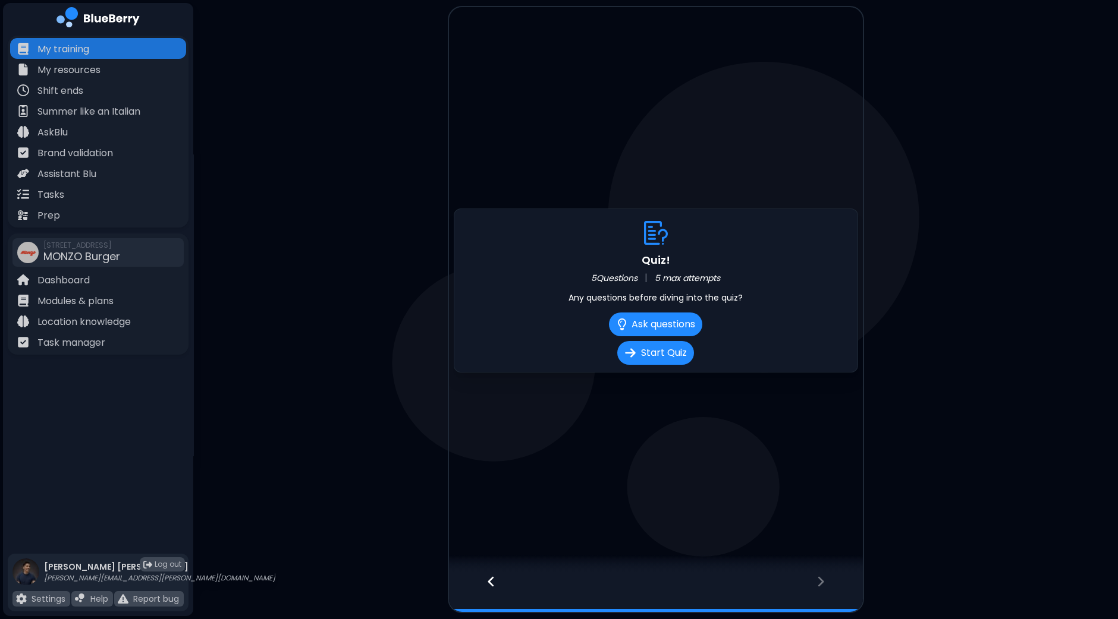
click at [485, 580] on div at bounding box center [485, 592] width 73 height 39
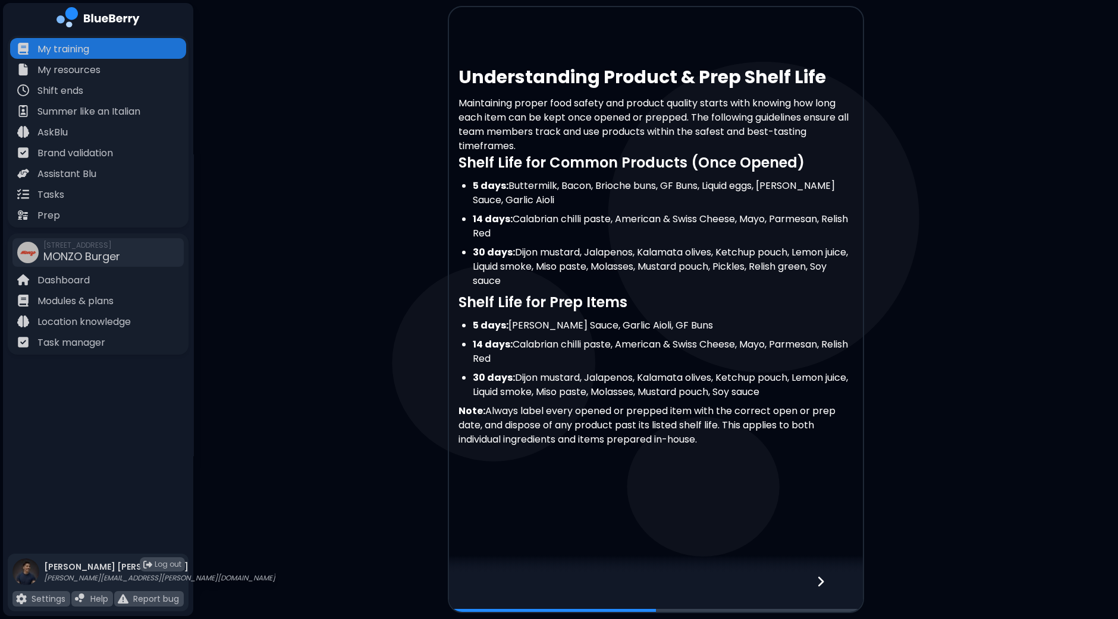
click at [825, 585] on div at bounding box center [827, 592] width 70 height 39
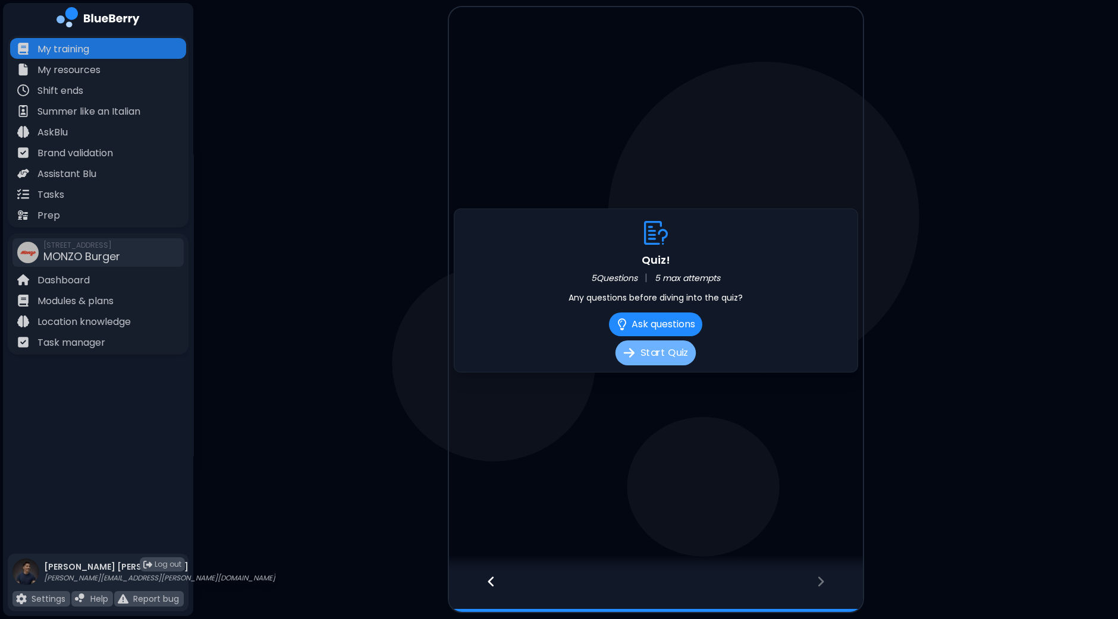
click at [667, 354] on button "Start Quiz" at bounding box center [655, 353] width 80 height 25
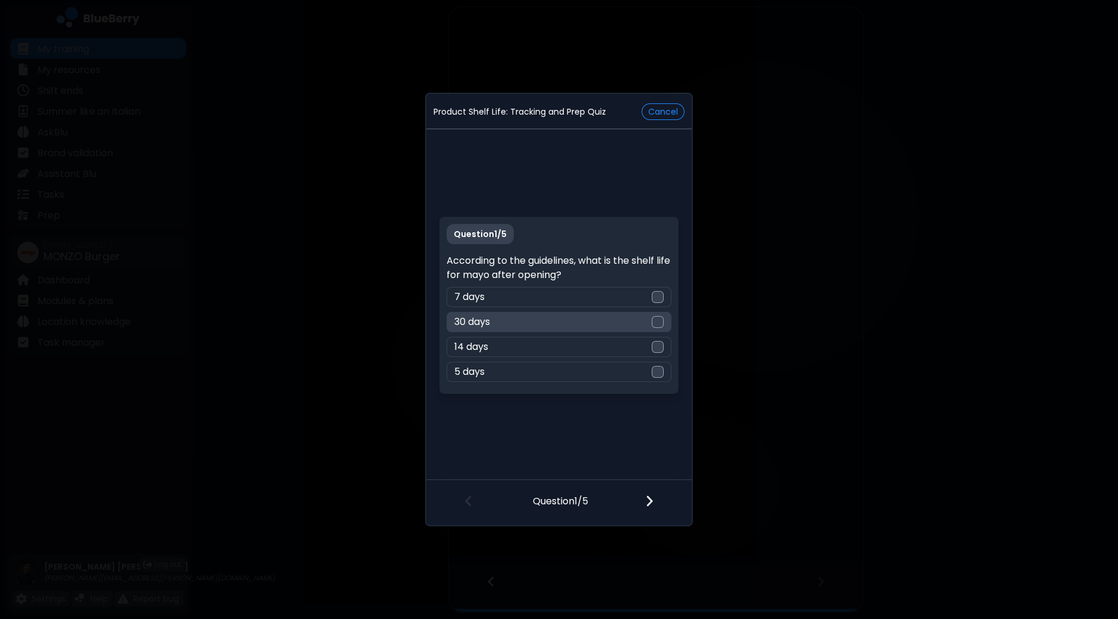
click at [659, 322] on div at bounding box center [658, 322] width 12 height 12
click at [654, 348] on div at bounding box center [658, 347] width 12 height 12
click at [655, 495] on div at bounding box center [656, 502] width 70 height 44
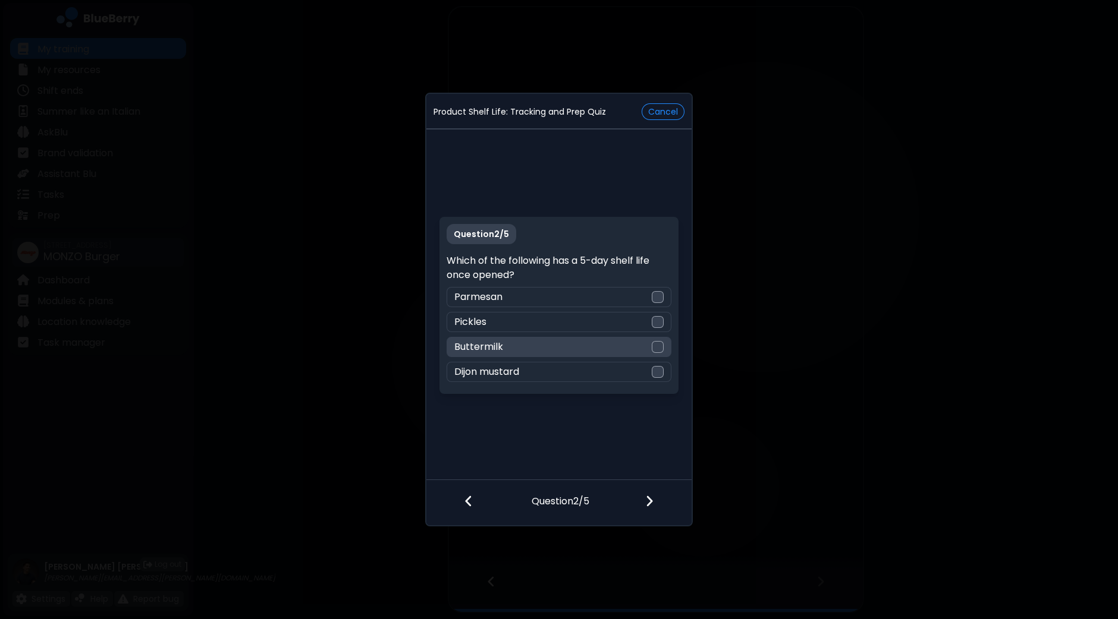
click at [658, 348] on div at bounding box center [658, 347] width 12 height 12
click at [653, 504] on img at bounding box center [649, 501] width 8 height 13
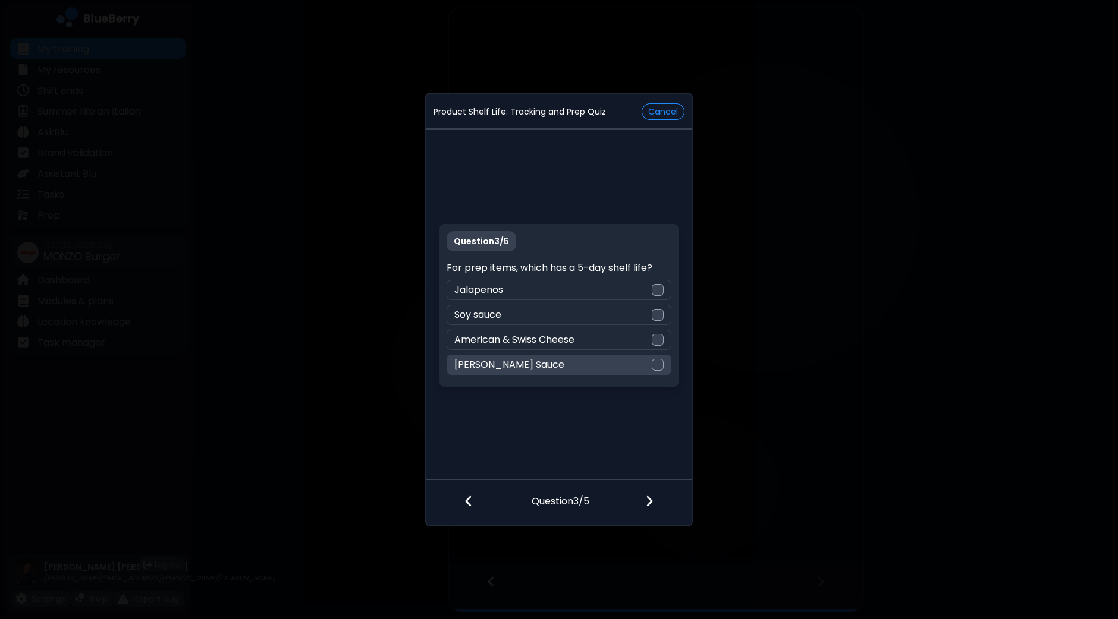
click at [656, 364] on div at bounding box center [658, 365] width 12 height 12
click at [650, 499] on img at bounding box center [649, 501] width 8 height 13
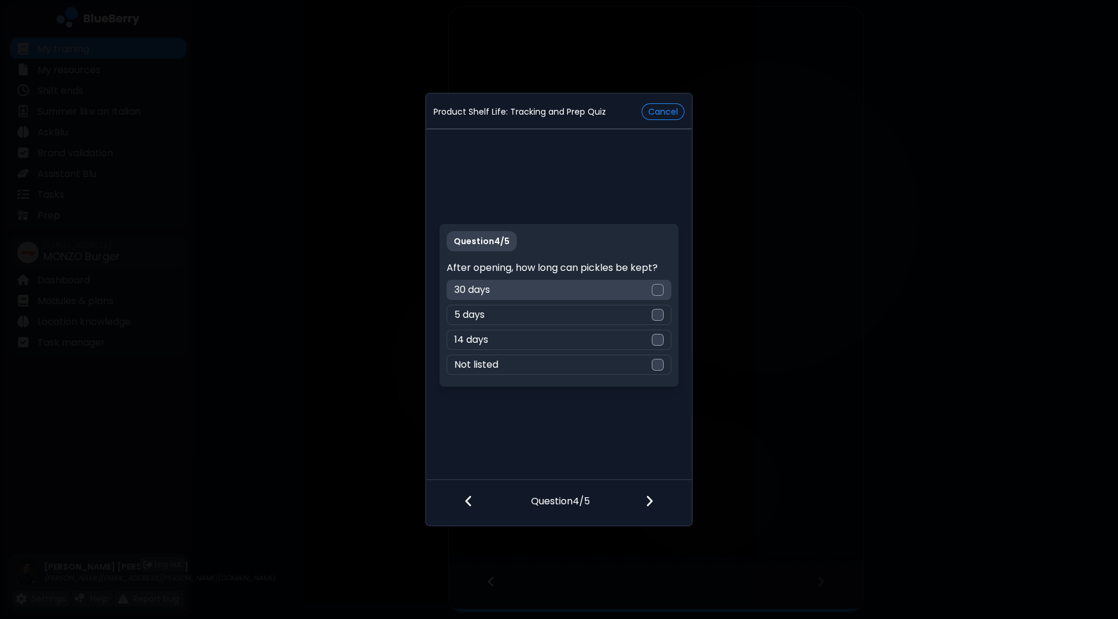
click at [660, 291] on div at bounding box center [658, 290] width 12 height 12
click at [649, 500] on img at bounding box center [649, 501] width 8 height 13
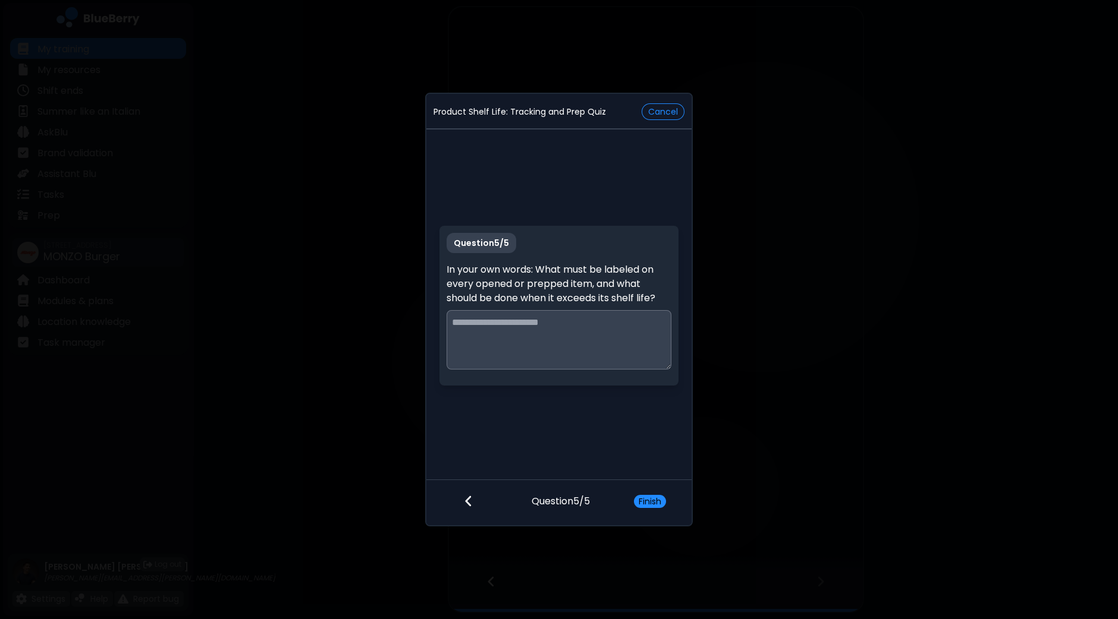
click at [595, 337] on textarea at bounding box center [558, 339] width 224 height 59
type textarea "*"
type textarea "**********"
click at [656, 509] on div "Finish" at bounding box center [657, 503] width 70 height 44
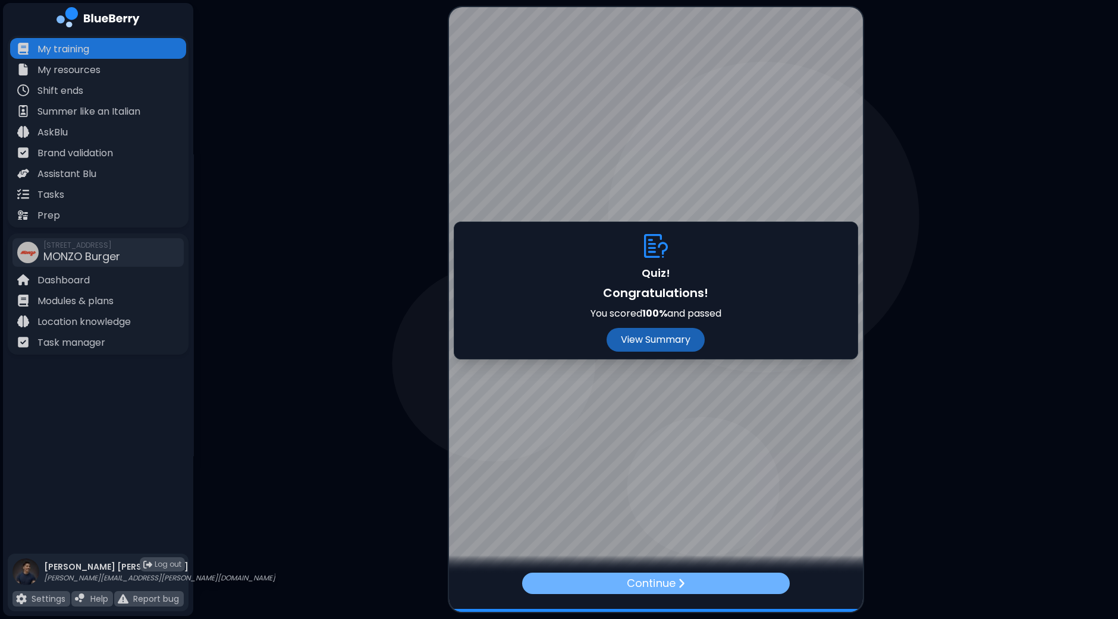
click at [636, 581] on p "Continue" at bounding box center [651, 583] width 48 height 17
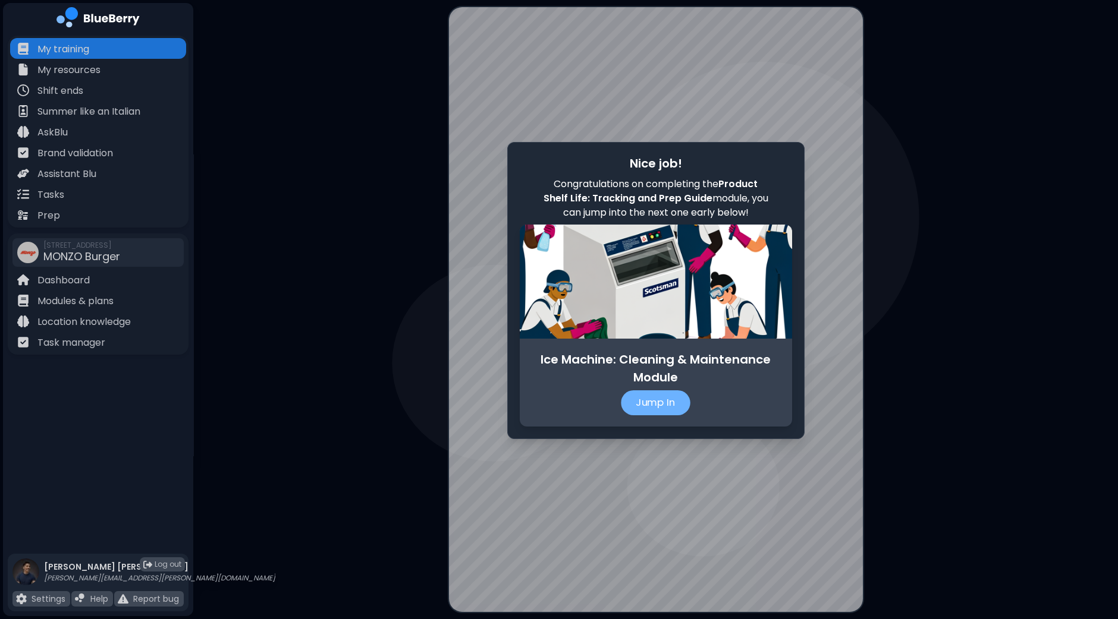
click at [672, 401] on p "Jump In" at bounding box center [656, 403] width 70 height 25
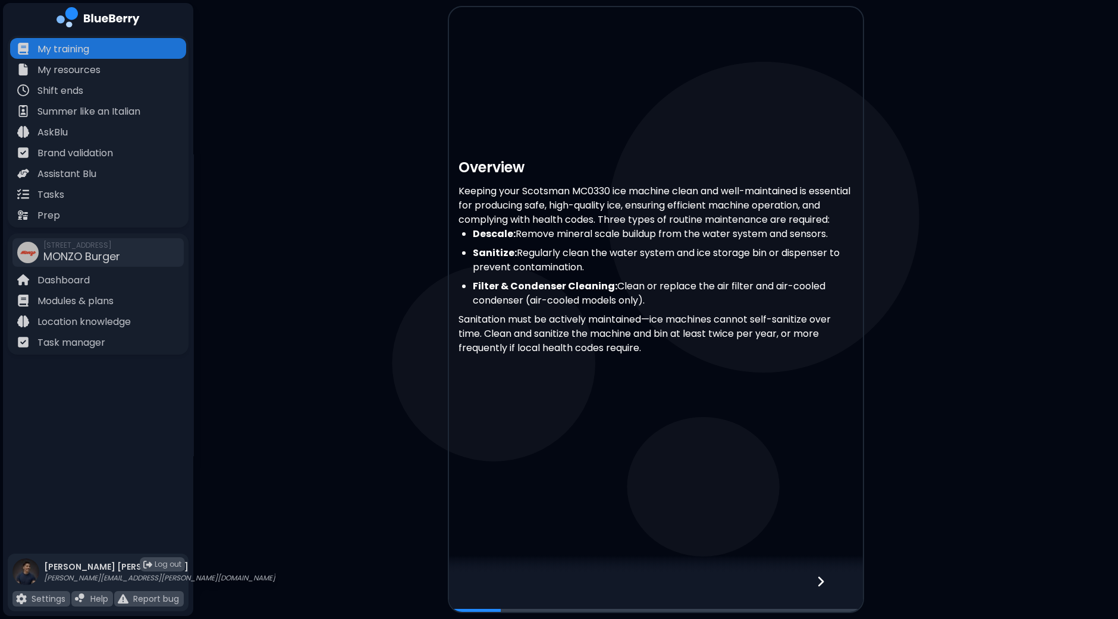
click at [826, 586] on div at bounding box center [827, 592] width 70 height 39
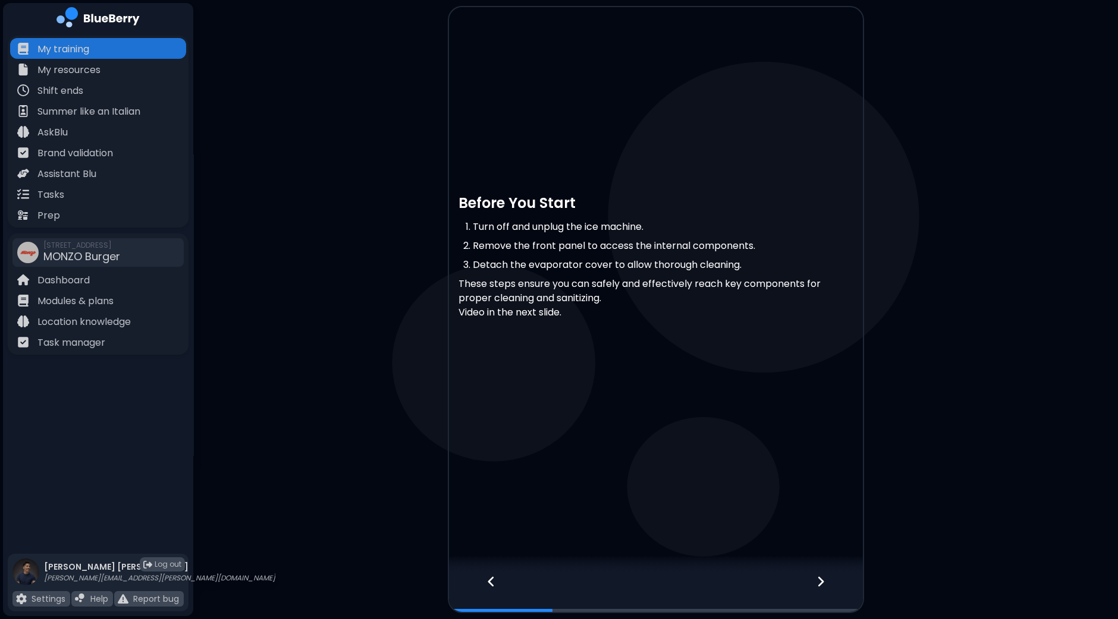
click at [826, 576] on div at bounding box center [827, 592] width 70 height 39
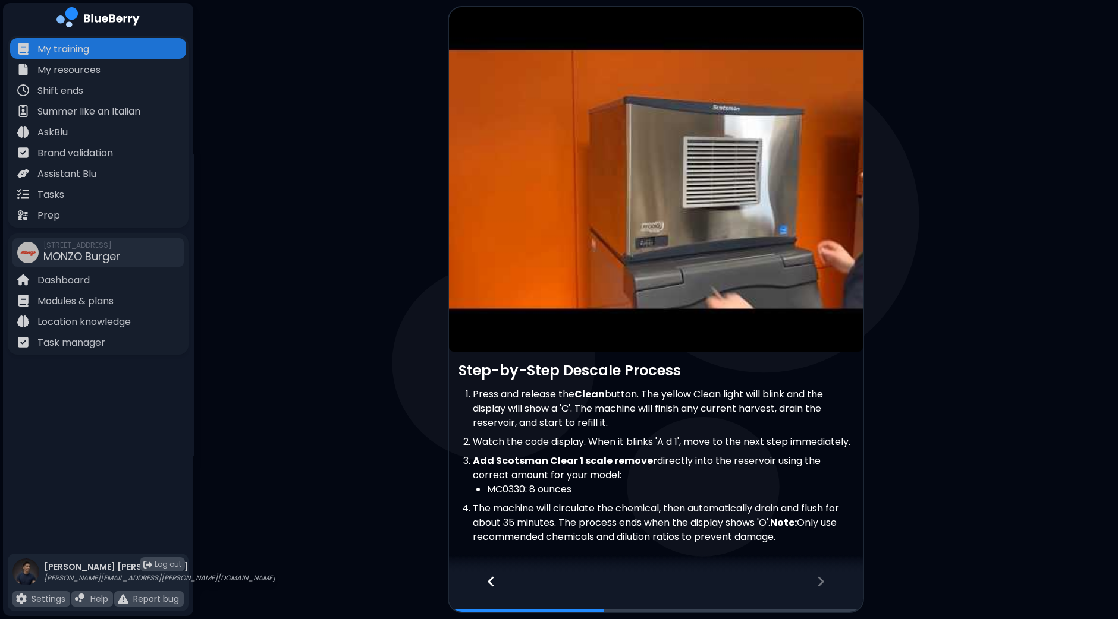
click at [648, 179] on article at bounding box center [656, 179] width 414 height 345
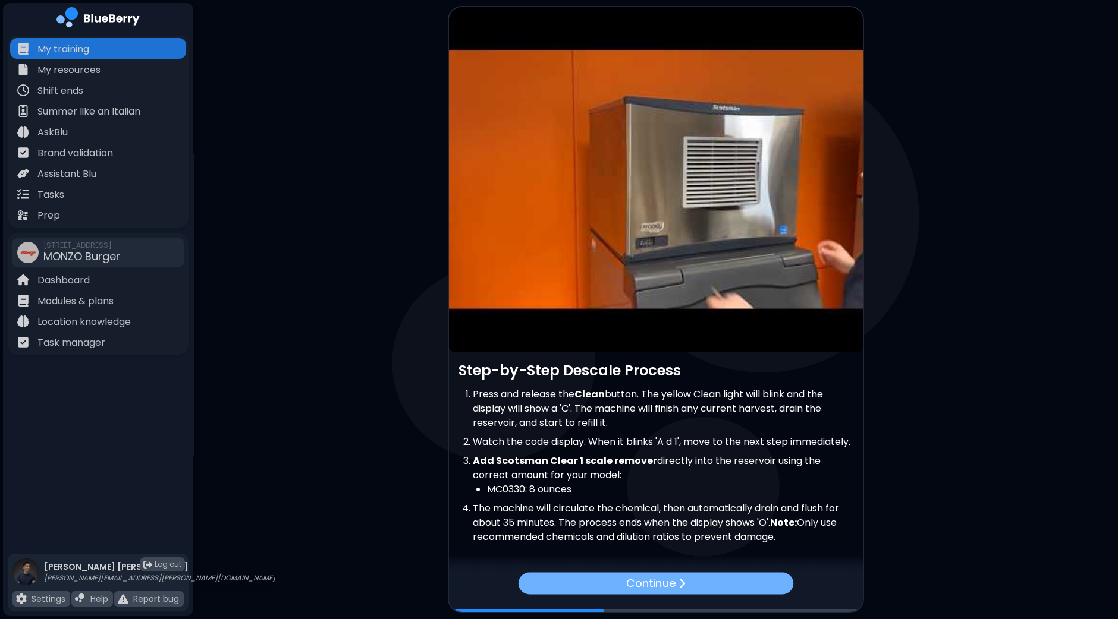
click at [693, 587] on div "Continue" at bounding box center [655, 584] width 275 height 22
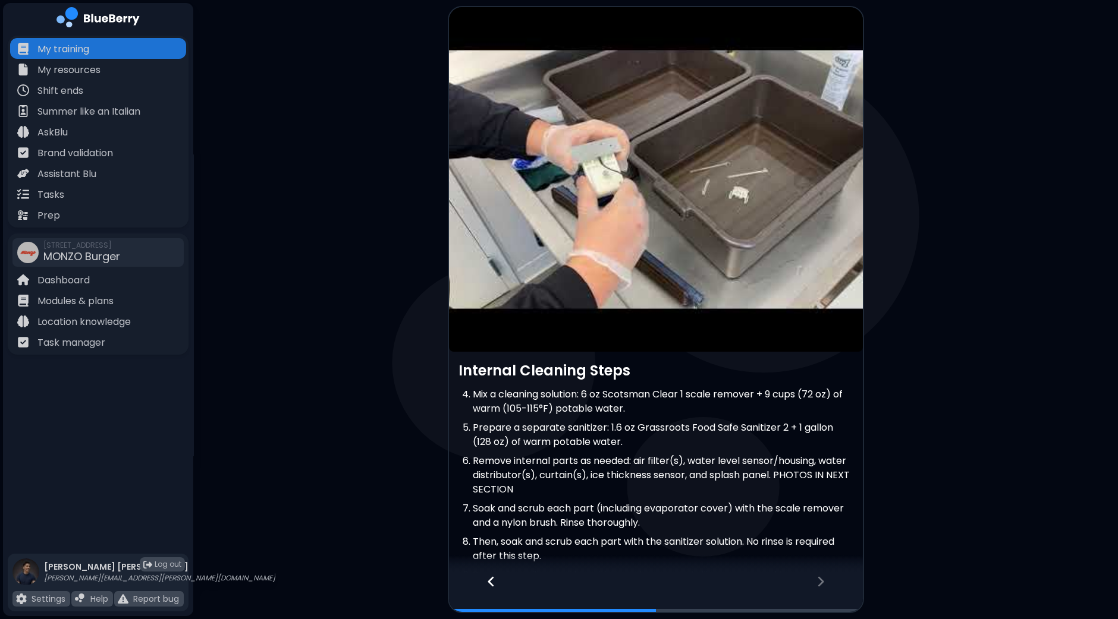
click at [671, 174] on article at bounding box center [656, 179] width 414 height 345
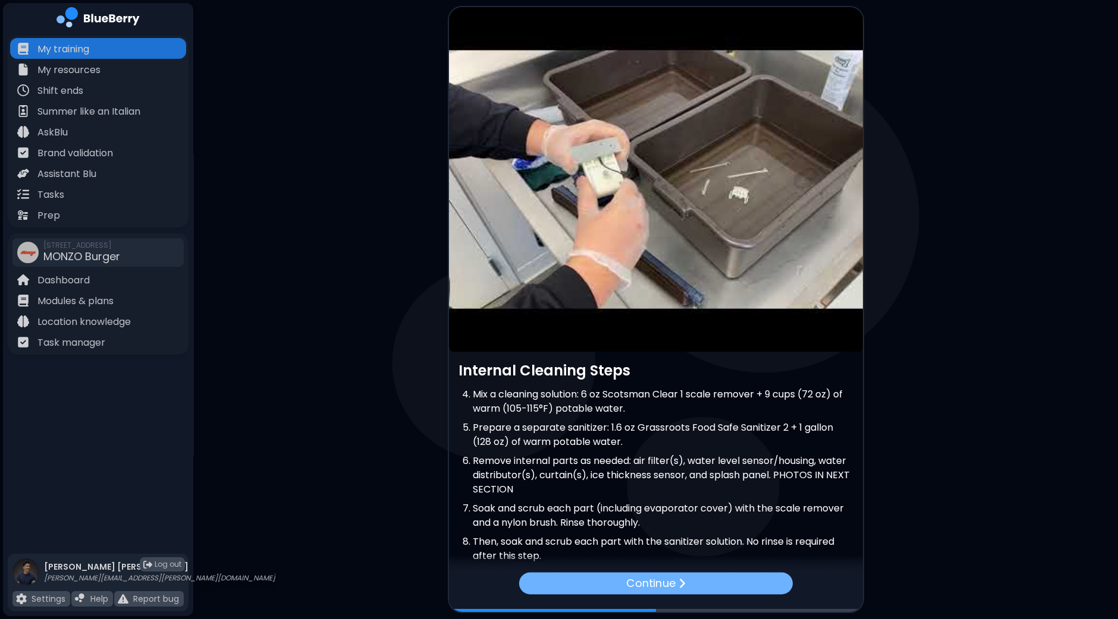
click at [748, 586] on div "Continue" at bounding box center [654, 584] width 273 height 22
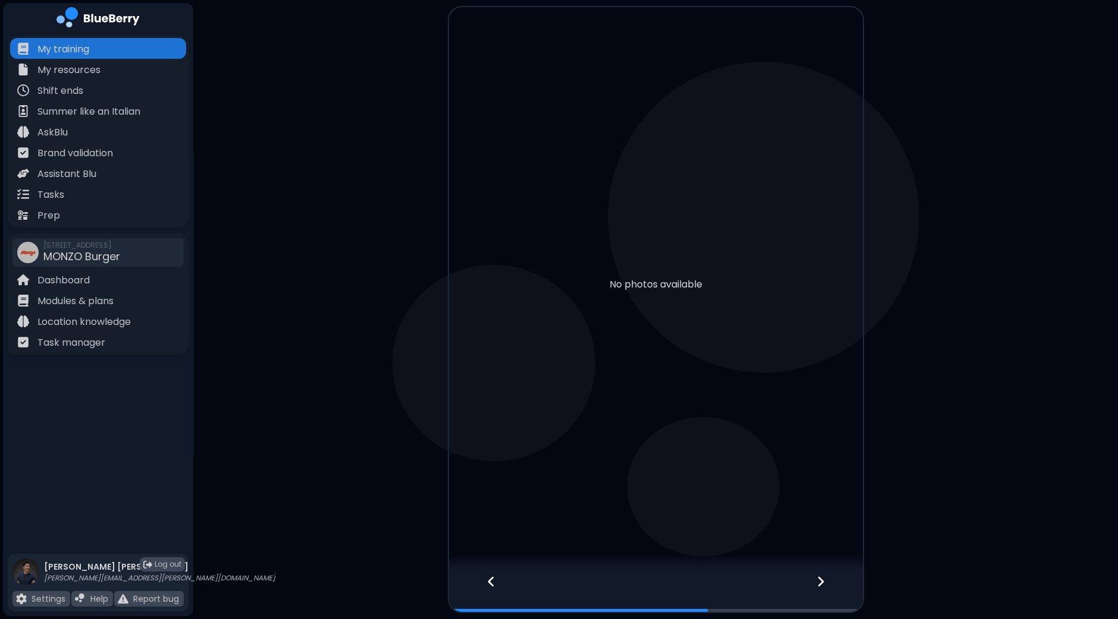
click at [823, 590] on div at bounding box center [827, 592] width 70 height 39
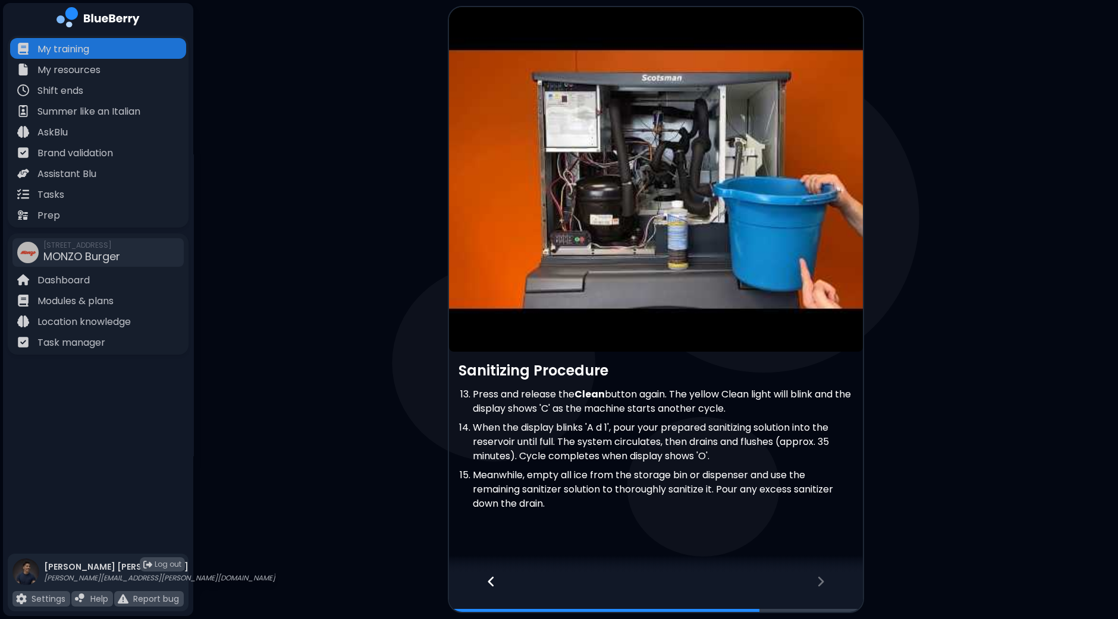
click at [634, 150] on article at bounding box center [656, 179] width 414 height 345
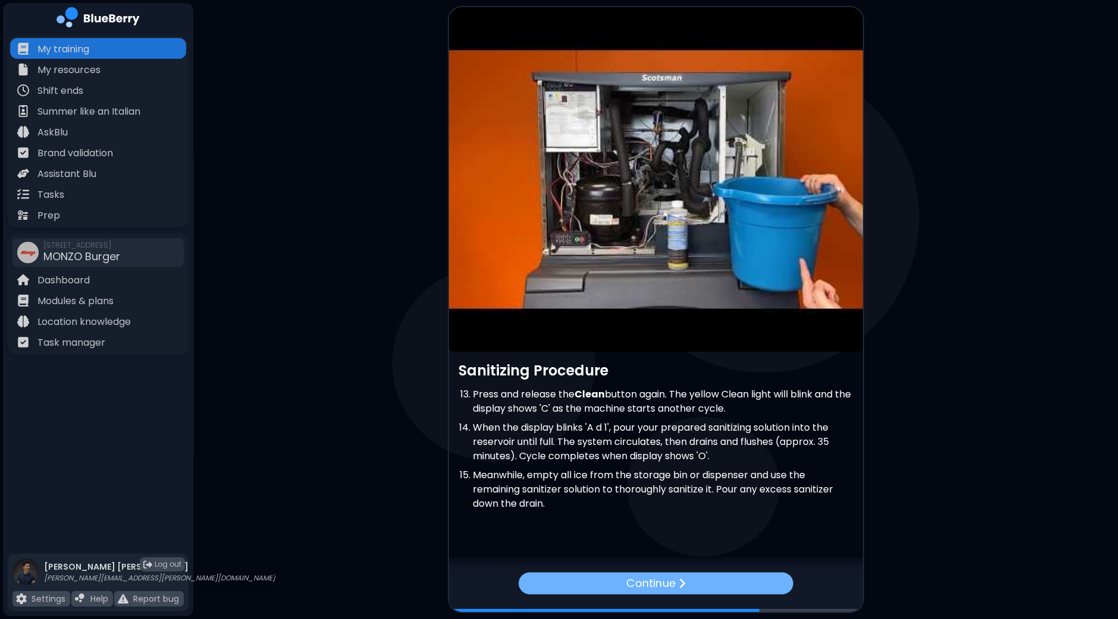
click at [696, 584] on div "Continue" at bounding box center [655, 584] width 275 height 22
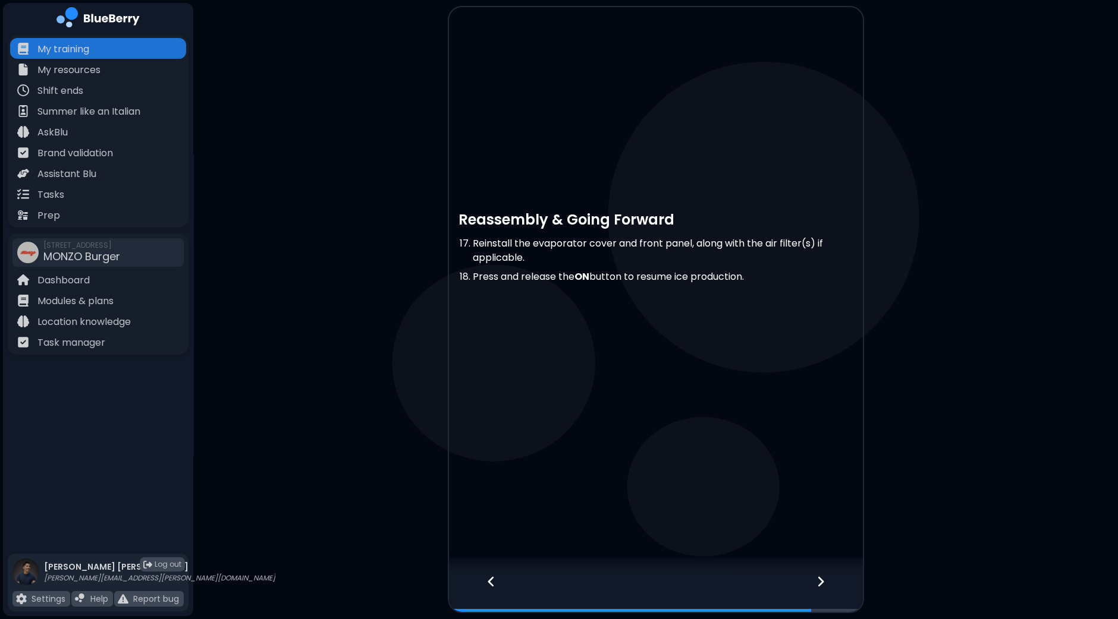
click at [827, 587] on div at bounding box center [827, 592] width 70 height 39
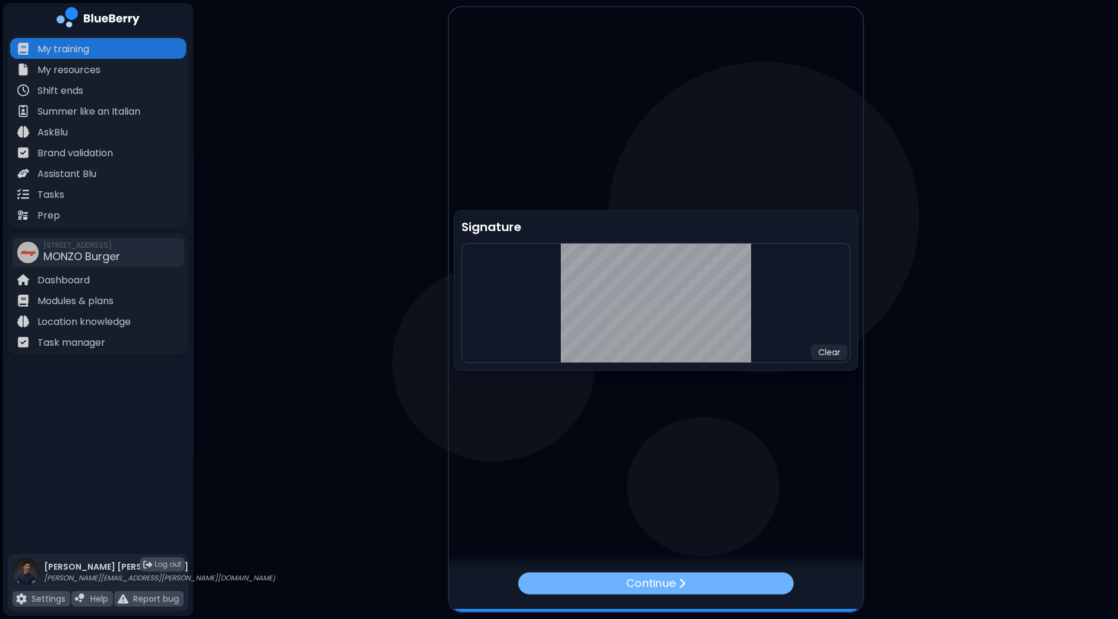
click at [740, 587] on div "Continue" at bounding box center [655, 584] width 275 height 22
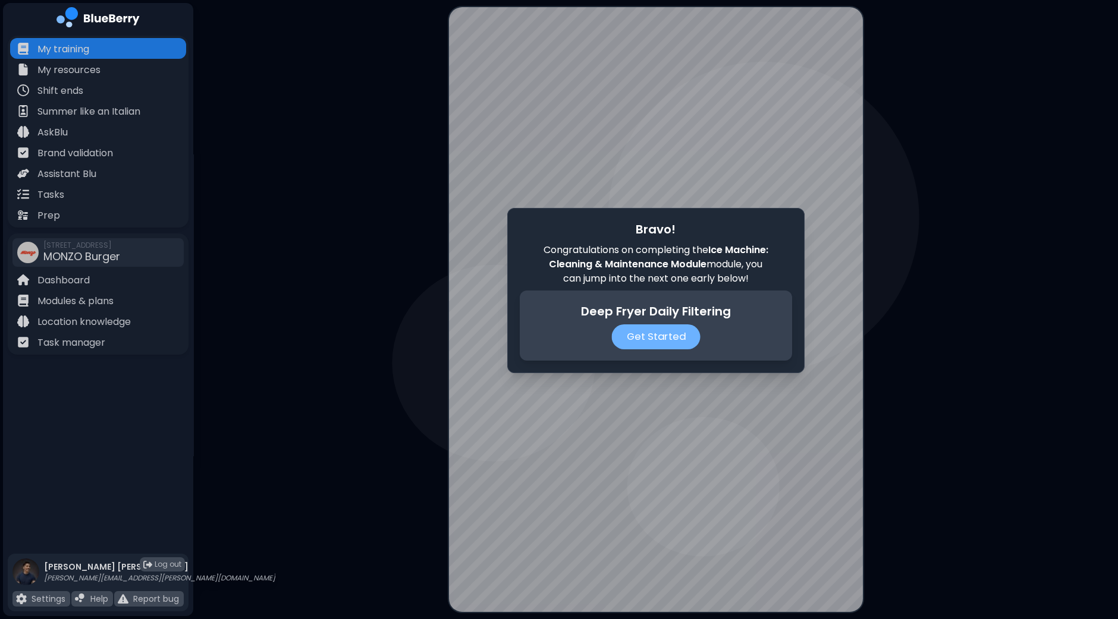
click at [667, 342] on p "Get Started" at bounding box center [655, 337] width 89 height 25
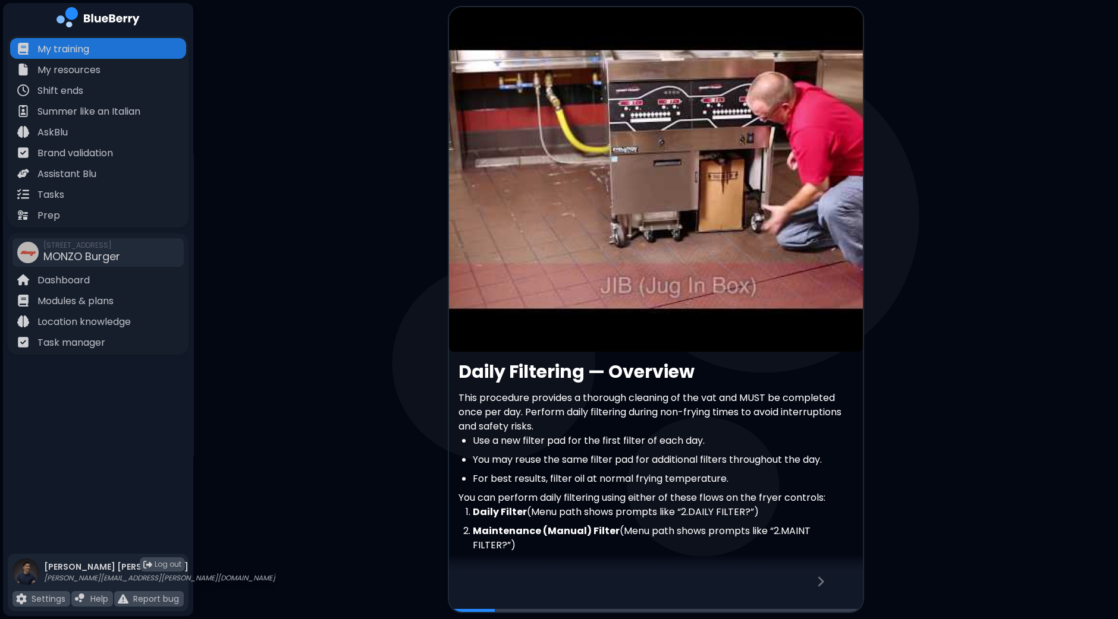
click at [644, 162] on article at bounding box center [656, 179] width 414 height 345
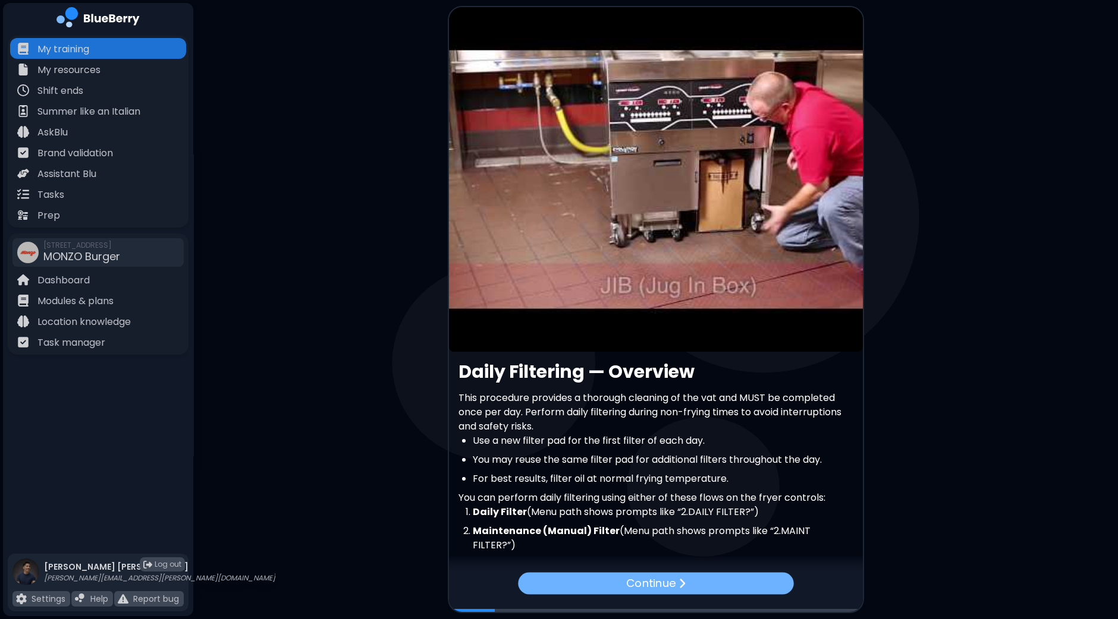
click at [656, 586] on p "Continue" at bounding box center [650, 583] width 49 height 17
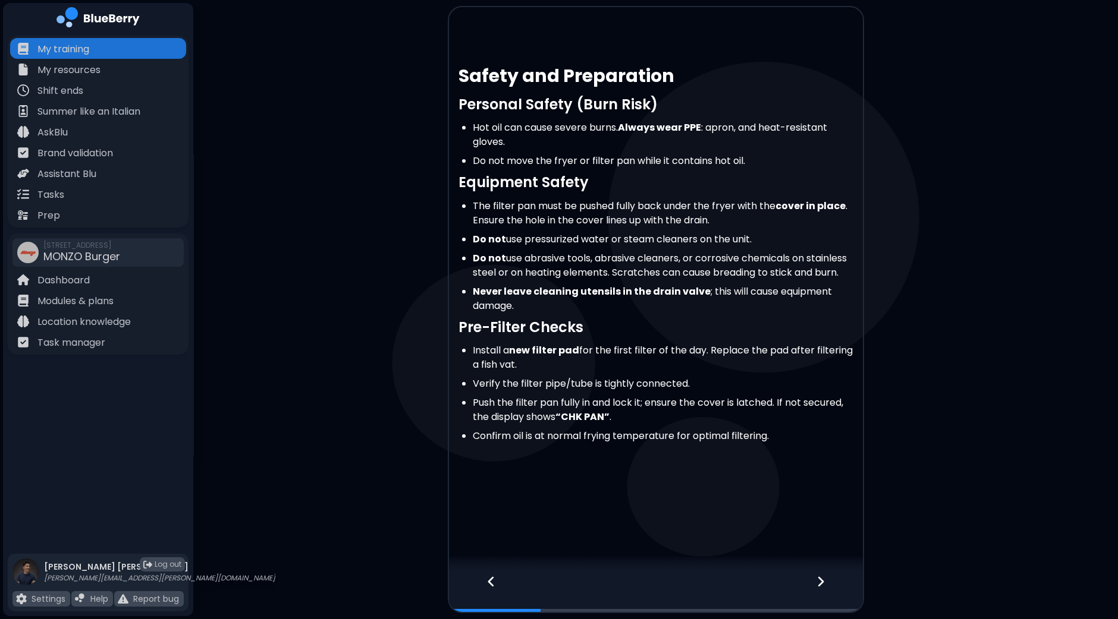
click at [829, 583] on div at bounding box center [827, 592] width 70 height 39
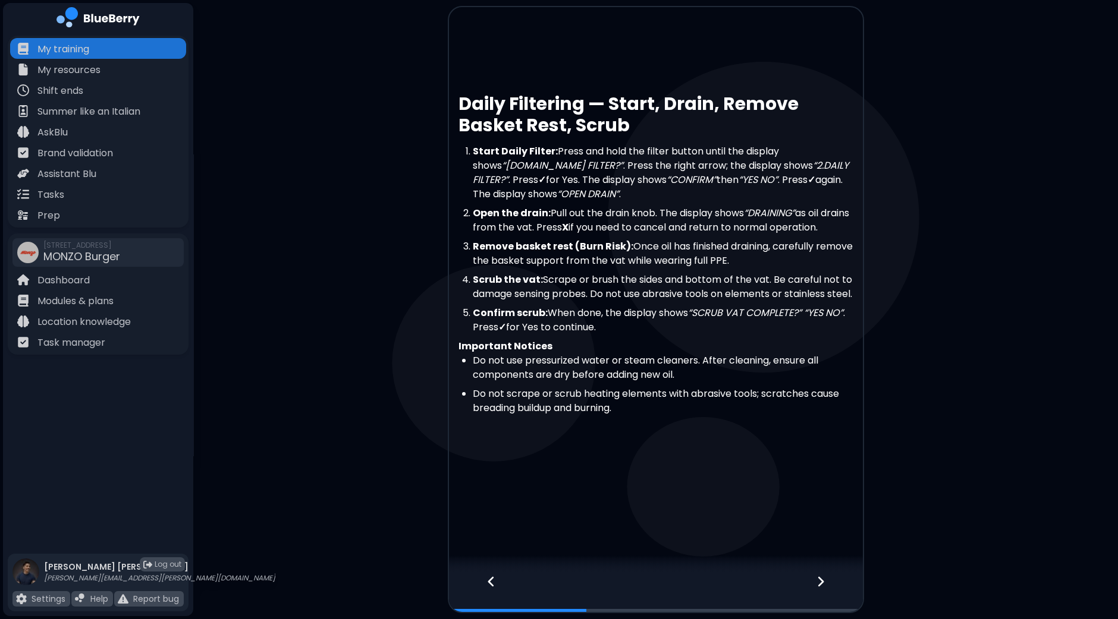
click at [822, 587] on icon at bounding box center [820, 581] width 8 height 13
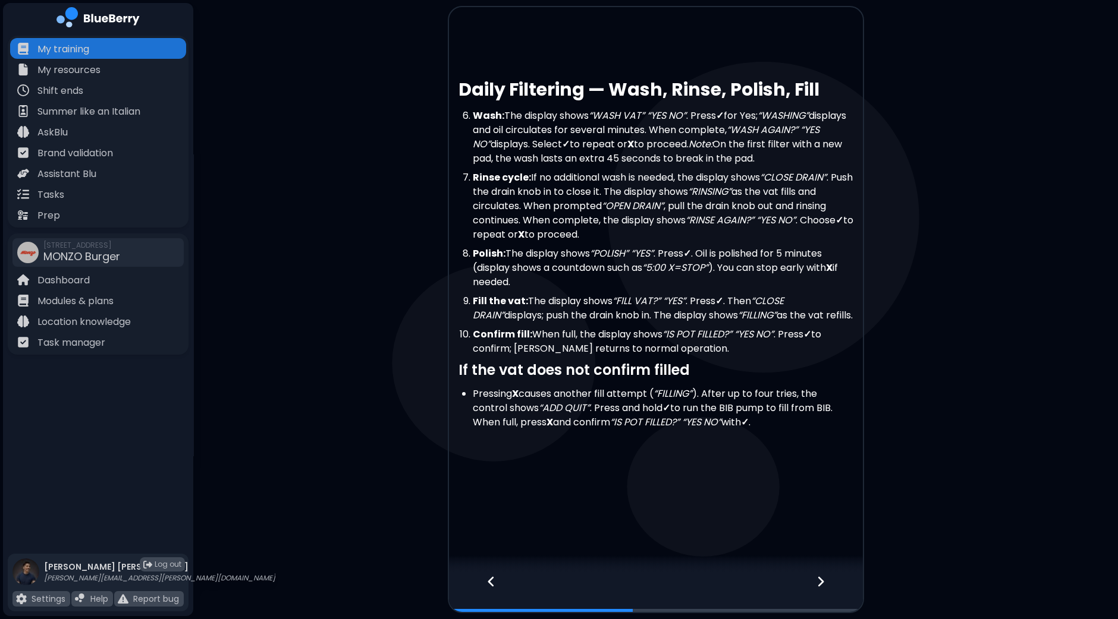
click at [823, 586] on icon at bounding box center [820, 581] width 8 height 13
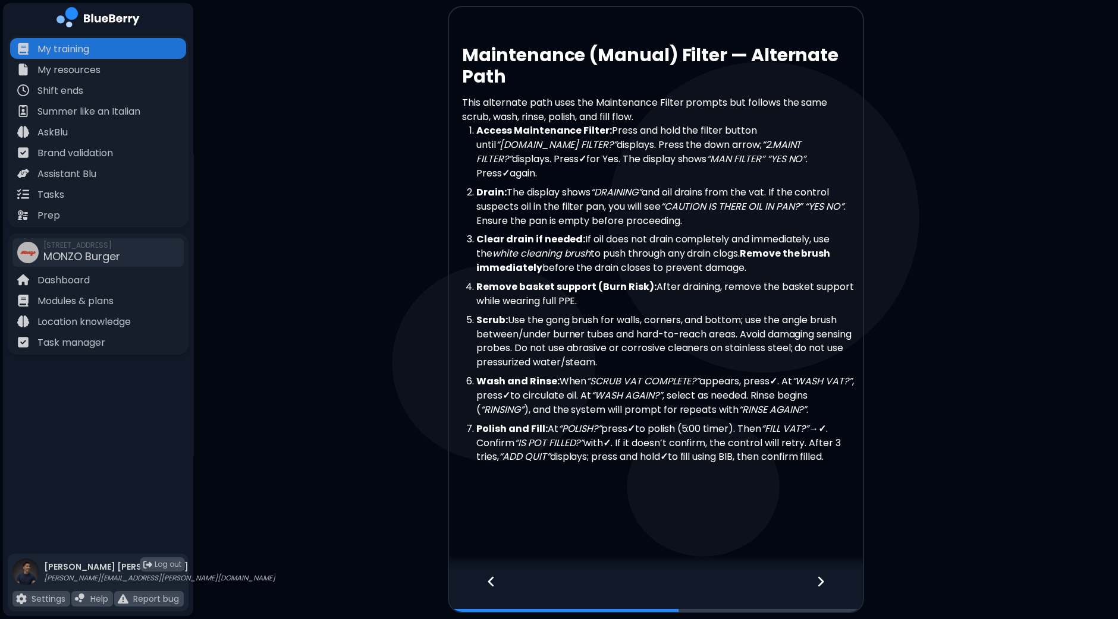
click at [823, 586] on icon at bounding box center [820, 581] width 8 height 13
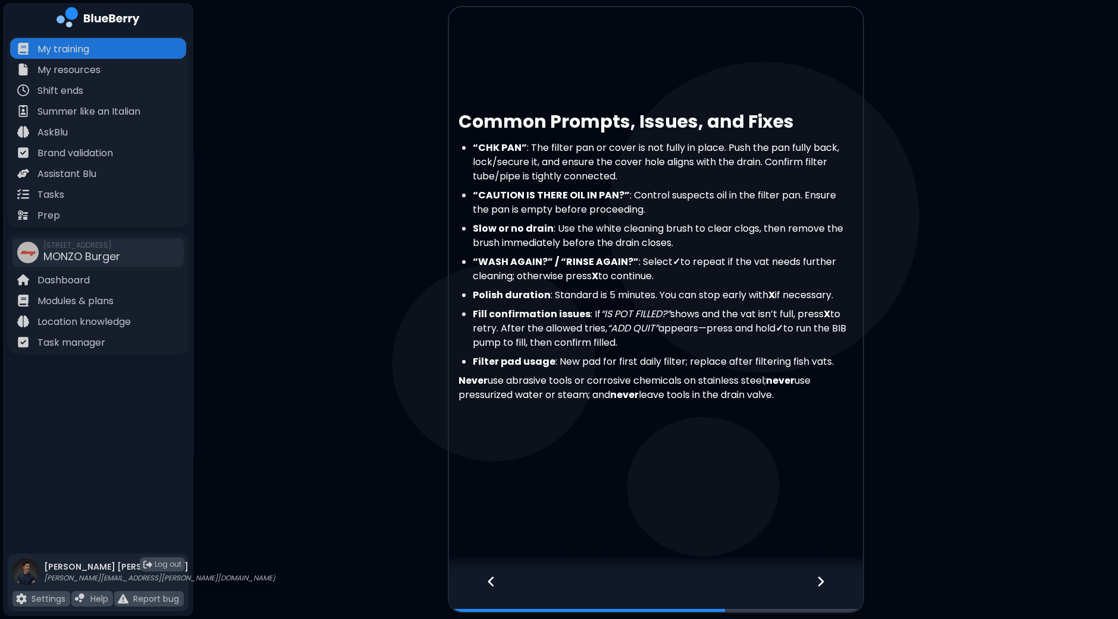
click at [823, 586] on icon at bounding box center [820, 581] width 8 height 13
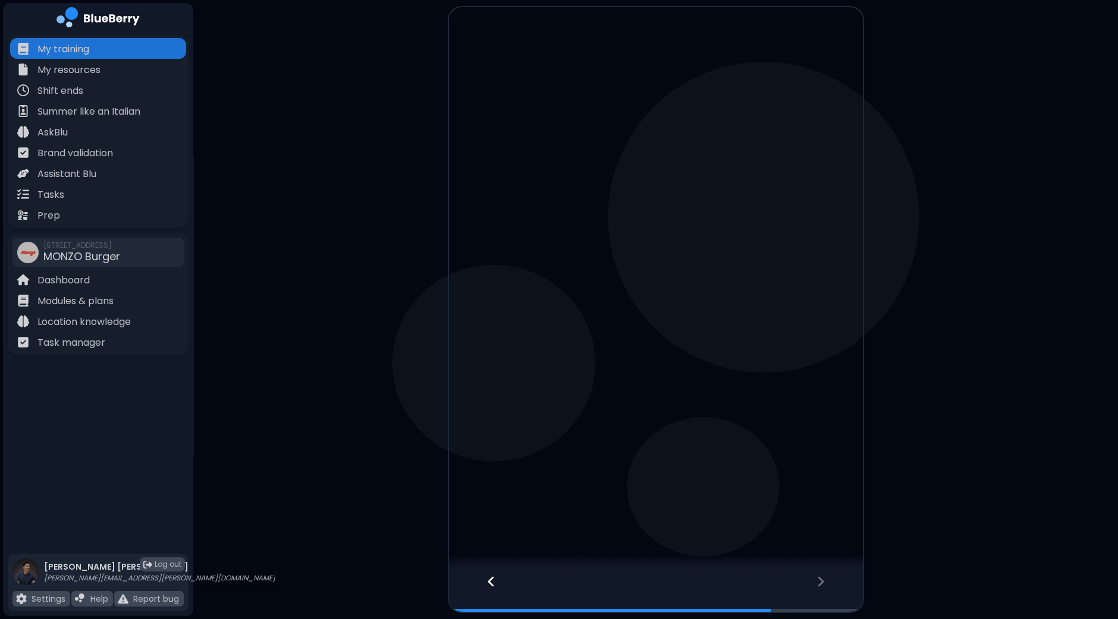
click at [823, 586] on icon at bounding box center [820, 581] width 8 height 13
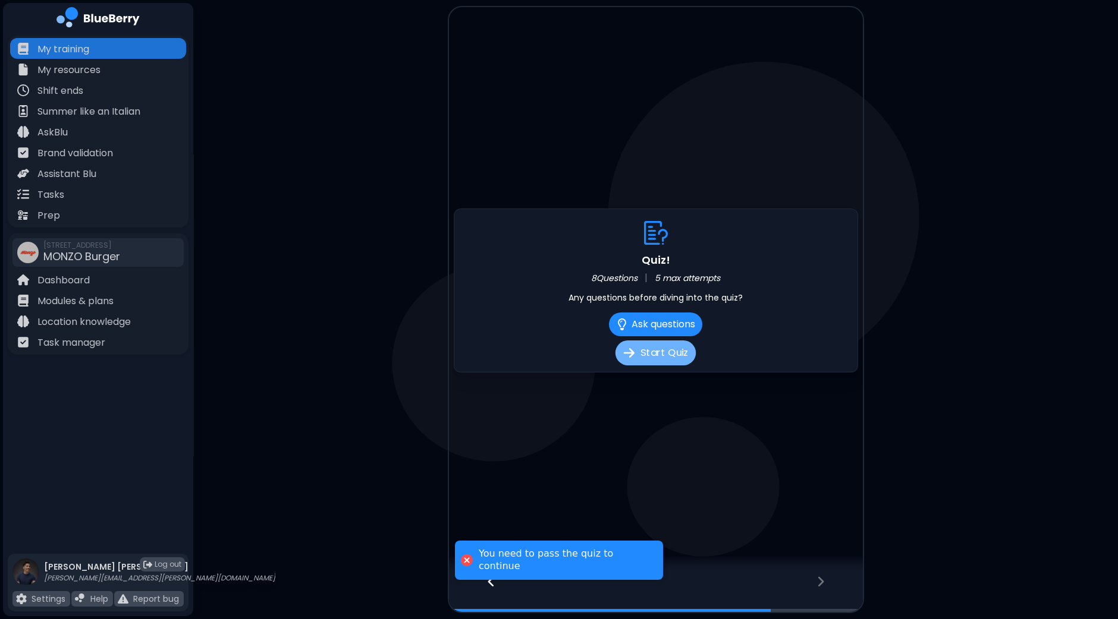
click at [678, 361] on button "Start Quiz" at bounding box center [655, 353] width 80 height 25
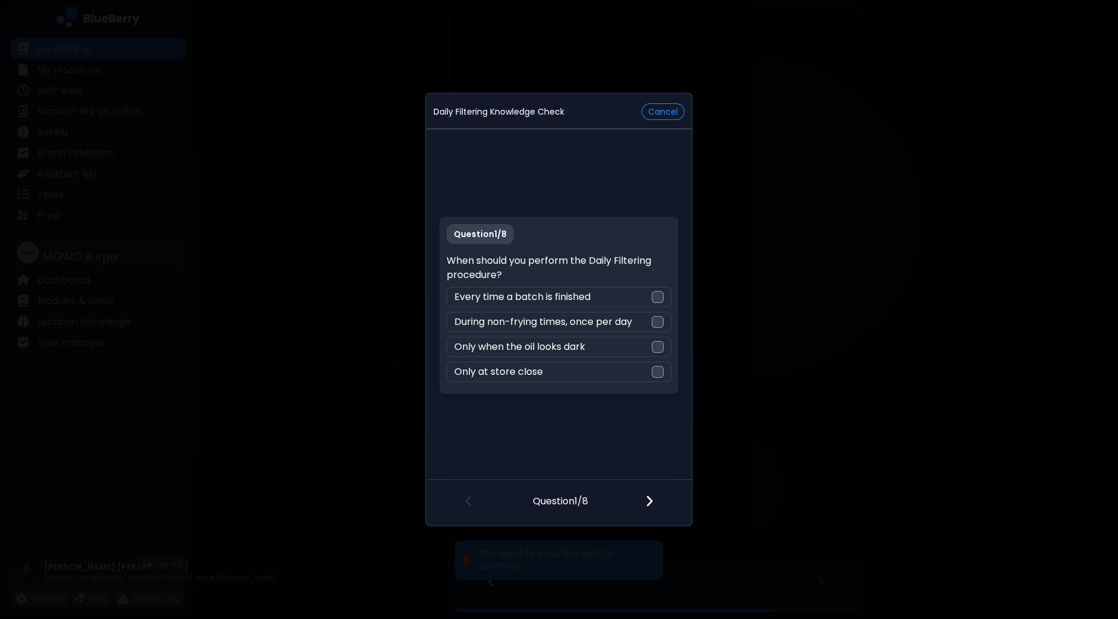
click at [590, 262] on p "When should you perform the Daily Filtering procedure?" at bounding box center [558, 268] width 224 height 29
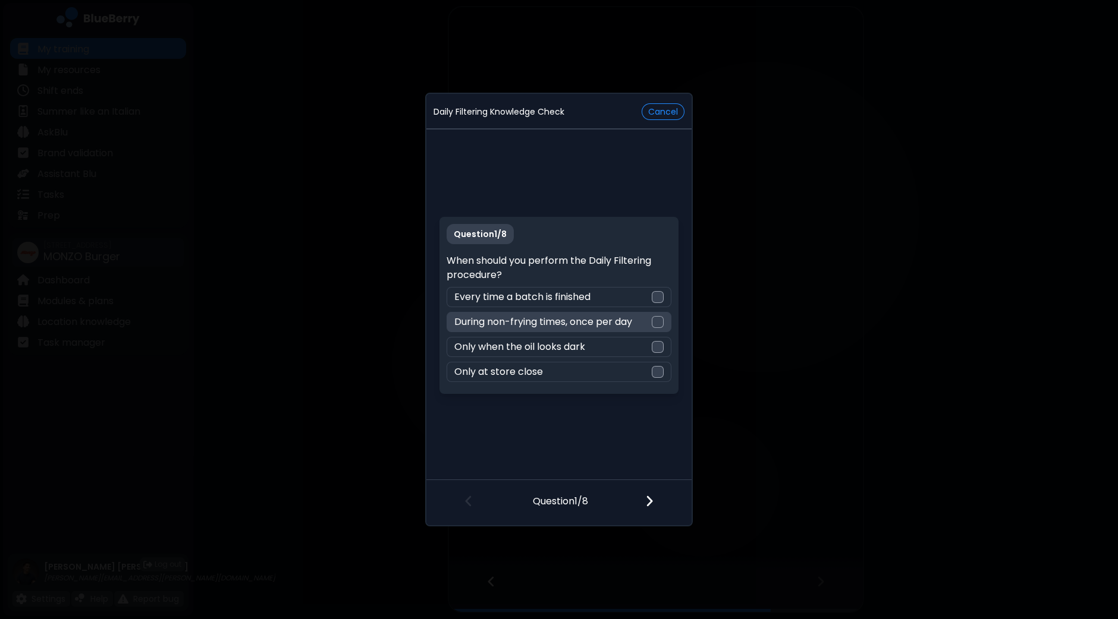
click at [662, 323] on div at bounding box center [658, 322] width 12 height 12
click at [649, 505] on img at bounding box center [649, 501] width 8 height 13
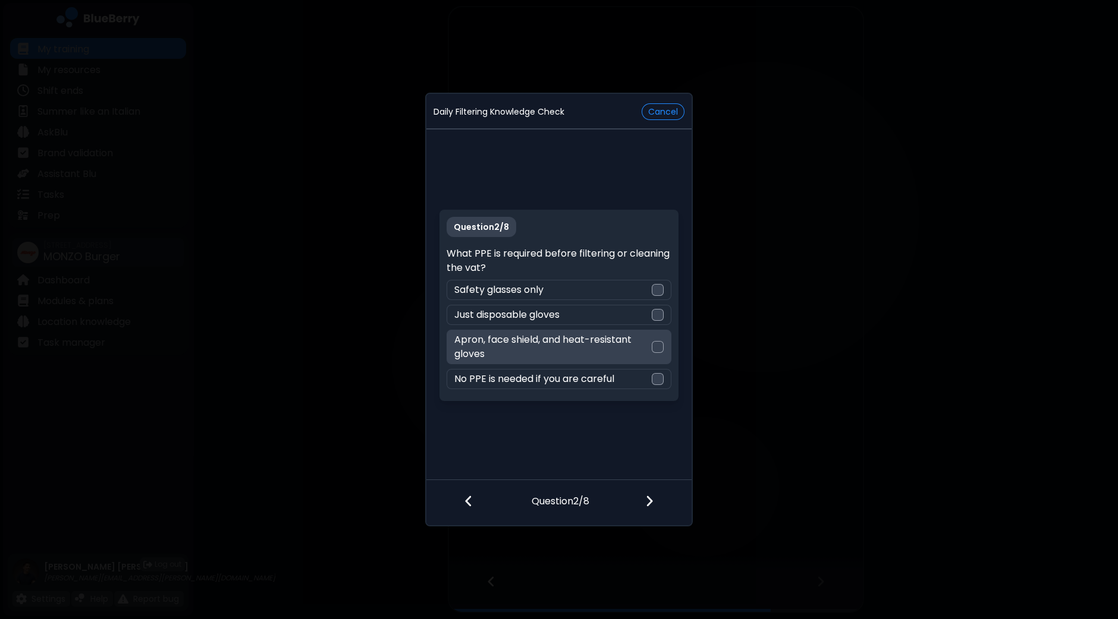
click at [660, 344] on div at bounding box center [658, 347] width 12 height 12
click at [651, 501] on img at bounding box center [649, 501] width 8 height 13
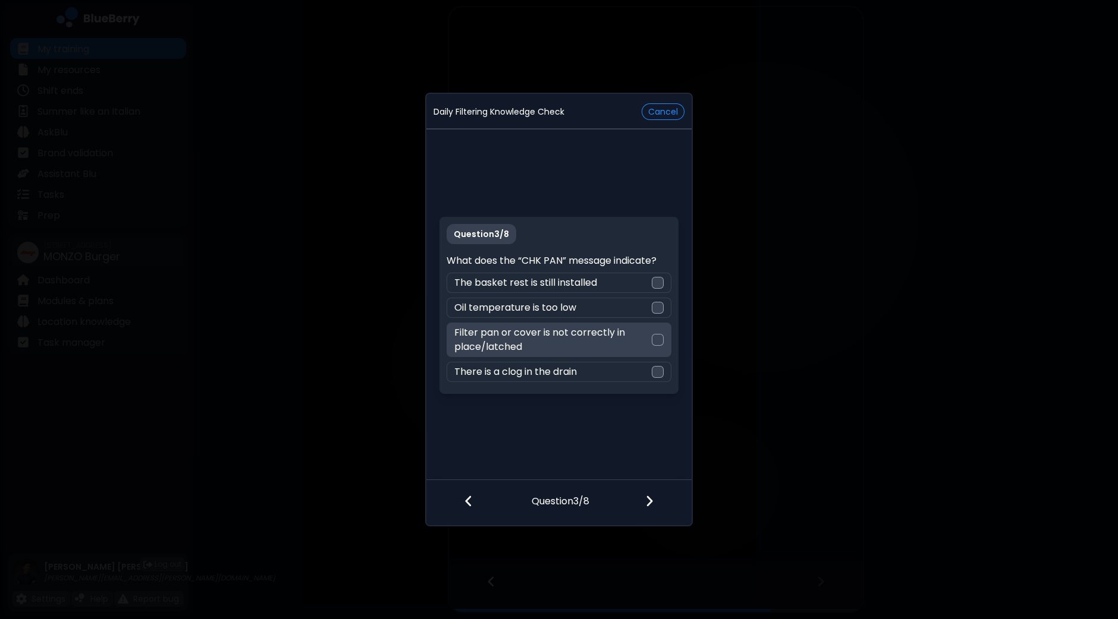
click at [660, 341] on div at bounding box center [658, 340] width 12 height 12
click at [651, 505] on img at bounding box center [649, 501] width 8 height 13
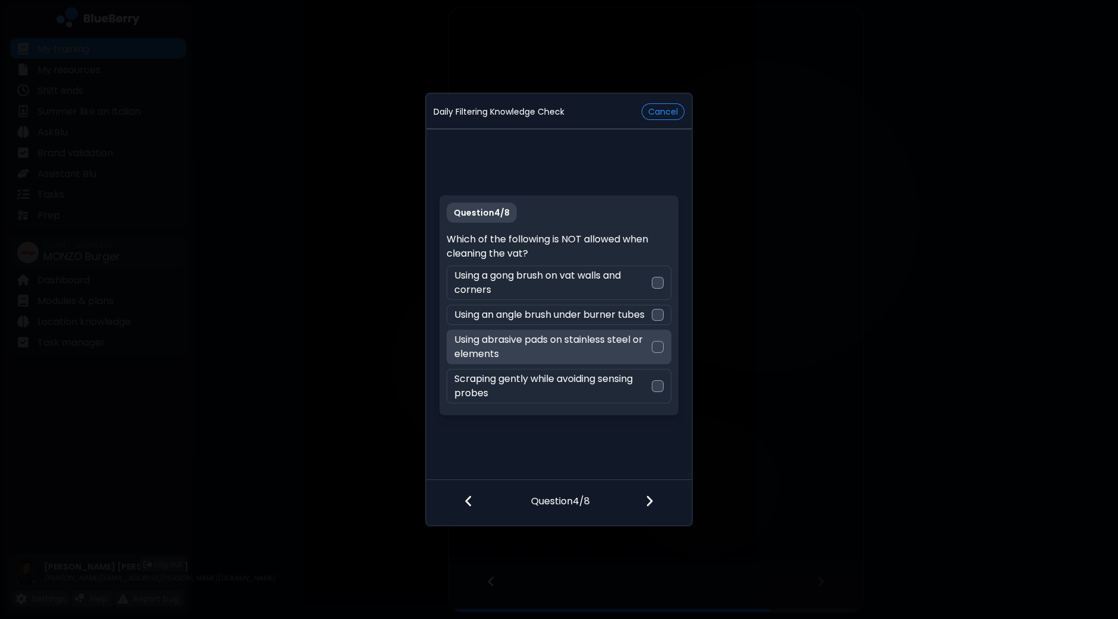
click at [659, 349] on div at bounding box center [658, 347] width 12 height 12
click at [655, 506] on div at bounding box center [656, 502] width 70 height 44
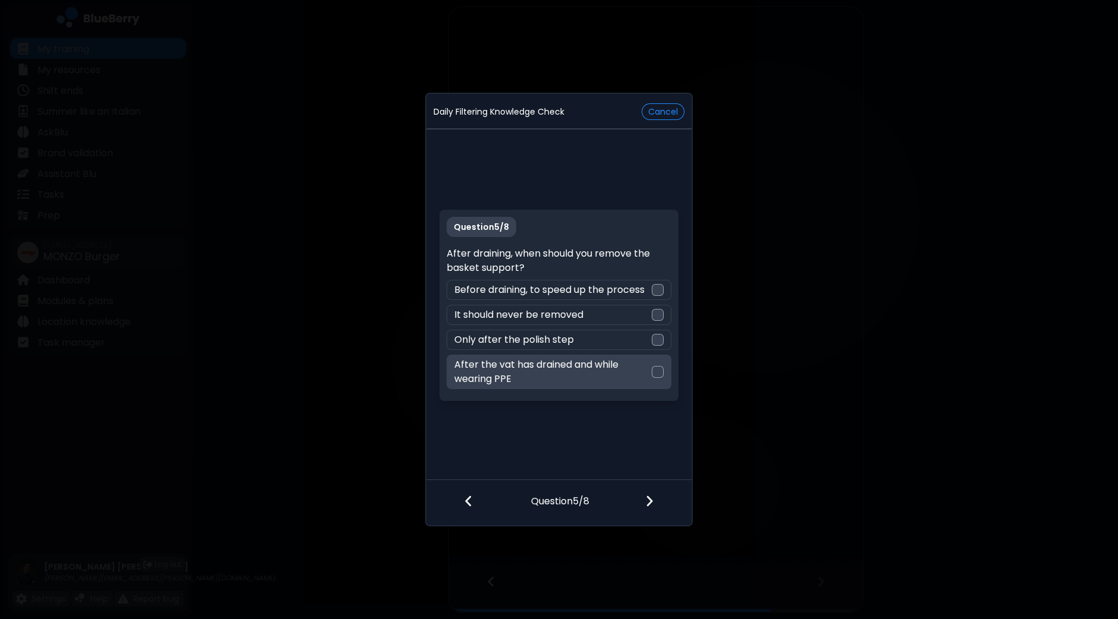
click at [663, 372] on div at bounding box center [658, 372] width 12 height 12
click at [650, 500] on img at bounding box center [649, 501] width 8 height 13
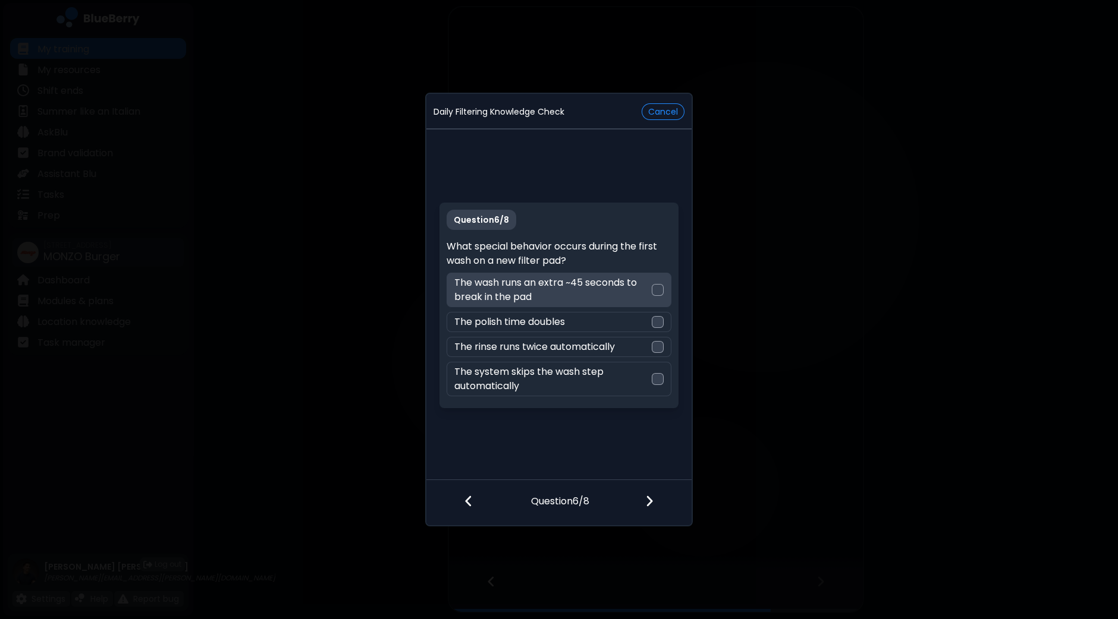
click at [663, 292] on div at bounding box center [658, 290] width 12 height 12
click at [651, 505] on img at bounding box center [649, 501] width 8 height 13
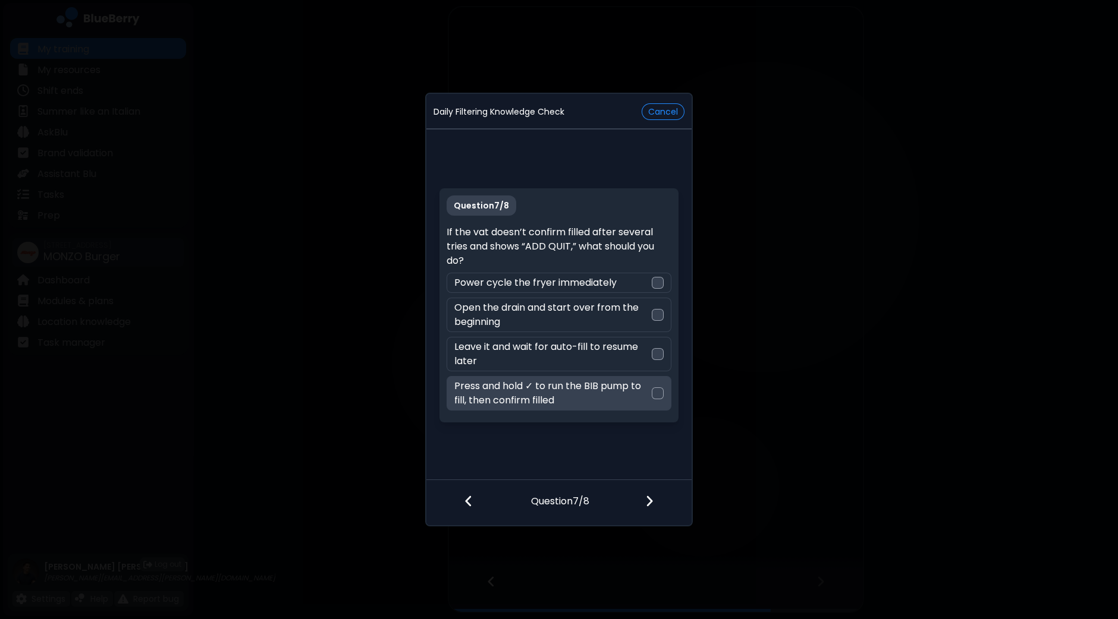
click at [663, 397] on div at bounding box center [658, 394] width 12 height 12
click at [648, 506] on img at bounding box center [649, 501] width 8 height 13
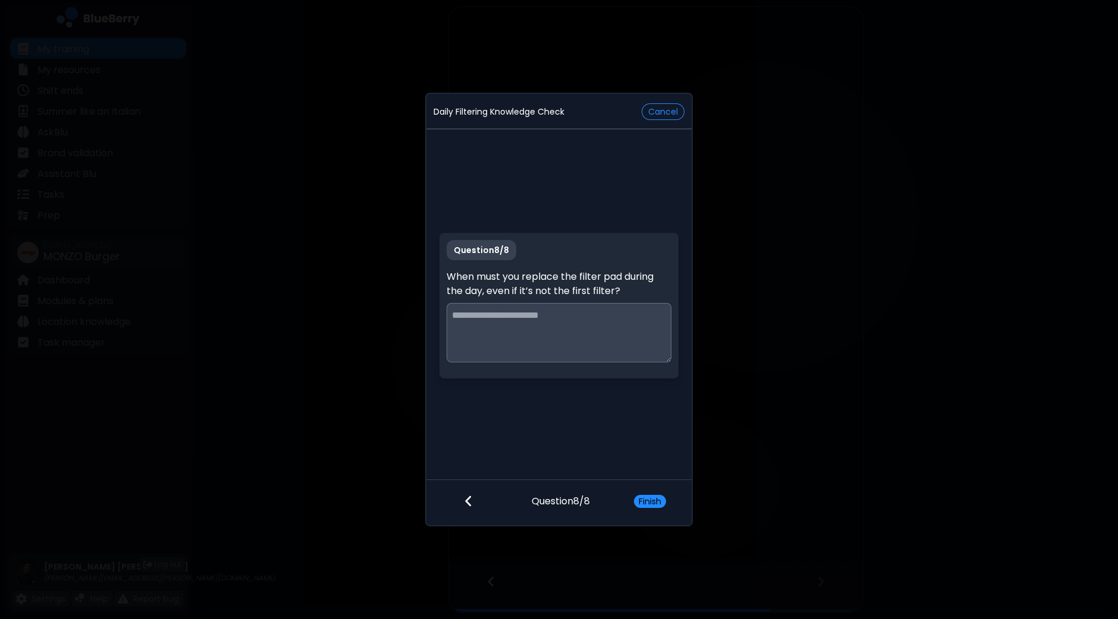
click at [549, 322] on textarea at bounding box center [558, 332] width 224 height 59
type textarea "**********"
click at [651, 504] on button "Finish" at bounding box center [650, 501] width 32 height 13
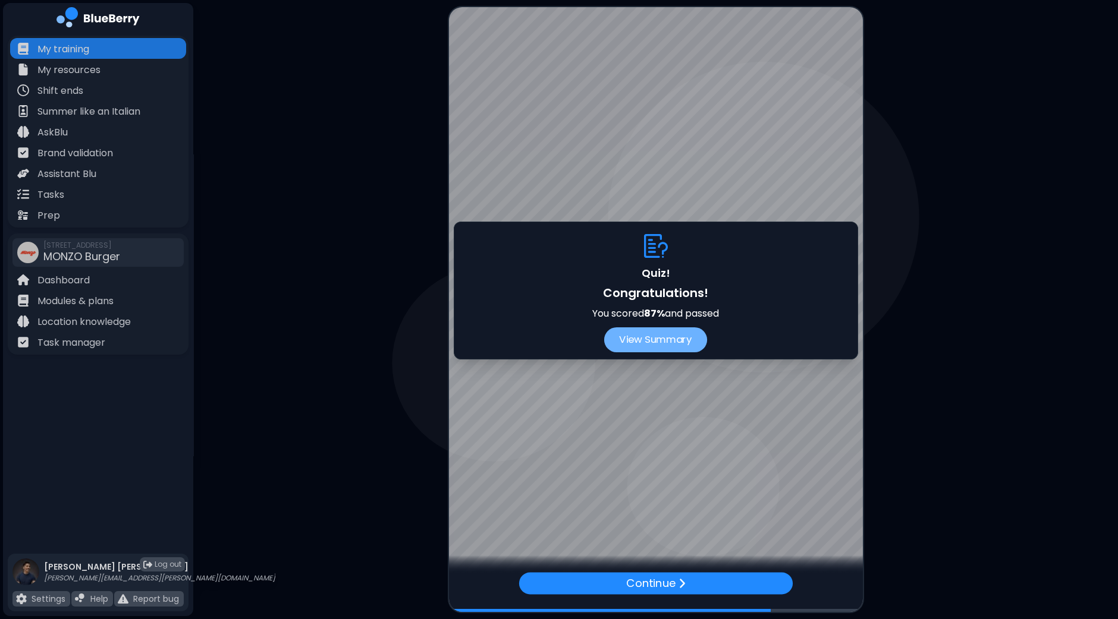
click at [675, 341] on button "View Summary" at bounding box center [655, 340] width 103 height 25
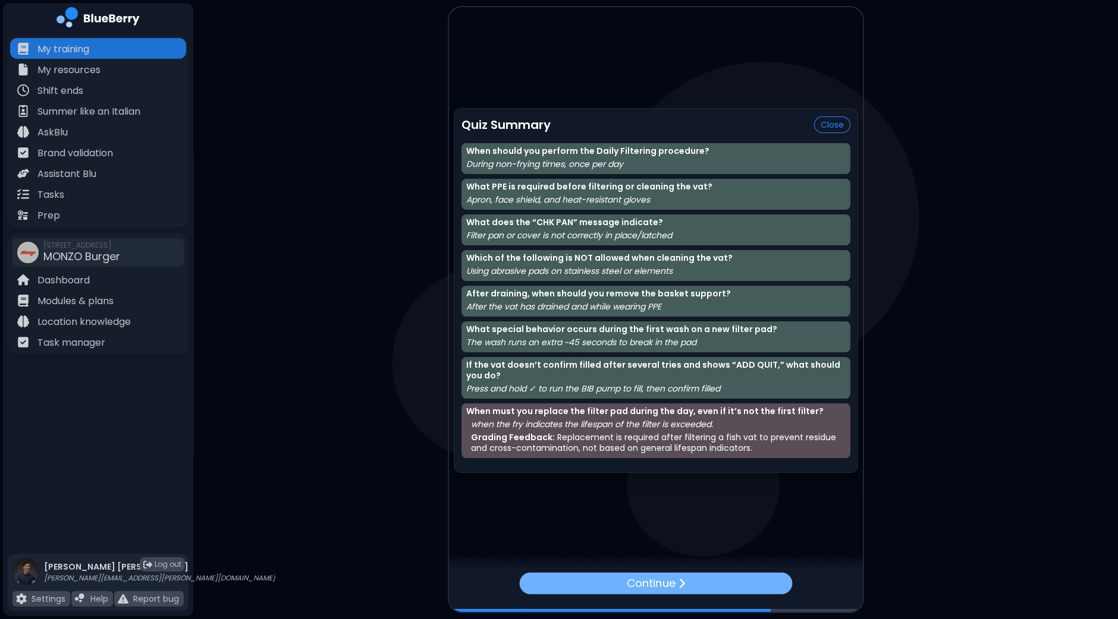
click at [688, 581] on div "Continue" at bounding box center [655, 584] width 273 height 22
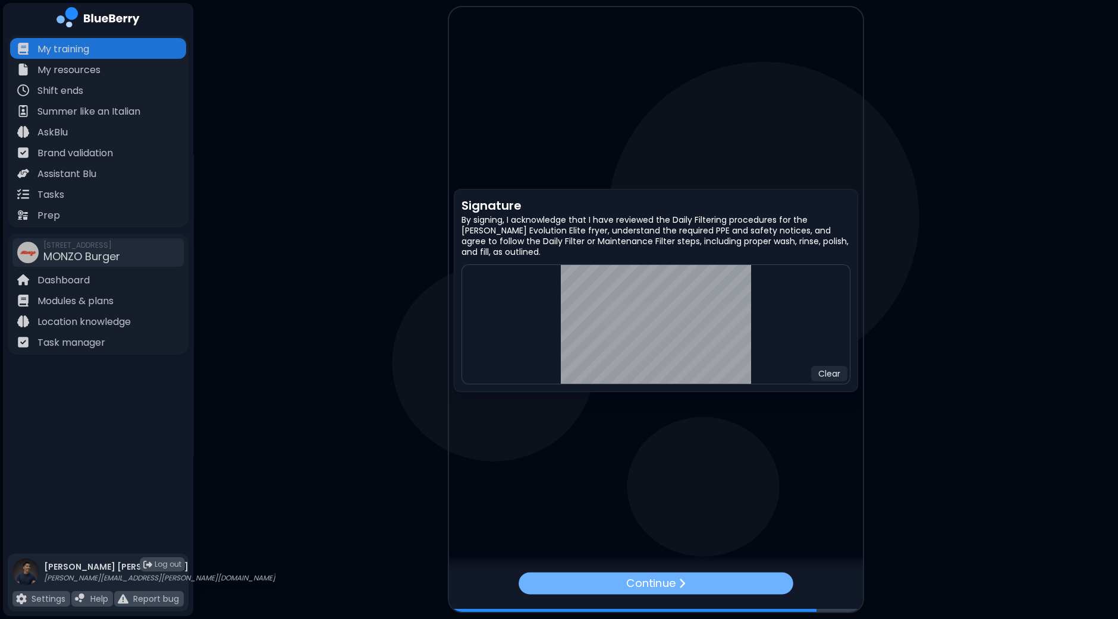
click at [738, 589] on div "Continue" at bounding box center [655, 584] width 275 height 22
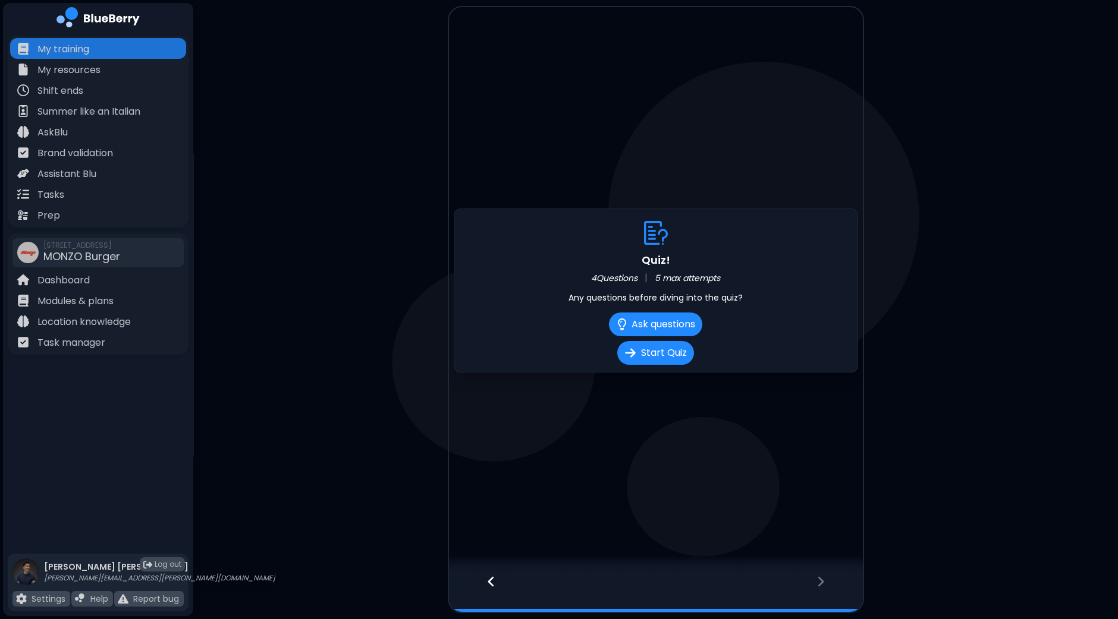
click at [823, 586] on icon at bounding box center [820, 581] width 8 height 13
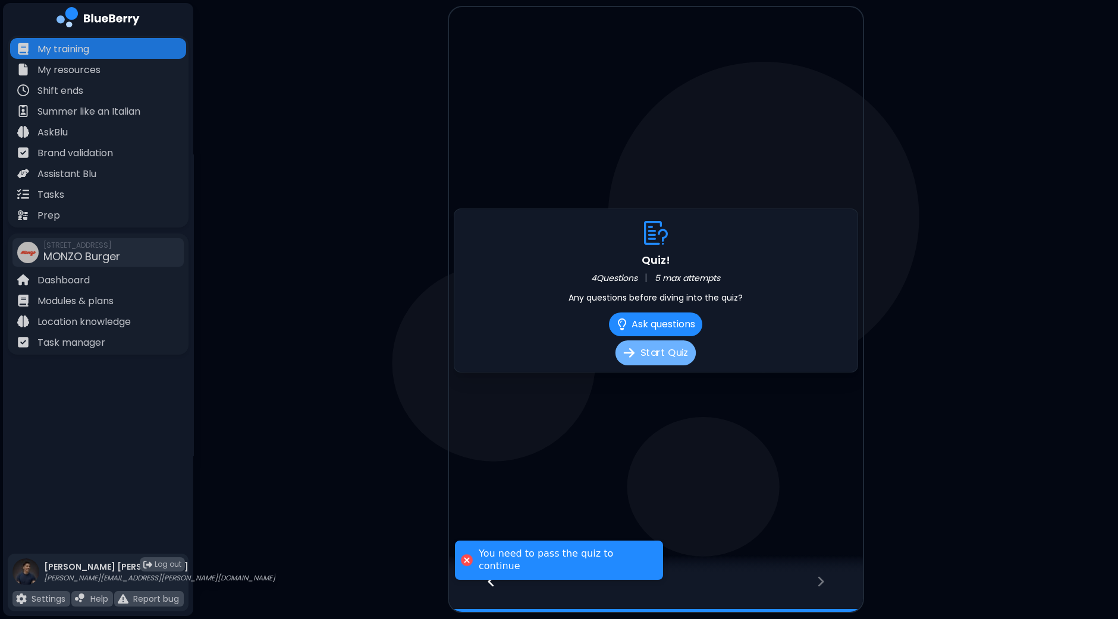
click at [659, 353] on button "Start Quiz" at bounding box center [655, 353] width 80 height 25
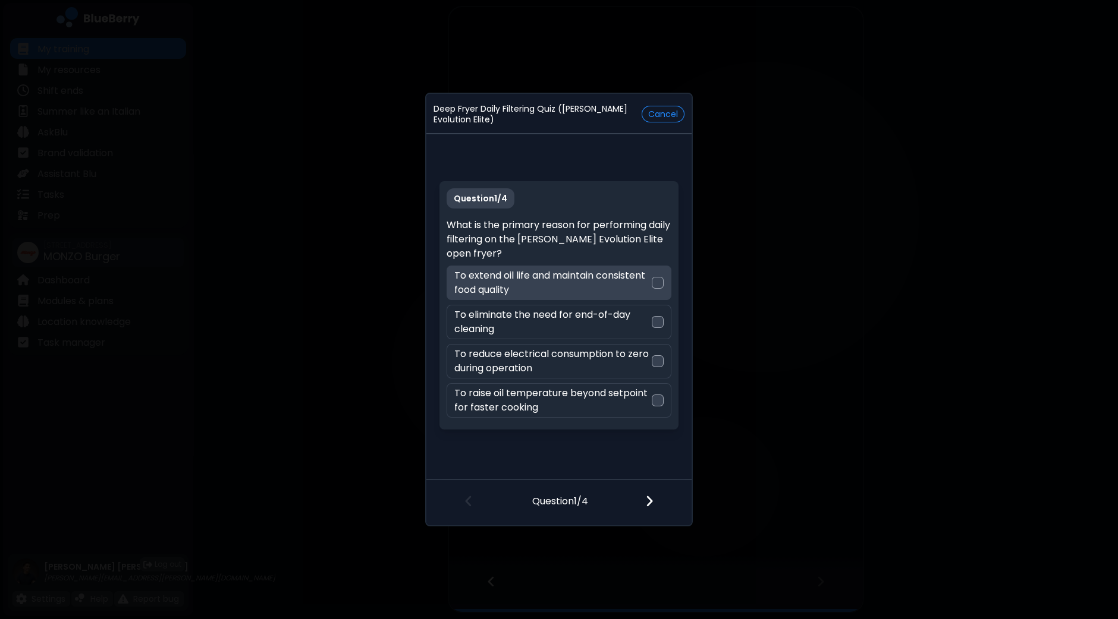
click at [663, 287] on div "To extend oil life and maintain consistent food quality" at bounding box center [558, 283] width 224 height 34
click at [653, 504] on img at bounding box center [649, 501] width 8 height 13
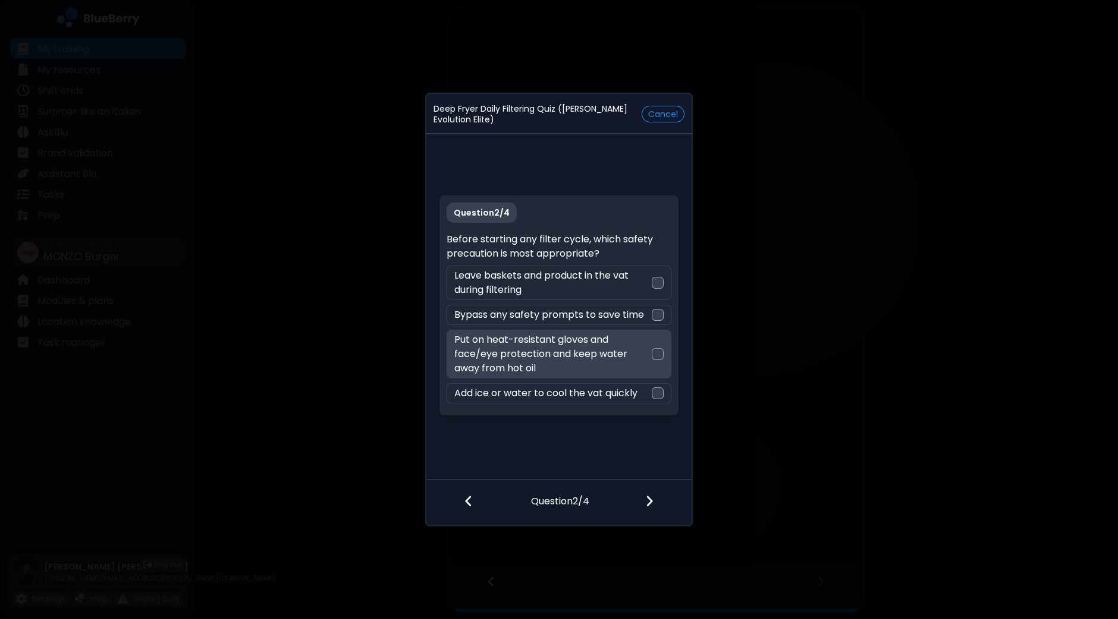
click at [658, 350] on div at bounding box center [658, 354] width 12 height 12
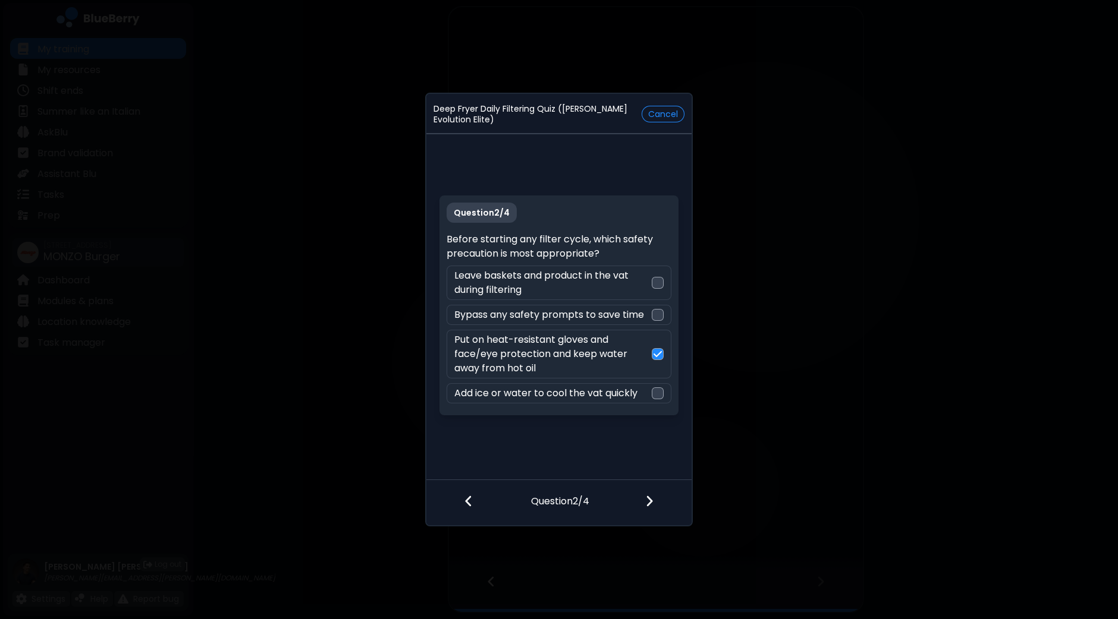
click at [650, 505] on img at bounding box center [649, 501] width 8 height 13
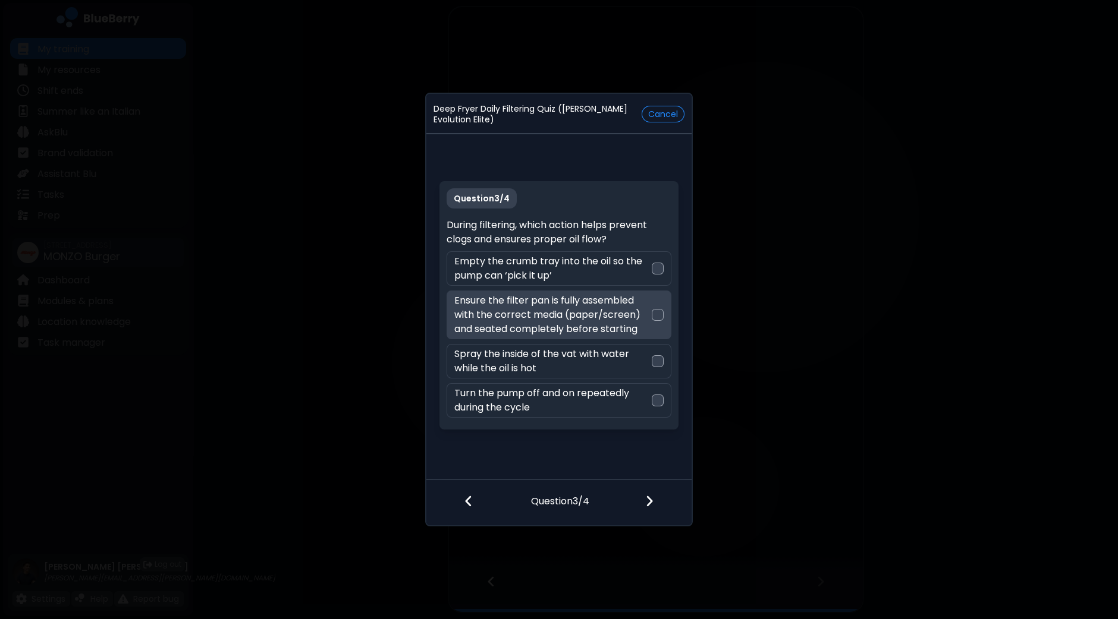
click at [661, 317] on div at bounding box center [658, 315] width 12 height 12
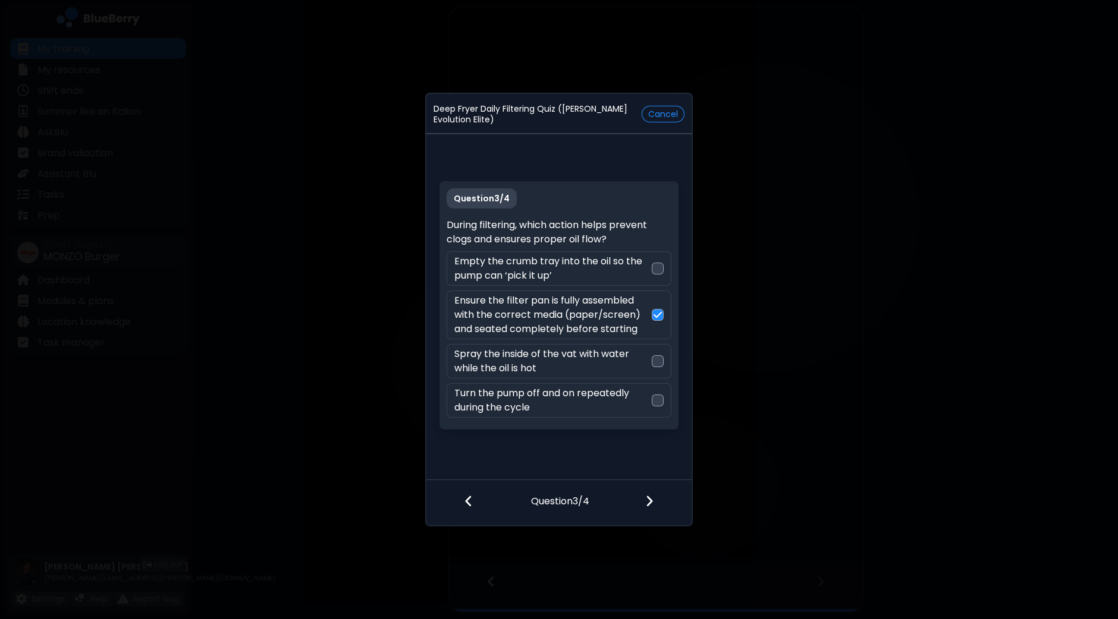
click at [650, 507] on img at bounding box center [649, 501] width 8 height 13
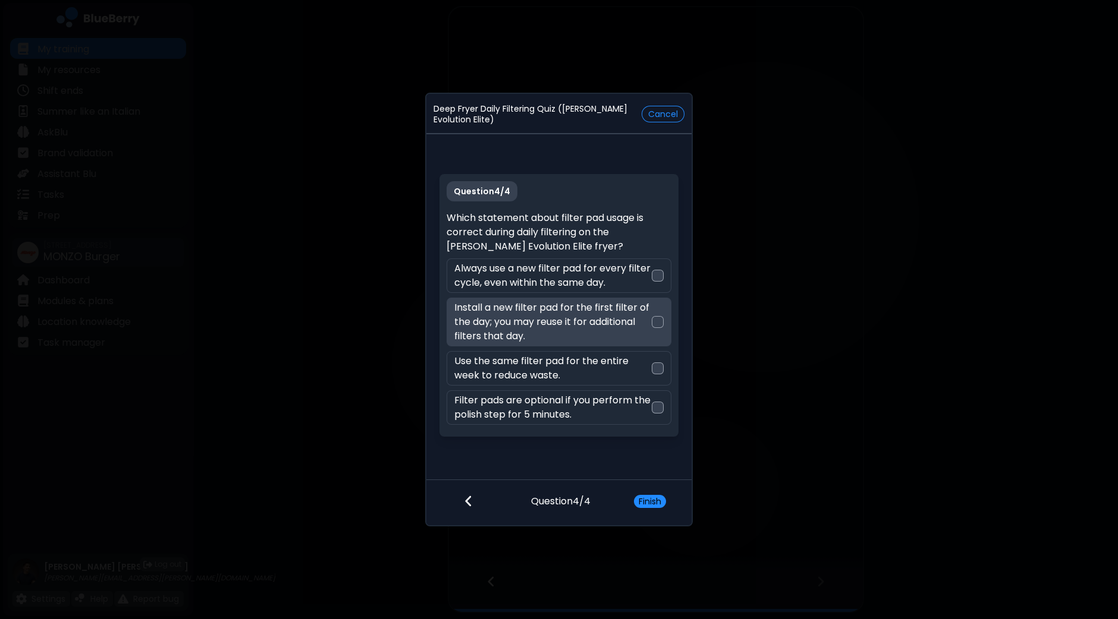
click at [657, 325] on div at bounding box center [658, 322] width 12 height 12
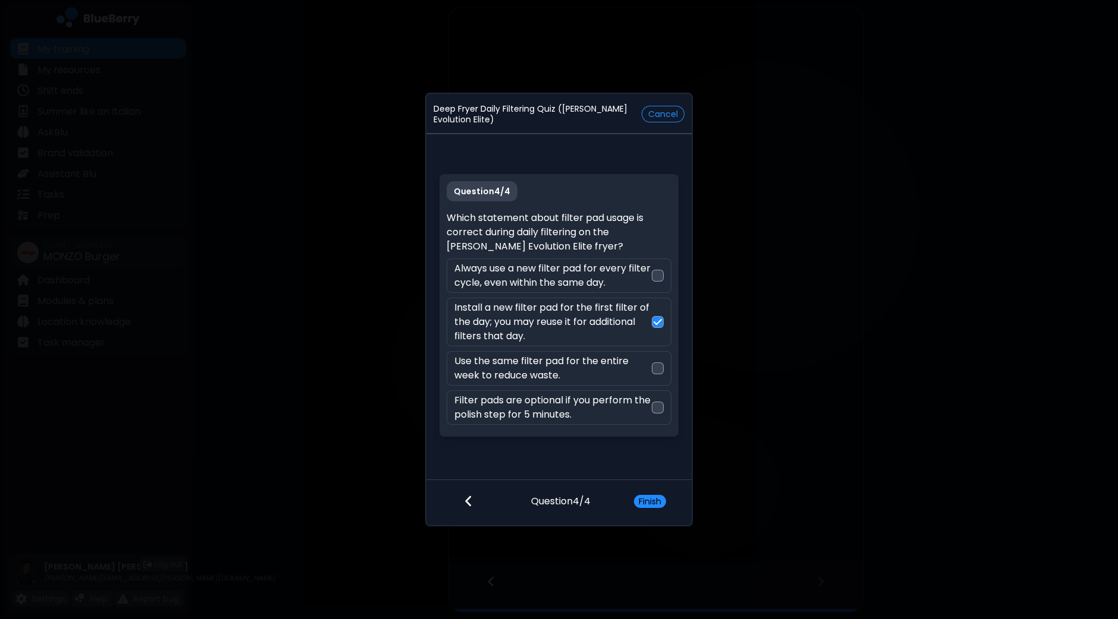
click at [649, 502] on button "Finish" at bounding box center [650, 501] width 32 height 13
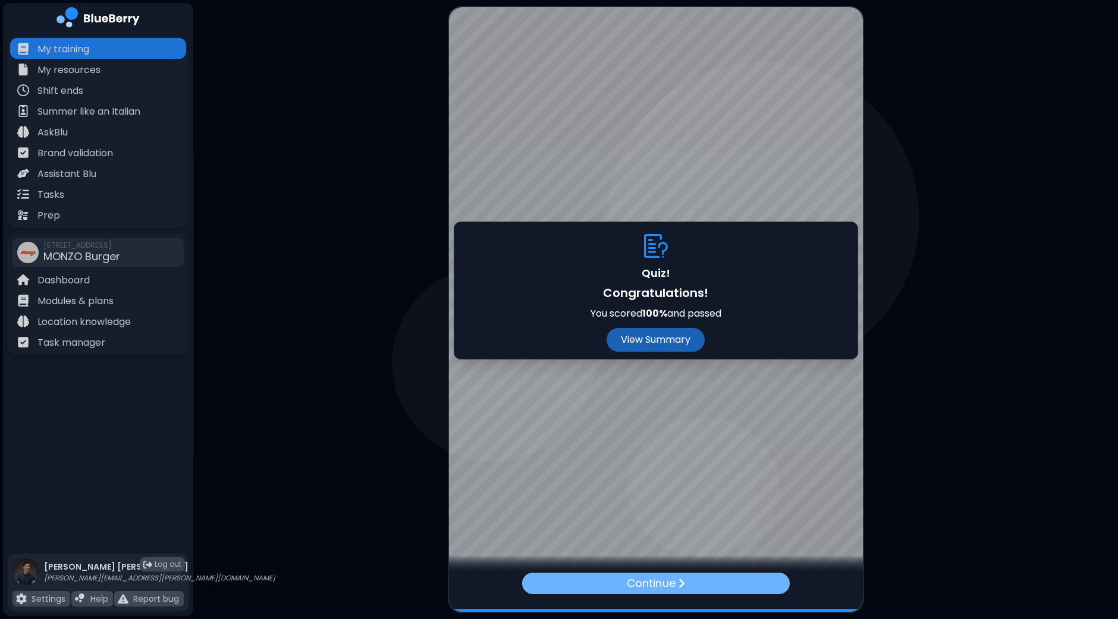
click at [649, 586] on p "Continue" at bounding box center [651, 583] width 48 height 17
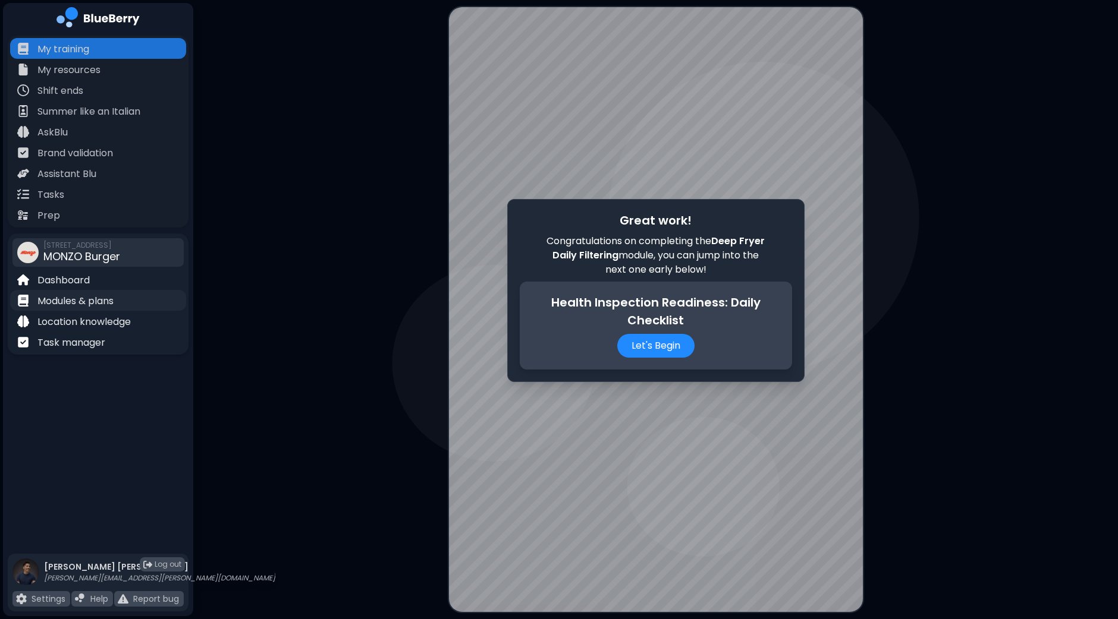
click at [80, 301] on p "Modules & plans" at bounding box center [75, 301] width 76 height 14
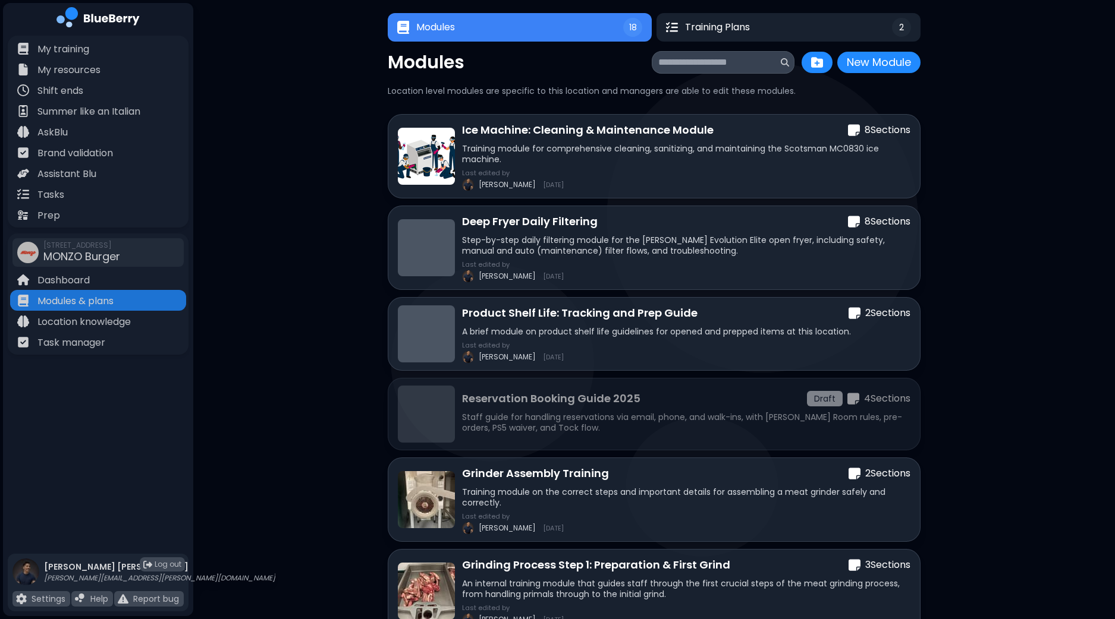
scroll to position [19, 0]
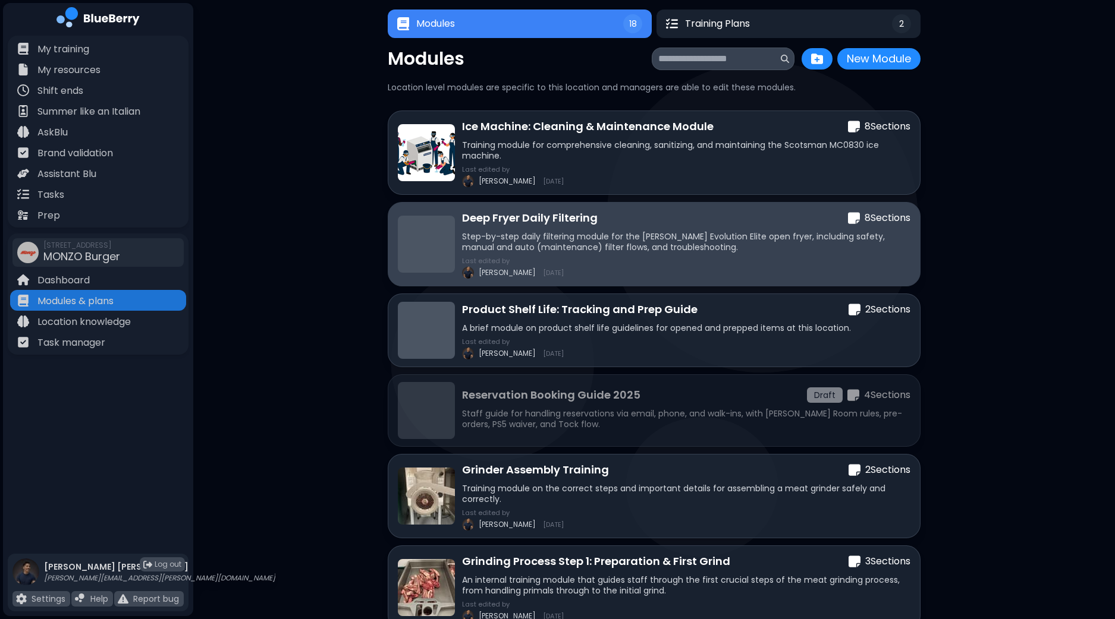
click at [761, 243] on p "Step-by-step daily filtering module for the [PERSON_NAME] Evolution Elite open …" at bounding box center [686, 241] width 448 height 21
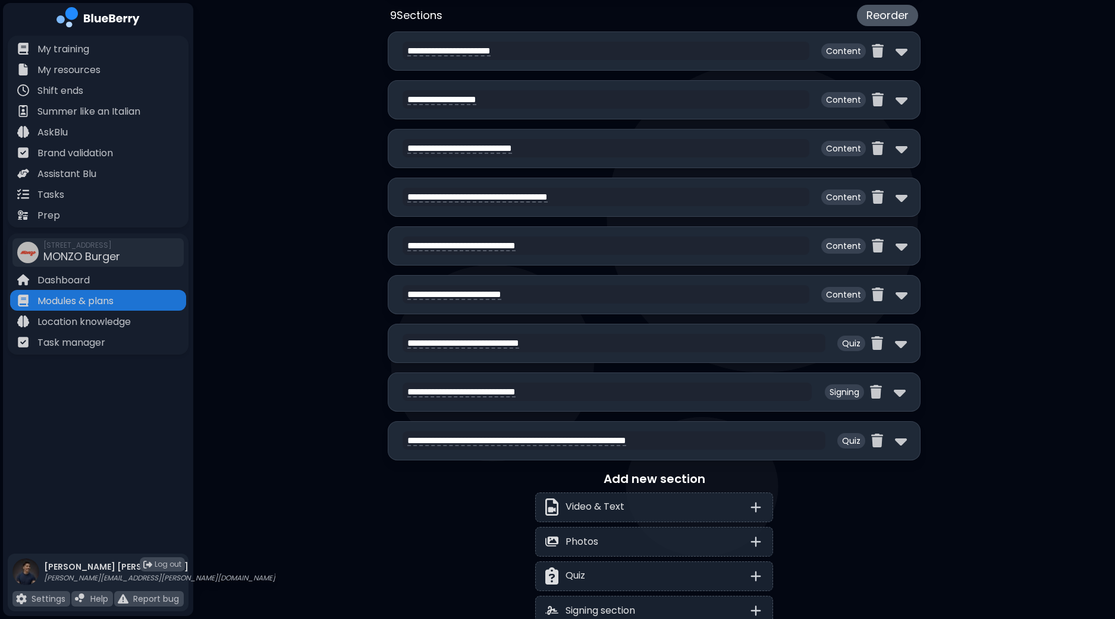
scroll to position [514, 0]
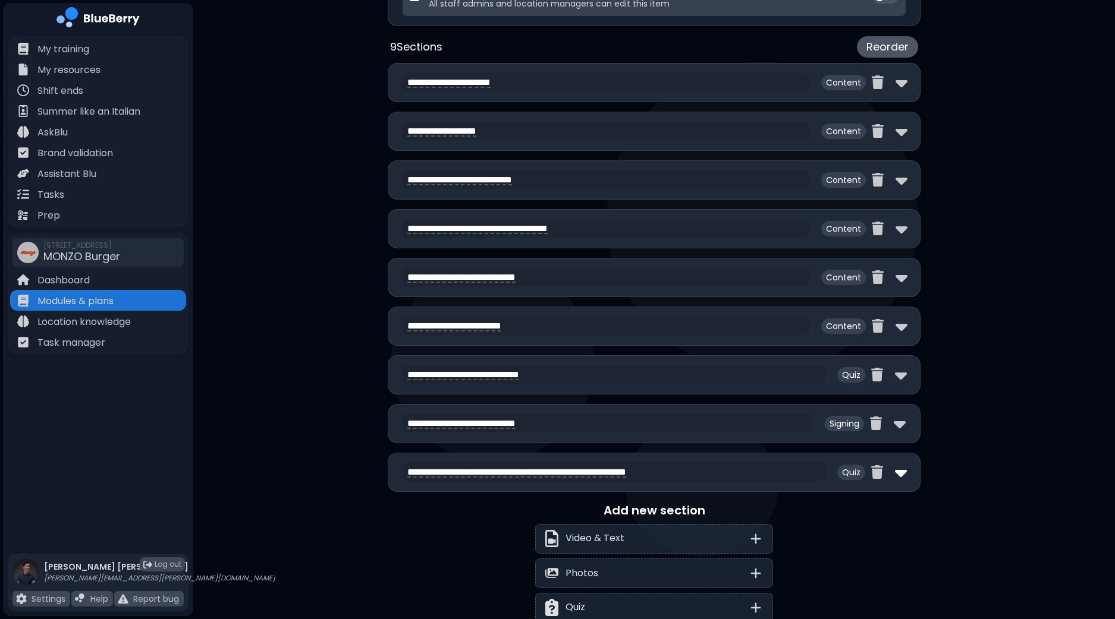
click at [899, 470] on img at bounding box center [901, 472] width 12 height 19
select select "**"
select select "*"
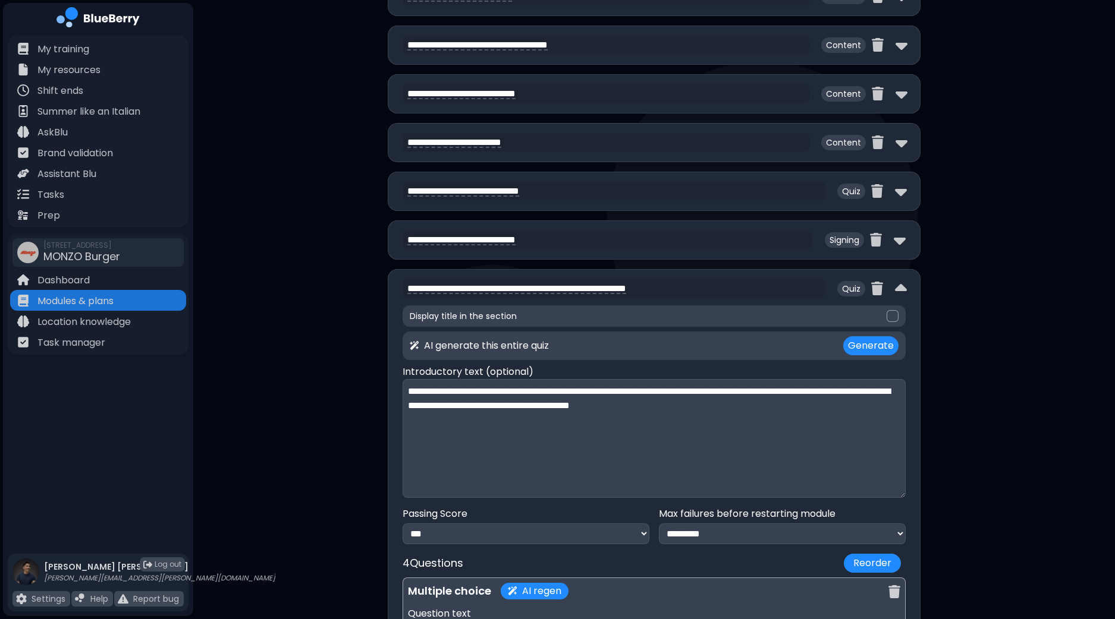
scroll to position [725, 0]
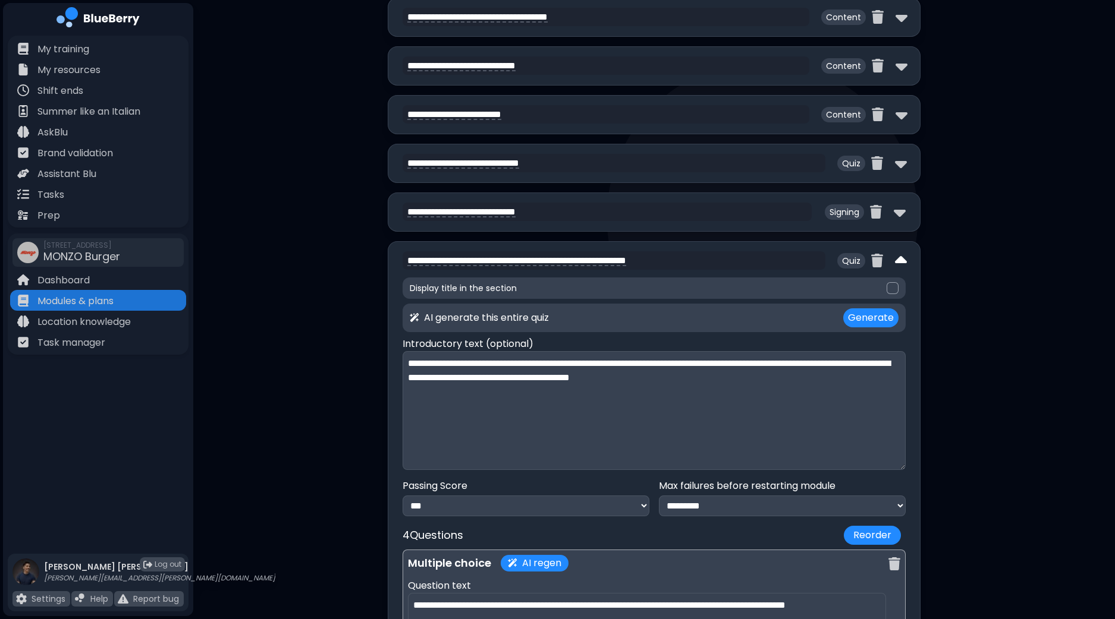
click at [898, 257] on img at bounding box center [901, 260] width 12 height 19
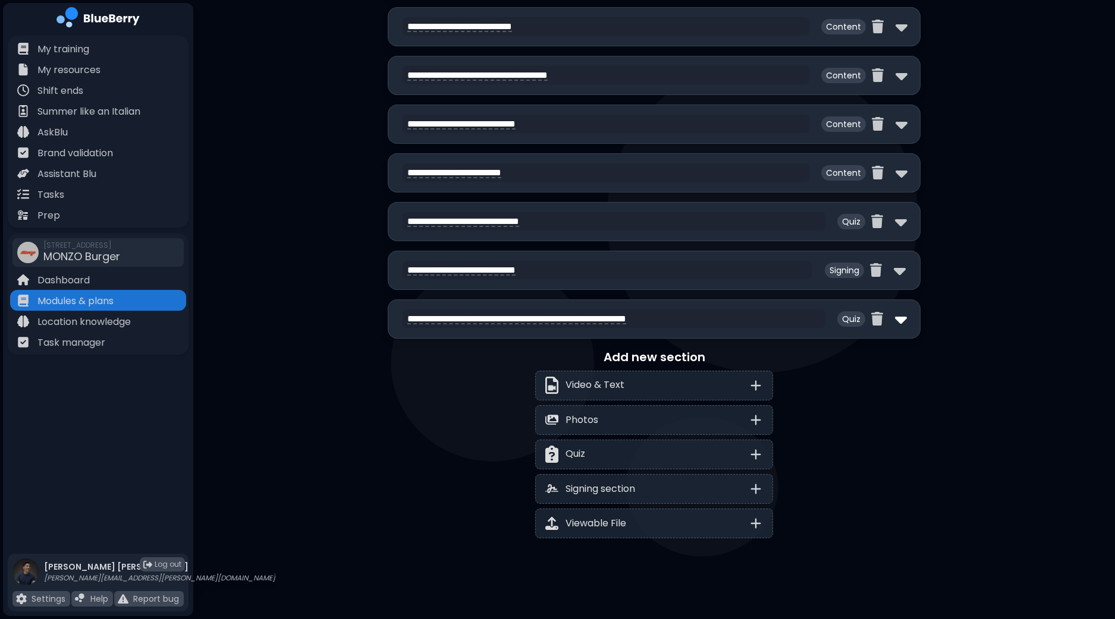
scroll to position [663, 0]
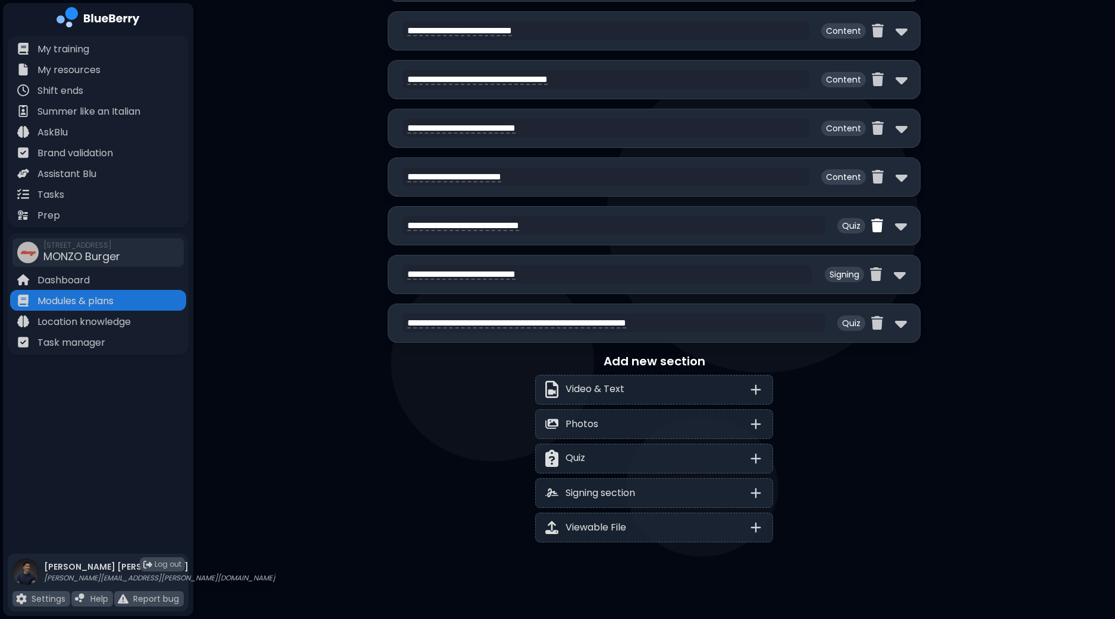
click at [876, 225] on img at bounding box center [877, 226] width 12 height 14
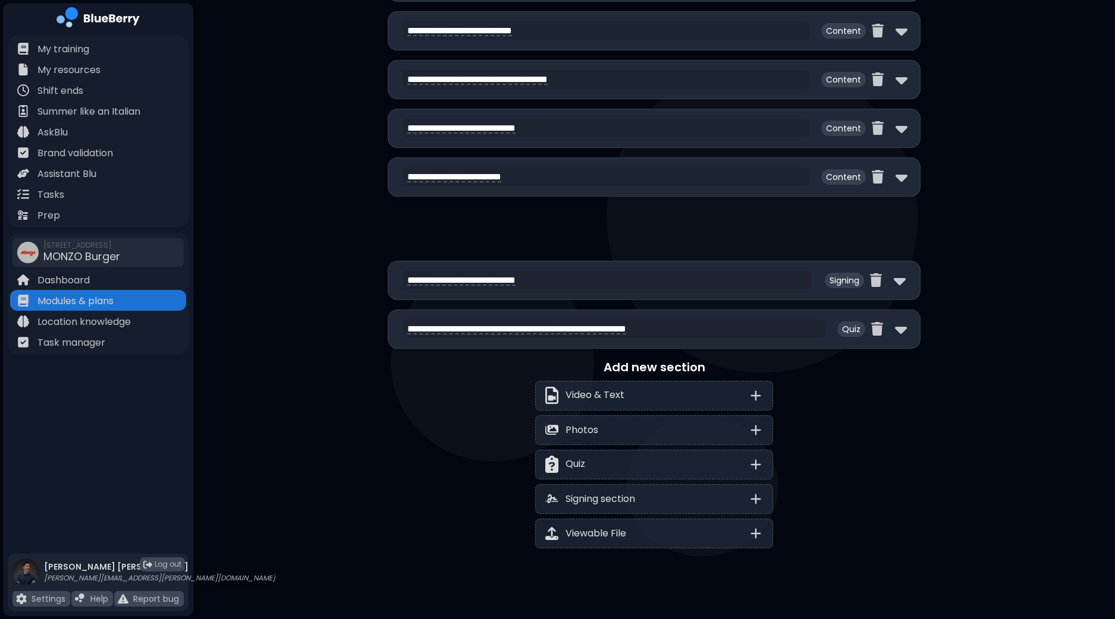
scroll to position [669, 0]
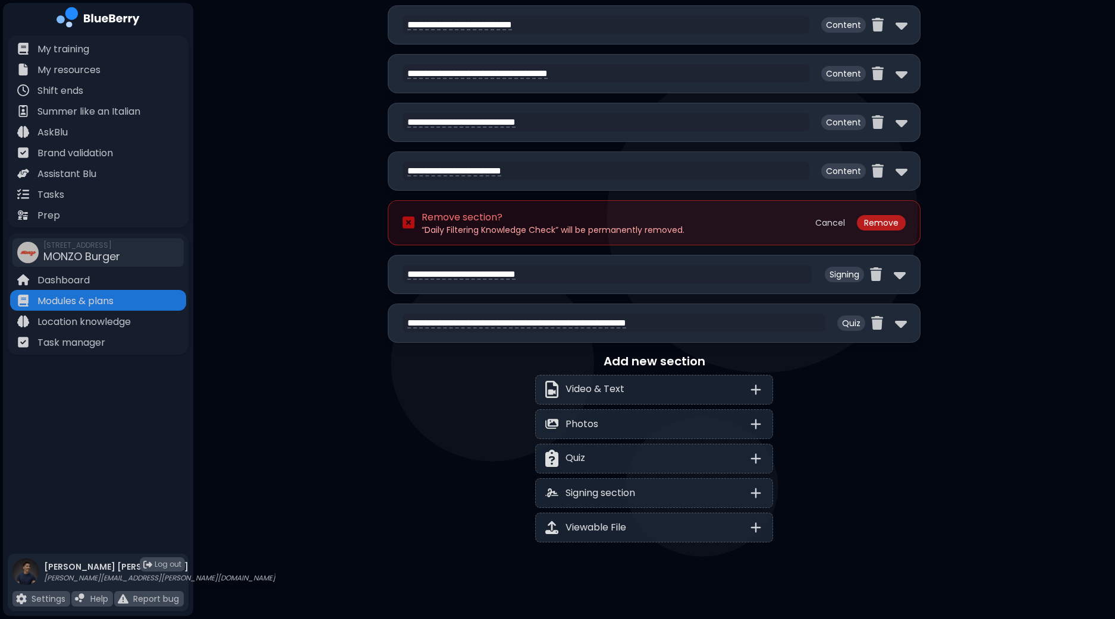
click at [883, 219] on button "Remove" at bounding box center [881, 222] width 49 height 15
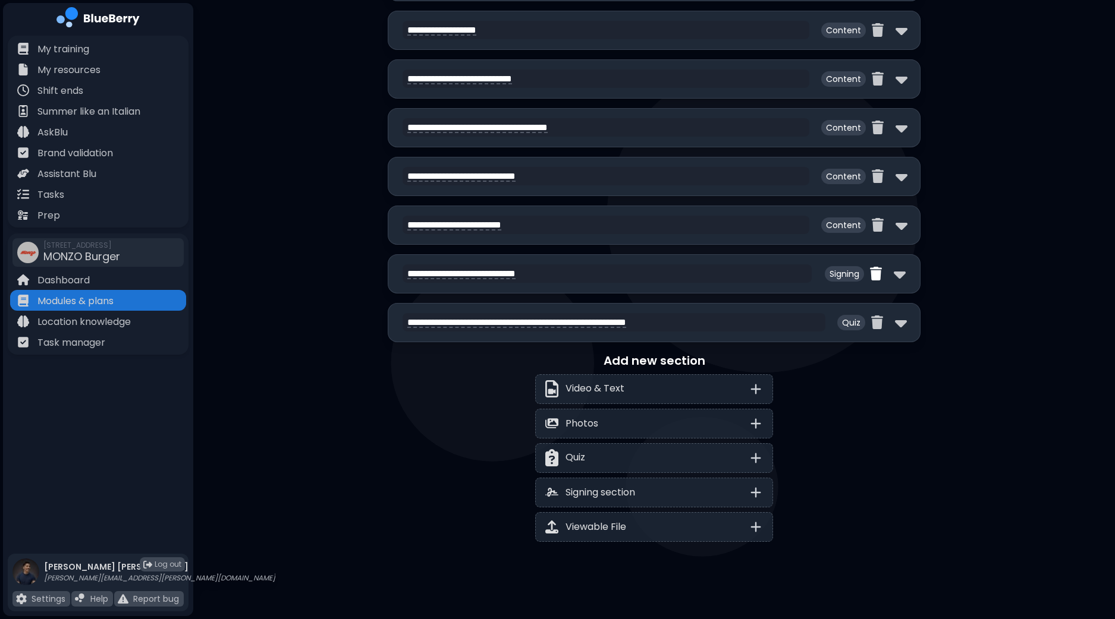
click at [875, 271] on img at bounding box center [876, 274] width 12 height 14
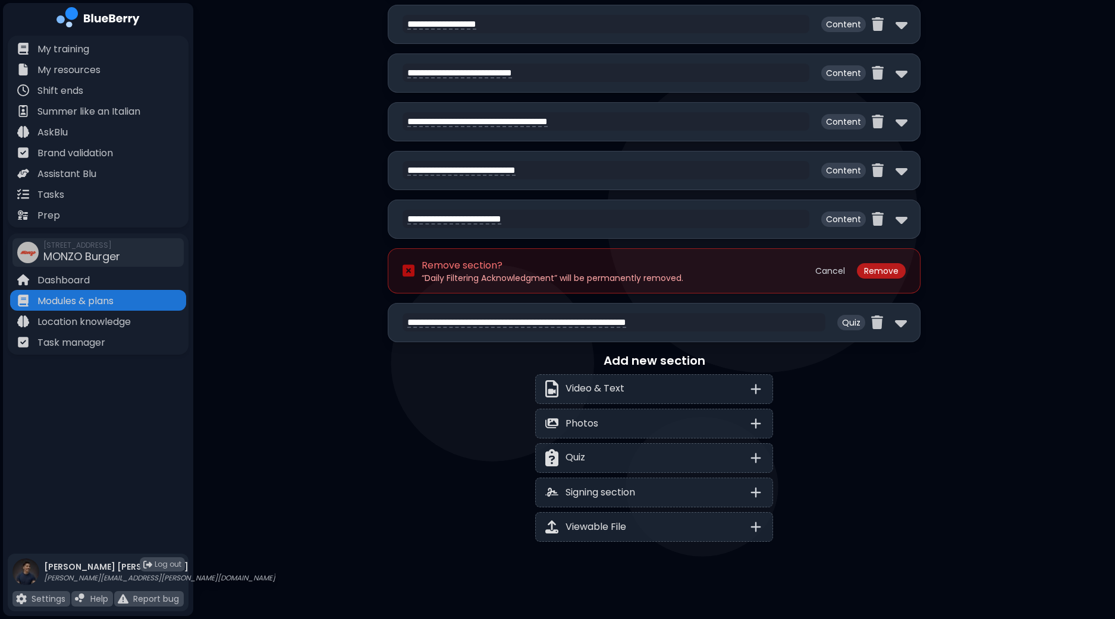
click at [882, 263] on button "Remove" at bounding box center [881, 270] width 49 height 15
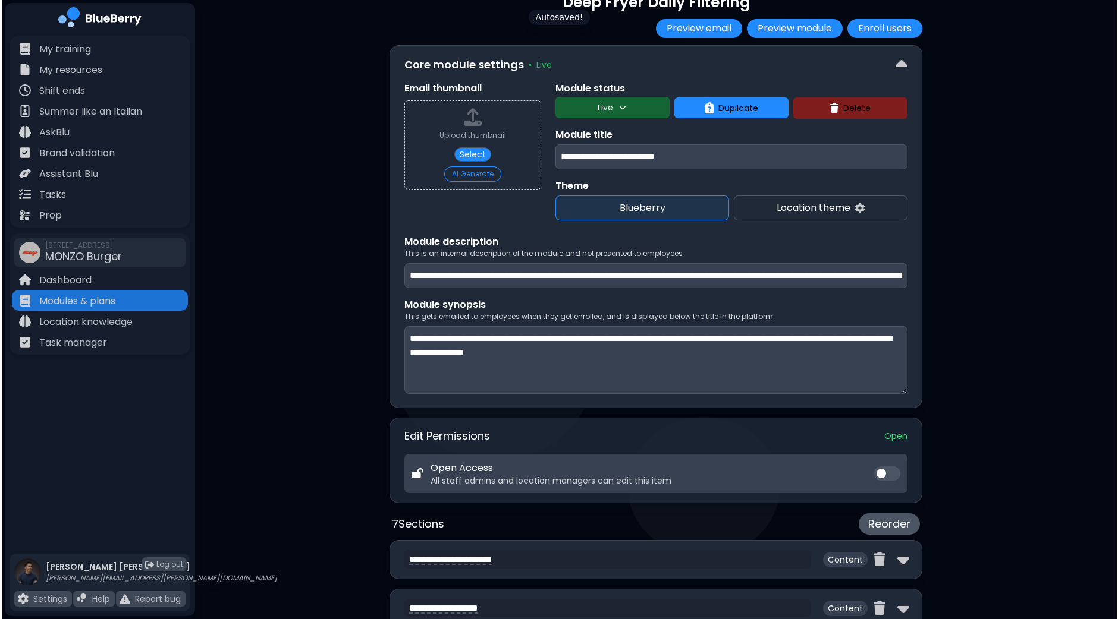
scroll to position [0, 0]
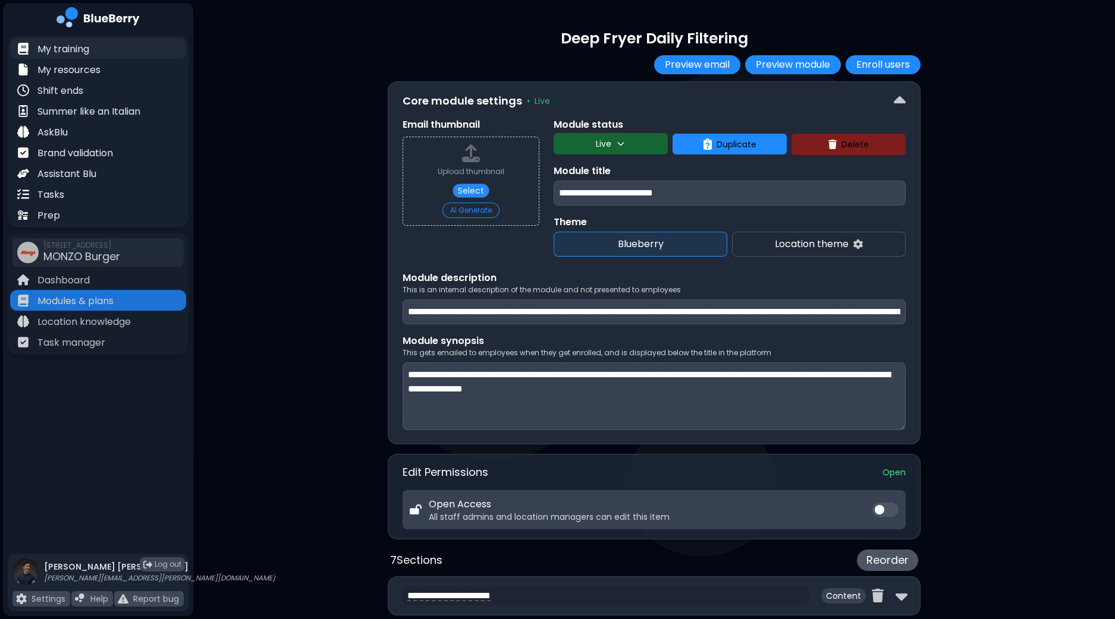
click at [77, 46] on p "My training" at bounding box center [63, 49] width 52 height 14
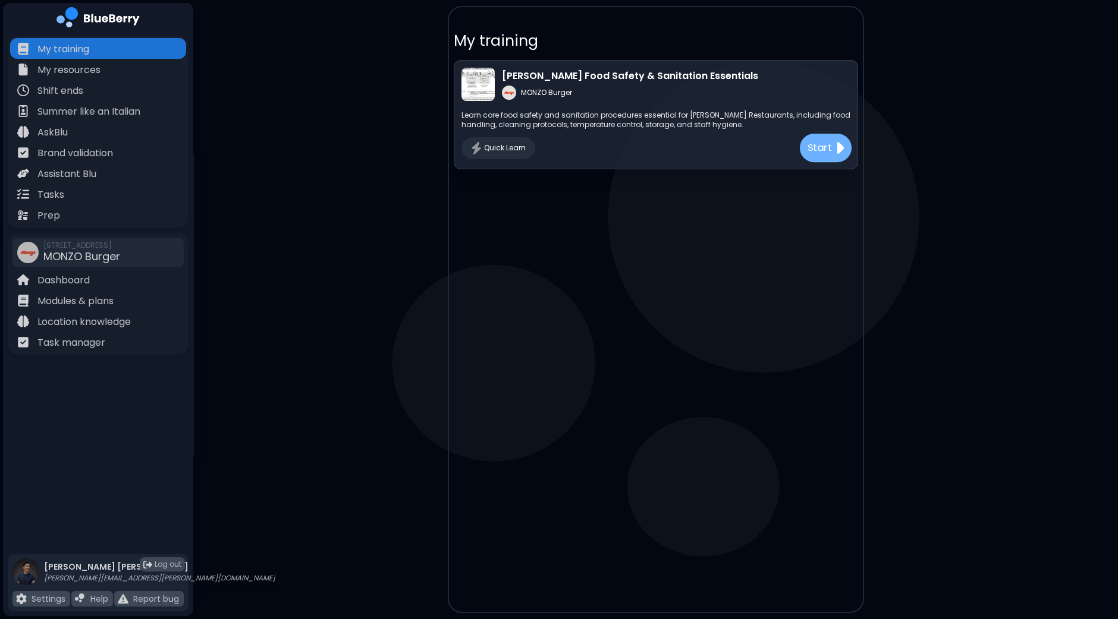
click at [822, 147] on p "Start" at bounding box center [819, 148] width 25 height 15
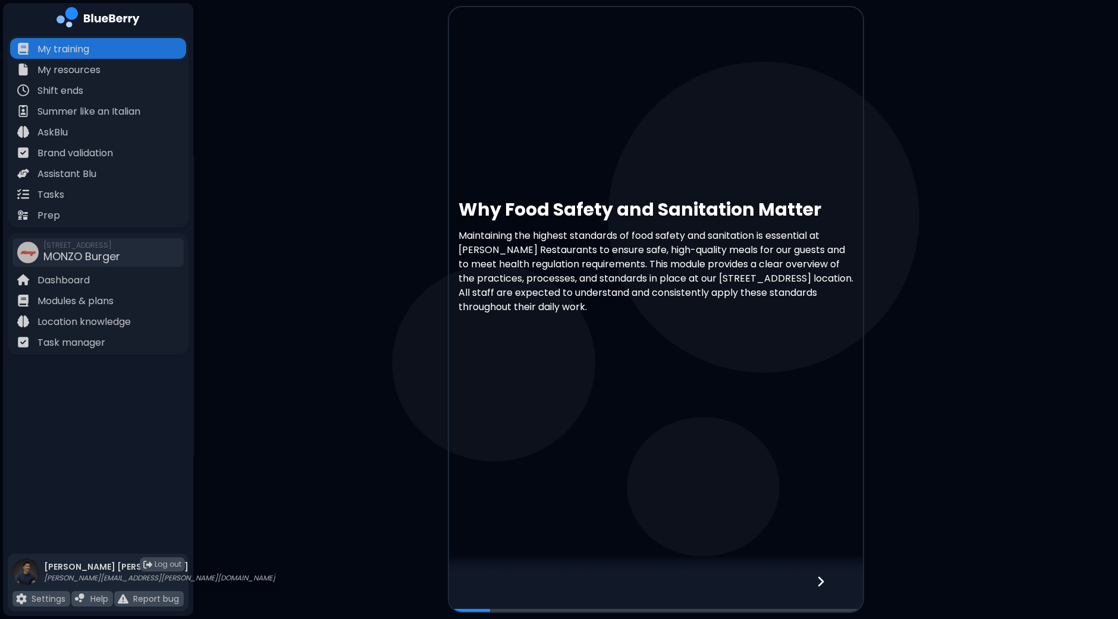
click at [824, 581] on icon at bounding box center [820, 581] width 8 height 13
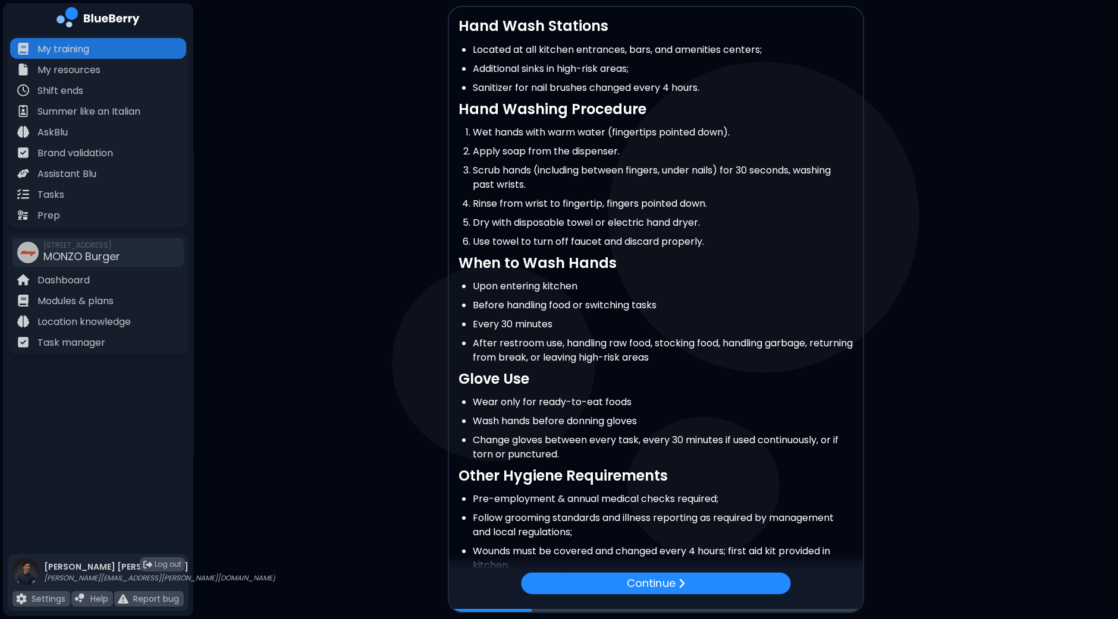
scroll to position [80, 0]
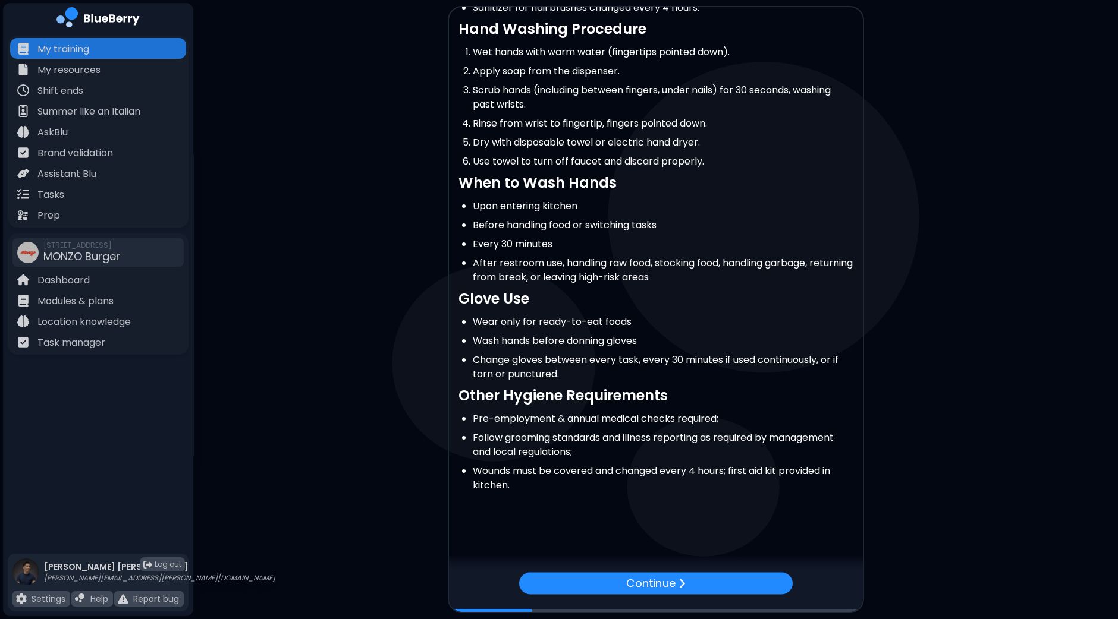
click at [691, 584] on div "Continue" at bounding box center [654, 584] width 273 height 22
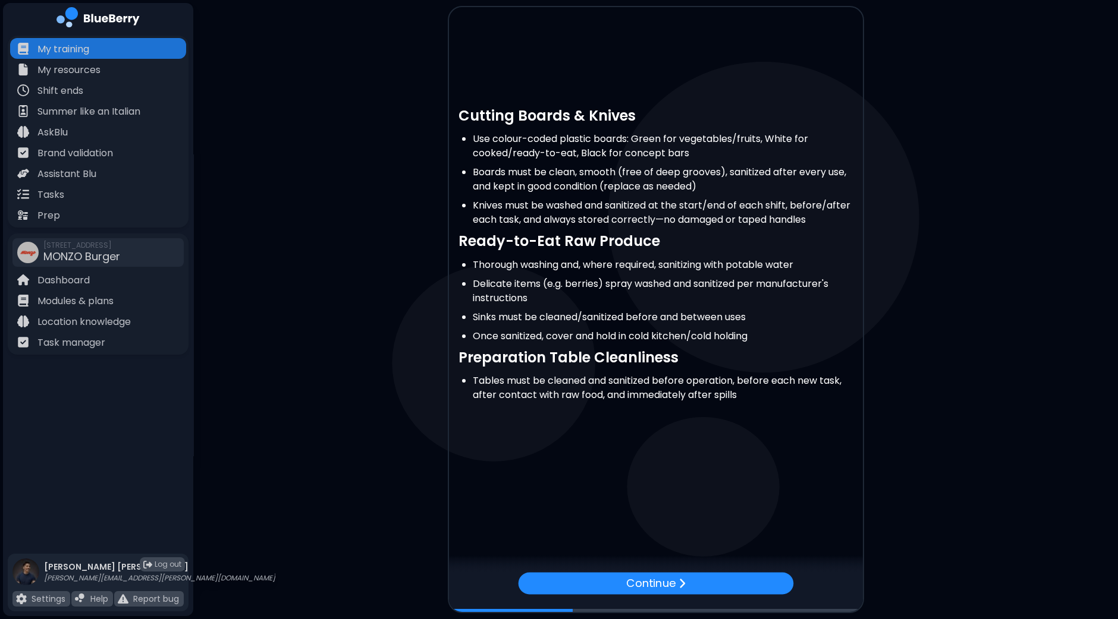
click at [691, 584] on div "Continue" at bounding box center [655, 584] width 275 height 22
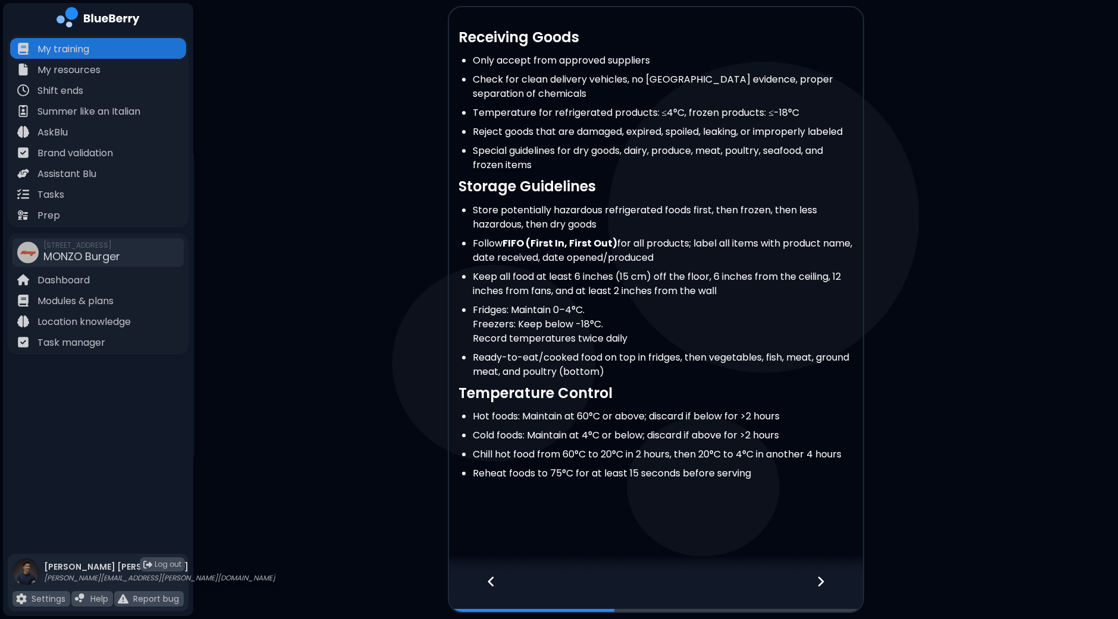
click at [817, 588] on icon at bounding box center [820, 581] width 8 height 13
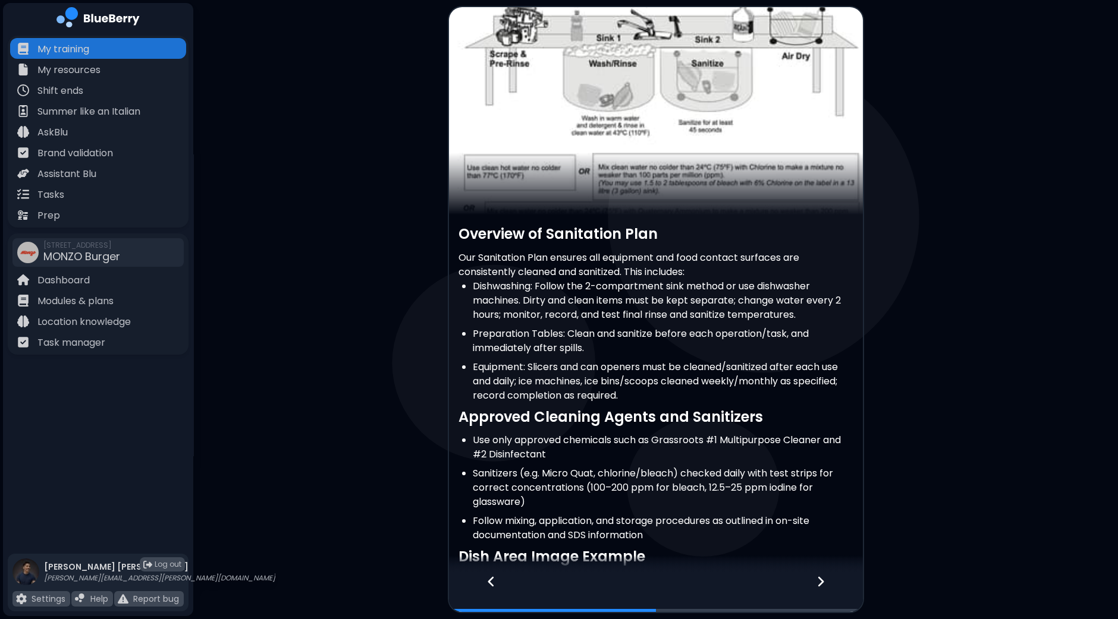
click at [818, 583] on icon at bounding box center [820, 581] width 8 height 13
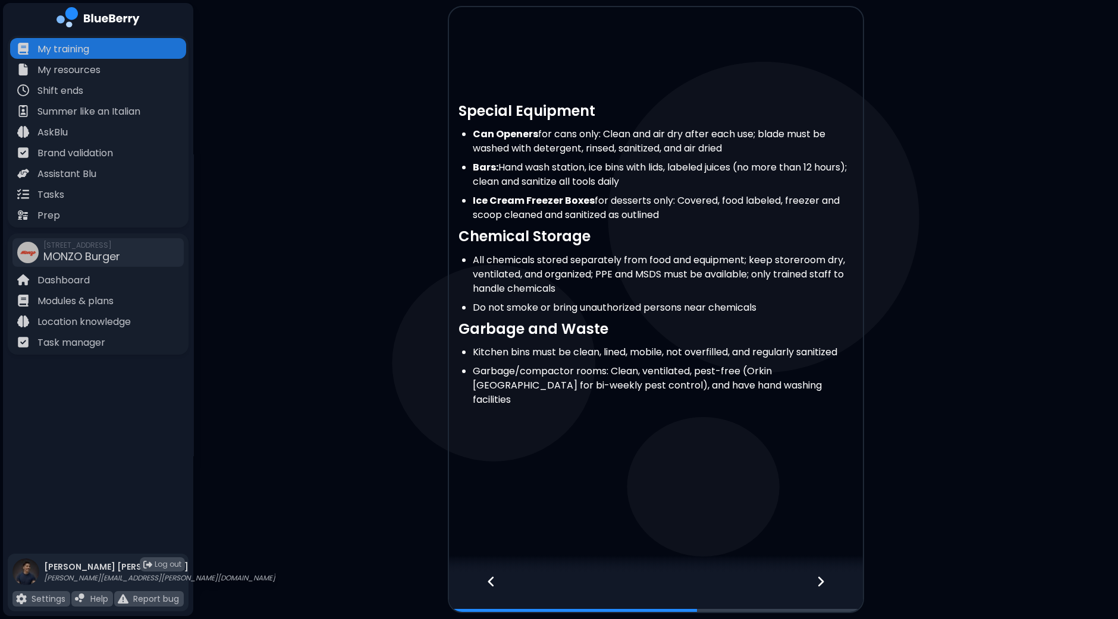
click at [818, 583] on icon at bounding box center [820, 581] width 8 height 13
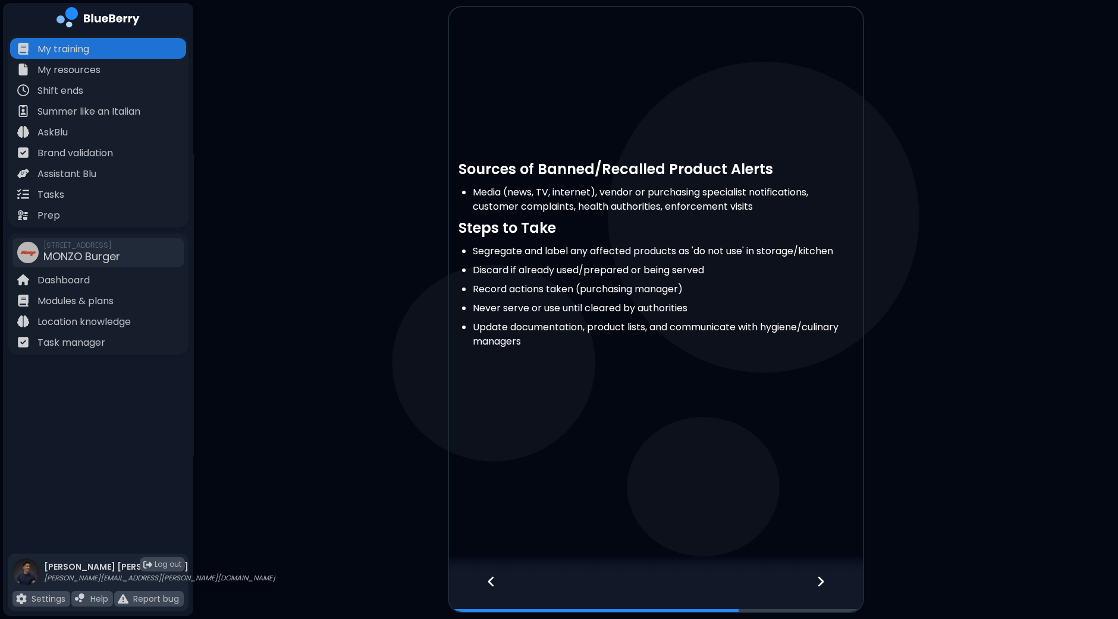
click at [818, 583] on icon at bounding box center [820, 581] width 8 height 13
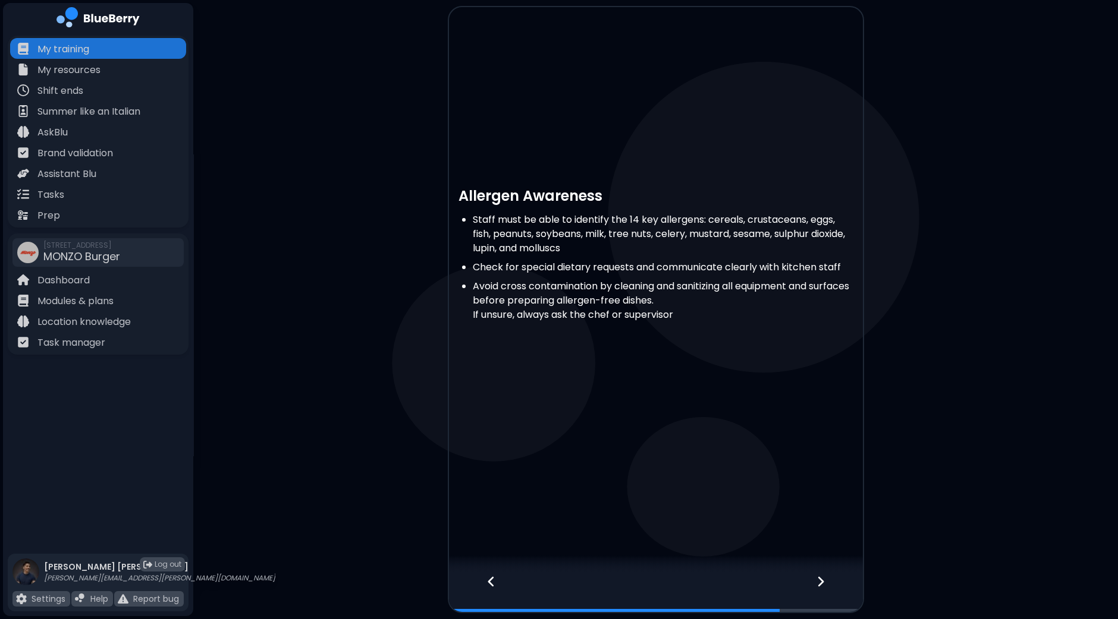
click at [818, 583] on icon at bounding box center [820, 581] width 8 height 13
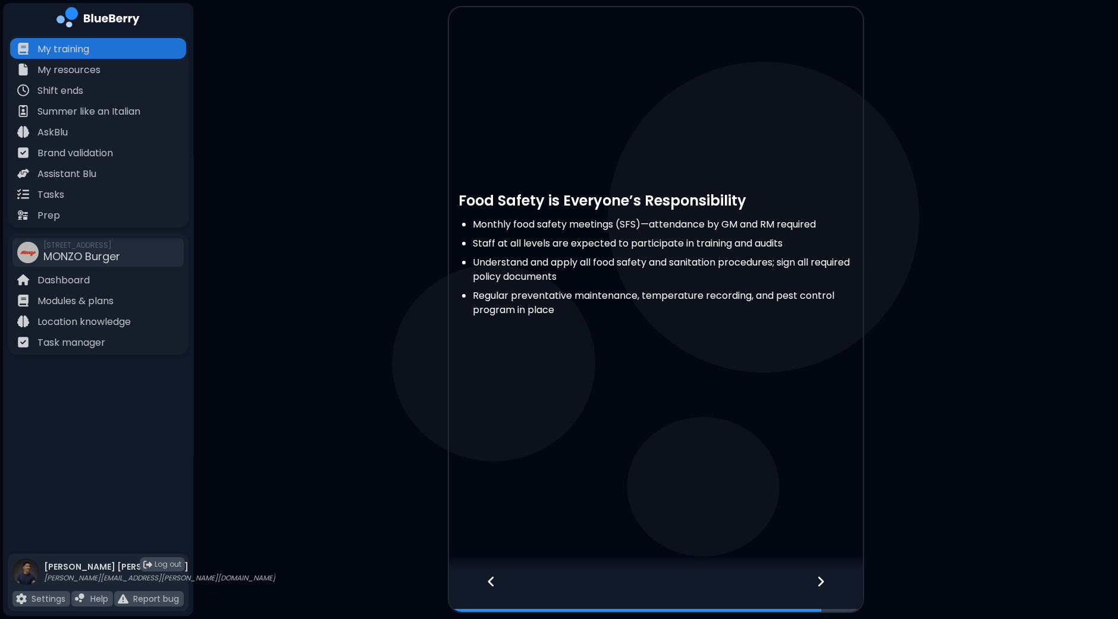
click at [818, 583] on icon at bounding box center [820, 581] width 8 height 13
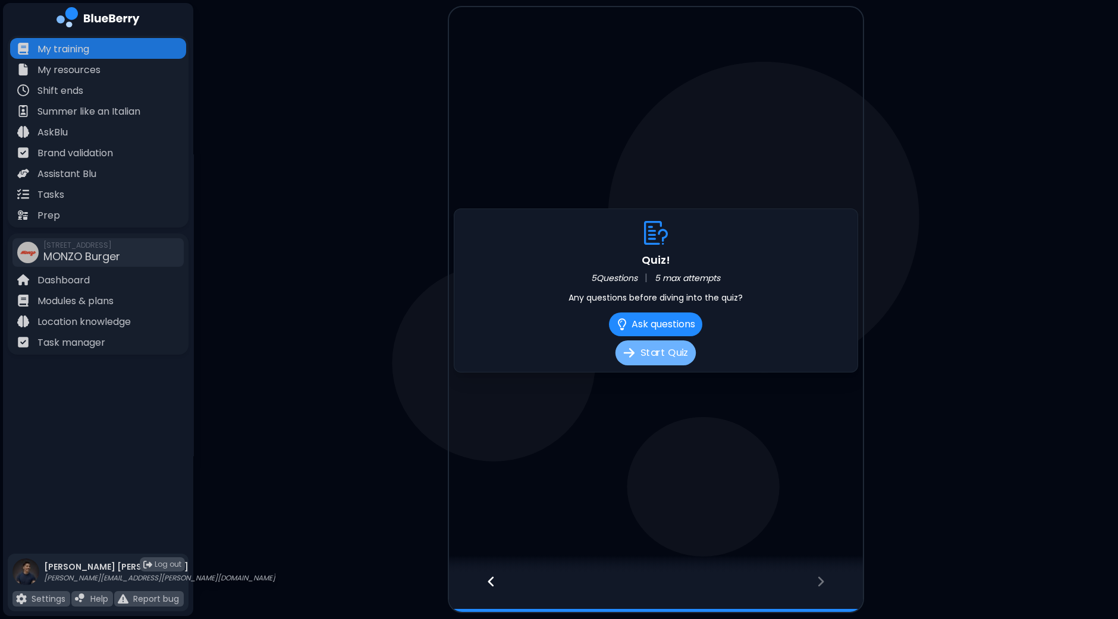
click at [644, 353] on button "Start Quiz" at bounding box center [655, 353] width 80 height 25
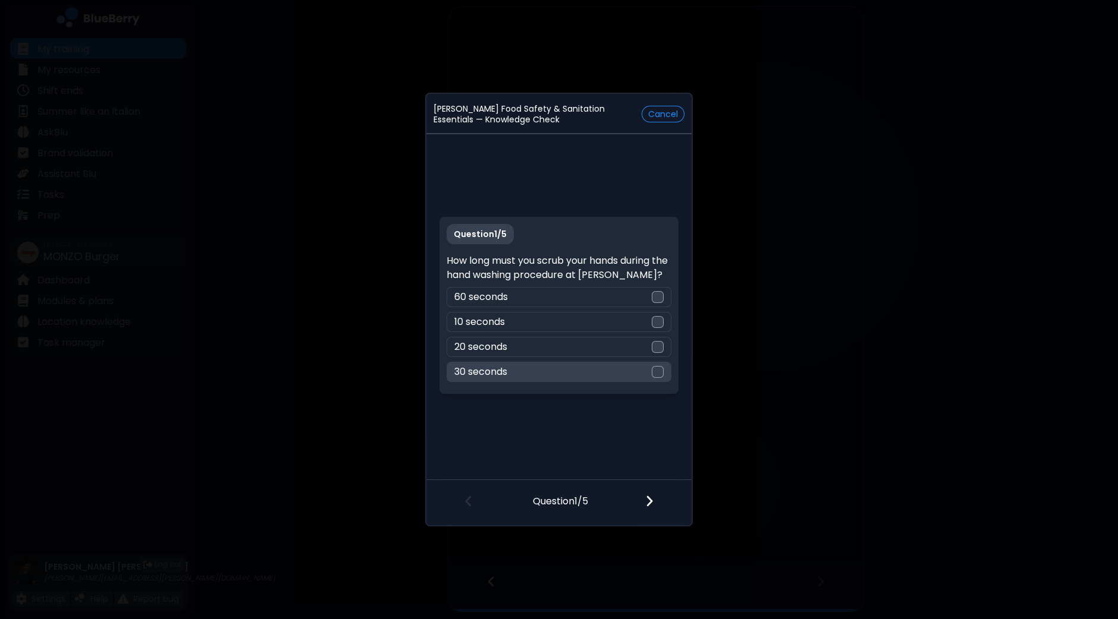
click at [660, 373] on div at bounding box center [658, 372] width 12 height 12
click at [652, 504] on img at bounding box center [649, 501] width 8 height 13
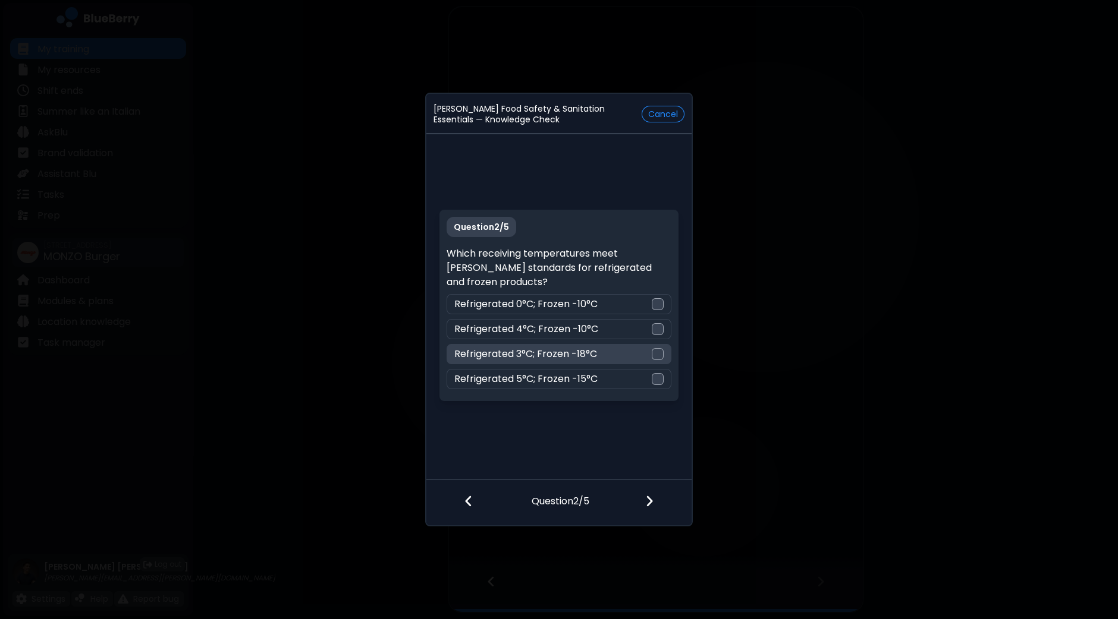
click at [659, 356] on div at bounding box center [658, 354] width 12 height 12
click at [648, 502] on img at bounding box center [649, 501] width 8 height 13
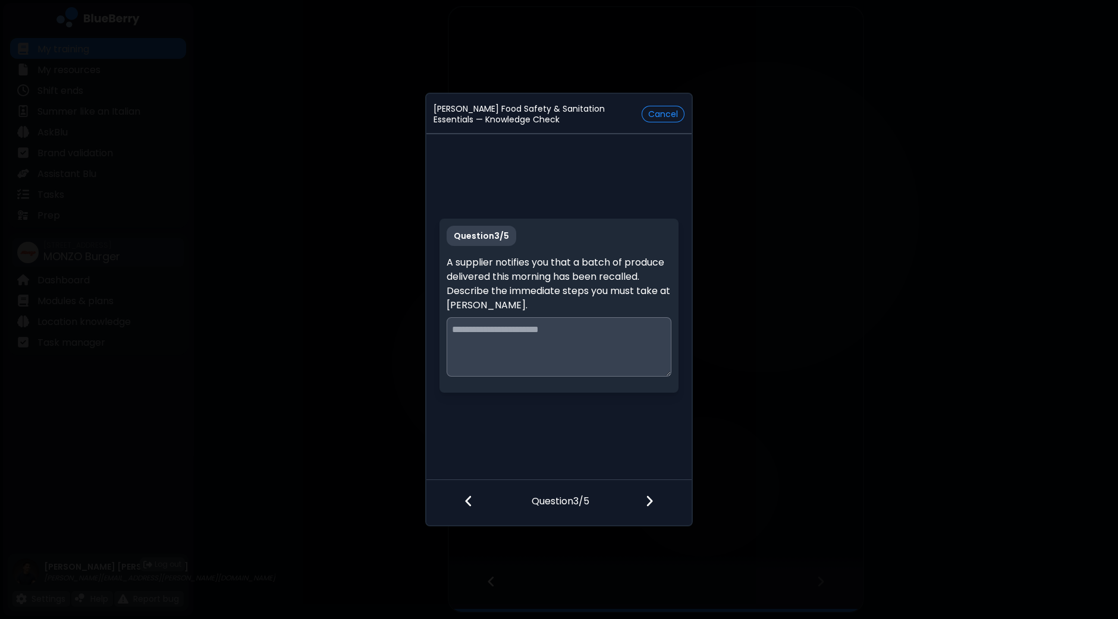
click at [597, 342] on textarea at bounding box center [558, 346] width 224 height 59
type textarea "**********"
click at [659, 498] on div at bounding box center [656, 502] width 70 height 44
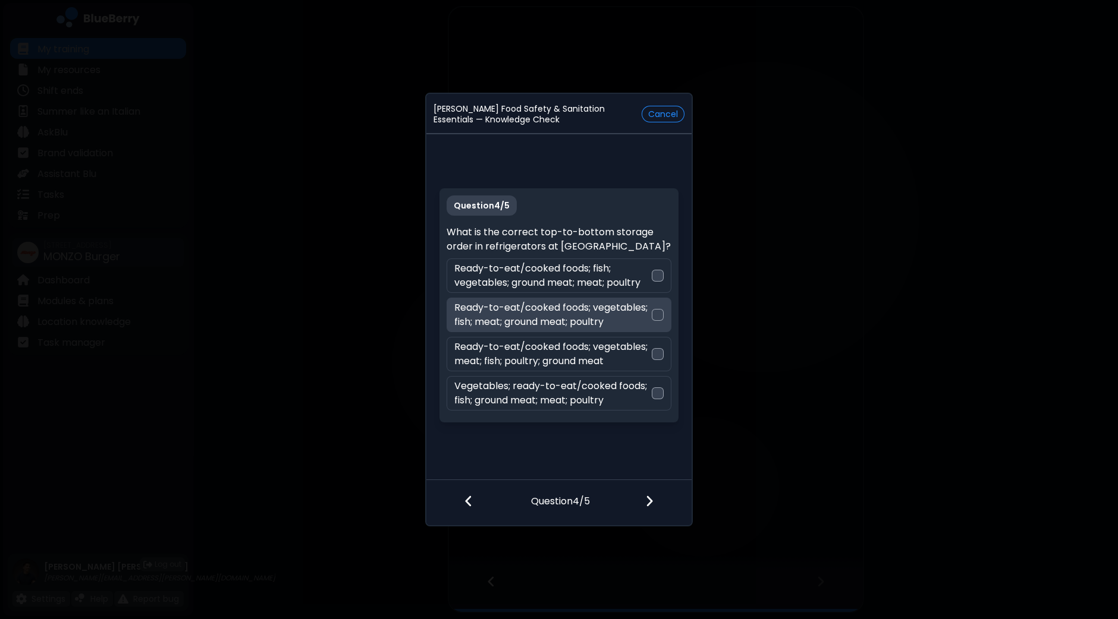
click at [661, 319] on div at bounding box center [658, 315] width 12 height 12
click at [646, 499] on img at bounding box center [649, 501] width 8 height 13
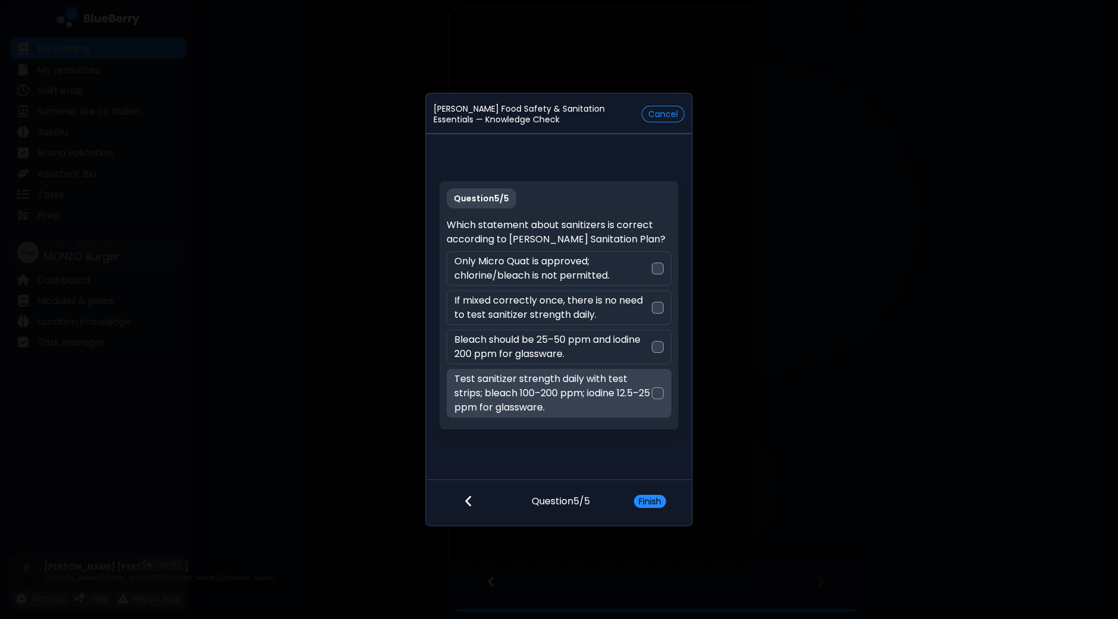
click at [658, 397] on div at bounding box center [658, 394] width 12 height 12
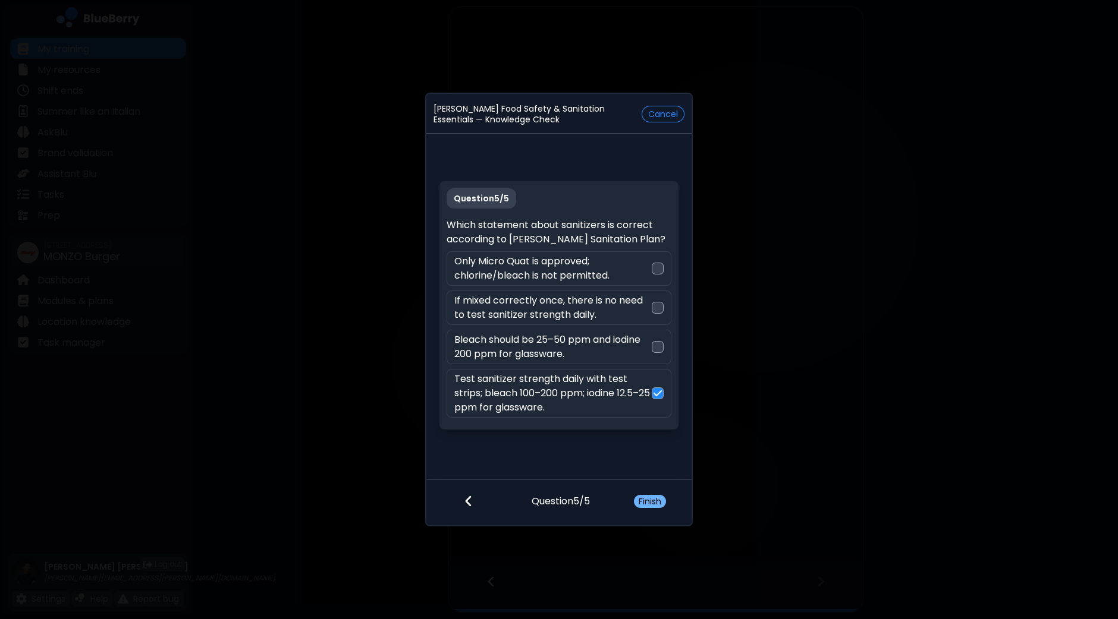
click at [656, 502] on button "Finish" at bounding box center [650, 501] width 32 height 13
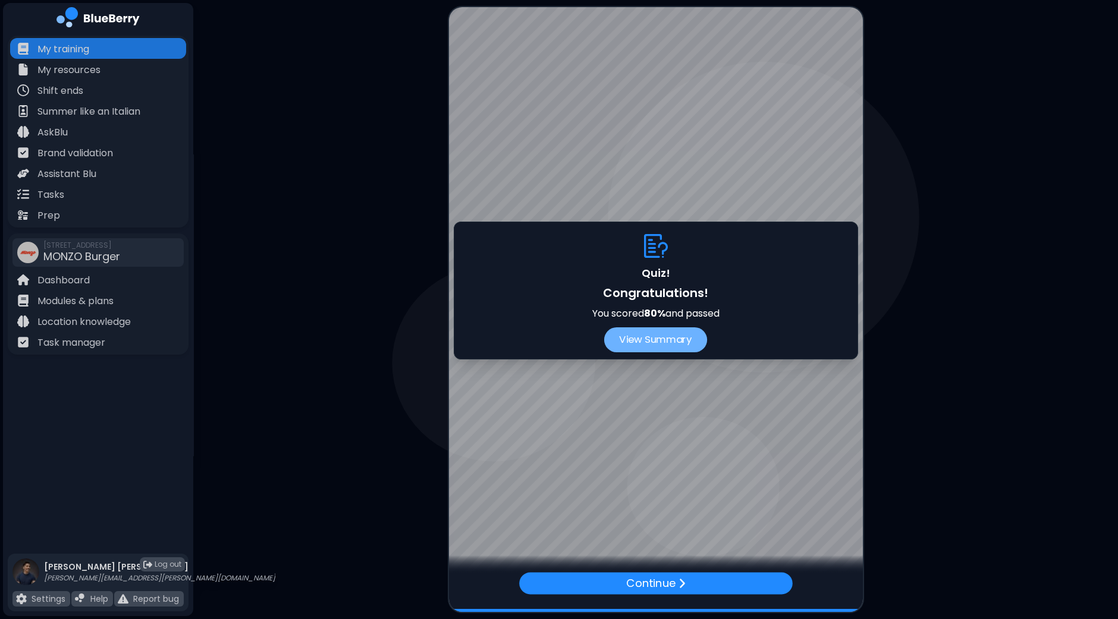
click at [678, 335] on button "View Summary" at bounding box center [655, 340] width 103 height 25
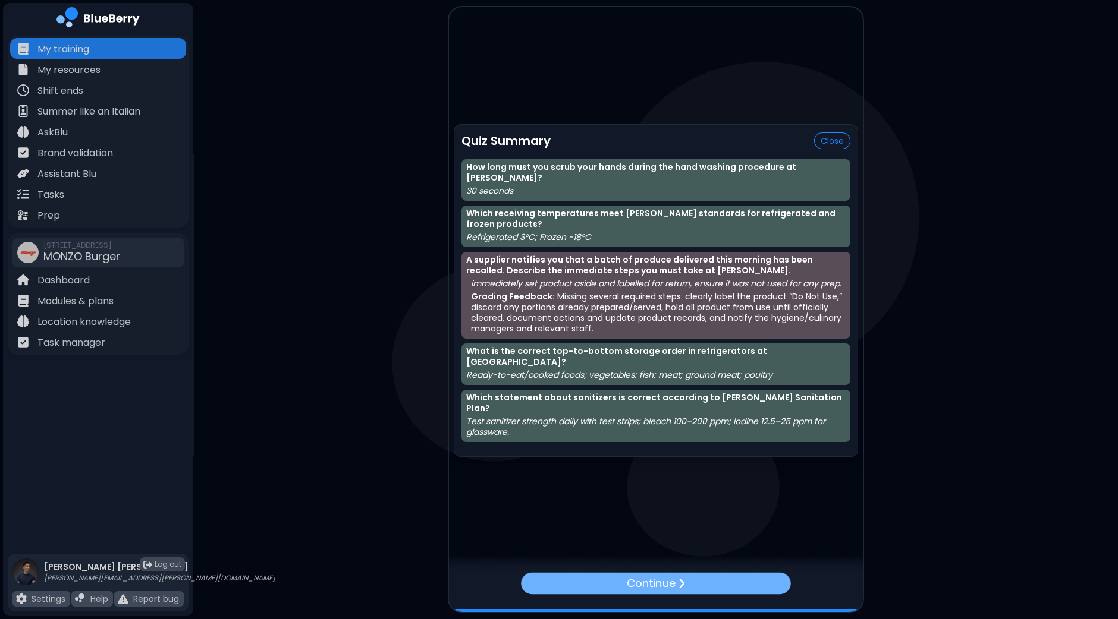
click at [685, 583] on div "Continue" at bounding box center [656, 583] width 270 height 21
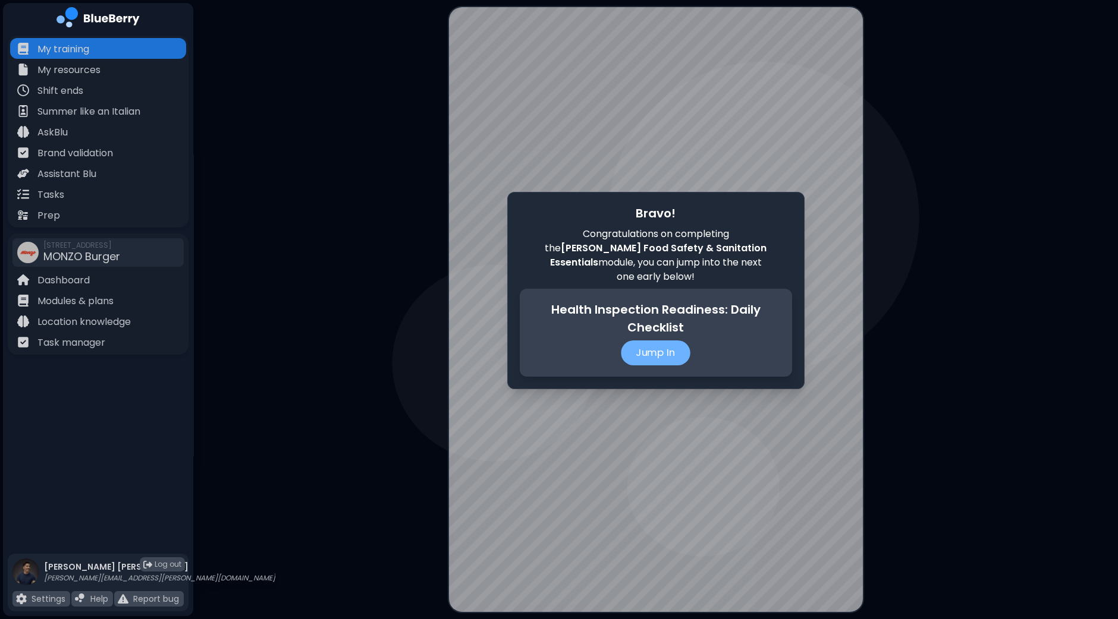
click at [669, 351] on p "Jump In" at bounding box center [656, 353] width 70 height 25
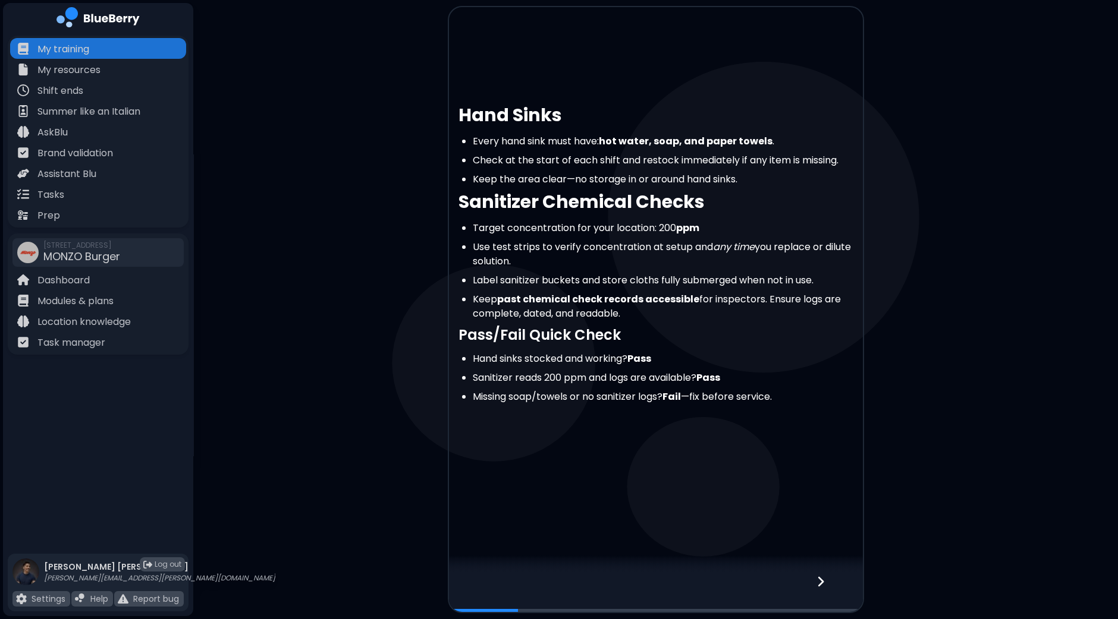
click at [814, 583] on div at bounding box center [827, 592] width 70 height 39
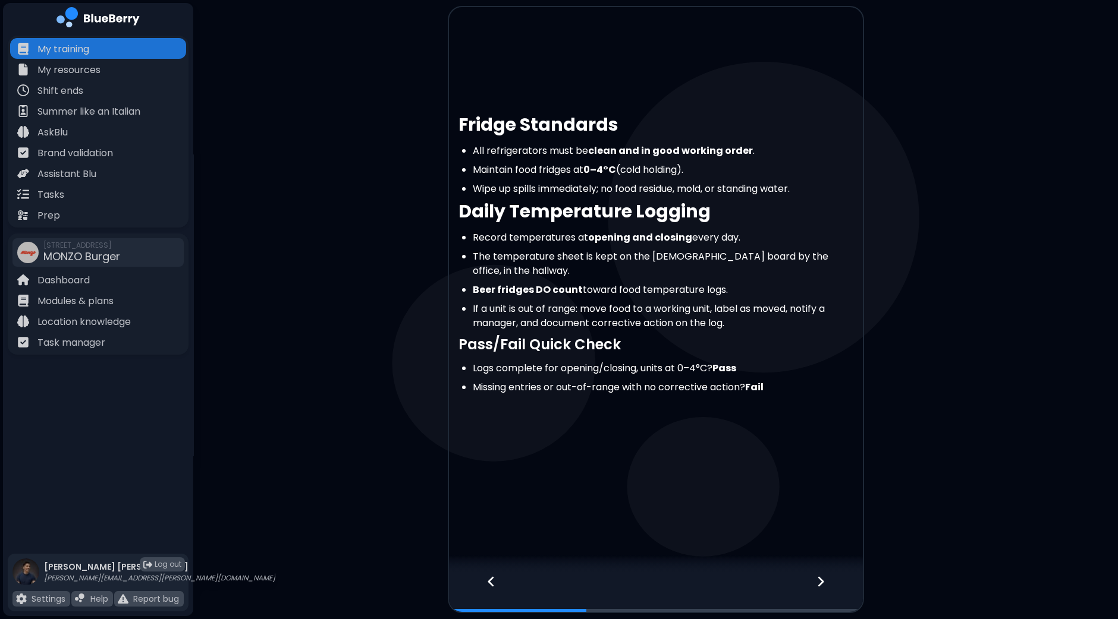
click at [814, 582] on div at bounding box center [827, 592] width 70 height 39
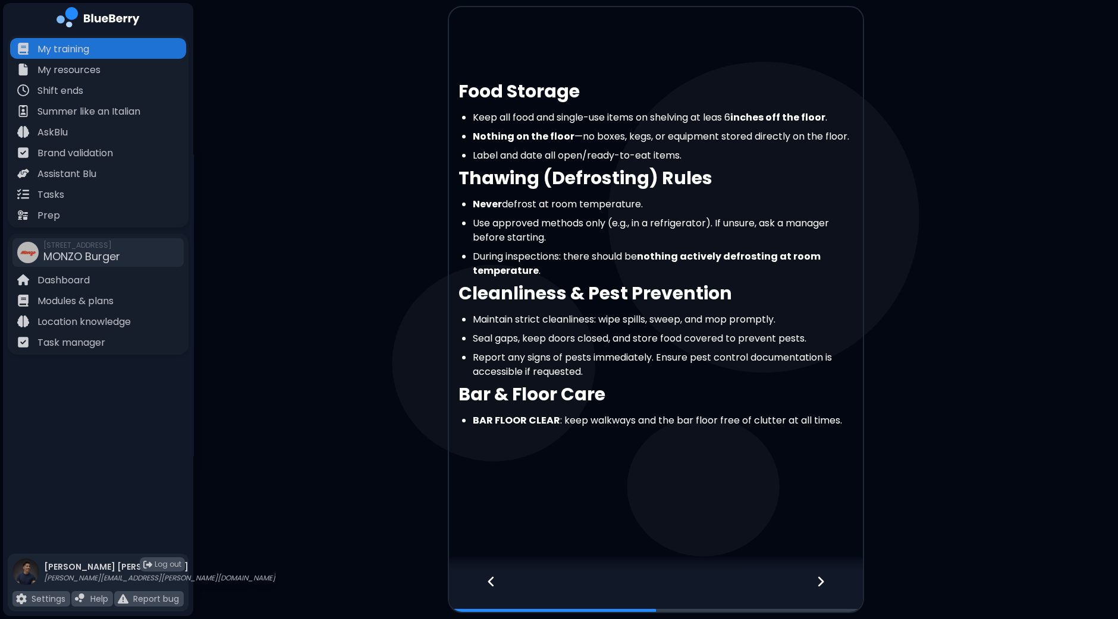
click at [814, 582] on div at bounding box center [827, 592] width 70 height 39
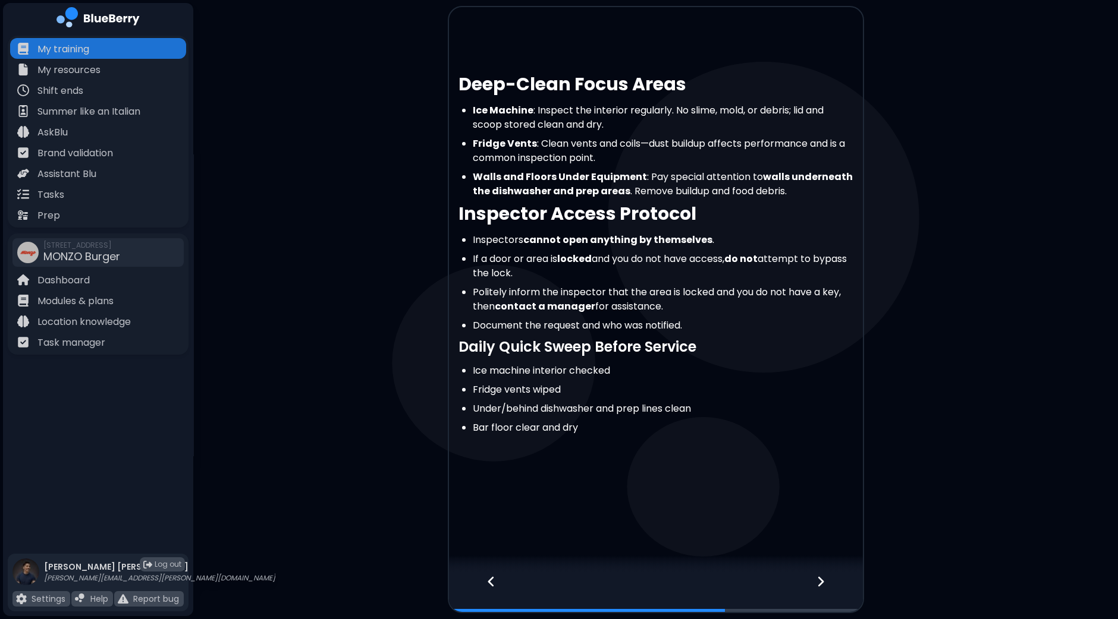
click at [814, 582] on div at bounding box center [827, 592] width 70 height 39
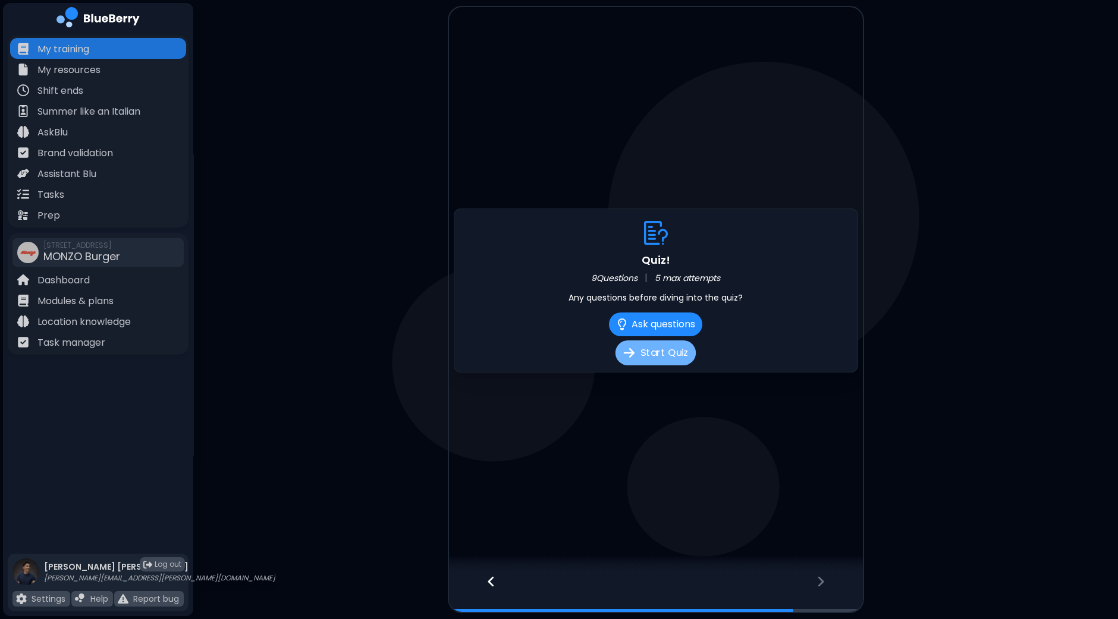
click at [640, 359] on button "Start Quiz" at bounding box center [655, 353] width 80 height 25
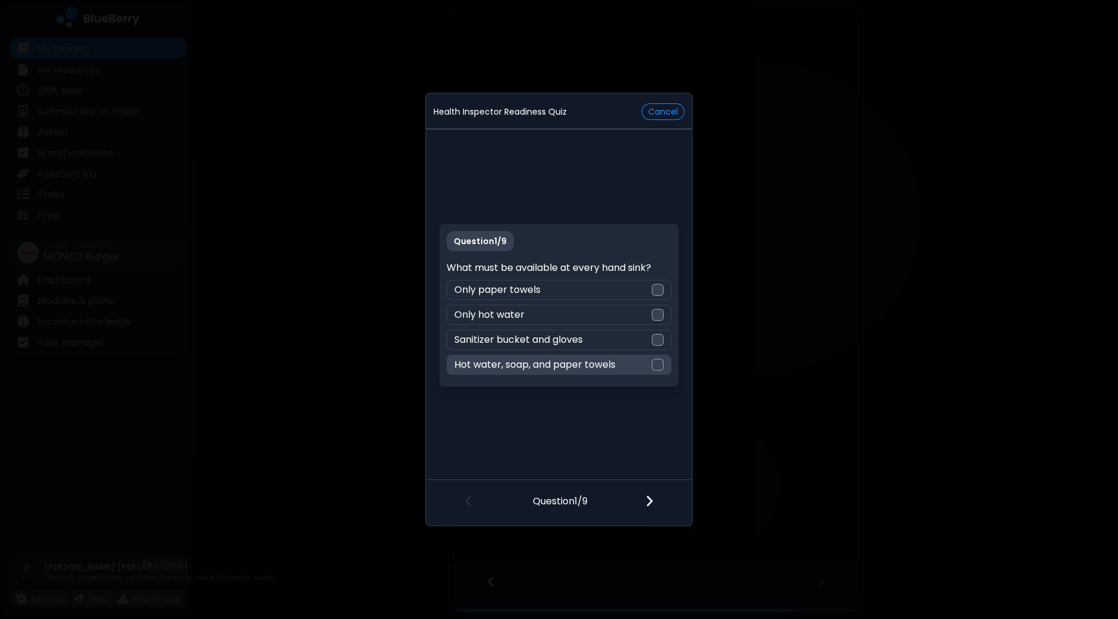
click at [663, 361] on div "Hot water, soap, and paper towels" at bounding box center [558, 365] width 224 height 20
click at [644, 505] on div at bounding box center [656, 502] width 70 height 44
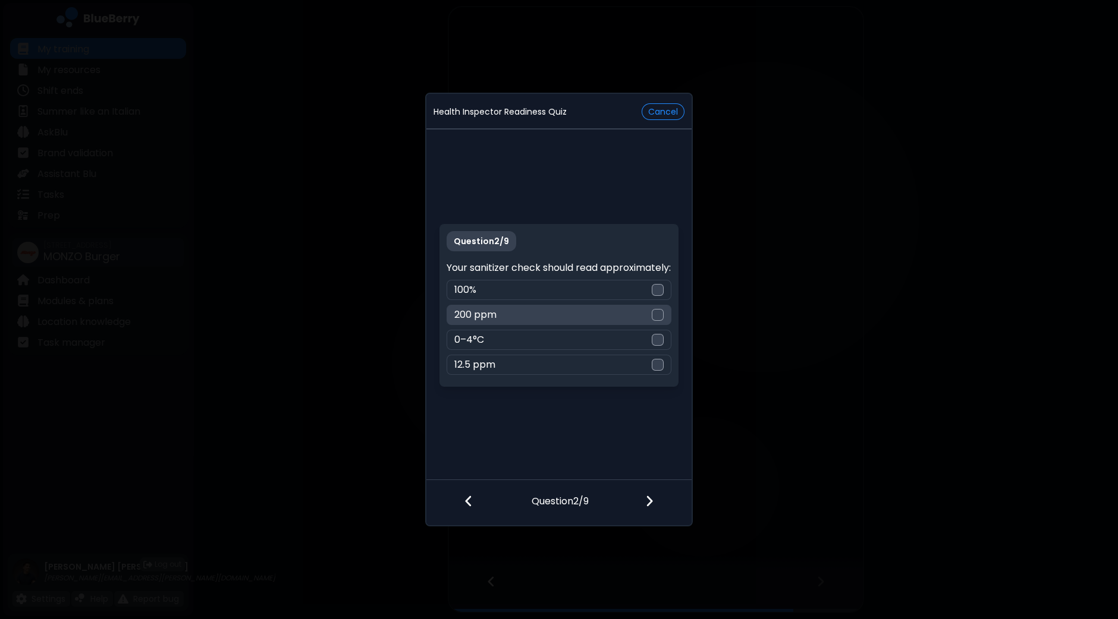
click at [660, 321] on div at bounding box center [658, 315] width 12 height 12
click at [649, 497] on img at bounding box center [649, 501] width 8 height 13
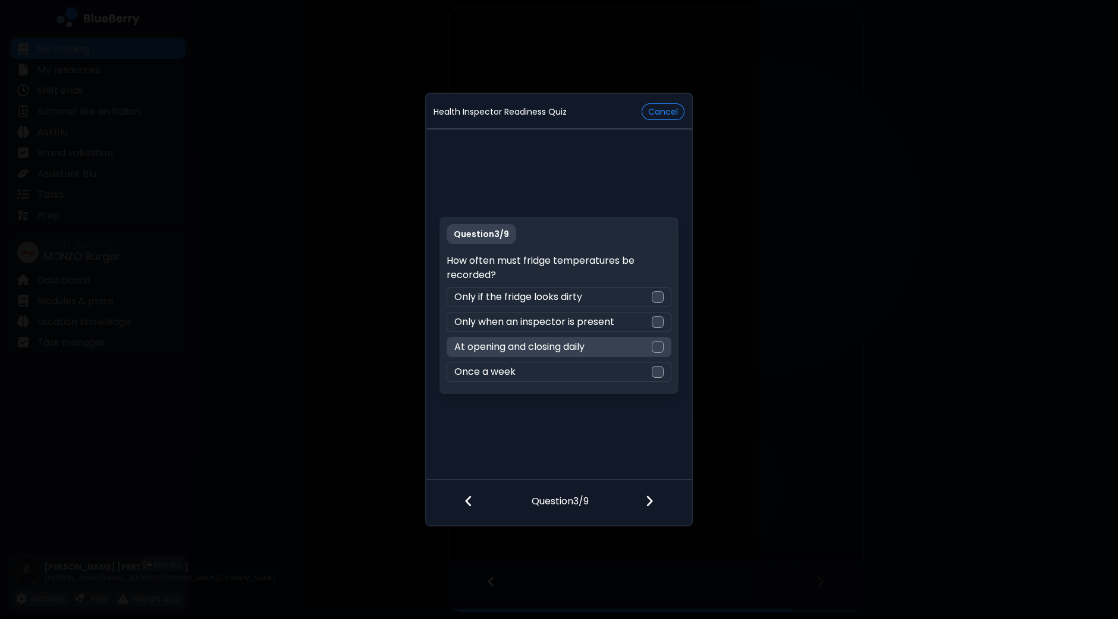
click at [663, 346] on div "At opening and closing daily" at bounding box center [558, 347] width 224 height 20
click at [657, 504] on div at bounding box center [656, 502] width 70 height 44
click at [656, 348] on div at bounding box center [658, 347] width 12 height 12
click at [649, 503] on img at bounding box center [649, 501] width 8 height 13
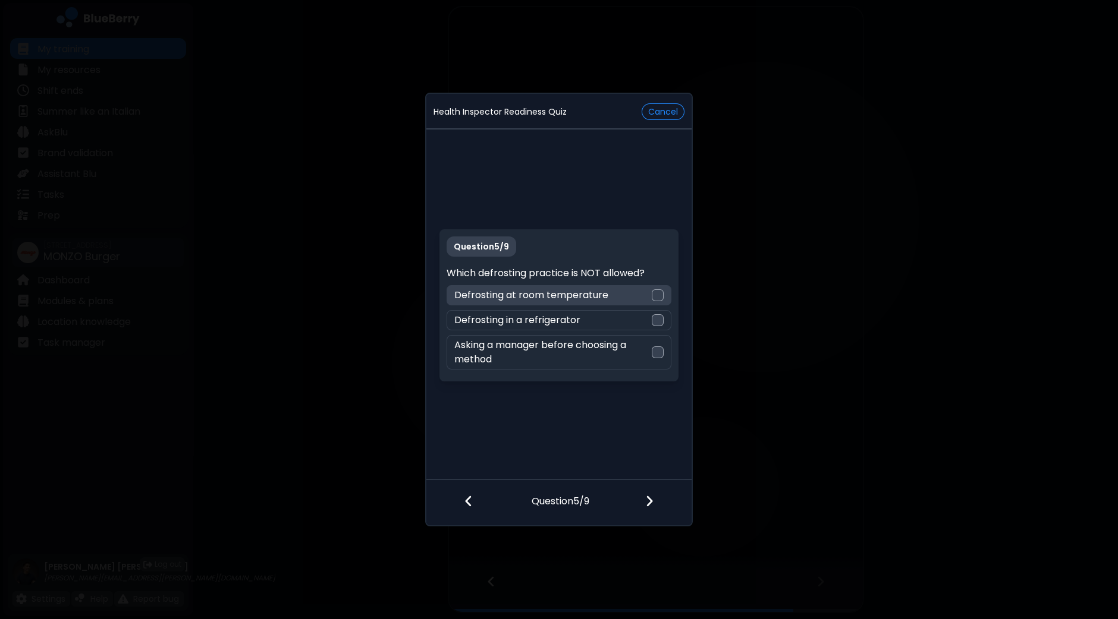
click at [660, 303] on div "Defrosting at room temperature" at bounding box center [558, 295] width 224 height 20
click at [650, 504] on img at bounding box center [649, 501] width 8 height 13
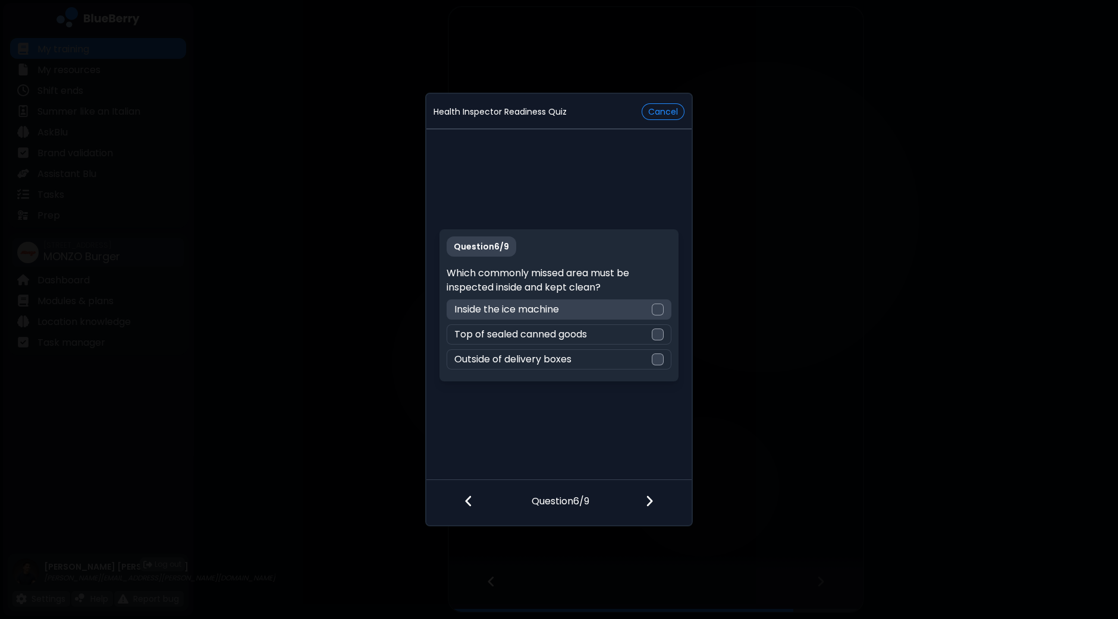
click at [655, 307] on div at bounding box center [658, 310] width 12 height 12
click at [650, 504] on img at bounding box center [649, 501] width 8 height 13
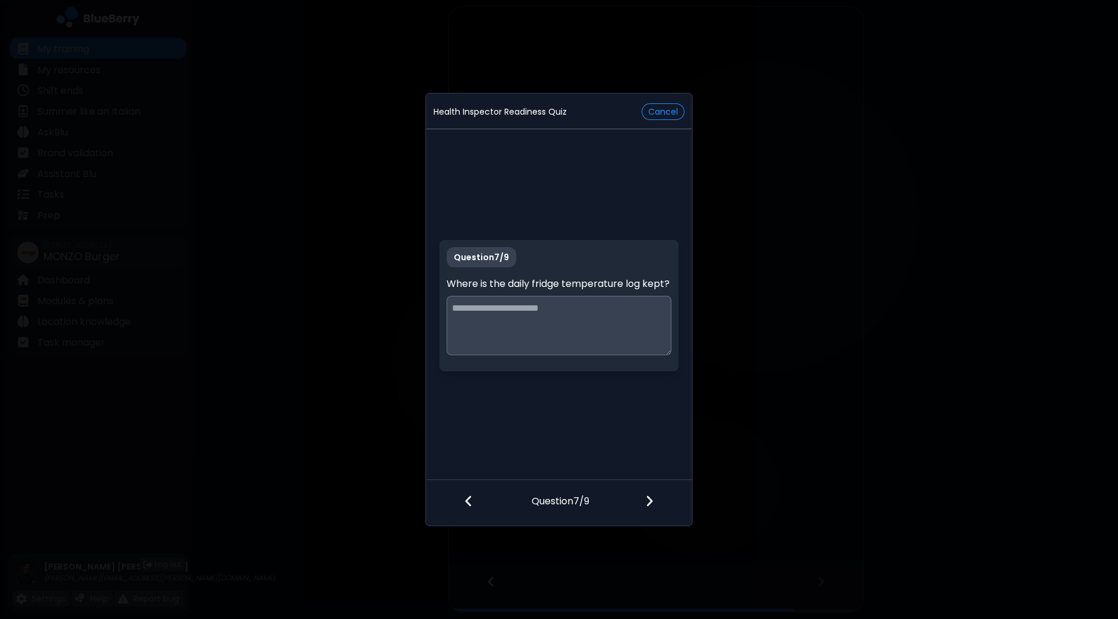
click at [605, 323] on textarea at bounding box center [558, 325] width 224 height 59
type textarea "**********"
click at [650, 510] on div at bounding box center [656, 502] width 70 height 44
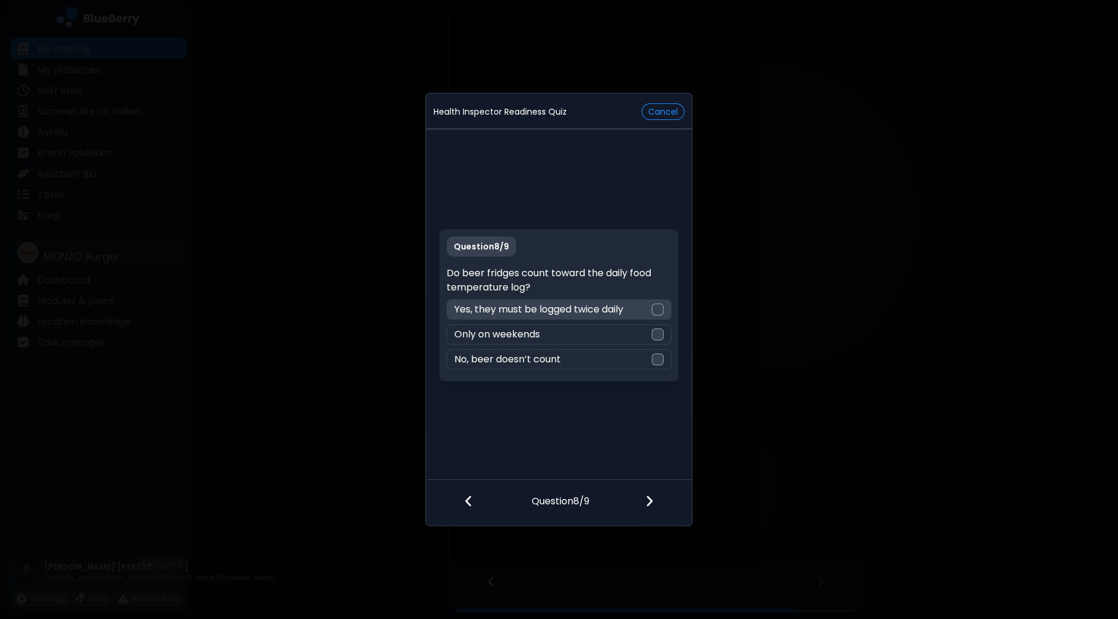
click at [661, 309] on div at bounding box center [658, 310] width 12 height 12
click at [648, 498] on img at bounding box center [649, 501] width 8 height 13
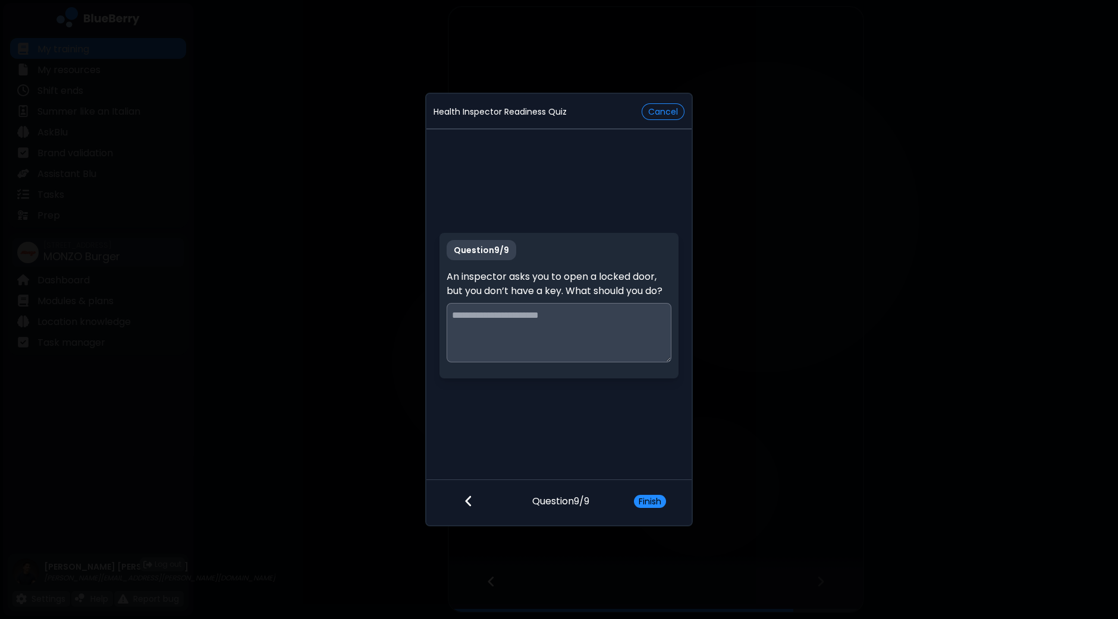
click at [612, 320] on textarea at bounding box center [558, 332] width 224 height 59
type textarea "**********"
click at [654, 501] on button "Finish" at bounding box center [650, 501] width 32 height 13
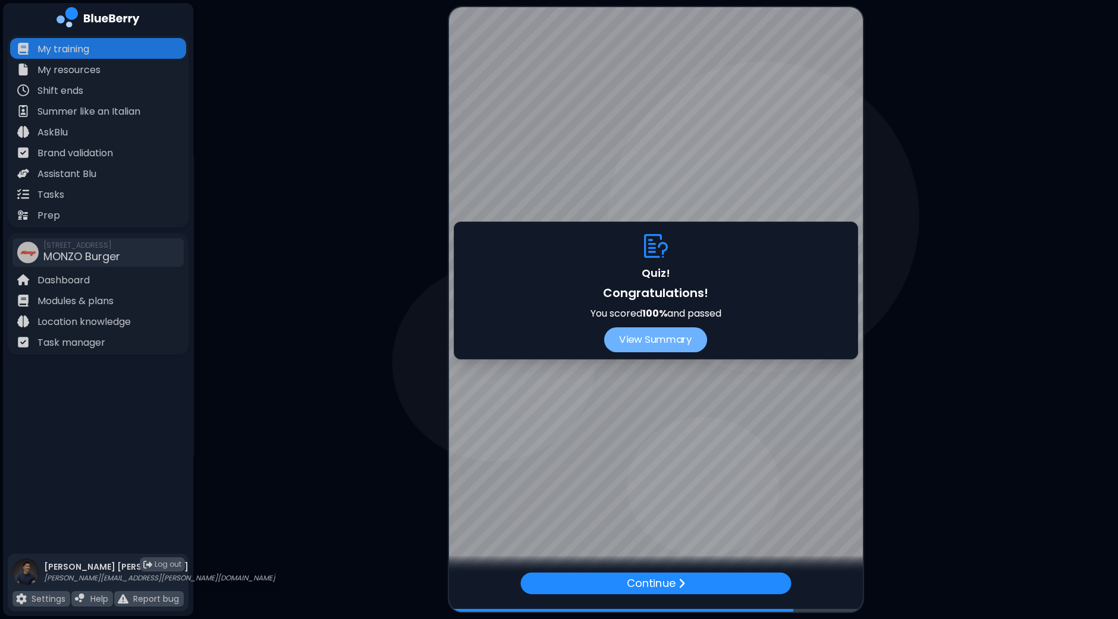
click at [654, 331] on button "View Summary" at bounding box center [655, 340] width 103 height 25
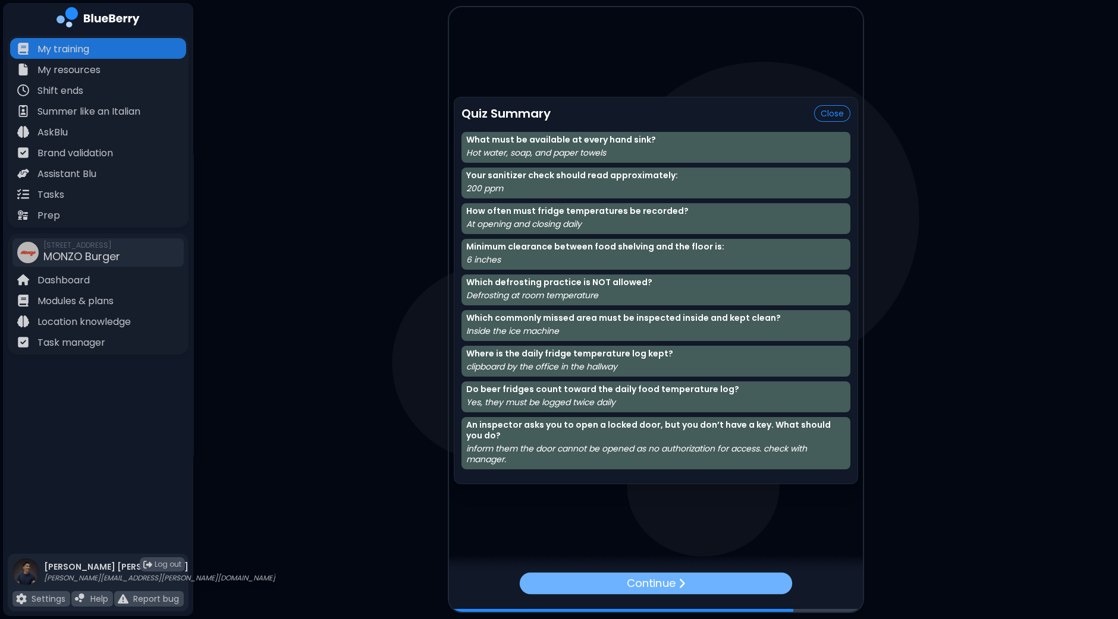
click at [663, 584] on p "Continue" at bounding box center [650, 583] width 49 height 17
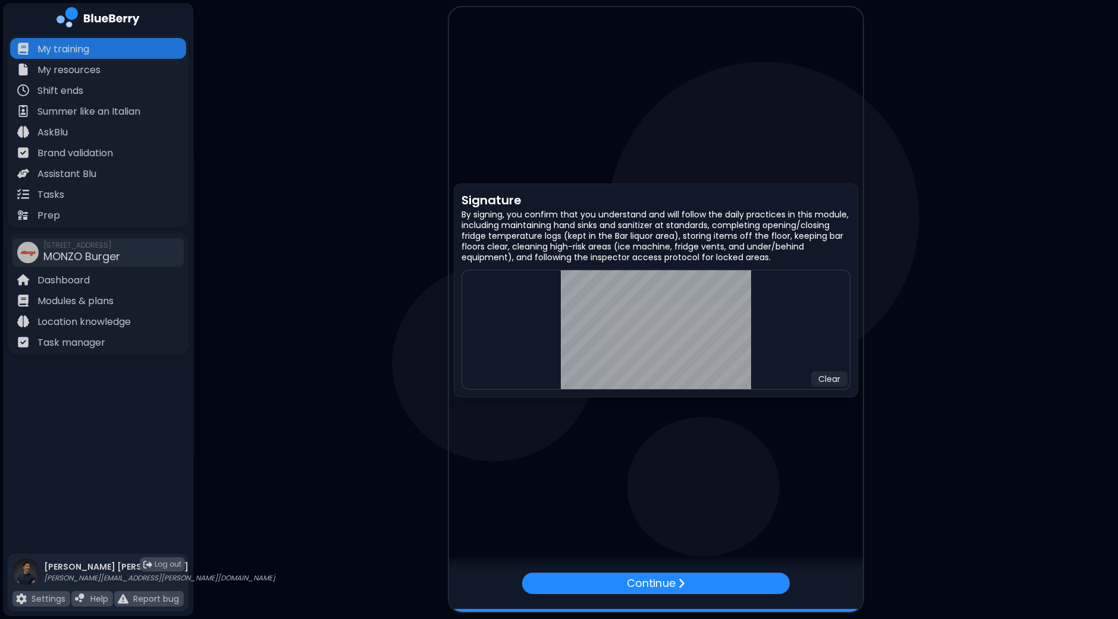
click at [812, 583] on div "Continue" at bounding box center [656, 592] width 414 height 39
click at [721, 588] on div "Continue" at bounding box center [655, 584] width 275 height 22
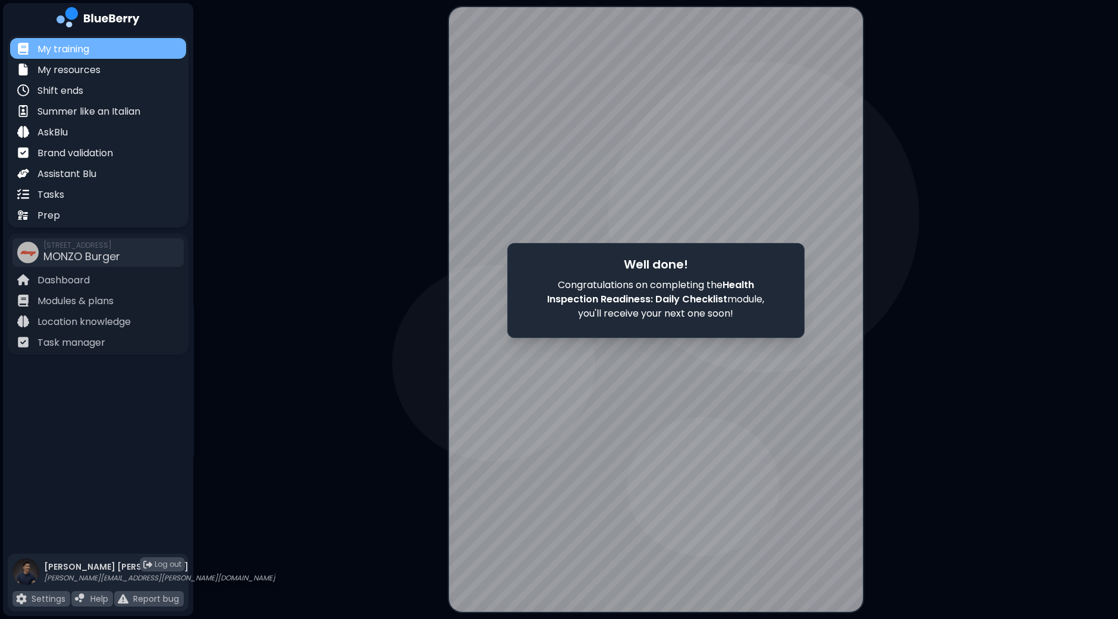
click at [71, 44] on p "My training" at bounding box center [63, 49] width 52 height 14
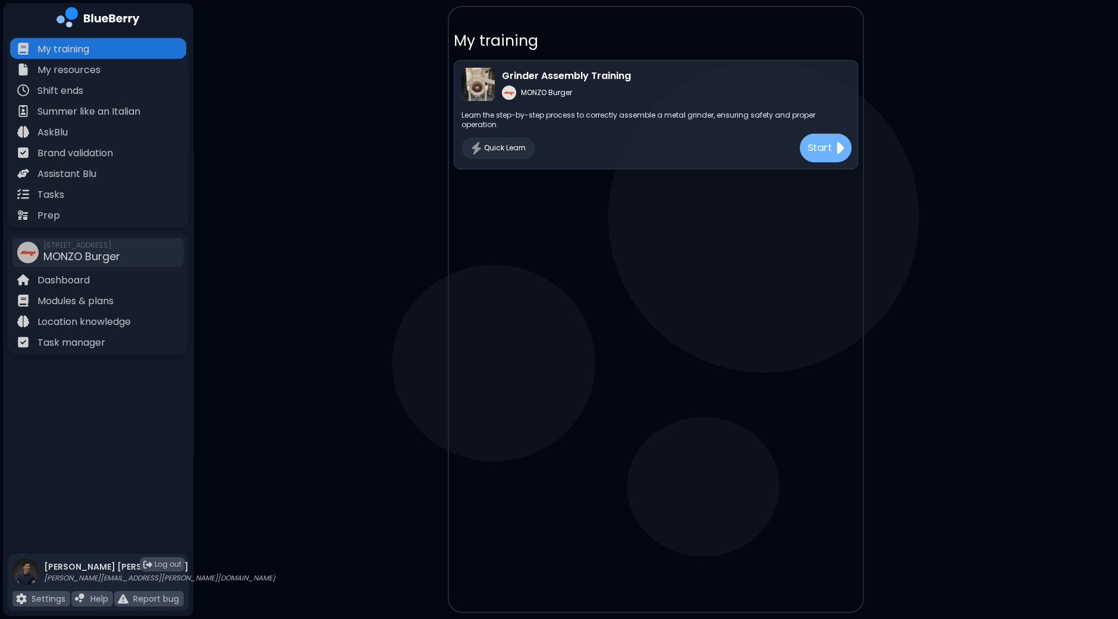
click at [827, 141] on p "Start" at bounding box center [819, 148] width 25 height 15
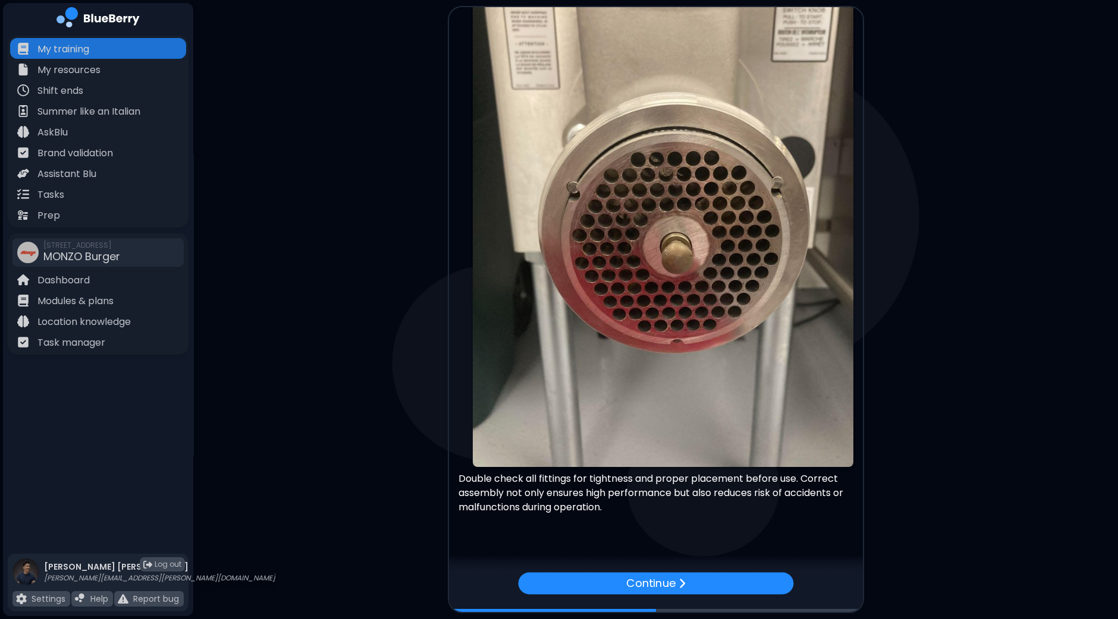
scroll to position [2025, 0]
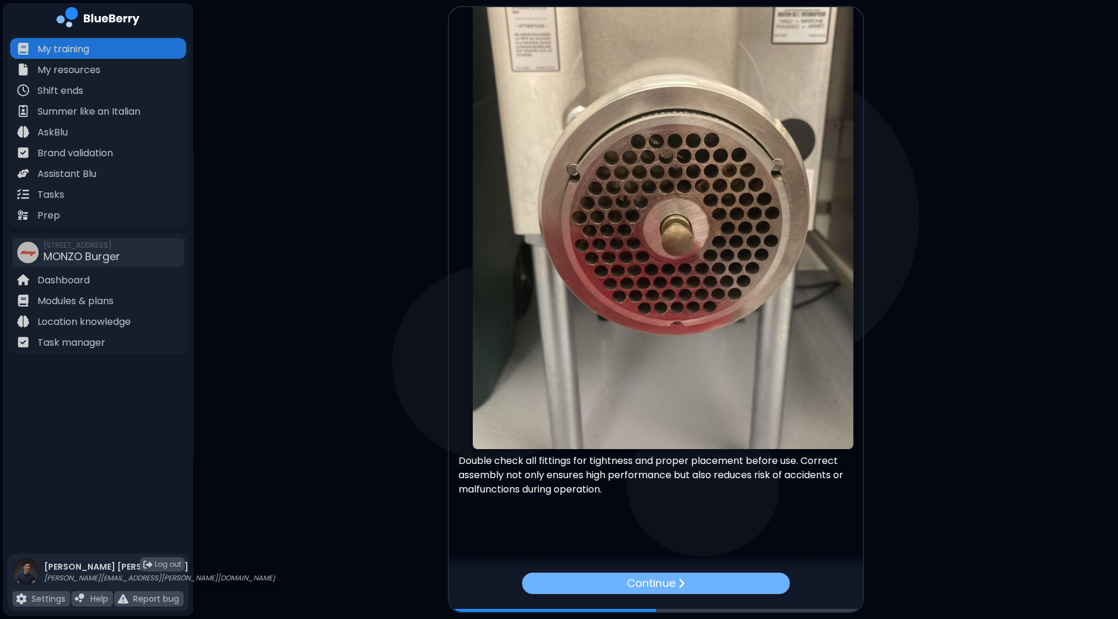
click at [638, 586] on p "Continue" at bounding box center [651, 583] width 48 height 17
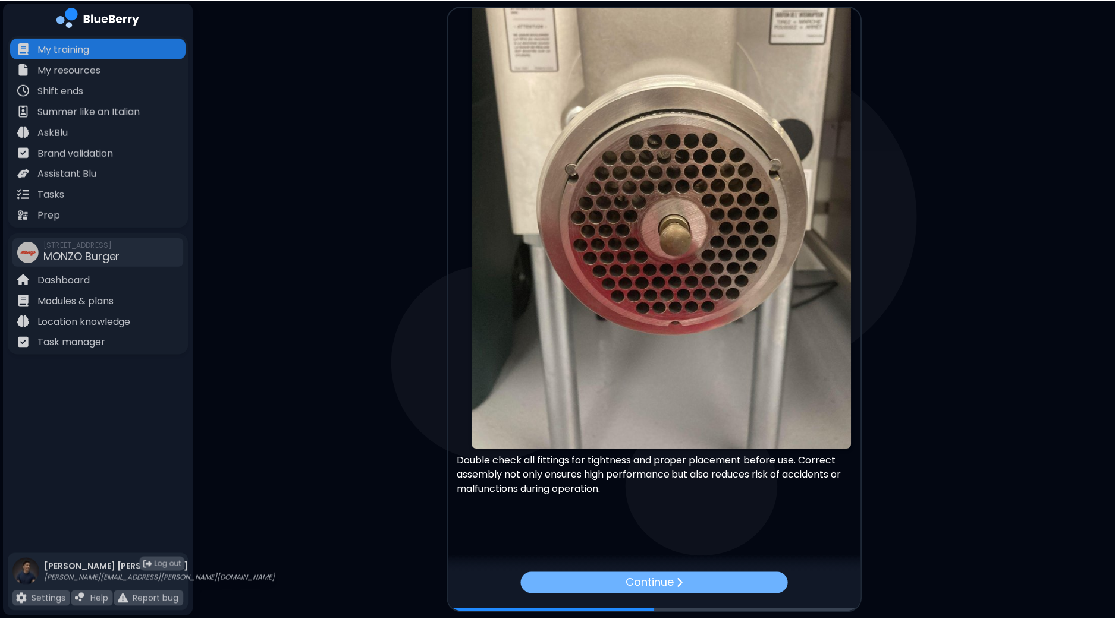
scroll to position [0, 0]
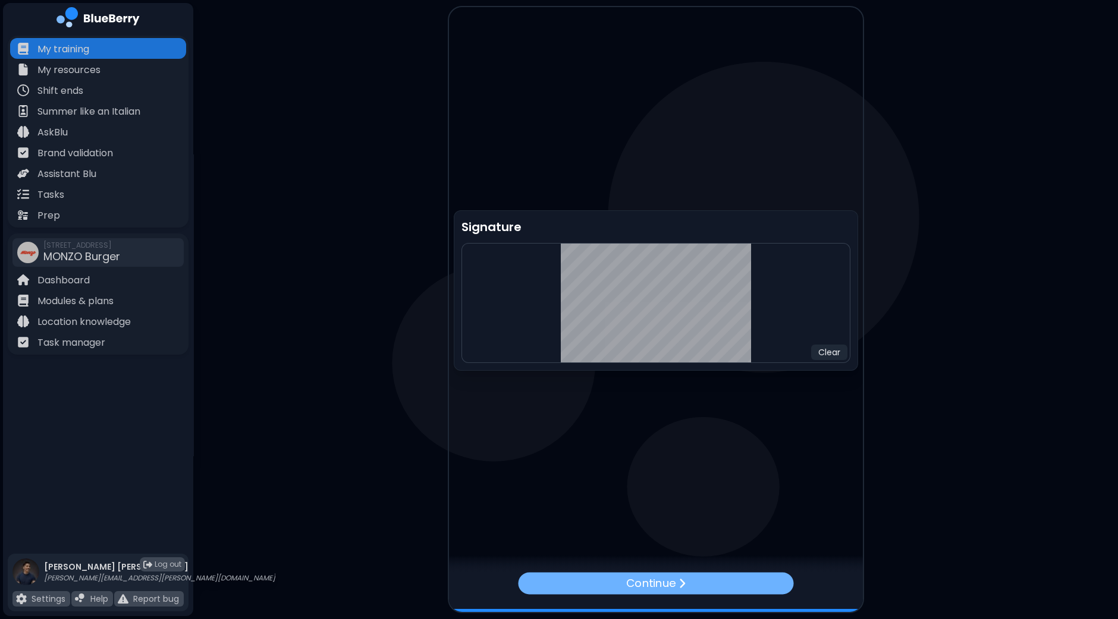
click at [669, 589] on p "Continue" at bounding box center [650, 583] width 49 height 17
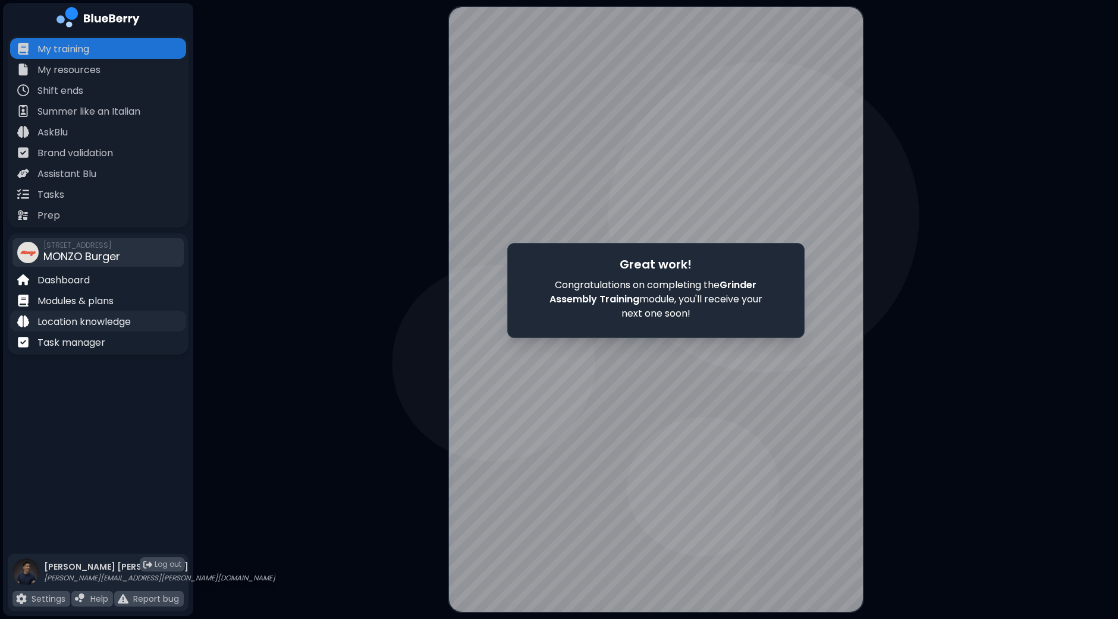
click at [67, 325] on p "Location knowledge" at bounding box center [83, 322] width 93 height 14
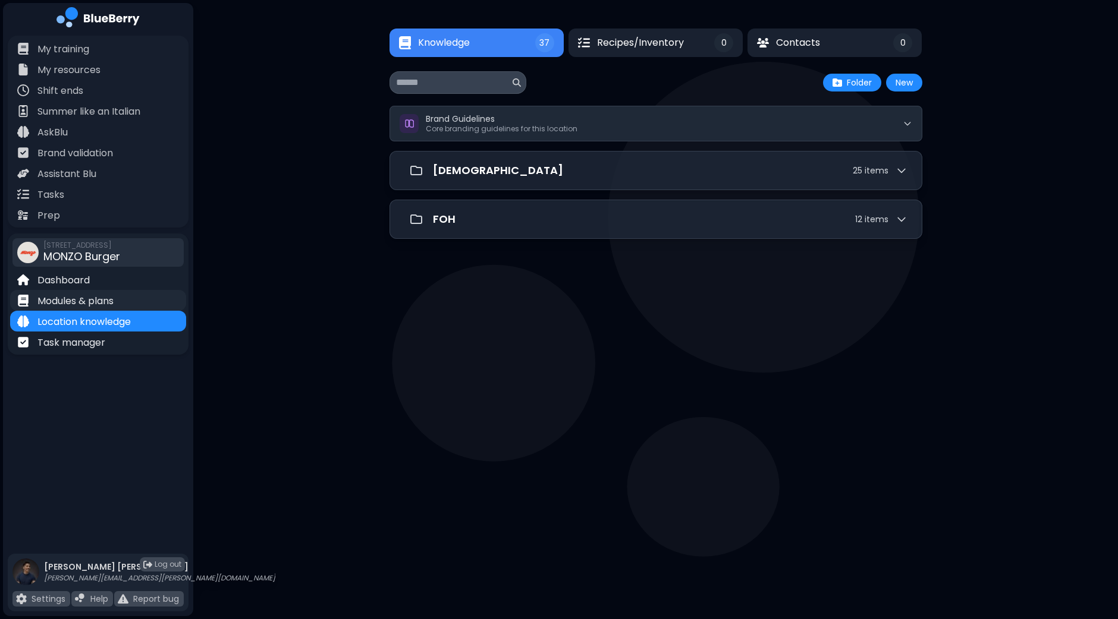
click at [73, 294] on p "Modules & plans" at bounding box center [75, 301] width 76 height 14
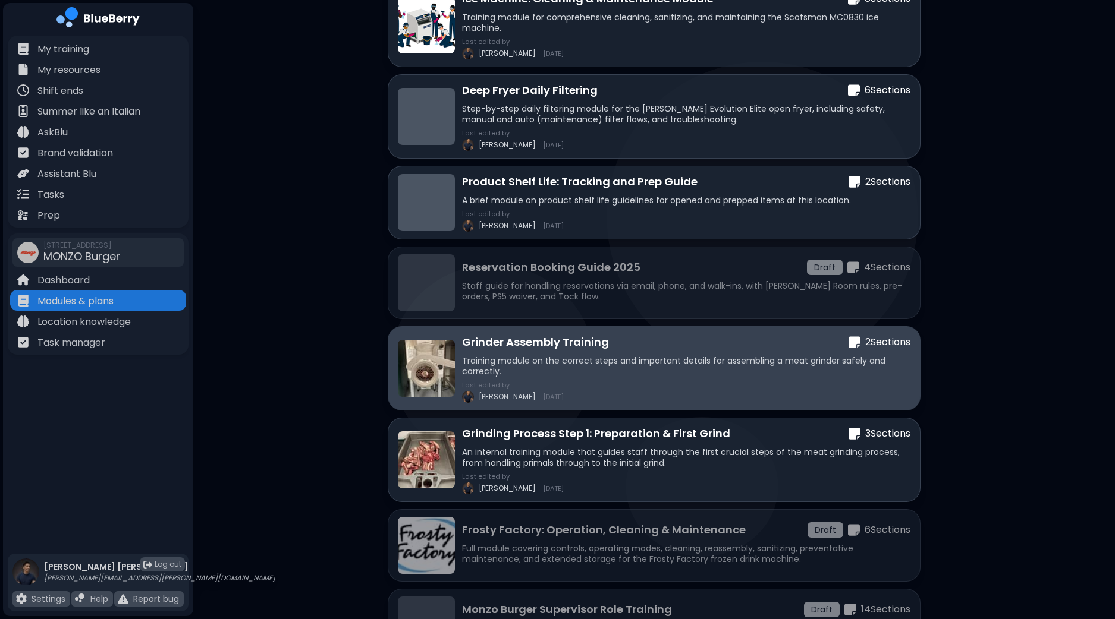
scroll to position [148, 0]
click at [615, 351] on div "Grinder Assembly Training 2 Section s Training module on the correct steps and …" at bounding box center [686, 367] width 448 height 69
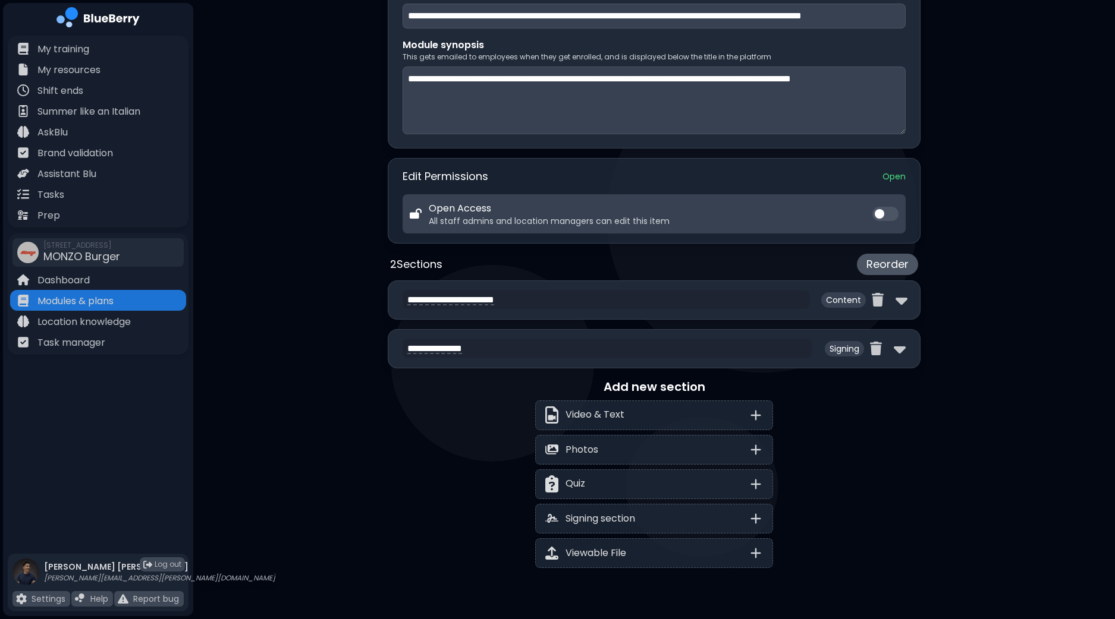
scroll to position [297, 0]
click at [898, 302] on img at bounding box center [901, 299] width 12 height 19
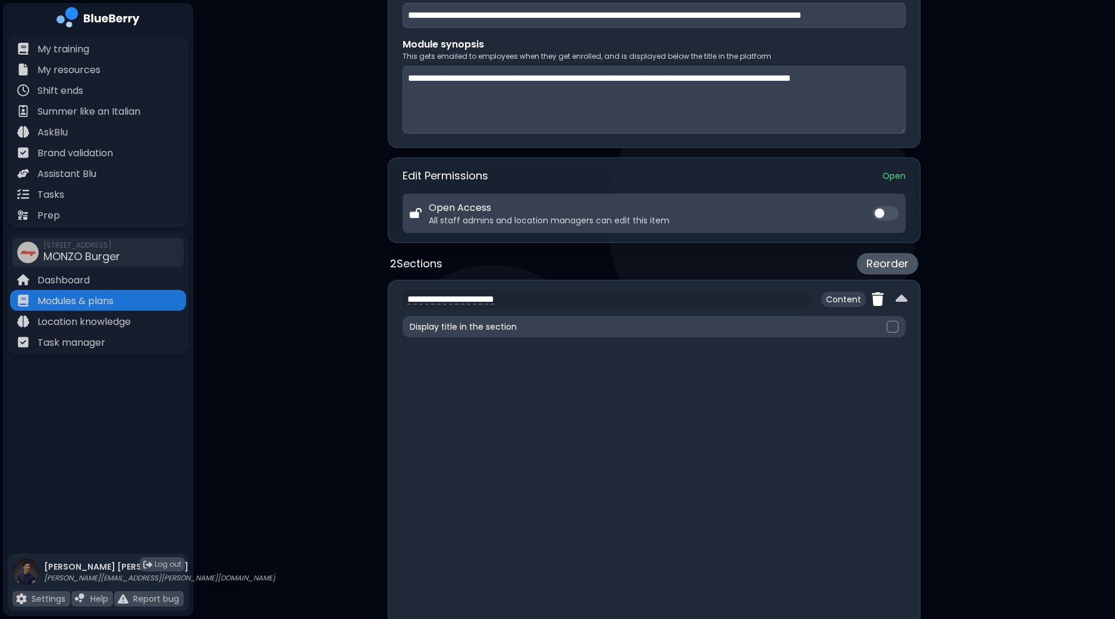
type textarea "**********"
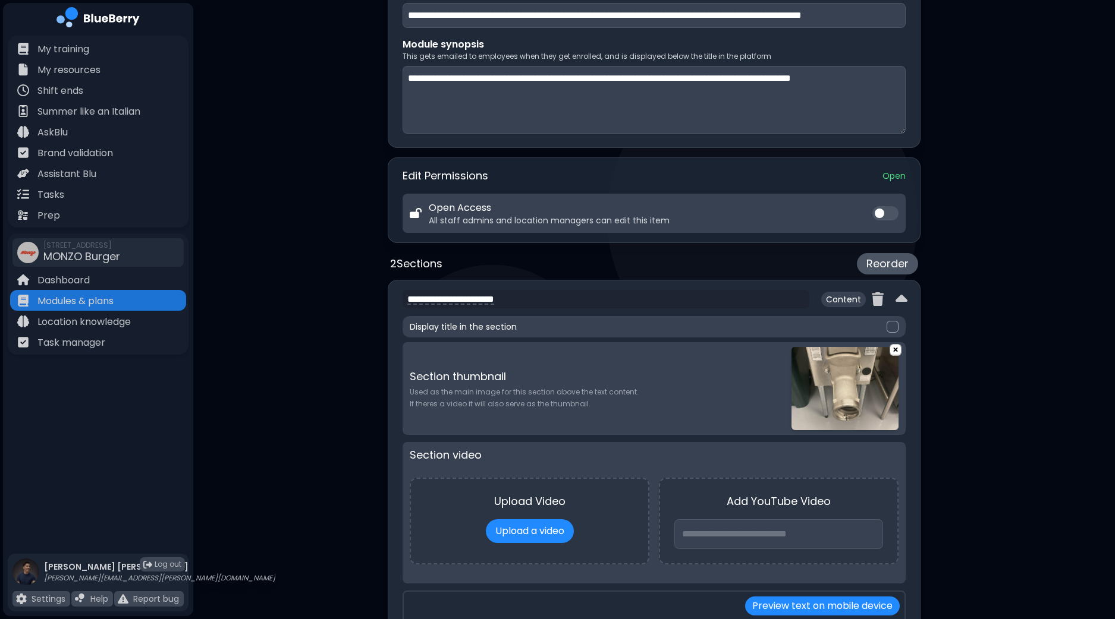
click at [897, 326] on div at bounding box center [892, 327] width 12 height 12
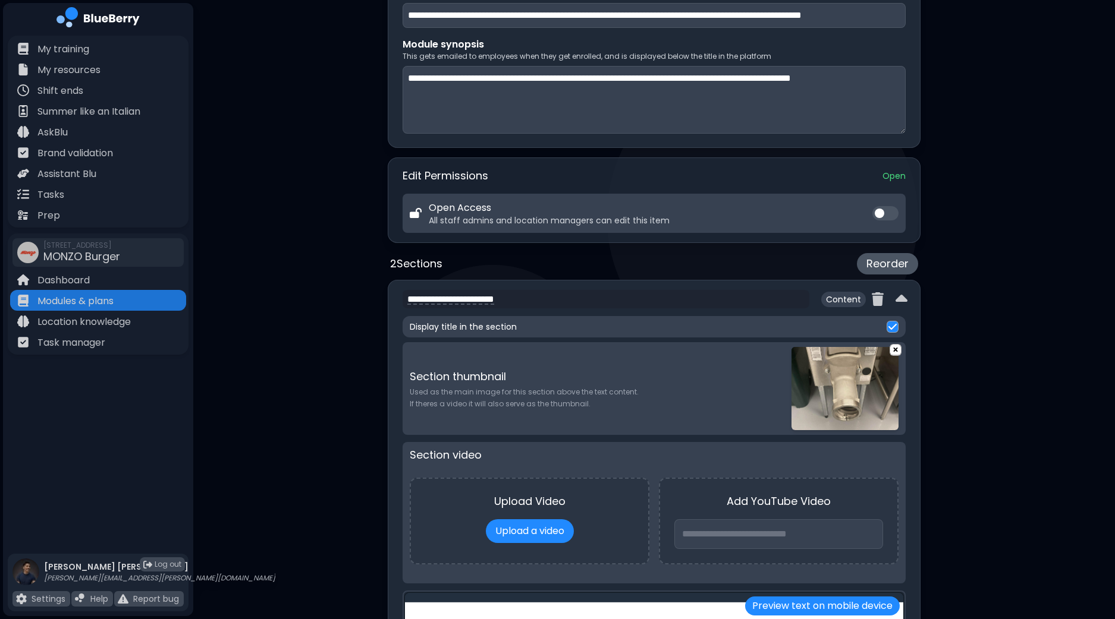
click at [1005, 301] on div "**********" at bounding box center [653, 466] width 921 height 1527
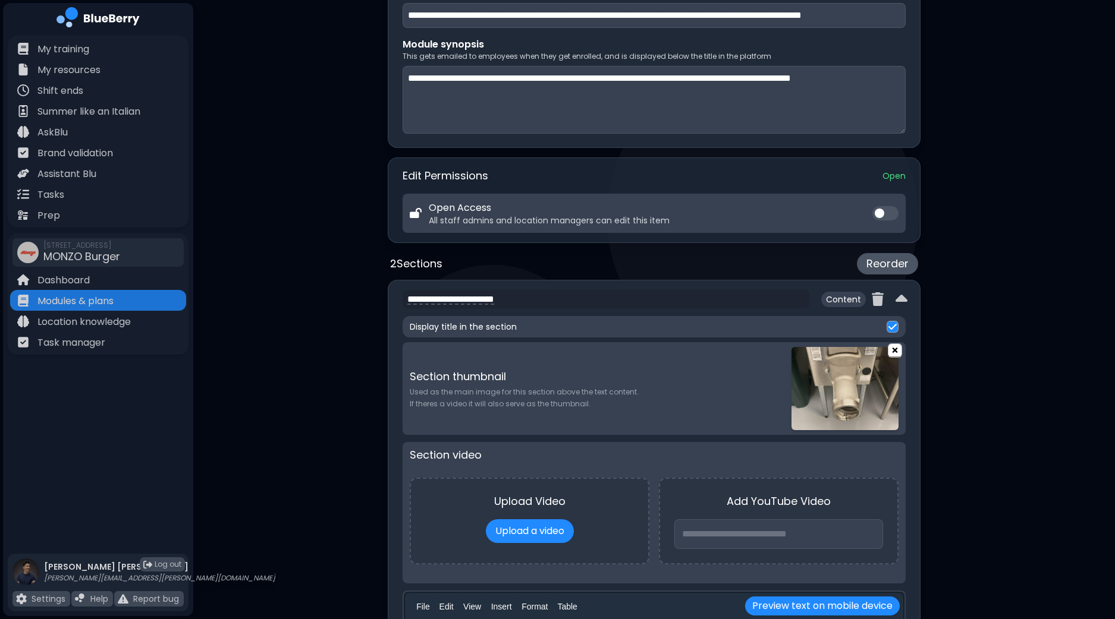
click at [898, 352] on img at bounding box center [894, 350] width 13 height 15
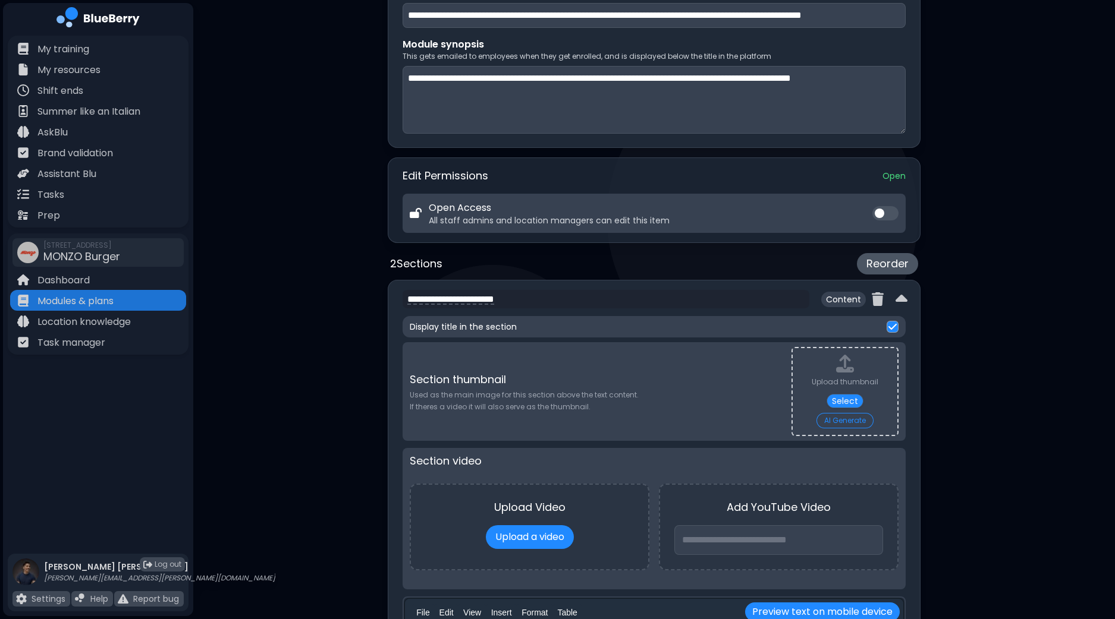
click at [1080, 383] on div "**********" at bounding box center [653, 469] width 921 height 1533
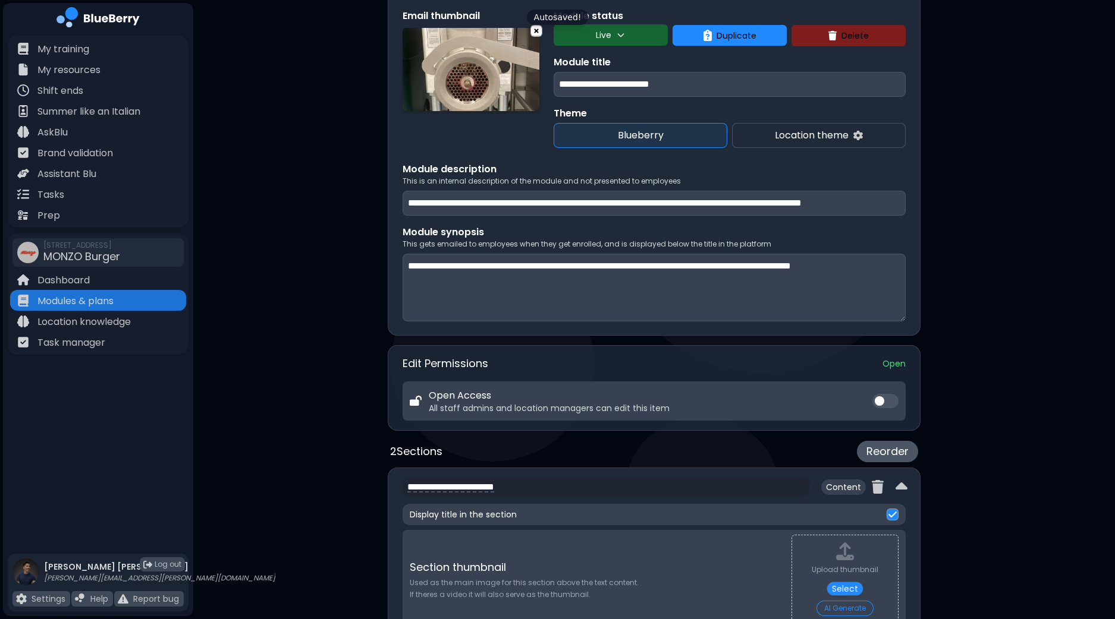
scroll to position [0, 0]
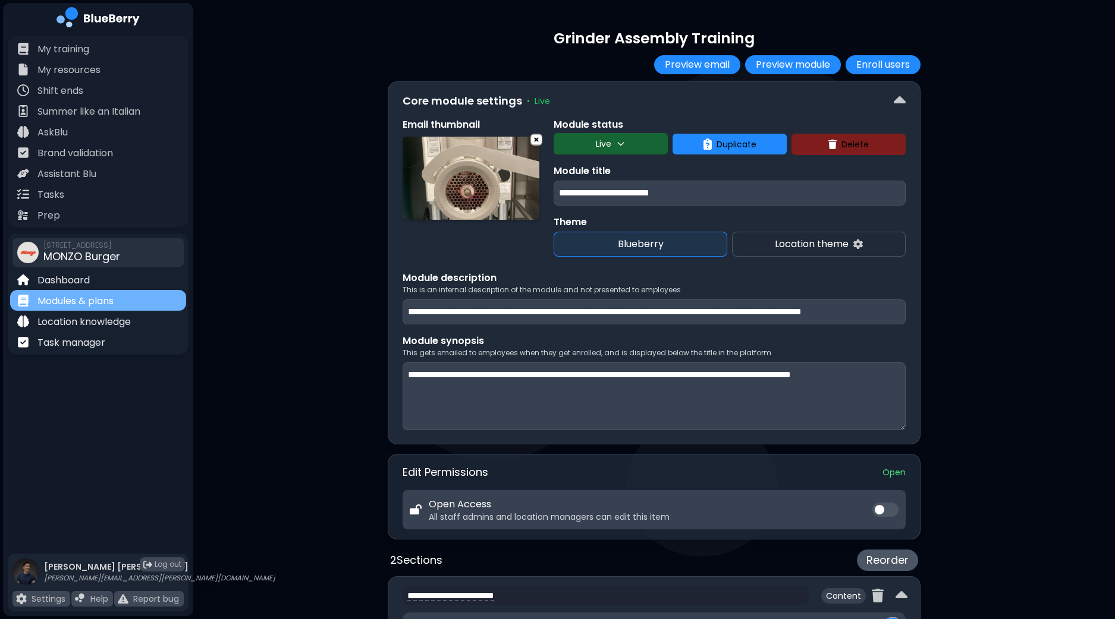
click at [92, 297] on p "Modules & plans" at bounding box center [75, 301] width 76 height 14
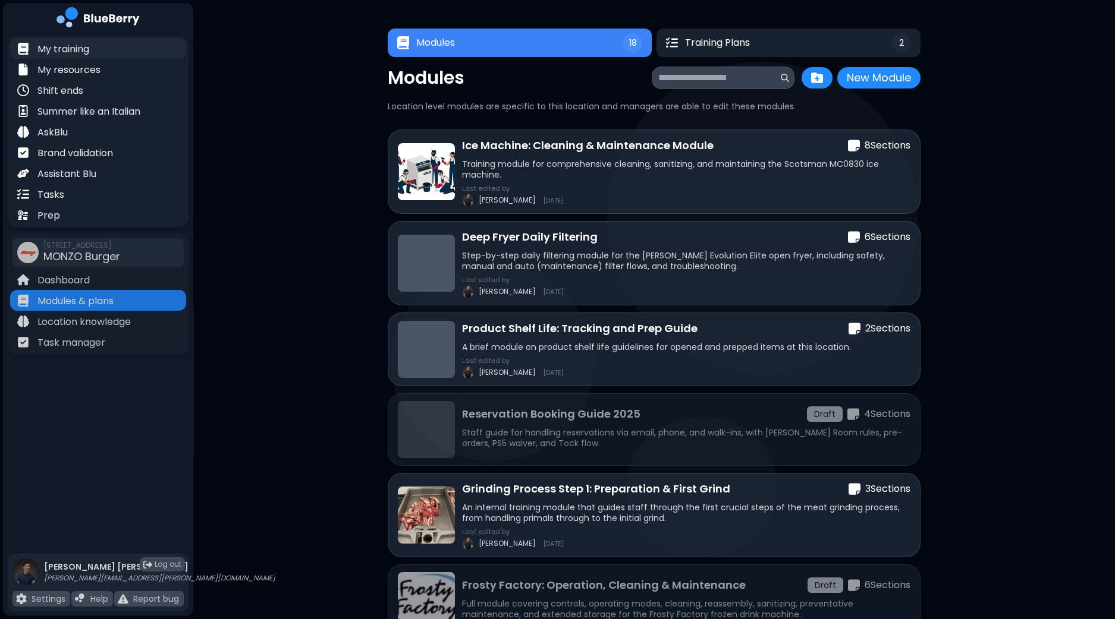
click at [59, 52] on p "My training" at bounding box center [63, 49] width 52 height 14
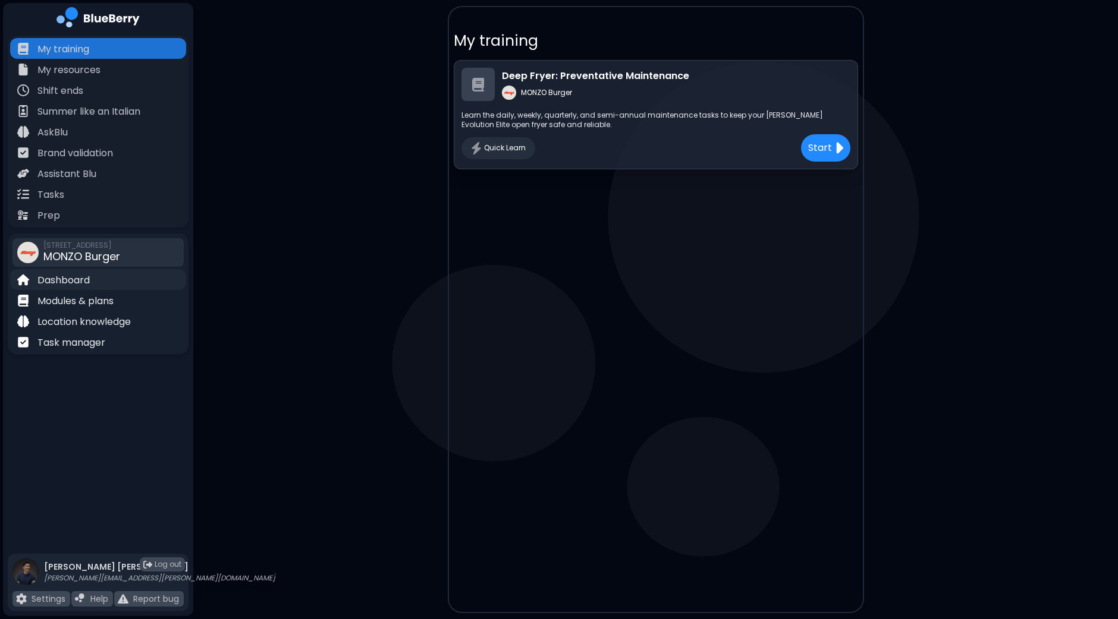
click at [60, 281] on p "Dashboard" at bounding box center [63, 280] width 52 height 14
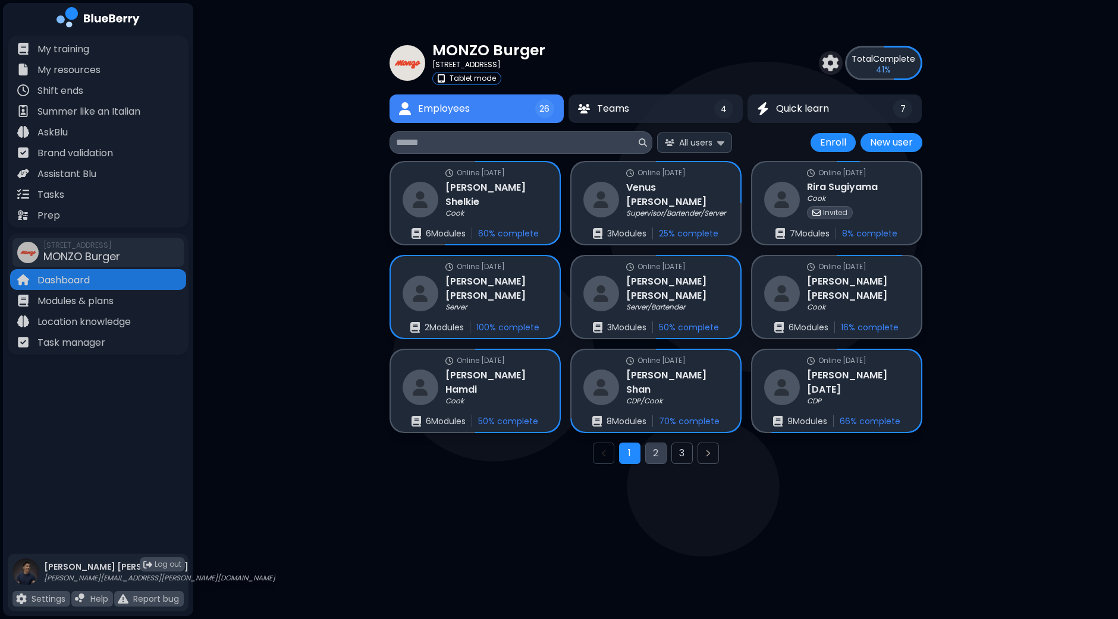
click at [659, 452] on button "2" at bounding box center [655, 453] width 21 height 21
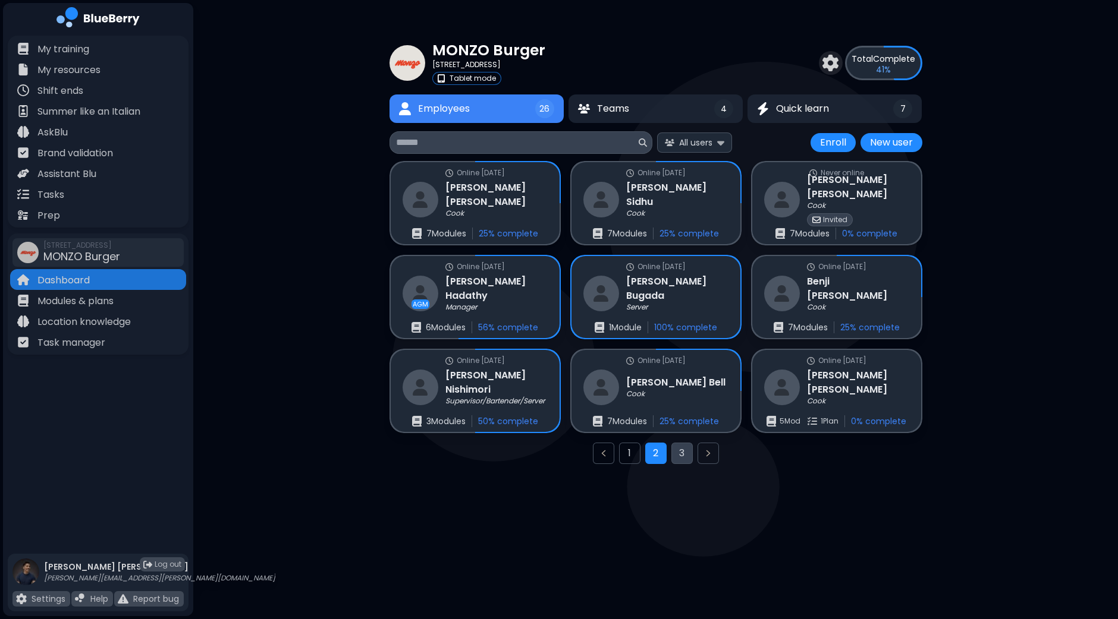
click at [682, 451] on button "3" at bounding box center [681, 453] width 21 height 21
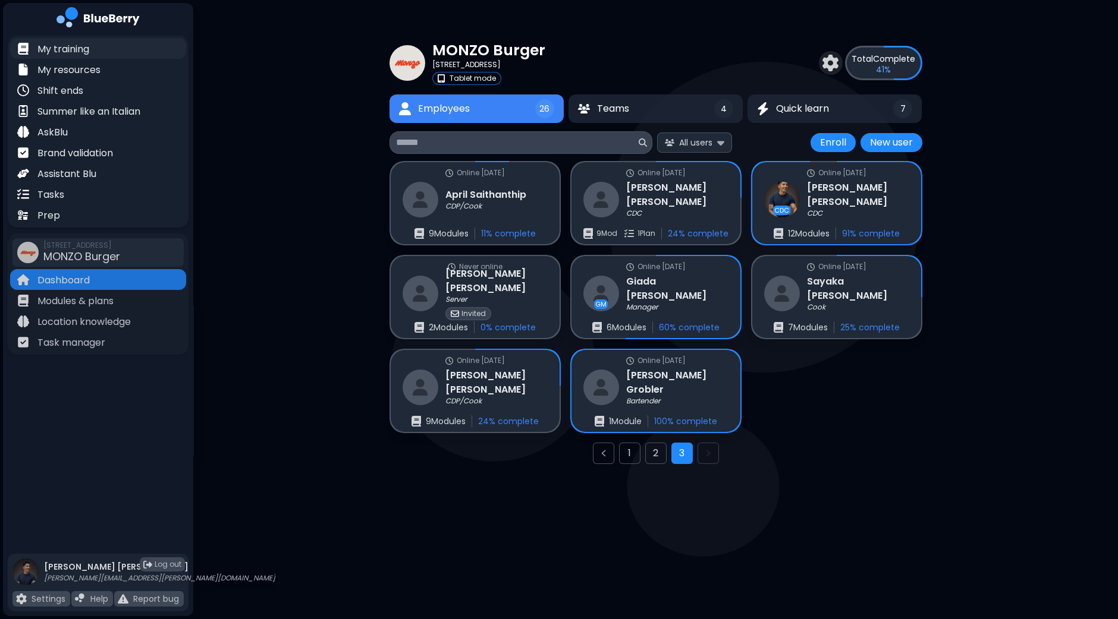
click at [76, 49] on p "My training" at bounding box center [63, 49] width 52 height 14
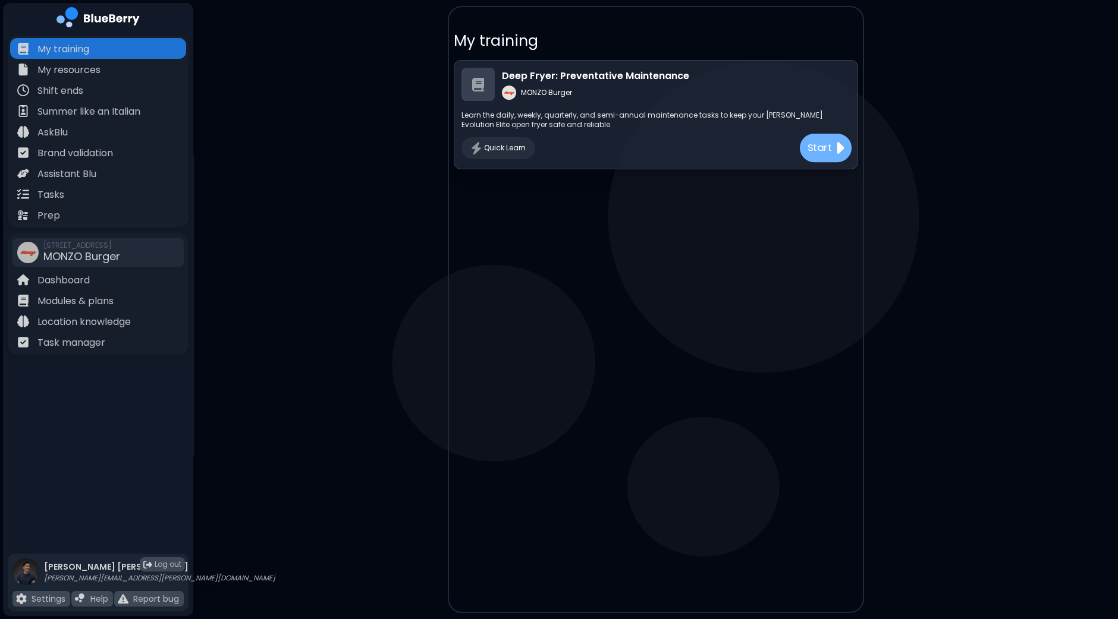
click at [832, 148] on div "Start" at bounding box center [825, 148] width 52 height 29
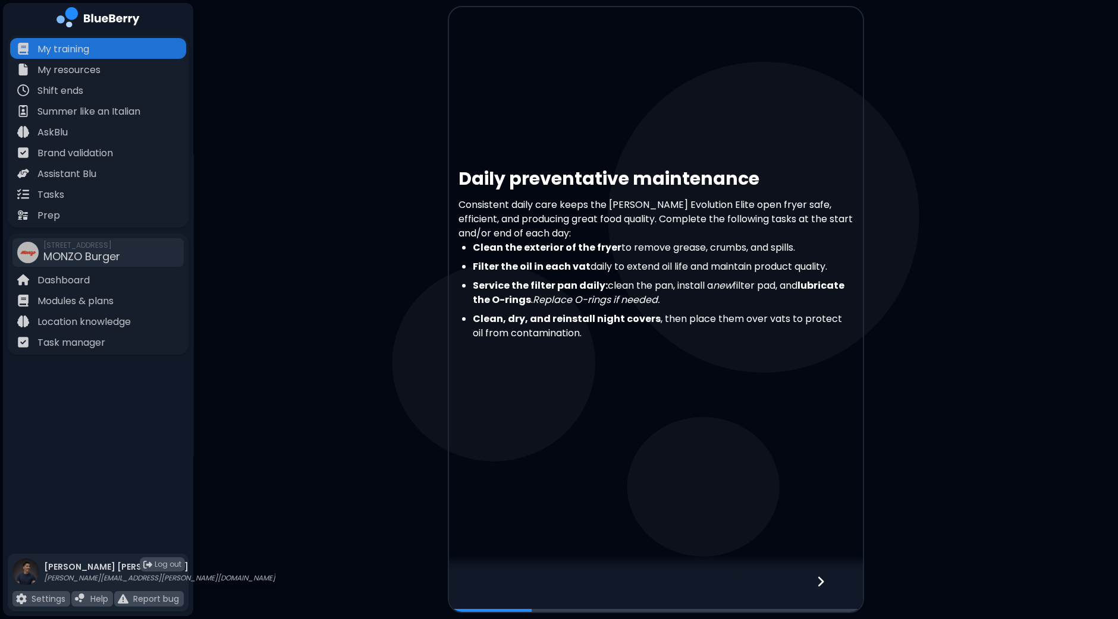
click at [820, 584] on icon at bounding box center [820, 582] width 6 height 10
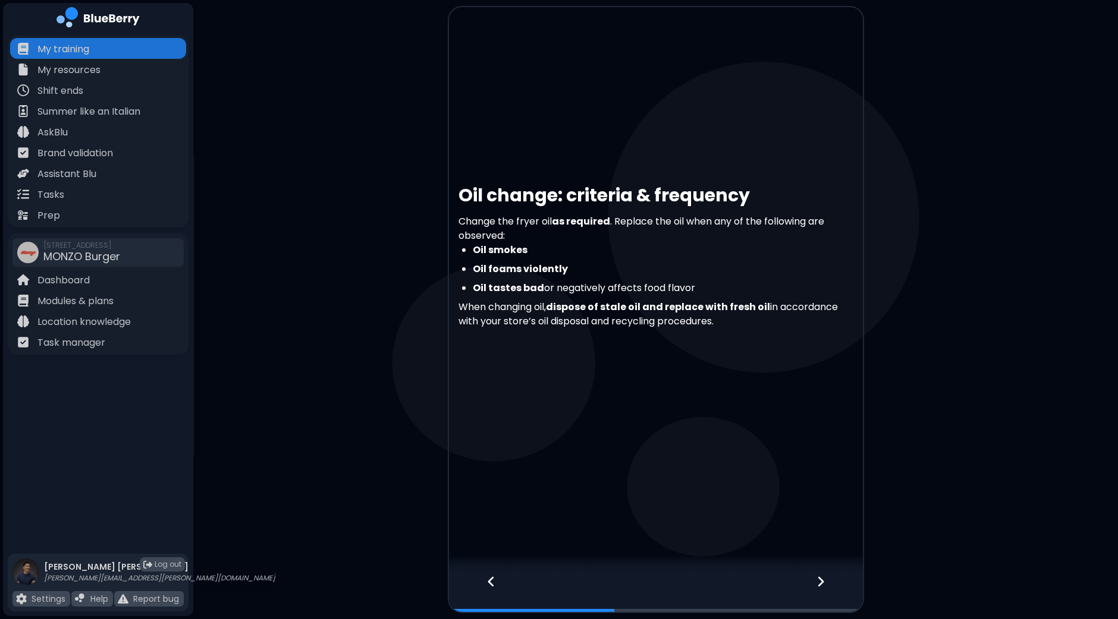
click at [823, 582] on icon at bounding box center [820, 582] width 6 height 10
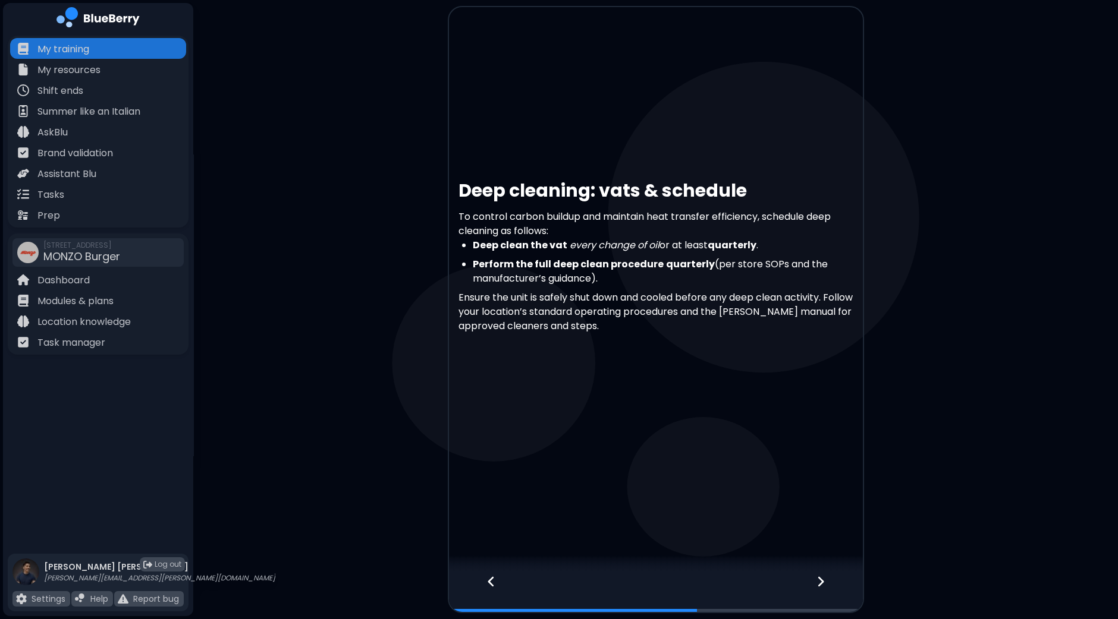
click at [823, 582] on icon at bounding box center [820, 582] width 6 height 10
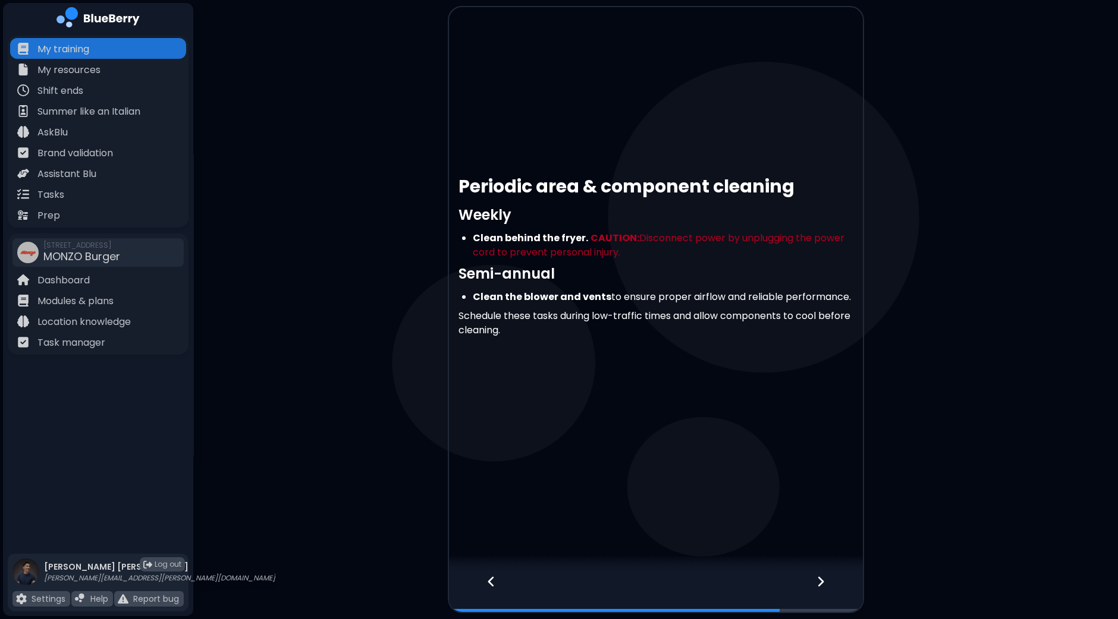
click at [823, 582] on icon at bounding box center [820, 582] width 6 height 10
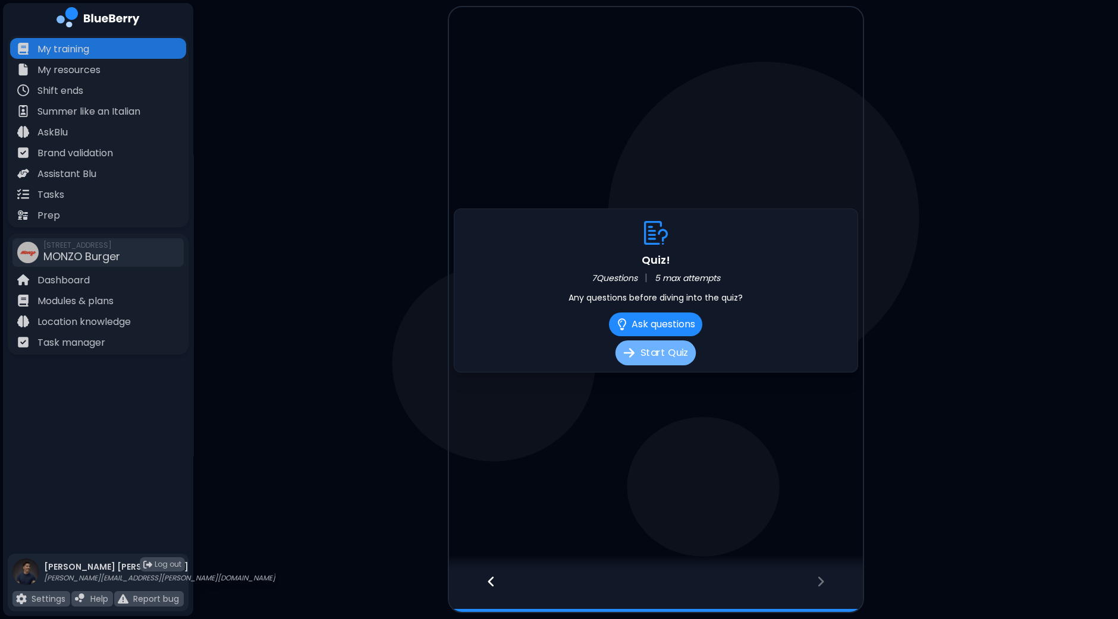
click at [656, 353] on button "Start Quiz" at bounding box center [655, 353] width 80 height 25
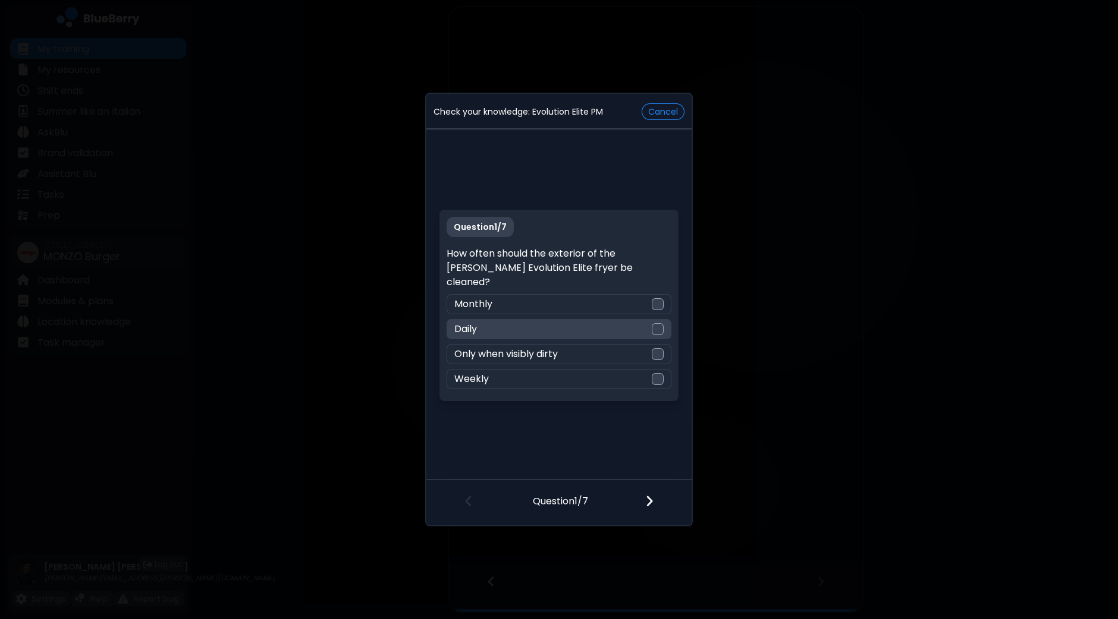
click at [657, 325] on div at bounding box center [658, 329] width 12 height 12
click at [652, 499] on img at bounding box center [649, 501] width 8 height 13
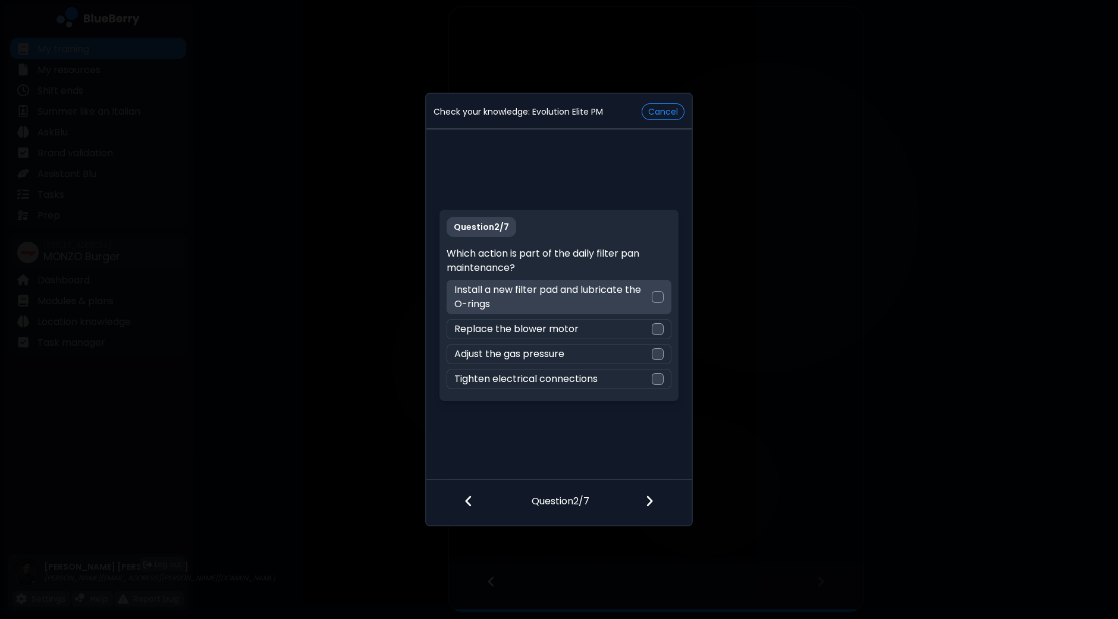
click at [662, 298] on div at bounding box center [658, 297] width 12 height 12
click at [646, 504] on img at bounding box center [649, 501] width 8 height 13
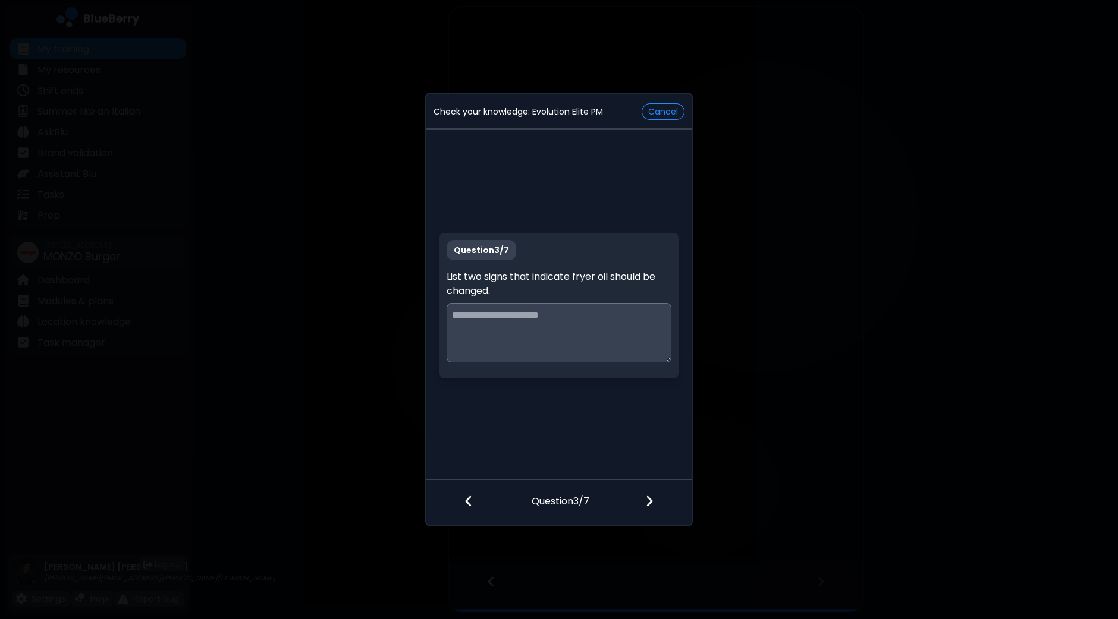
click at [627, 341] on textarea at bounding box center [558, 332] width 224 height 59
type textarea "**********"
click at [651, 497] on img at bounding box center [649, 501] width 8 height 13
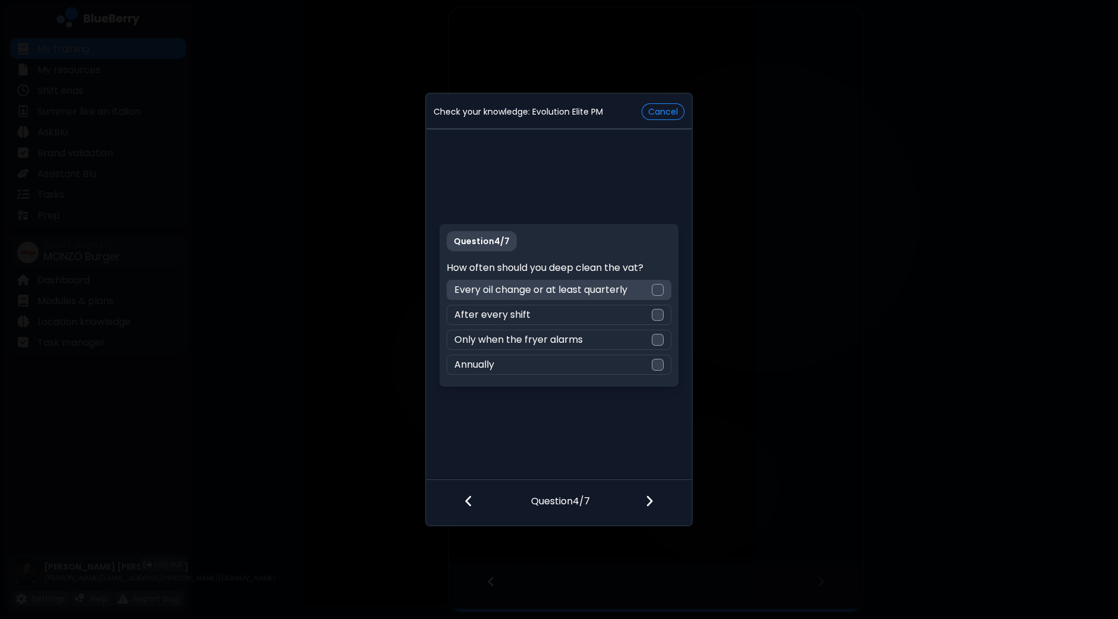
click at [660, 290] on div at bounding box center [658, 290] width 12 height 12
click at [652, 498] on img at bounding box center [649, 501] width 8 height 13
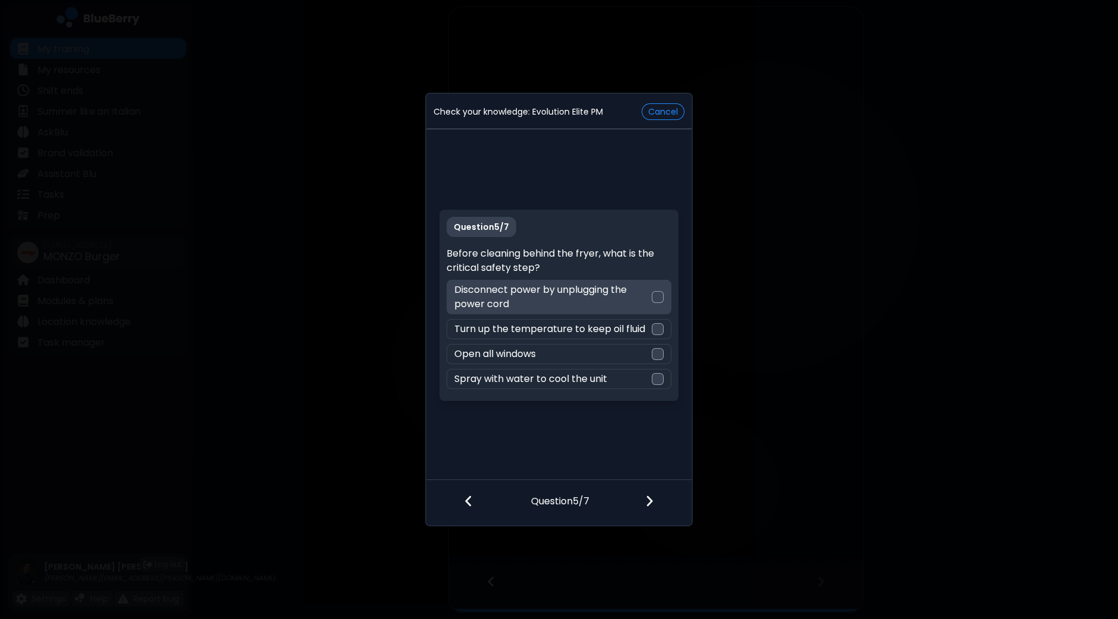
click at [661, 292] on div "Disconnect power by unplugging the power cord" at bounding box center [558, 297] width 224 height 34
click at [659, 497] on div at bounding box center [656, 502] width 70 height 44
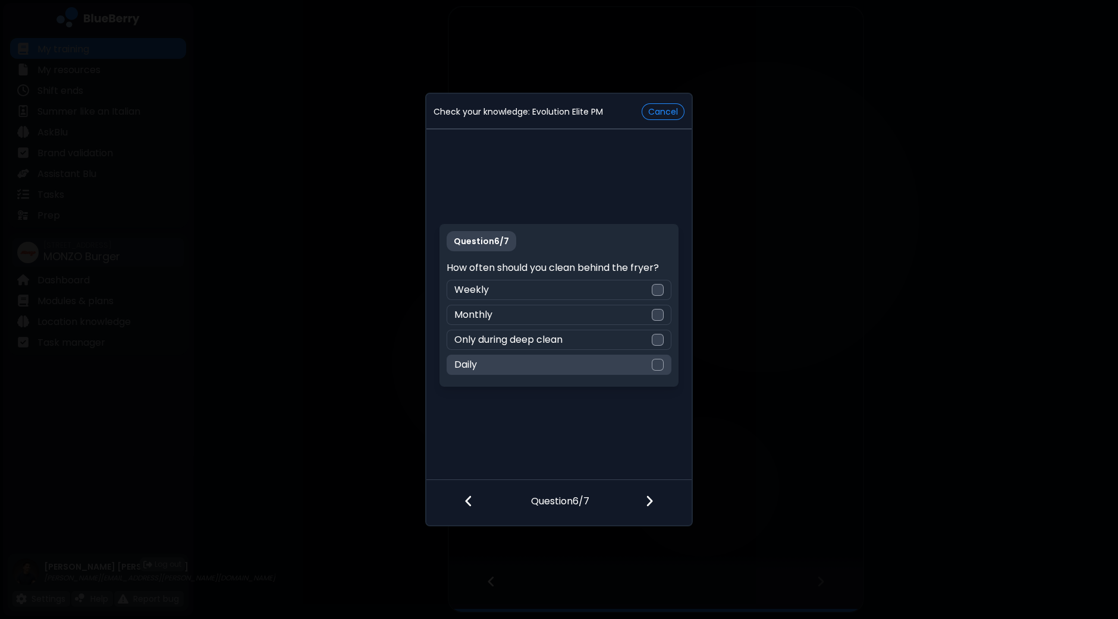
click at [659, 366] on div at bounding box center [658, 365] width 12 height 12
click at [655, 495] on div at bounding box center [656, 502] width 70 height 44
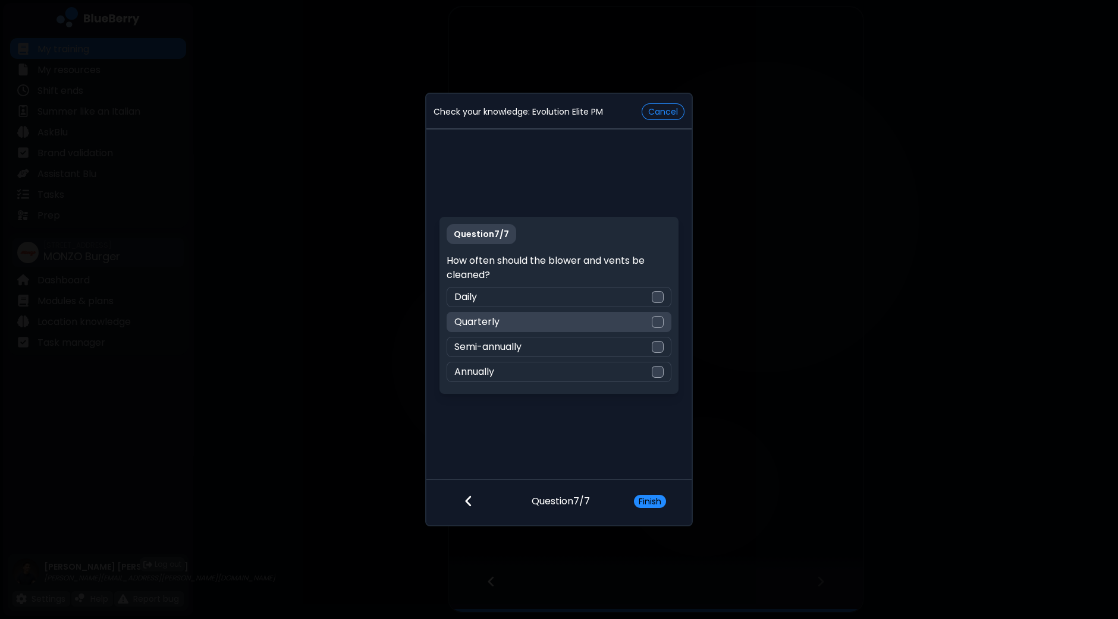
click at [665, 326] on div "Quarterly" at bounding box center [558, 322] width 224 height 20
click at [656, 505] on button "Finish" at bounding box center [650, 501] width 32 height 13
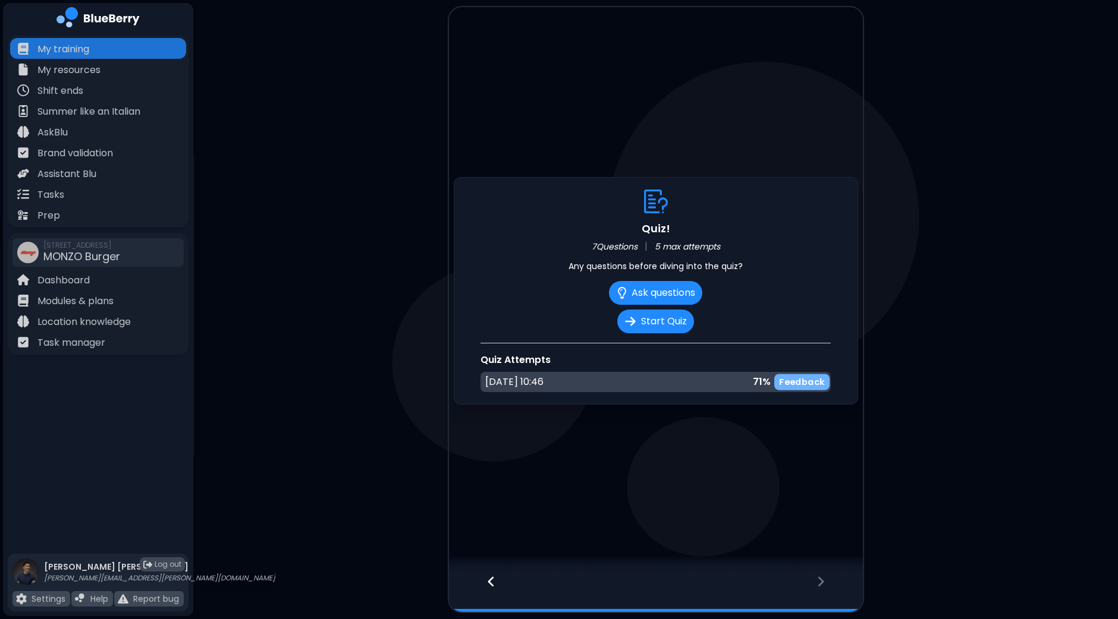
click at [800, 382] on p "Feedback" at bounding box center [802, 381] width 46 height 11
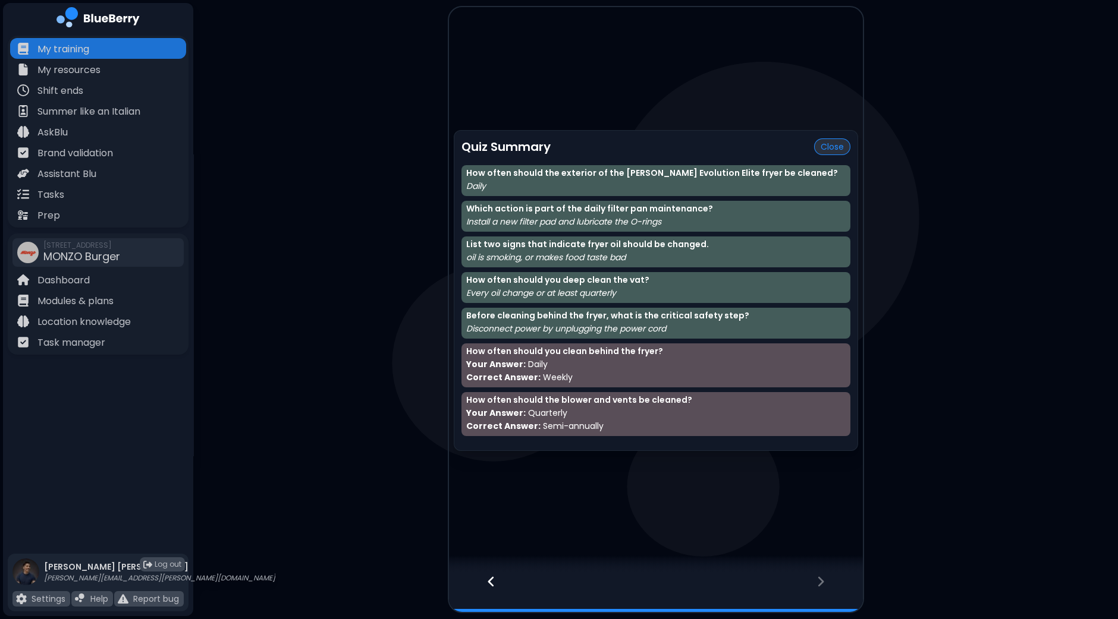
click at [828, 142] on button "Close" at bounding box center [832, 147] width 36 height 17
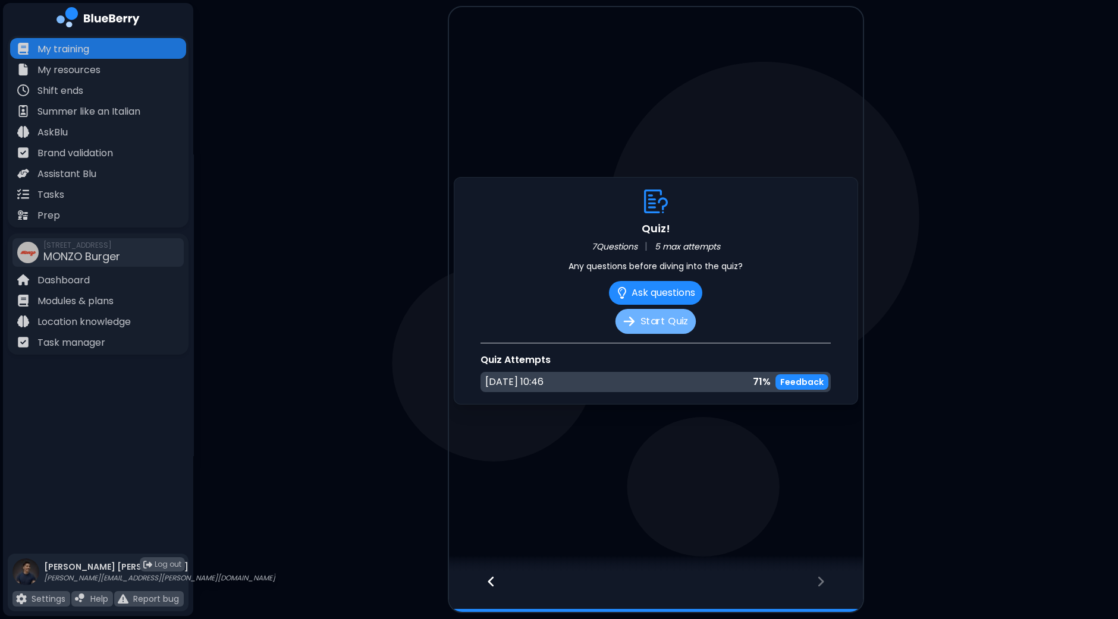
click at [656, 325] on button "Start Quiz" at bounding box center [655, 321] width 80 height 25
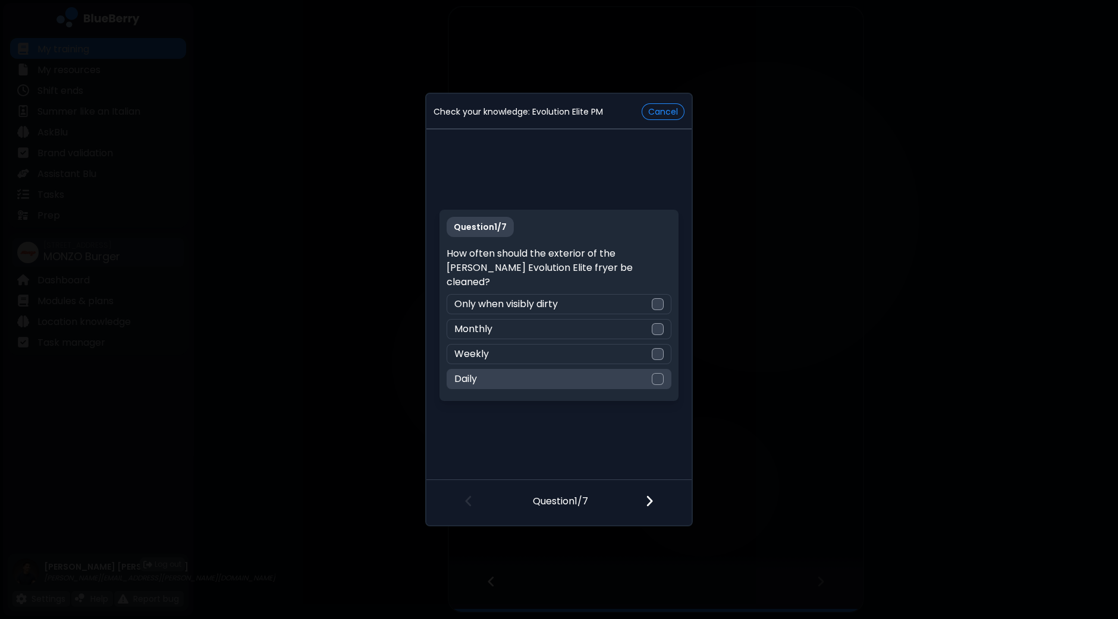
click at [658, 373] on div at bounding box center [658, 379] width 12 height 12
click at [649, 507] on img at bounding box center [649, 501] width 8 height 13
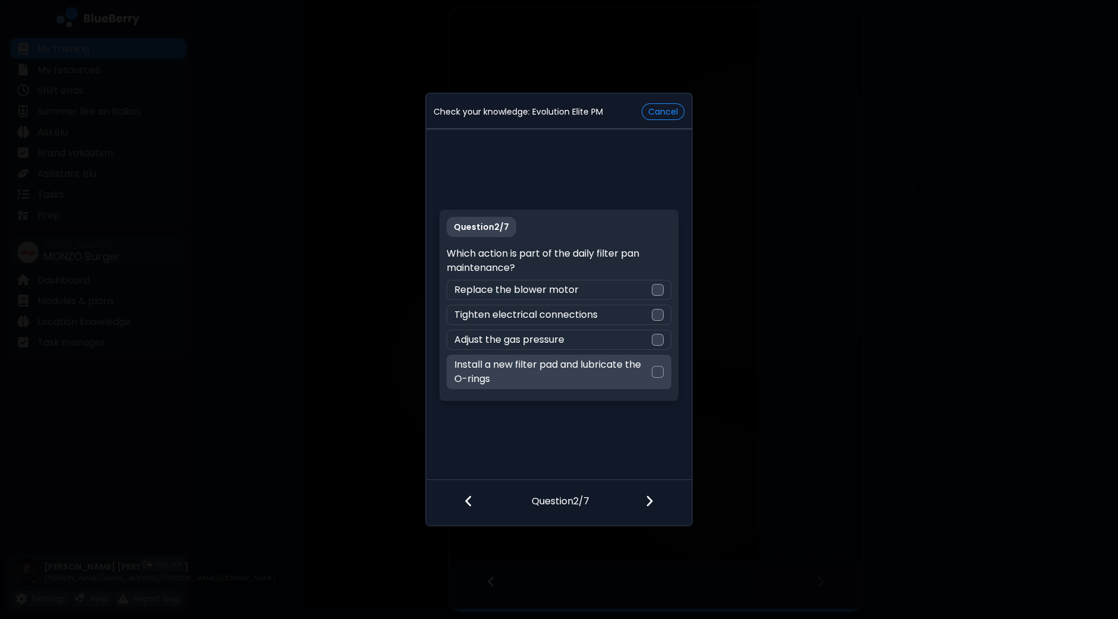
click at [658, 377] on div at bounding box center [658, 372] width 12 height 12
click at [652, 511] on div at bounding box center [656, 502] width 70 height 44
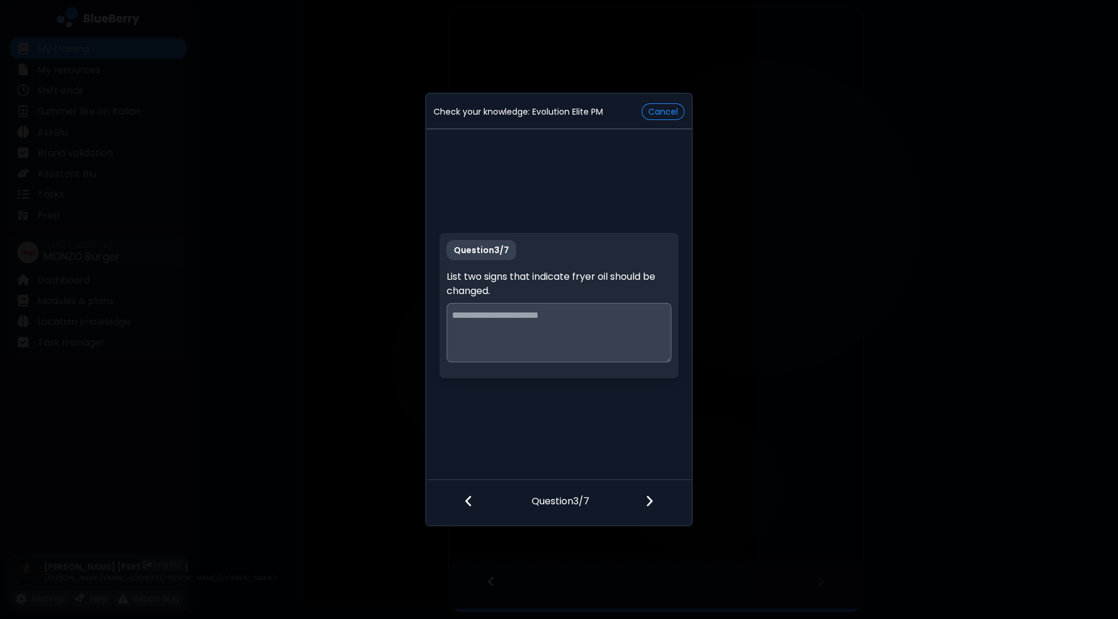
click at [627, 334] on textarea at bounding box center [558, 332] width 224 height 59
type textarea "**********"
click at [650, 499] on img at bounding box center [649, 501] width 8 height 13
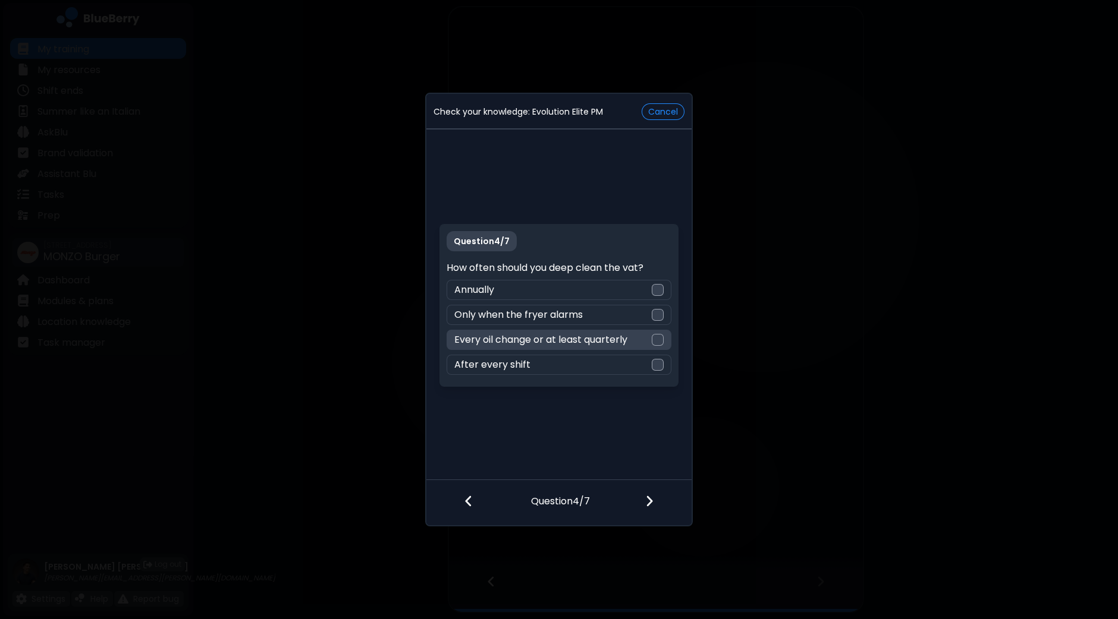
click at [663, 340] on div at bounding box center [658, 340] width 12 height 12
click at [644, 502] on div at bounding box center [656, 502] width 70 height 44
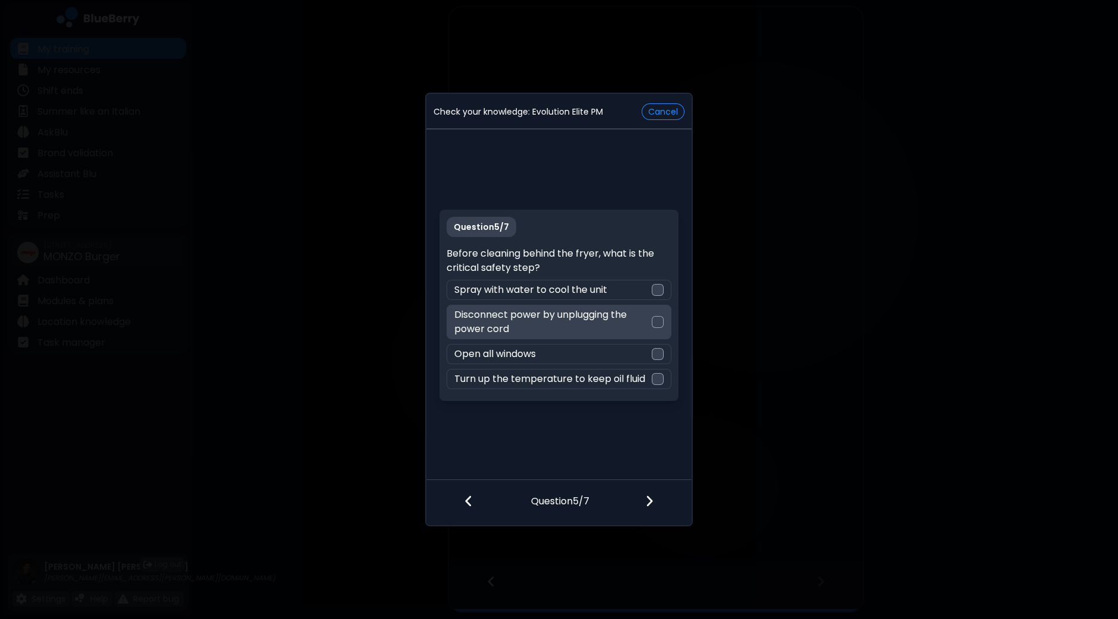
click at [655, 321] on div at bounding box center [658, 322] width 12 height 12
click at [653, 502] on img at bounding box center [649, 501] width 8 height 13
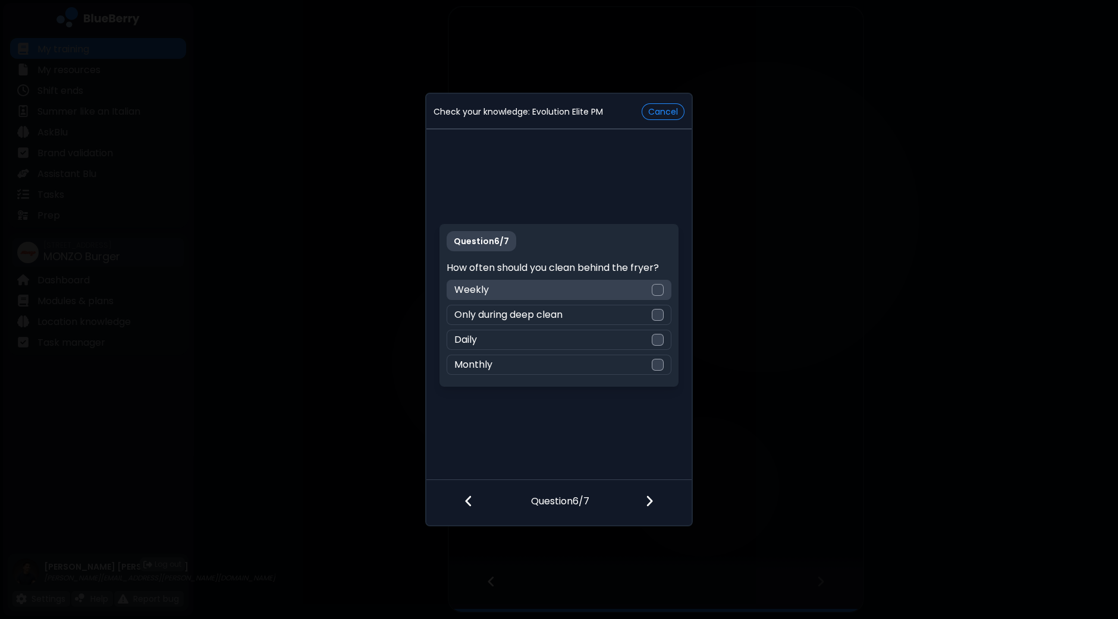
click at [656, 292] on div at bounding box center [658, 290] width 12 height 12
click at [653, 499] on img at bounding box center [649, 501] width 8 height 13
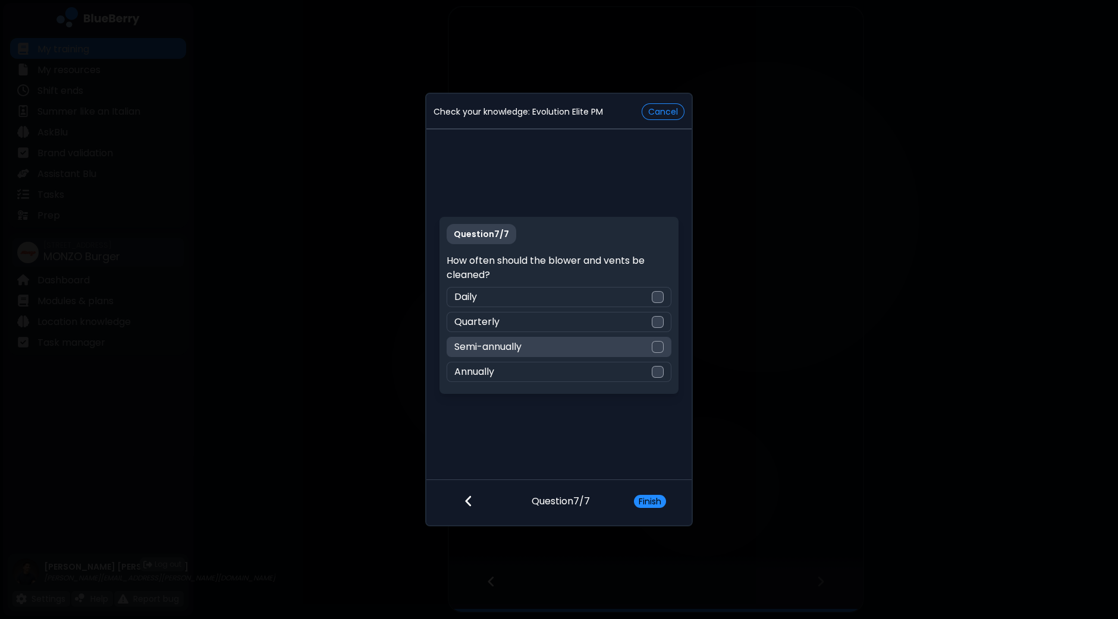
click at [663, 345] on div "Semi-annually" at bounding box center [558, 347] width 224 height 20
click at [649, 504] on button "Finish" at bounding box center [650, 501] width 32 height 13
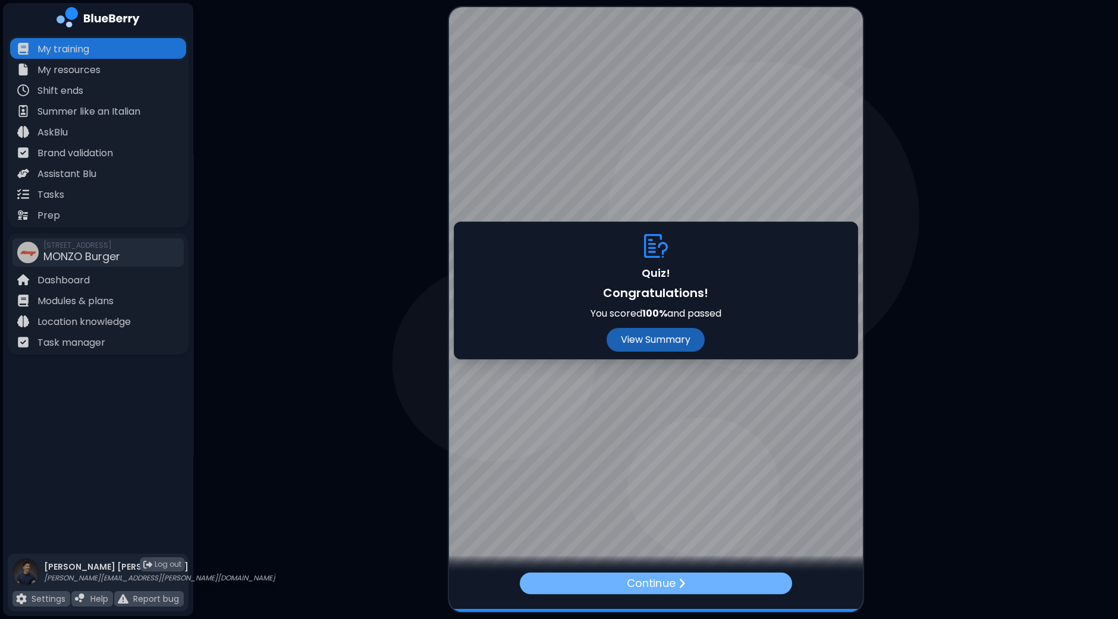
click at [662, 583] on p "Continue" at bounding box center [650, 583] width 49 height 17
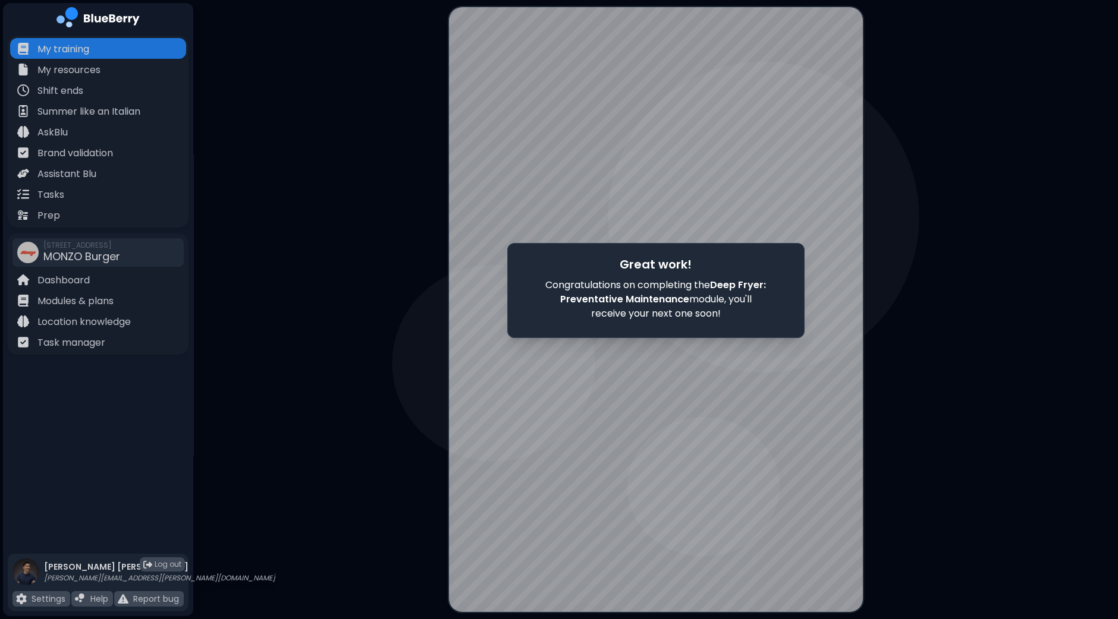
click at [621, 404] on div at bounding box center [656, 309] width 414 height 605
click at [56, 44] on p "My training" at bounding box center [63, 49] width 52 height 14
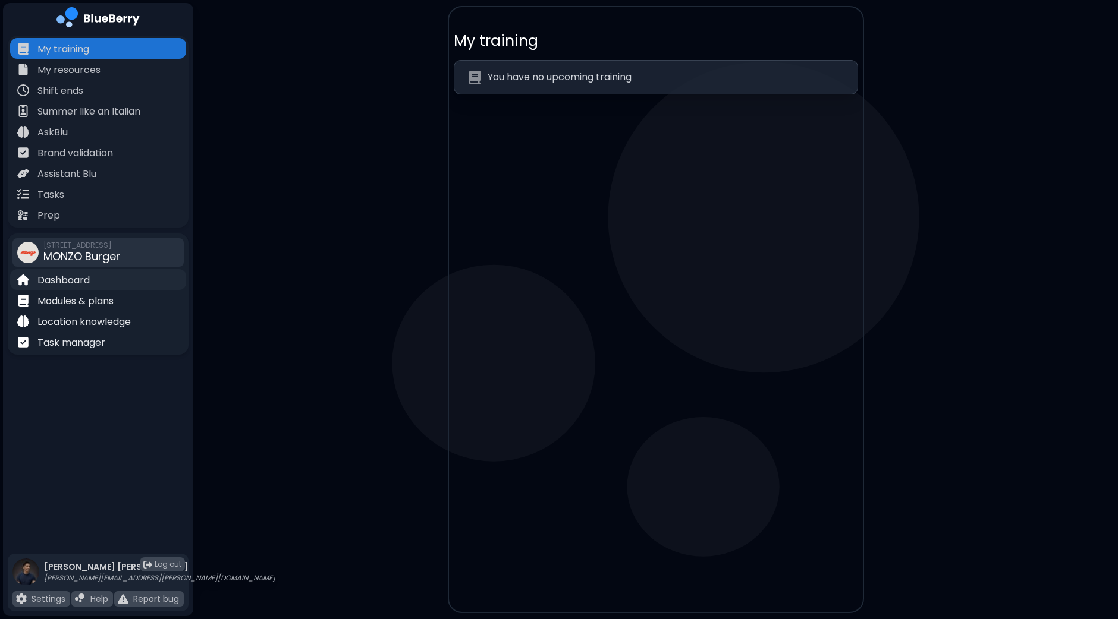
click at [94, 279] on div "Dashboard" at bounding box center [98, 279] width 176 height 21
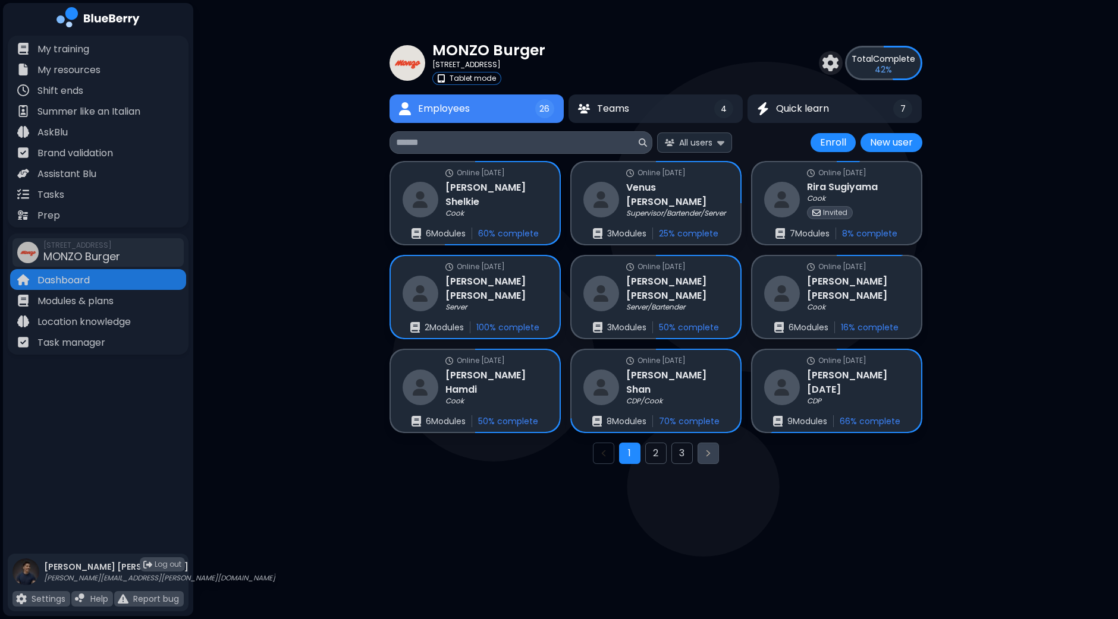
click at [702, 454] on button "Next page" at bounding box center [707, 453] width 21 height 21
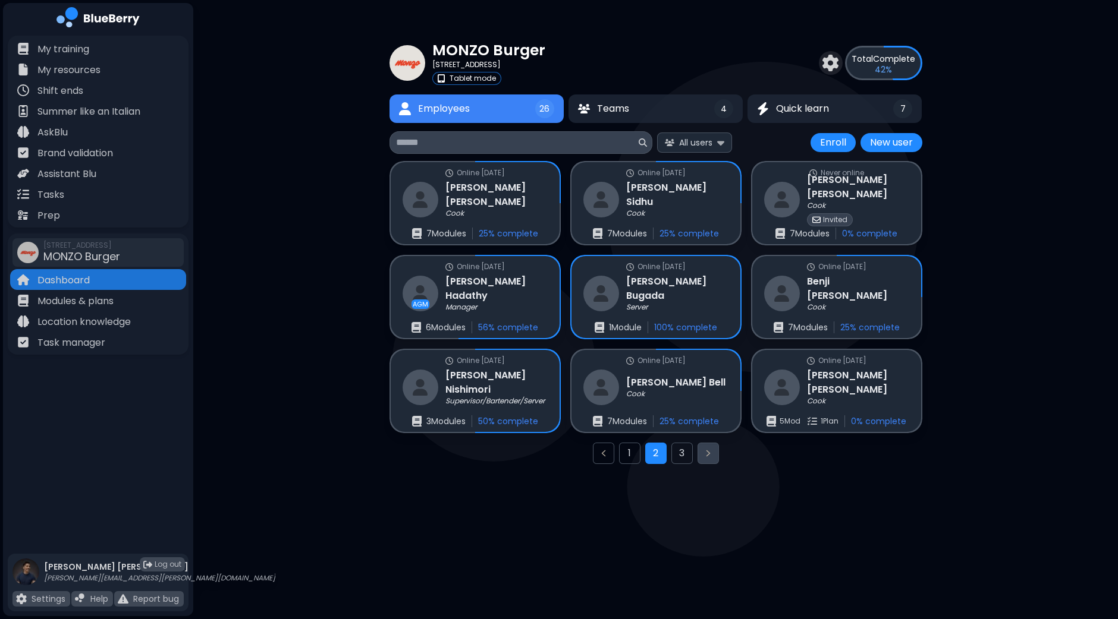
click at [705, 453] on icon "Next page" at bounding box center [708, 454] width 10 height 10
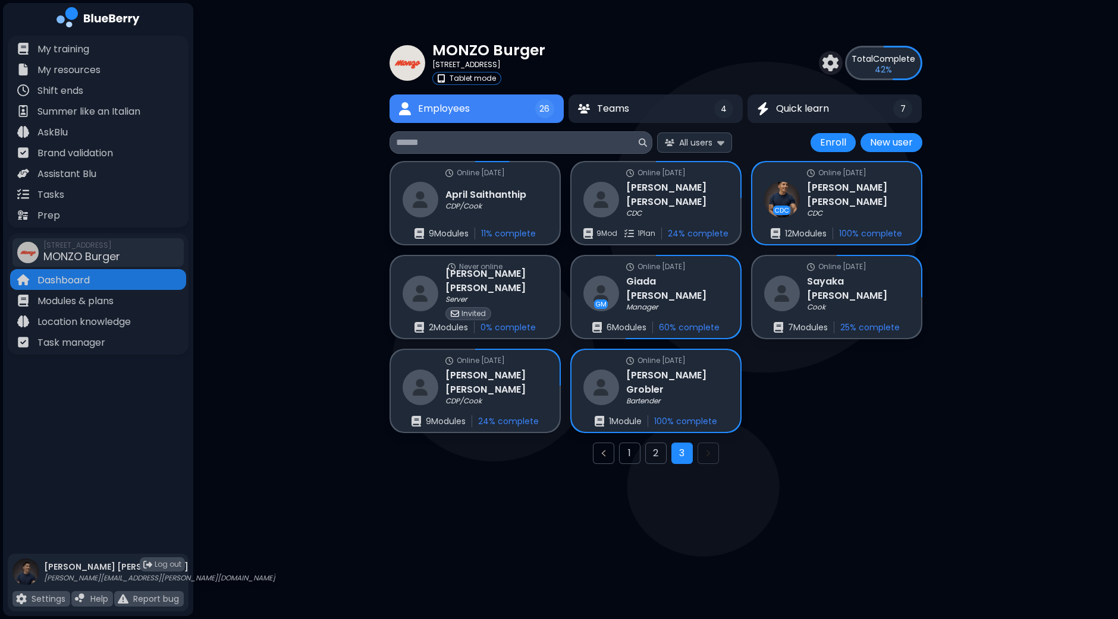
click at [315, 286] on div "MONZO Burger [STREET_ADDRESS] Tablet mode Total Complete 42 % Employees 26 Team…" at bounding box center [655, 256] width 924 height 512
click at [48, 194] on p "Tasks" at bounding box center [50, 195] width 27 height 14
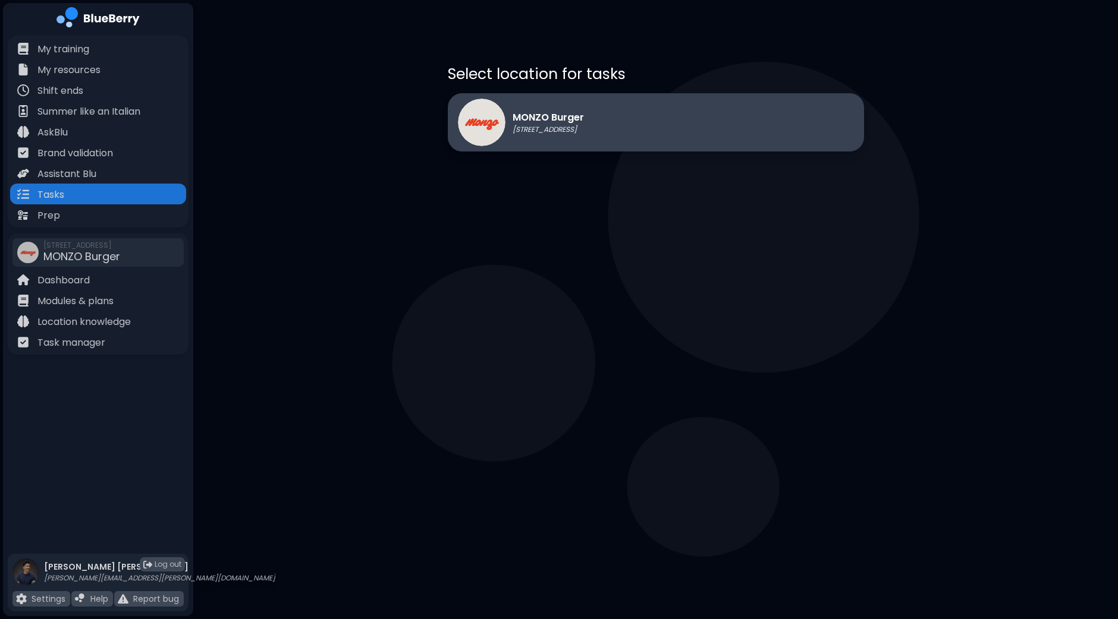
click at [672, 111] on div "MONZO Burger [STREET_ADDRESS]" at bounding box center [656, 122] width 416 height 58
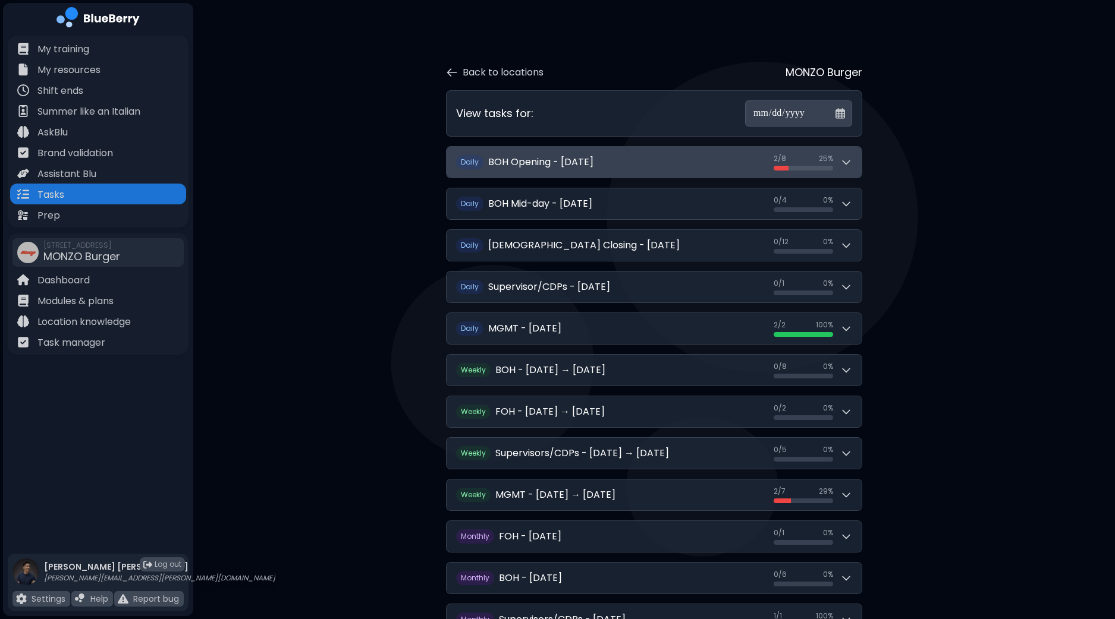
click at [850, 162] on icon at bounding box center [846, 162] width 12 height 12
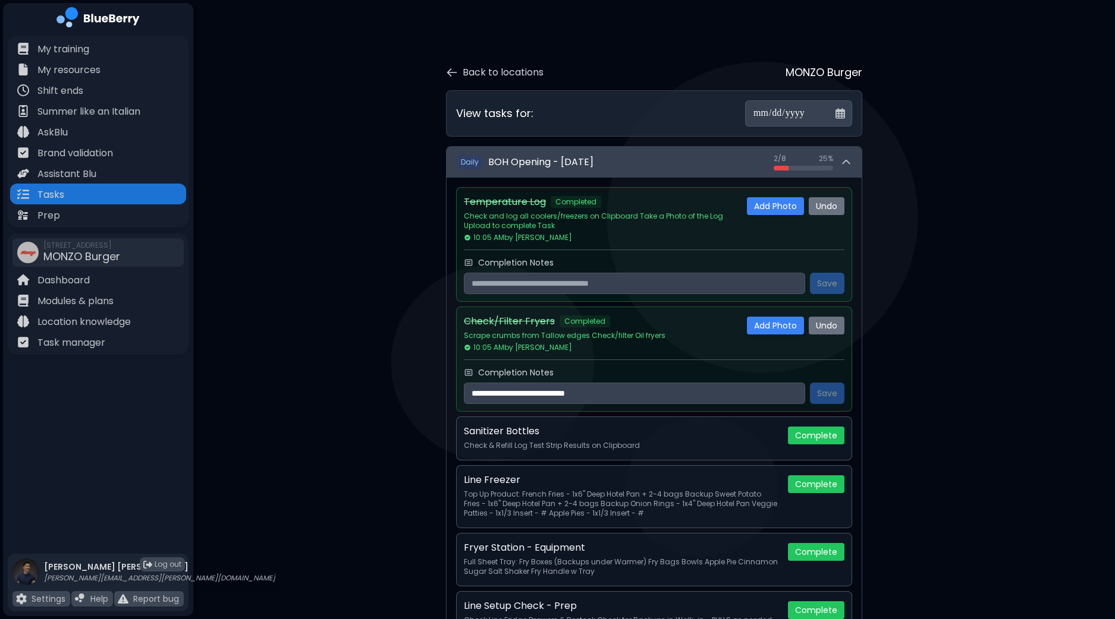
click at [850, 162] on icon at bounding box center [846, 162] width 12 height 12
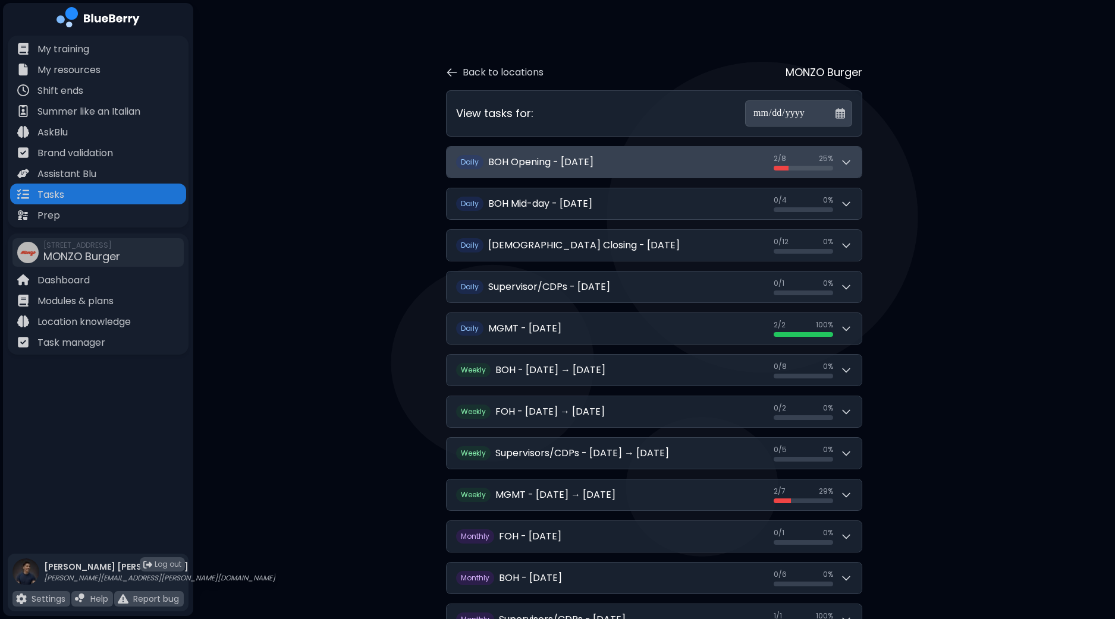
click at [850, 162] on icon at bounding box center [846, 162] width 12 height 12
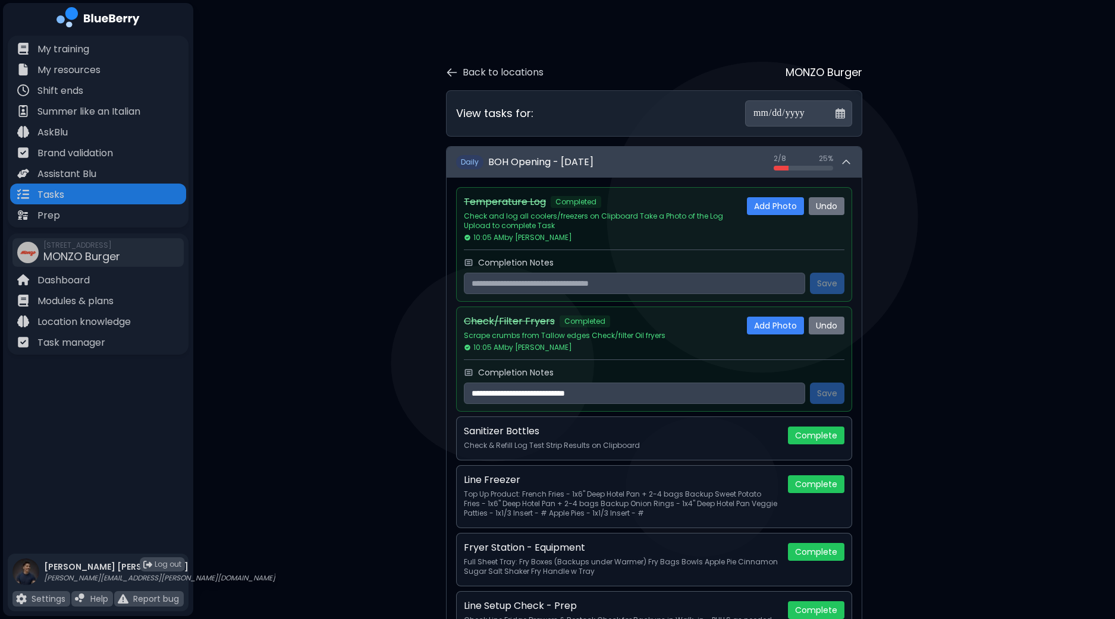
click at [850, 162] on icon at bounding box center [846, 162] width 12 height 12
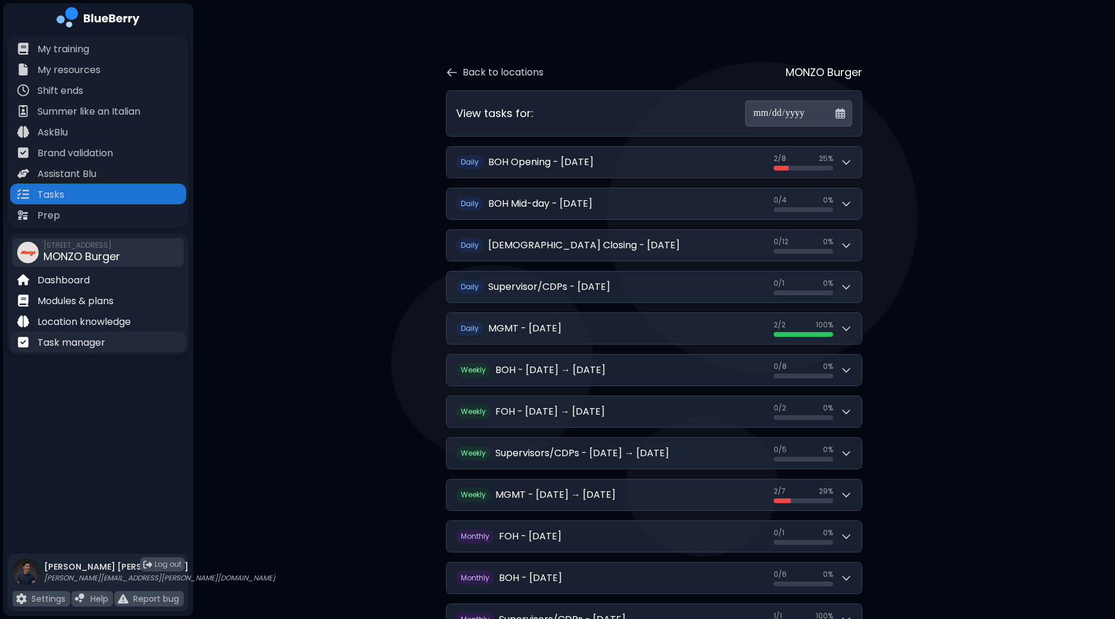
click at [78, 344] on p "Task manager" at bounding box center [71, 343] width 68 height 14
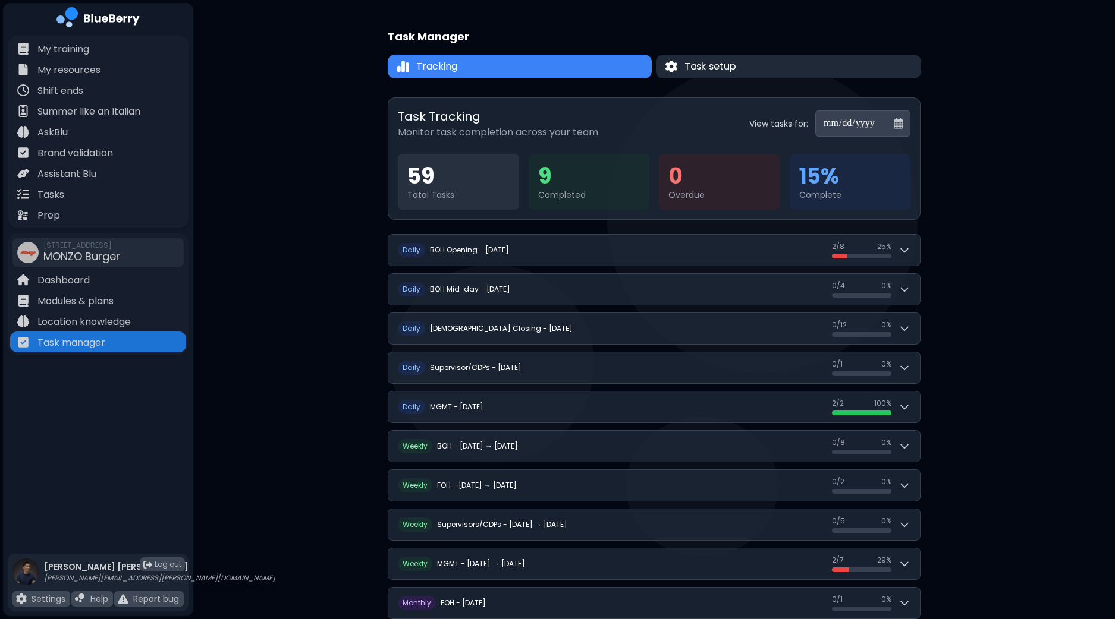
click at [757, 70] on button "Task setup" at bounding box center [788, 67] width 265 height 24
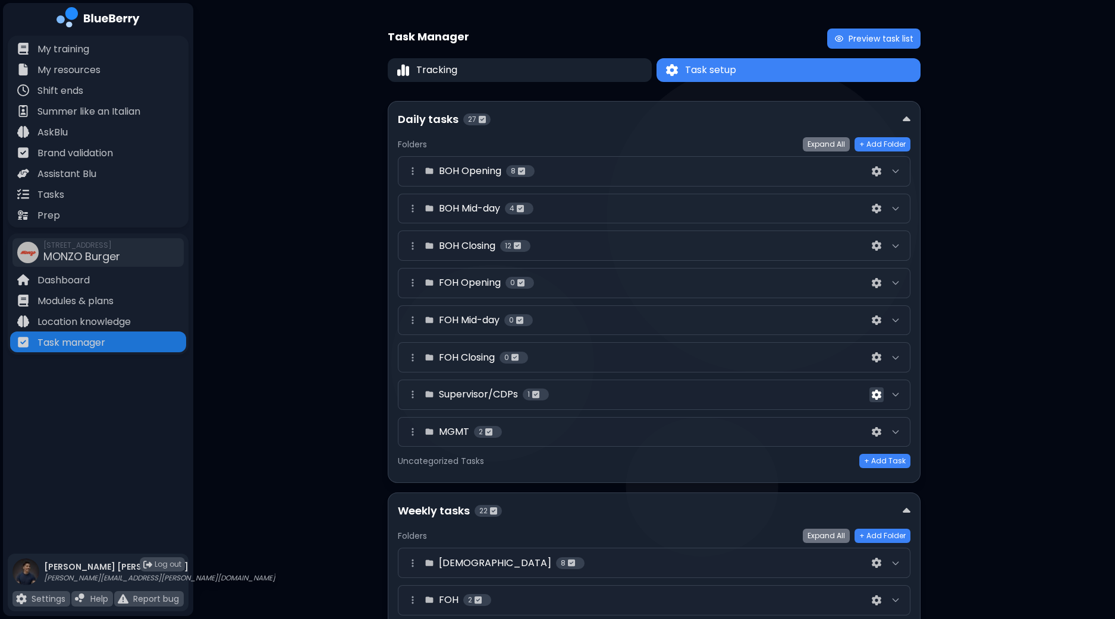
click at [877, 397] on img at bounding box center [877, 395] width 10 height 10
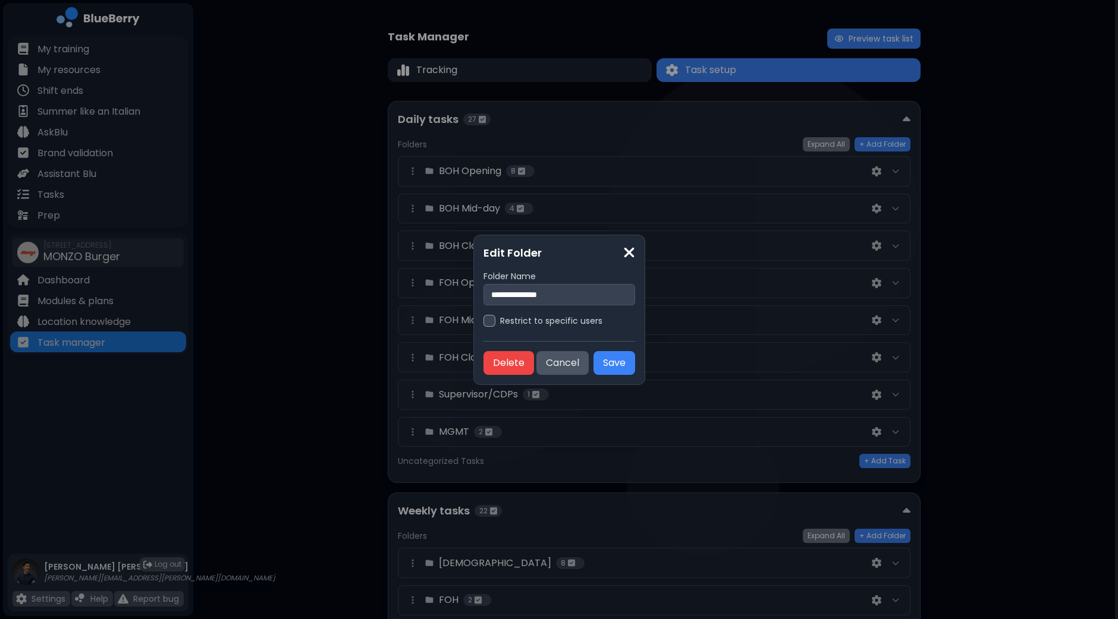
click at [532, 294] on input "**********" at bounding box center [559, 294] width 152 height 21
type input "**********"
click at [633, 361] on button "Save" at bounding box center [614, 363] width 42 height 24
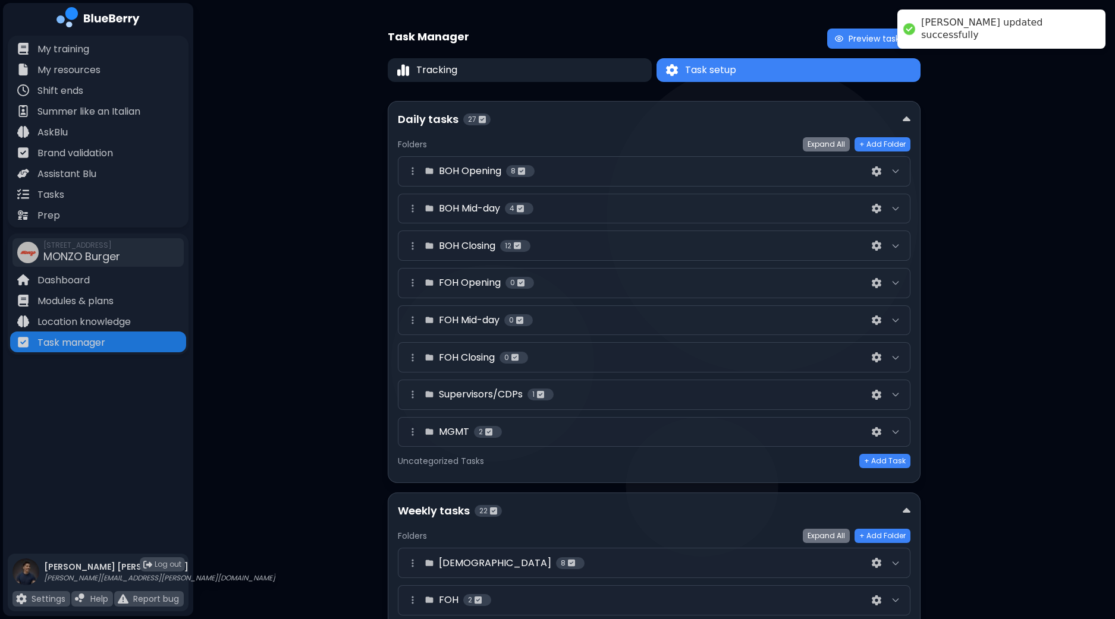
click at [1014, 172] on div "Task Manager Preview task list Tracking Task setup Task setup Daily tasks 27 Fo…" at bounding box center [653, 504] width 921 height 1008
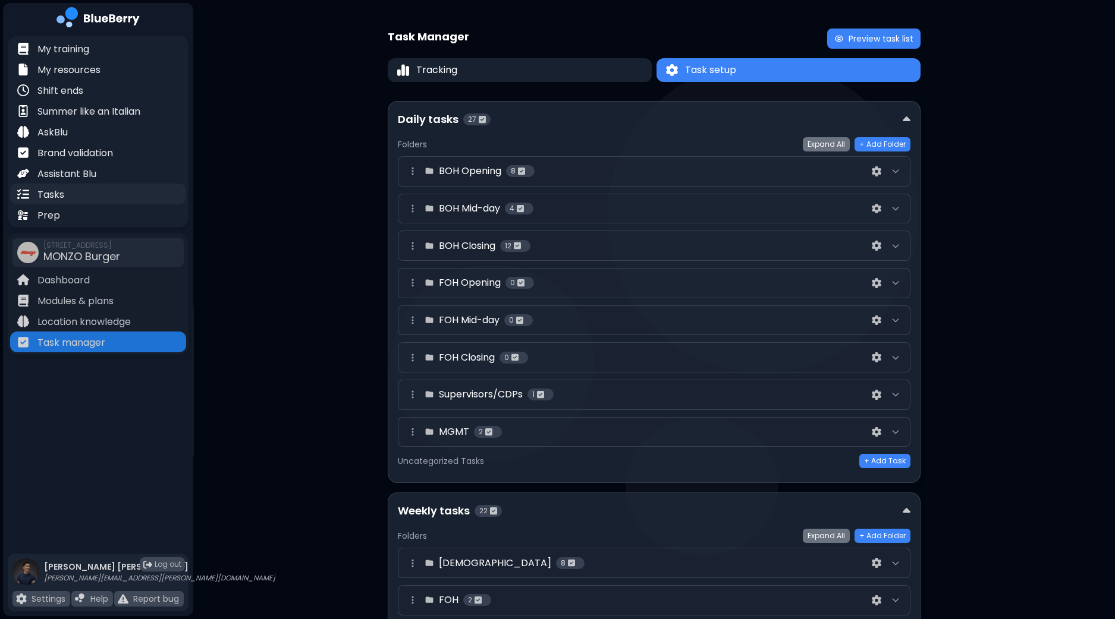
click at [68, 192] on div "Tasks" at bounding box center [98, 194] width 176 height 21
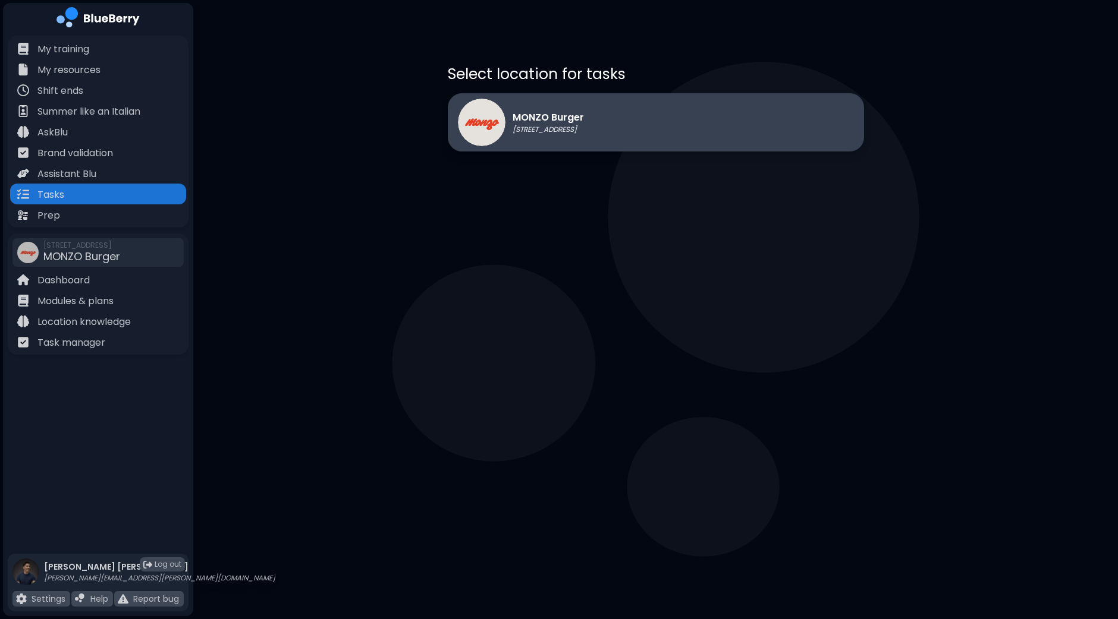
click at [583, 123] on p "MONZO Burger" at bounding box center [547, 118] width 71 height 14
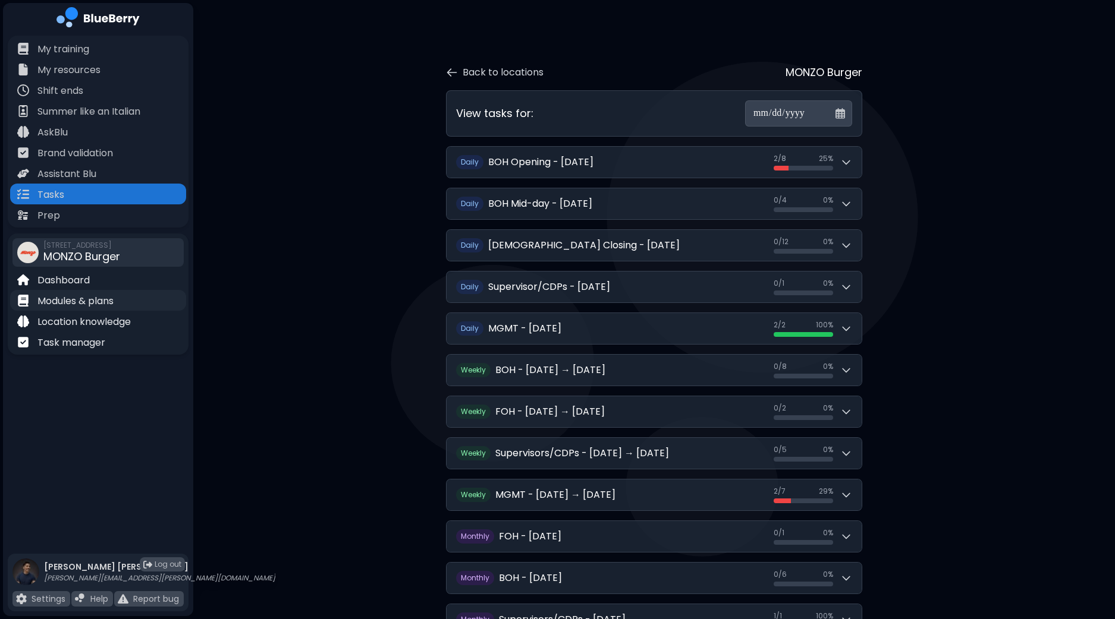
click at [68, 301] on p "Modules & plans" at bounding box center [75, 301] width 76 height 14
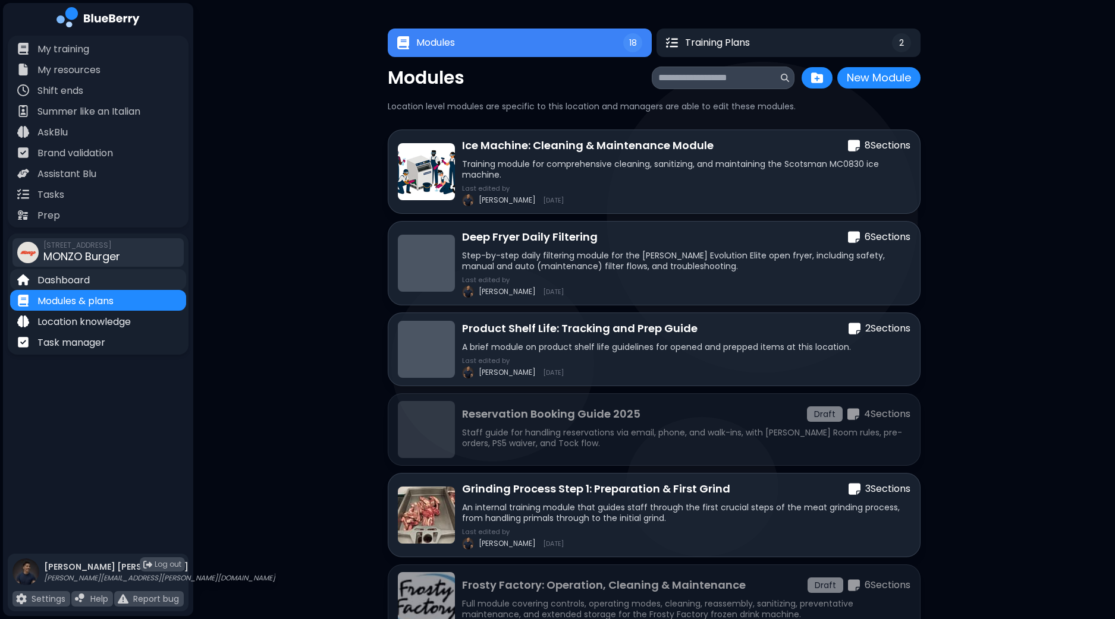
click at [78, 281] on p "Dashboard" at bounding box center [63, 280] width 52 height 14
